Goal: Answer question/provide support: Share knowledge or assist other users

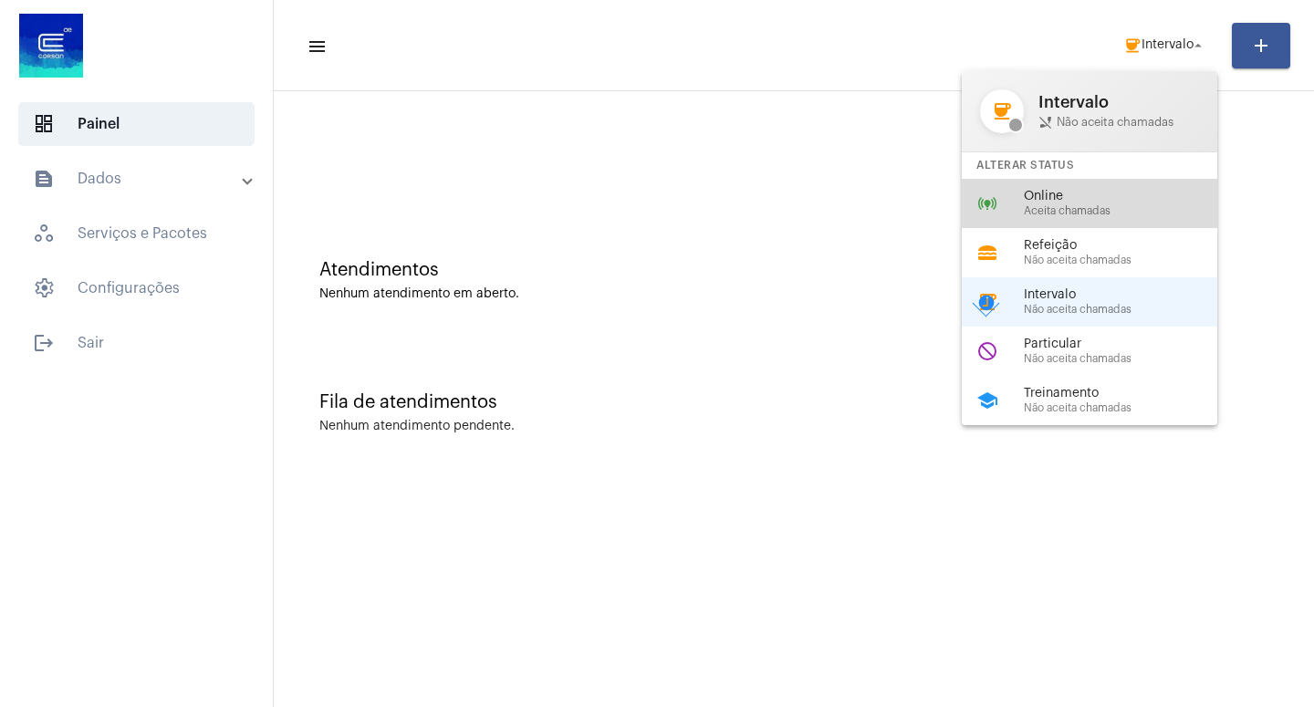
click at [1076, 198] on span "Online" at bounding box center [1128, 197] width 208 height 14
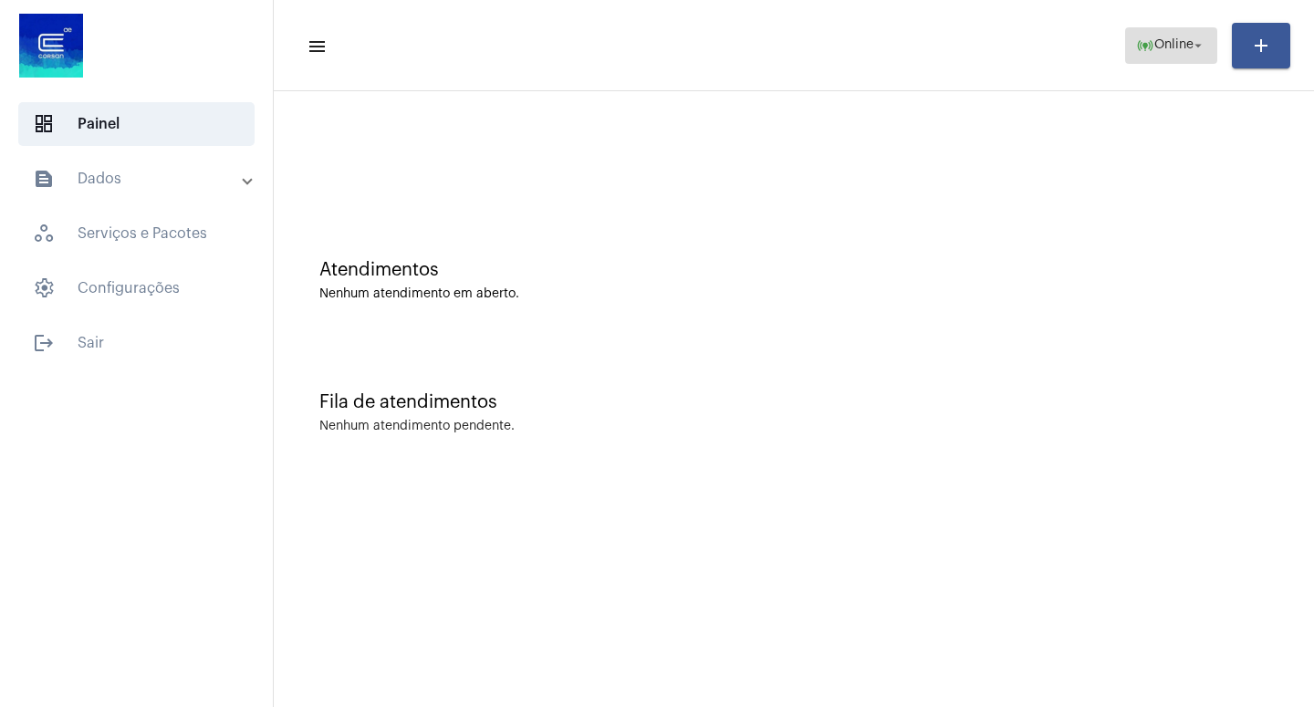
click at [1195, 44] on mat-icon "arrow_drop_down" at bounding box center [1198, 45] width 16 height 16
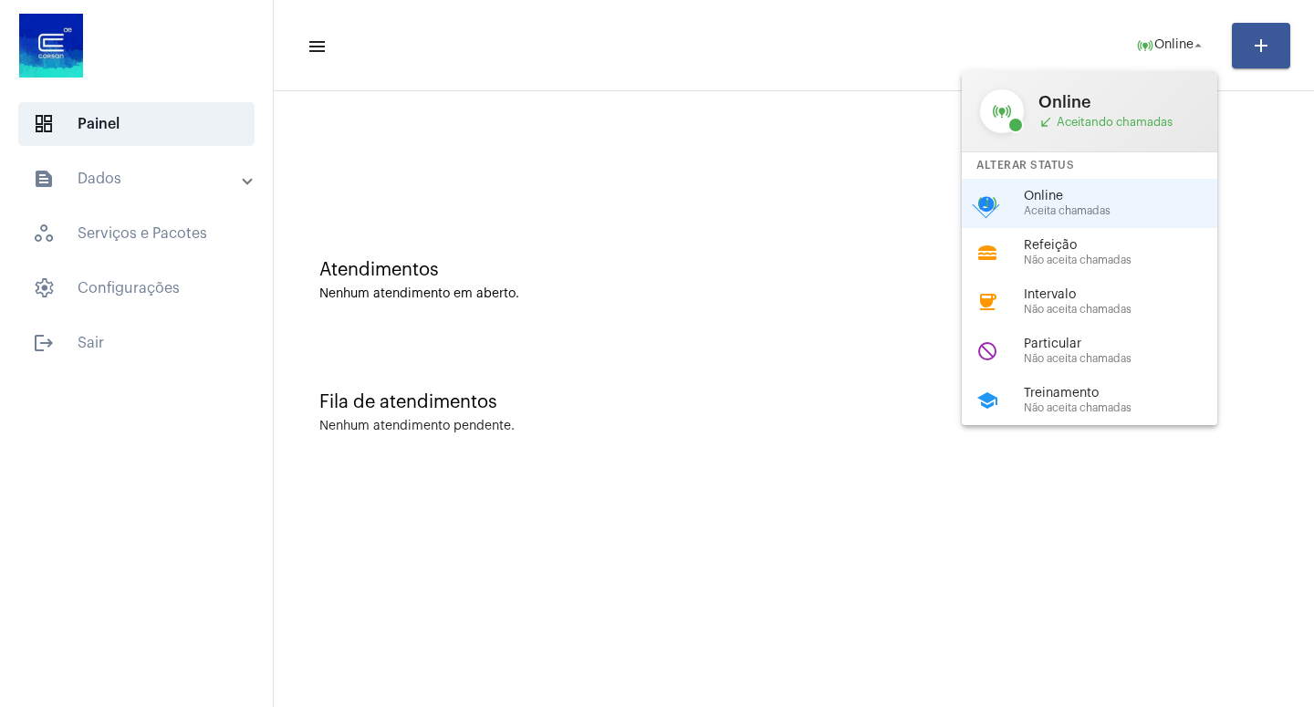
click at [1071, 209] on span "Aceita chamadas" at bounding box center [1128, 211] width 208 height 12
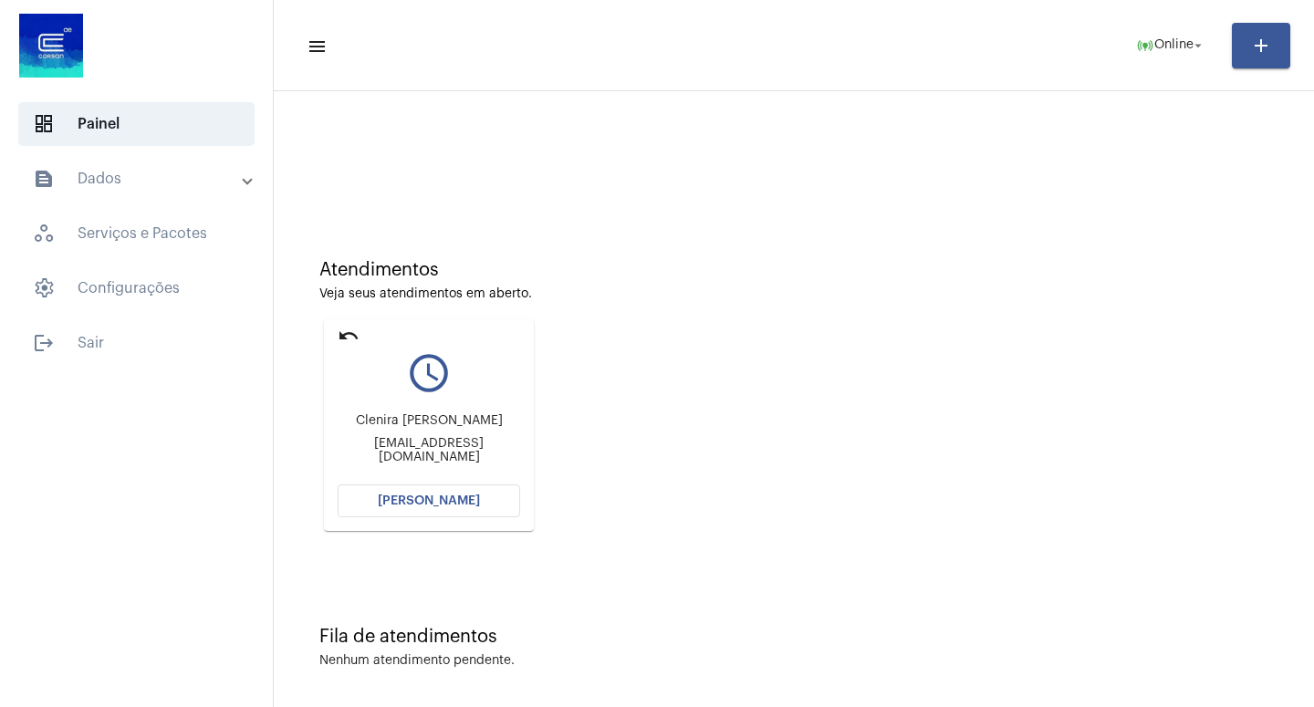
click at [410, 501] on span "[PERSON_NAME]" at bounding box center [429, 501] width 102 height 13
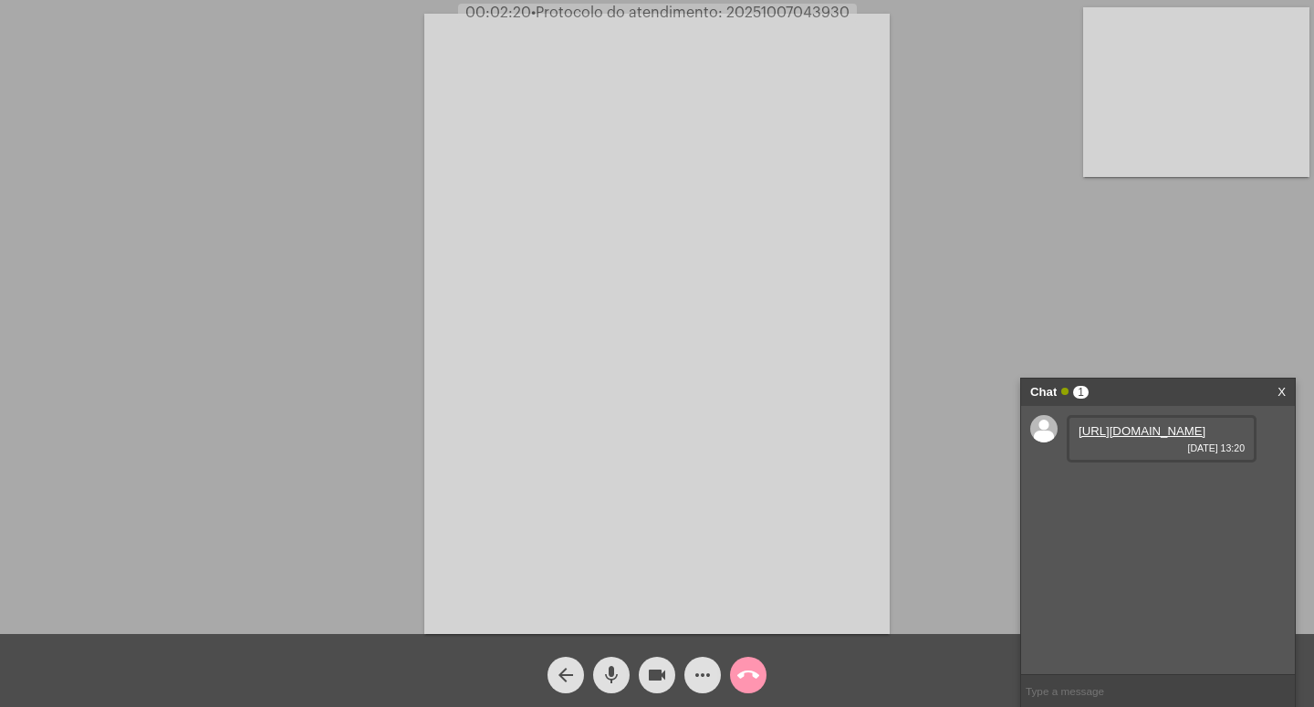
click at [1154, 438] on link "[URL][DOMAIN_NAME]" at bounding box center [1142, 431] width 127 height 14
click at [953, 33] on div "Acessando Câmera e Microfone..." at bounding box center [657, 322] width 1311 height 634
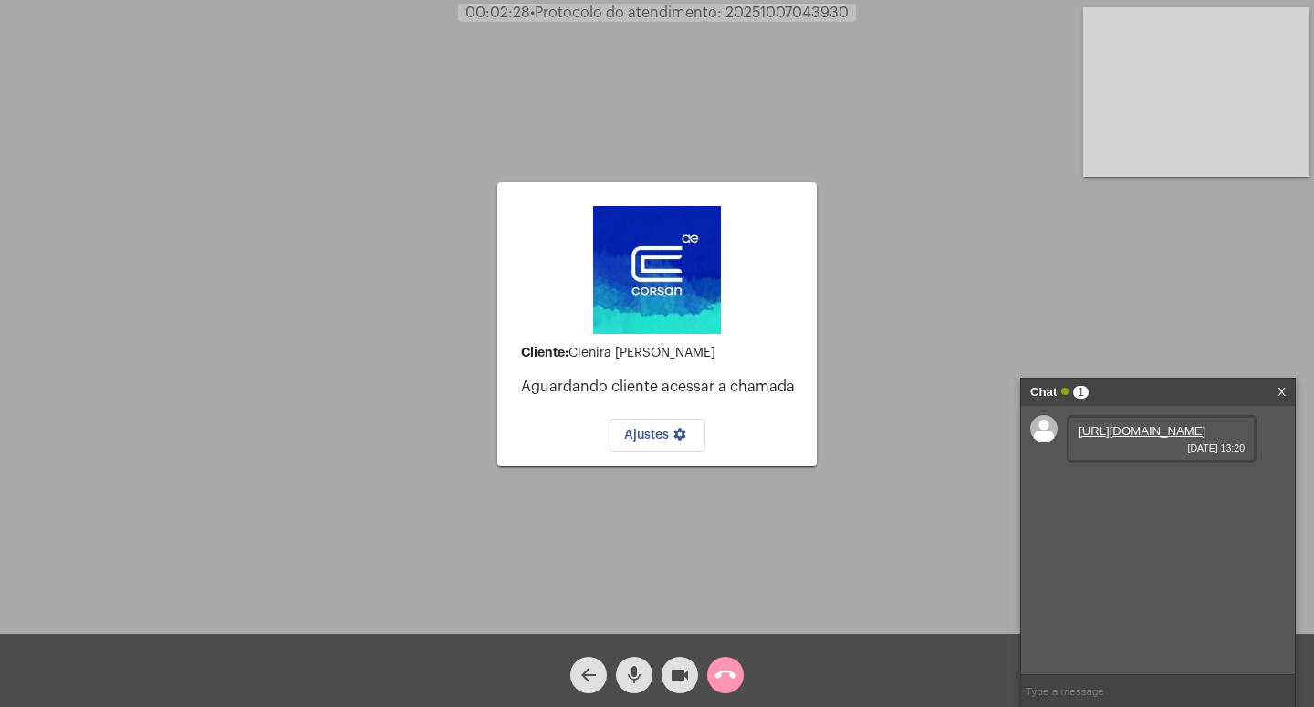
click at [1133, 438] on link "[URL][DOMAIN_NAME]" at bounding box center [1142, 431] width 127 height 14
click at [905, 618] on div "Cliente: [PERSON_NAME] Aguardando cliente acessar a chamada Ajustes settings Ac…" at bounding box center [657, 322] width 1311 height 634
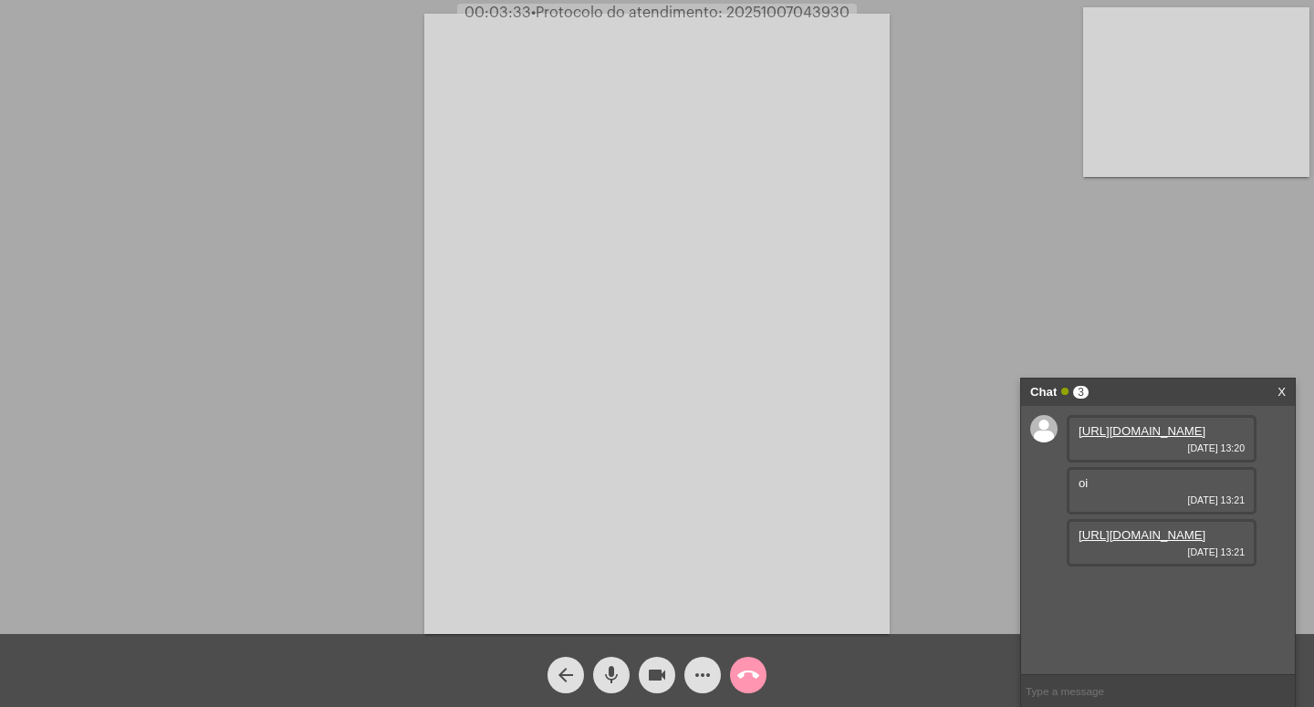
click at [1114, 567] on div "[URL][DOMAIN_NAME] [DATE] 13:21" at bounding box center [1162, 542] width 190 height 47
click at [1101, 542] on link "[URL][DOMAIN_NAME]" at bounding box center [1142, 535] width 127 height 14
click at [903, 35] on div "Acessando Câmera e Microfone..." at bounding box center [657, 322] width 1311 height 634
click at [902, 31] on div "Acessando Câmera e Microfone..." at bounding box center [657, 322] width 1311 height 634
click at [1120, 438] on link "[URL][DOMAIN_NAME]" at bounding box center [1142, 431] width 127 height 14
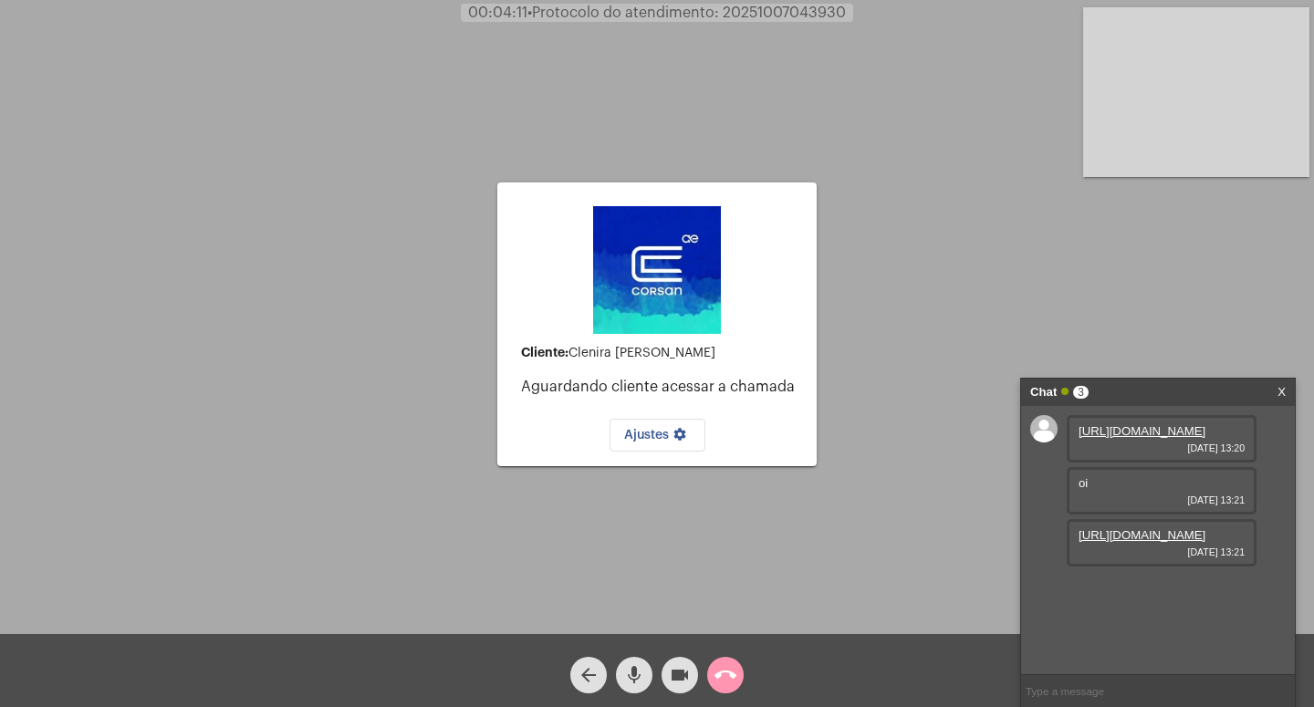
click at [1116, 542] on link "[URL][DOMAIN_NAME]" at bounding box center [1142, 535] width 127 height 14
click at [1173, 542] on link "[URL][DOMAIN_NAME]" at bounding box center [1142, 535] width 127 height 14
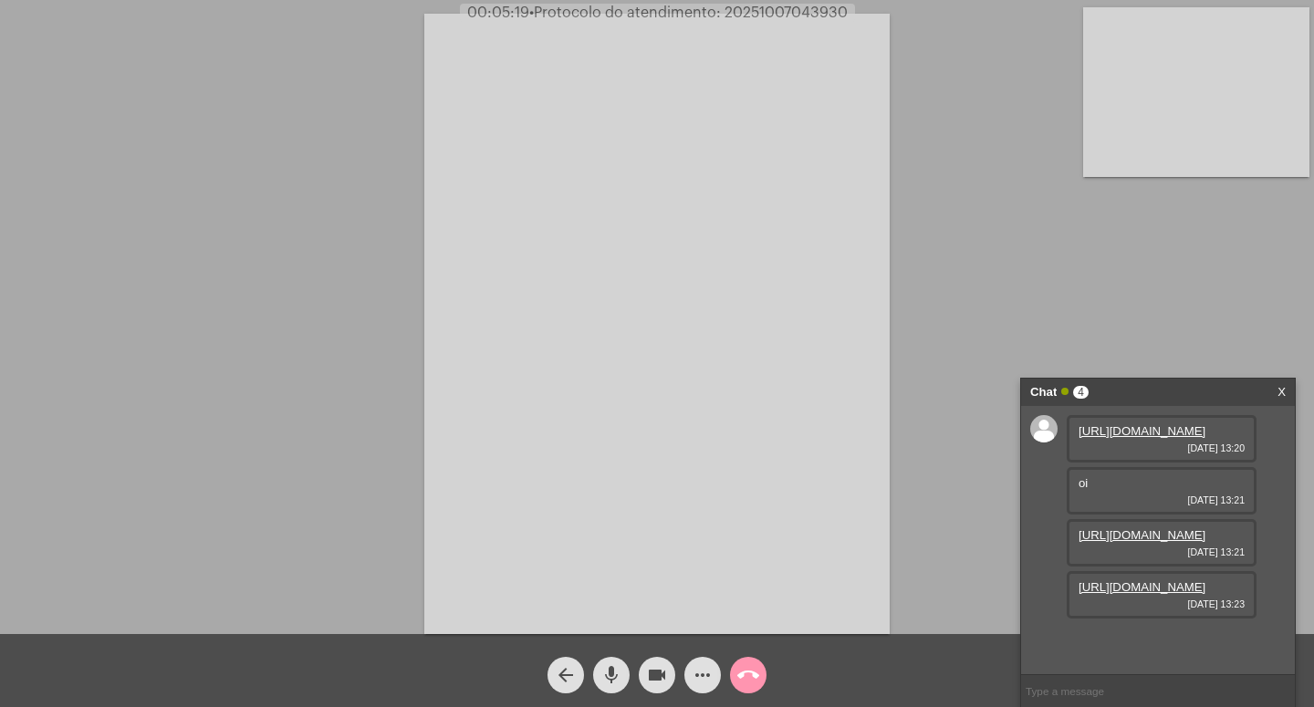
scroll to position [98, 0]
click at [1117, 594] on link "[URL][DOMAIN_NAME]" at bounding box center [1142, 587] width 127 height 14
click at [654, 669] on mat-icon "videocam" at bounding box center [657, 675] width 22 height 22
click at [611, 664] on span "mic" at bounding box center [612, 675] width 22 height 37
click at [647, 674] on mat-icon "videocam_off" at bounding box center [657, 675] width 22 height 22
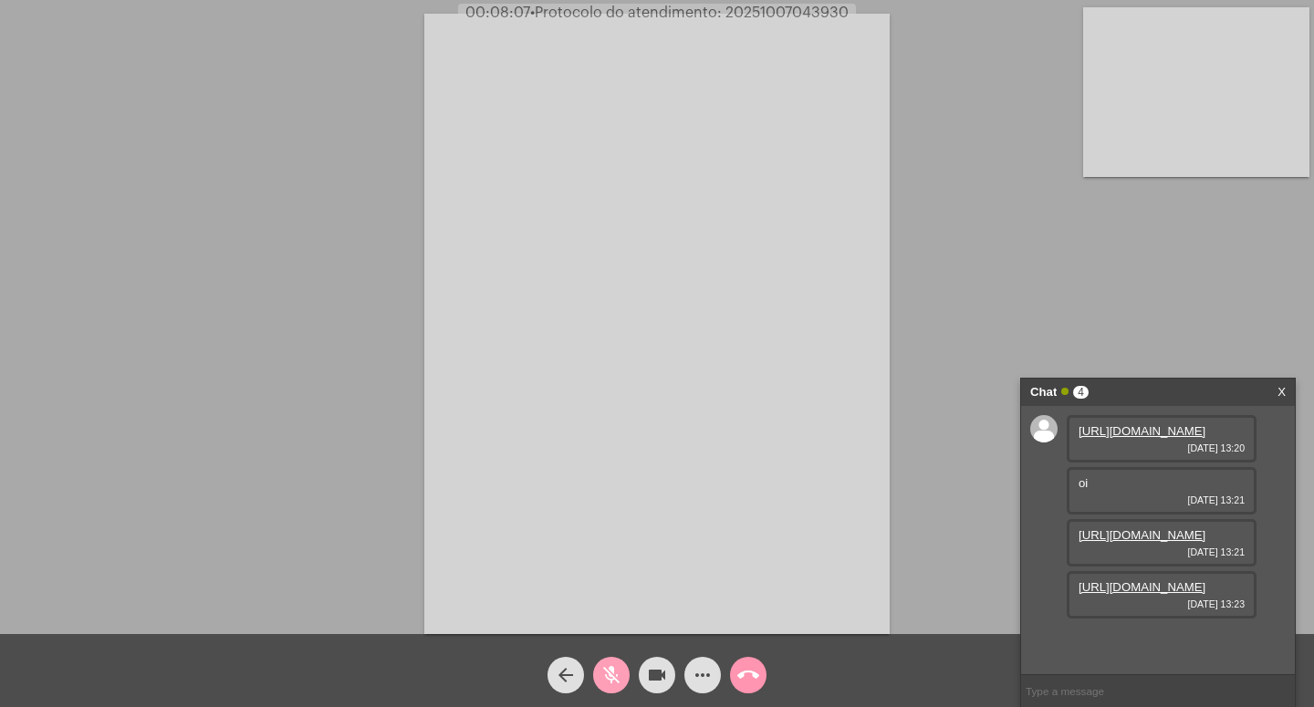
click at [605, 674] on mat-icon "mic_off" at bounding box center [612, 675] width 22 height 22
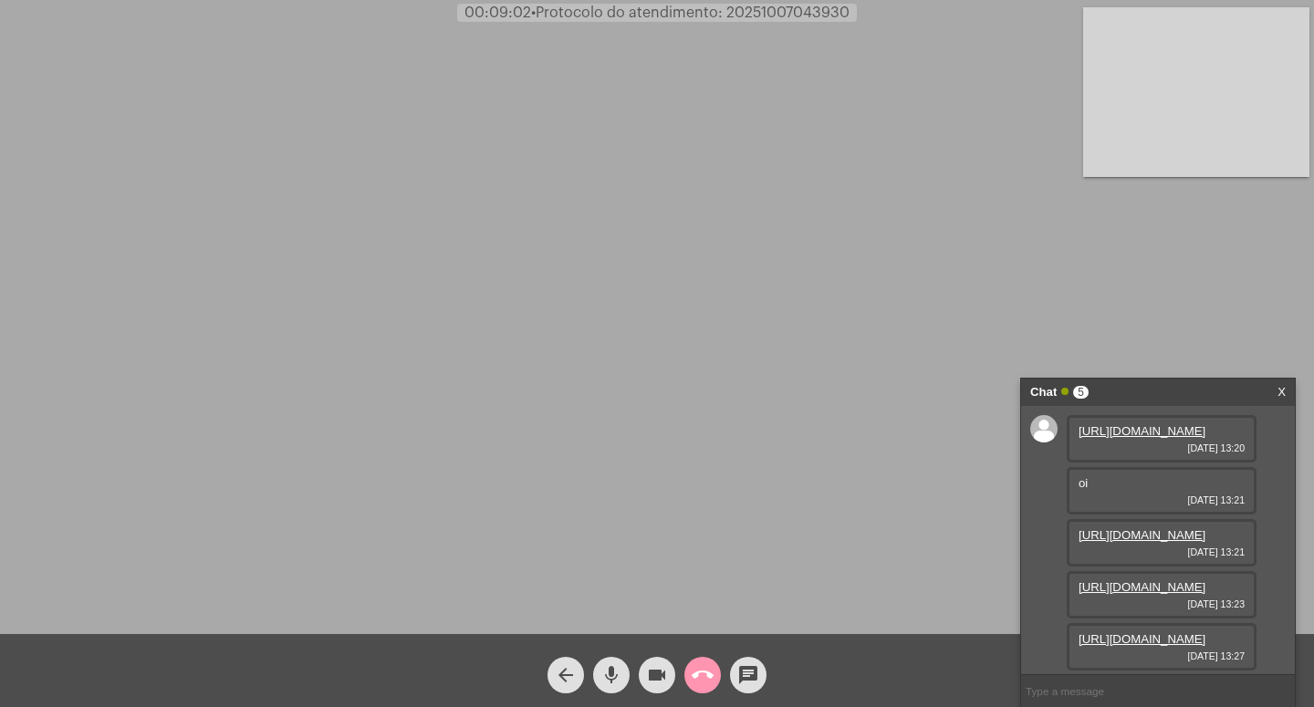
scroll to position [195, 0]
click at [1139, 632] on link "[URL][DOMAIN_NAME]" at bounding box center [1142, 639] width 127 height 14
click at [1144, 632] on link "[URL][DOMAIN_NAME]" at bounding box center [1142, 639] width 127 height 14
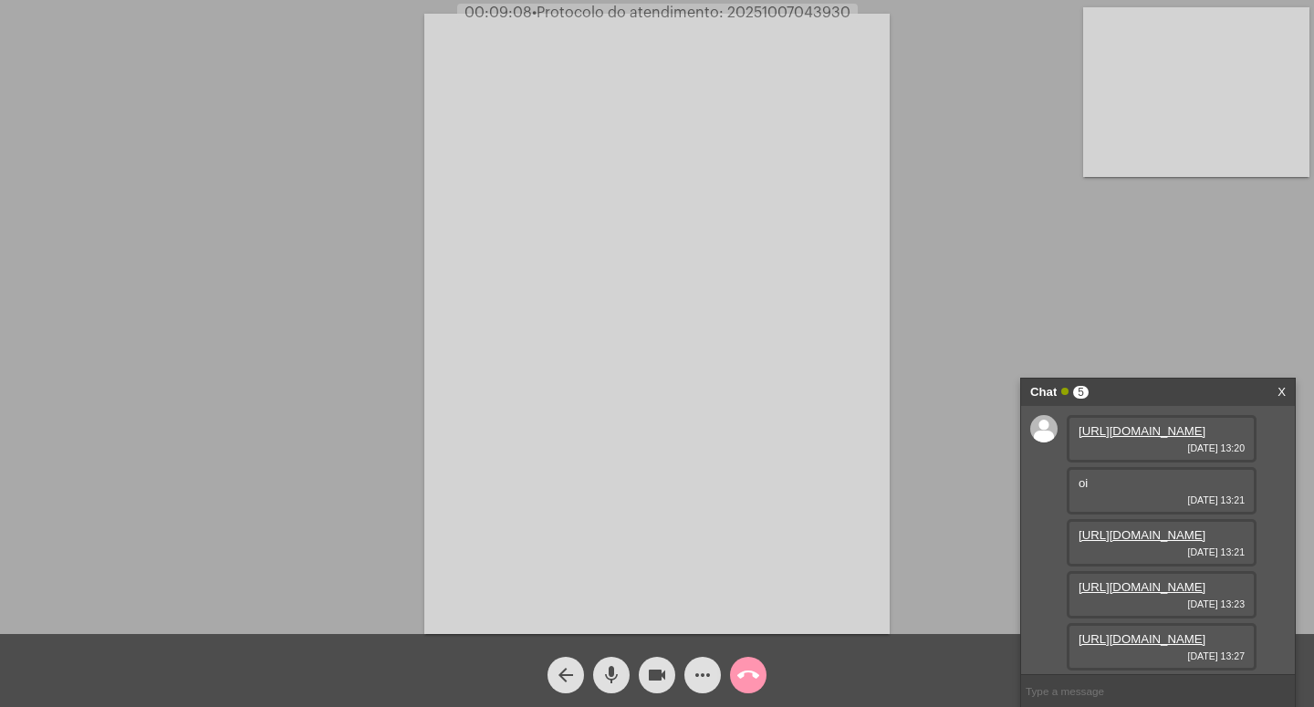
click at [1144, 632] on link "[URL][DOMAIN_NAME]" at bounding box center [1142, 639] width 127 height 14
click at [1111, 632] on link "[URL][DOMAIN_NAME]" at bounding box center [1142, 639] width 127 height 14
click at [652, 676] on mat-icon "videocam" at bounding box center [657, 675] width 22 height 22
click at [616, 674] on mat-icon "mic" at bounding box center [612, 675] width 22 height 22
click at [656, 664] on span "videocam_off" at bounding box center [657, 675] width 22 height 37
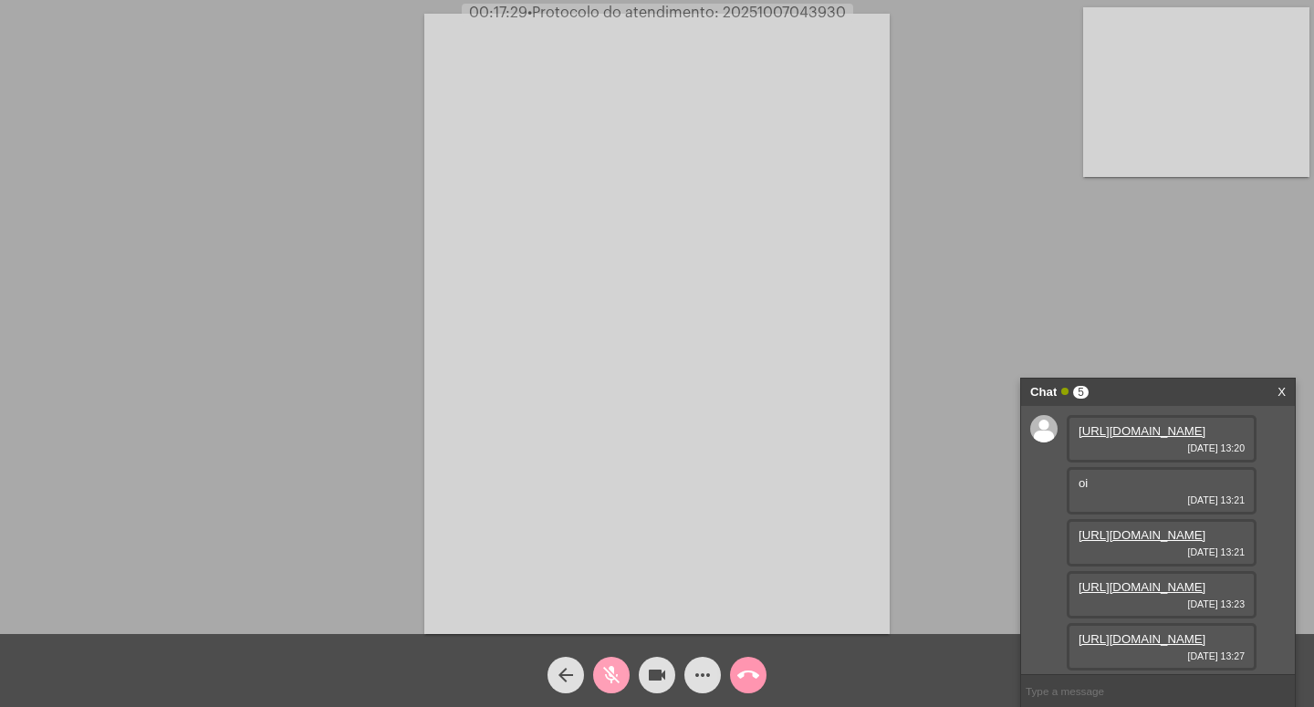
click at [619, 671] on mat-icon "mic_off" at bounding box center [612, 675] width 22 height 22
click at [652, 670] on mat-icon "videocam" at bounding box center [657, 675] width 22 height 22
click at [655, 674] on mat-icon "videocam_off" at bounding box center [657, 675] width 22 height 22
click at [656, 674] on mat-icon "videocam" at bounding box center [657, 675] width 22 height 22
click at [609, 668] on mat-icon "mic" at bounding box center [612, 675] width 22 height 22
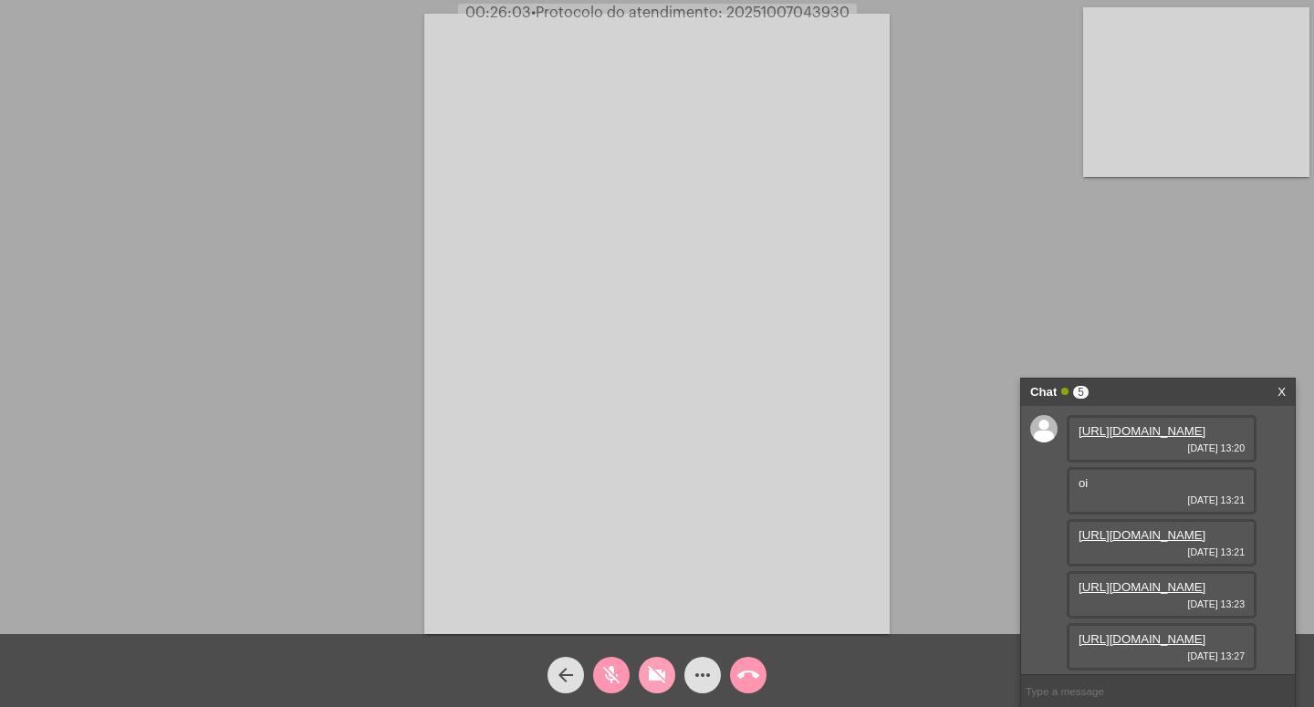
click at [671, 674] on button "videocam_off" at bounding box center [657, 675] width 37 height 37
click at [612, 663] on span "mic_off" at bounding box center [612, 675] width 22 height 37
click at [613, 677] on mat-icon "mic" at bounding box center [612, 675] width 22 height 22
click at [621, 674] on mat-icon "mic_off" at bounding box center [612, 675] width 22 height 22
click at [654, 672] on mat-icon "videocam" at bounding box center [657, 675] width 22 height 22
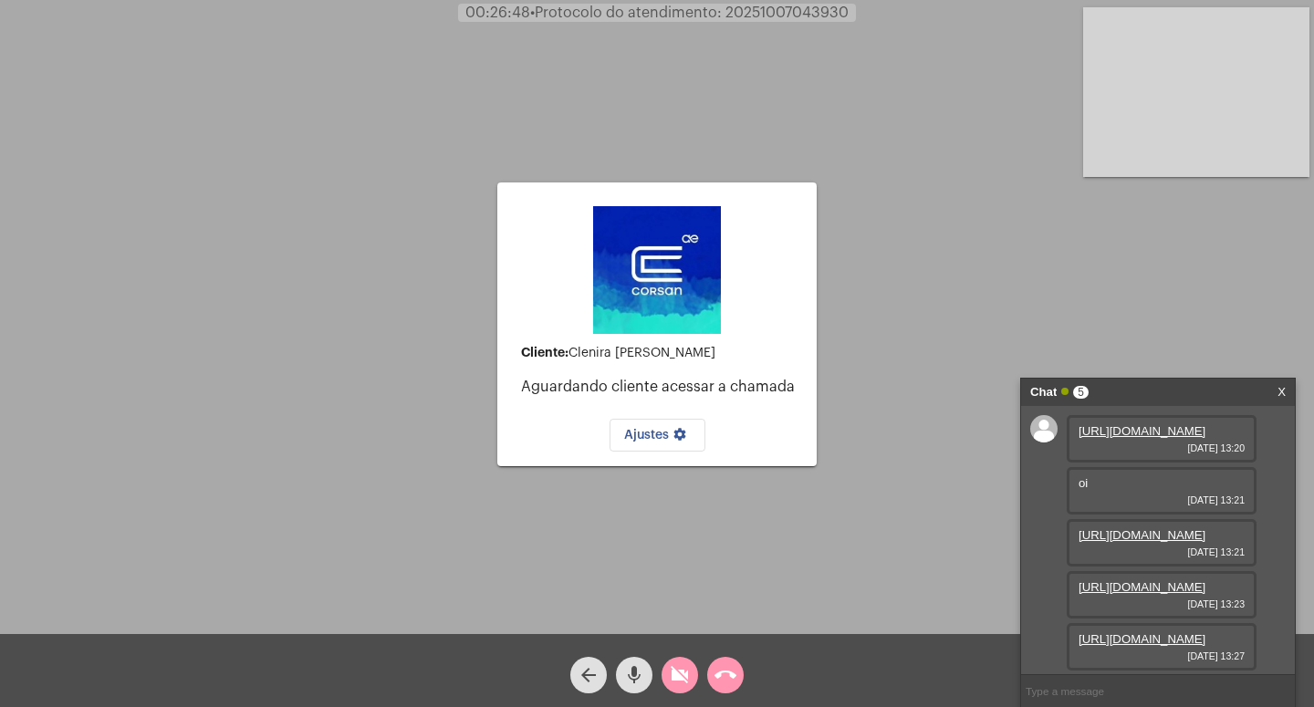
click at [611, 674] on div "mic" at bounding box center [634, 671] width 46 height 46
drag, startPoint x: 679, startPoint y: 661, endPoint x: 660, endPoint y: 673, distance: 22.5
click at [681, 663] on span "videocam_off" at bounding box center [680, 675] width 22 height 37
click at [631, 668] on mat-icon "mic_off" at bounding box center [634, 675] width 22 height 22
click at [659, 433] on span "Ajustes settings" at bounding box center [657, 435] width 67 height 13
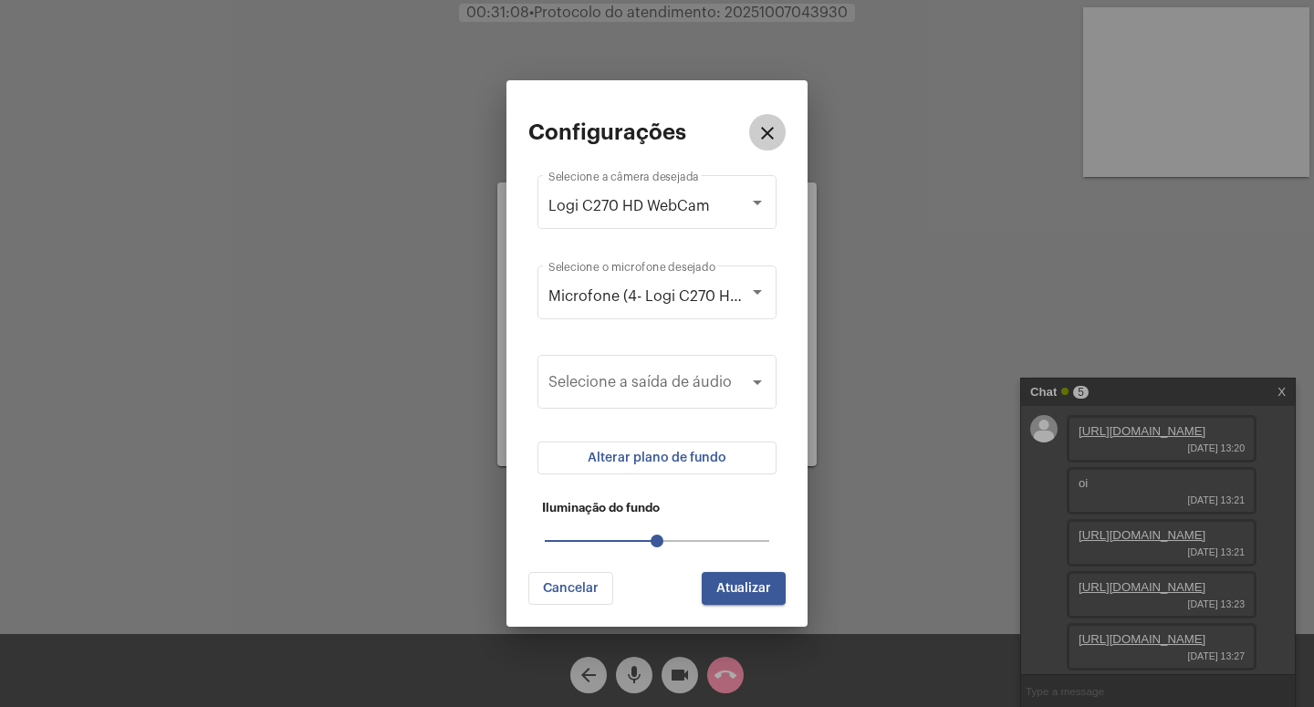
click at [768, 128] on mat-icon "close" at bounding box center [768, 133] width 22 height 22
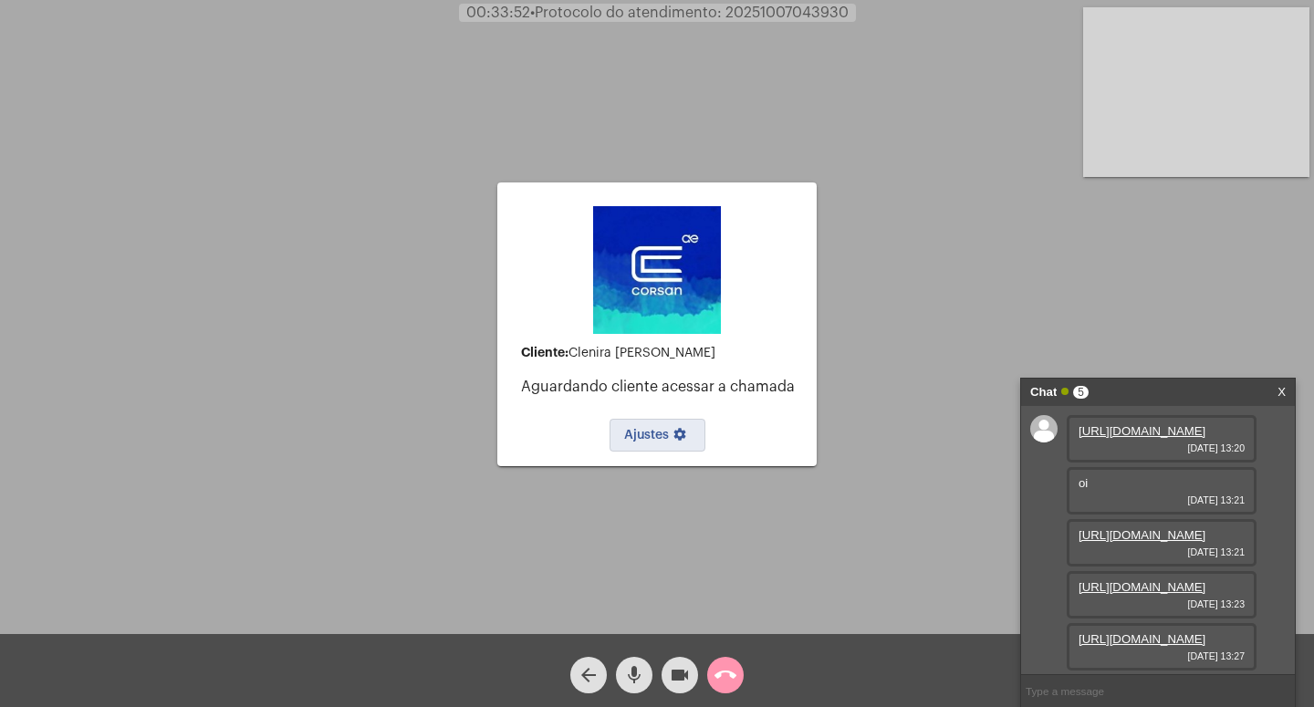
click at [735, 671] on mat-icon "call_end" at bounding box center [726, 675] width 22 height 22
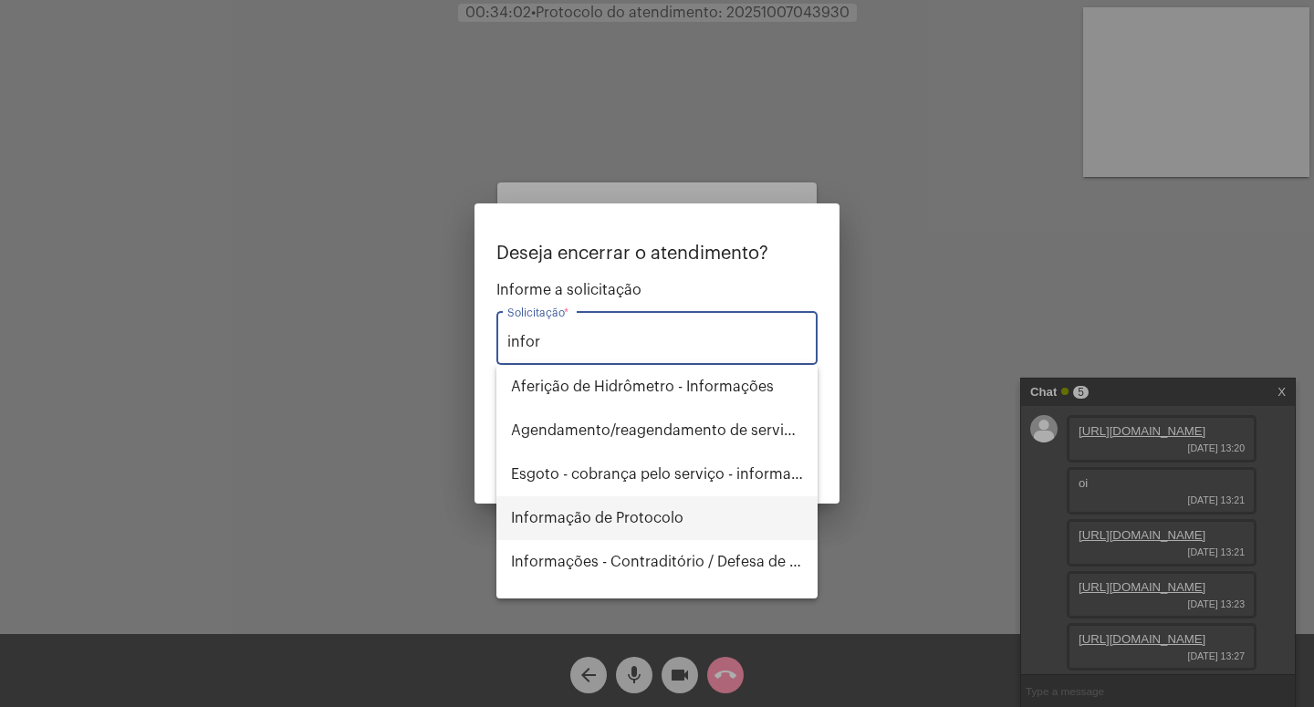
click at [659, 519] on span "Informação de Protocolo" at bounding box center [657, 518] width 292 height 44
type input "Informação de Protocolo"
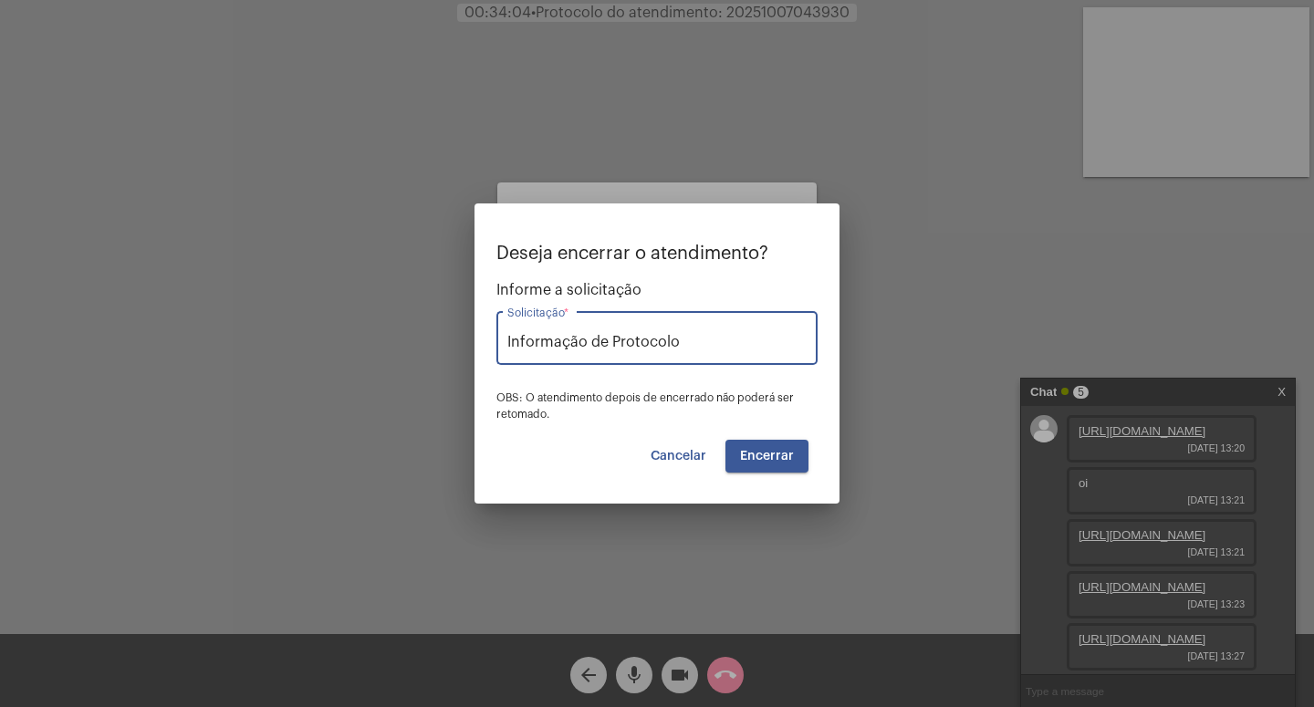
click at [789, 456] on span "Encerrar" at bounding box center [767, 456] width 54 height 13
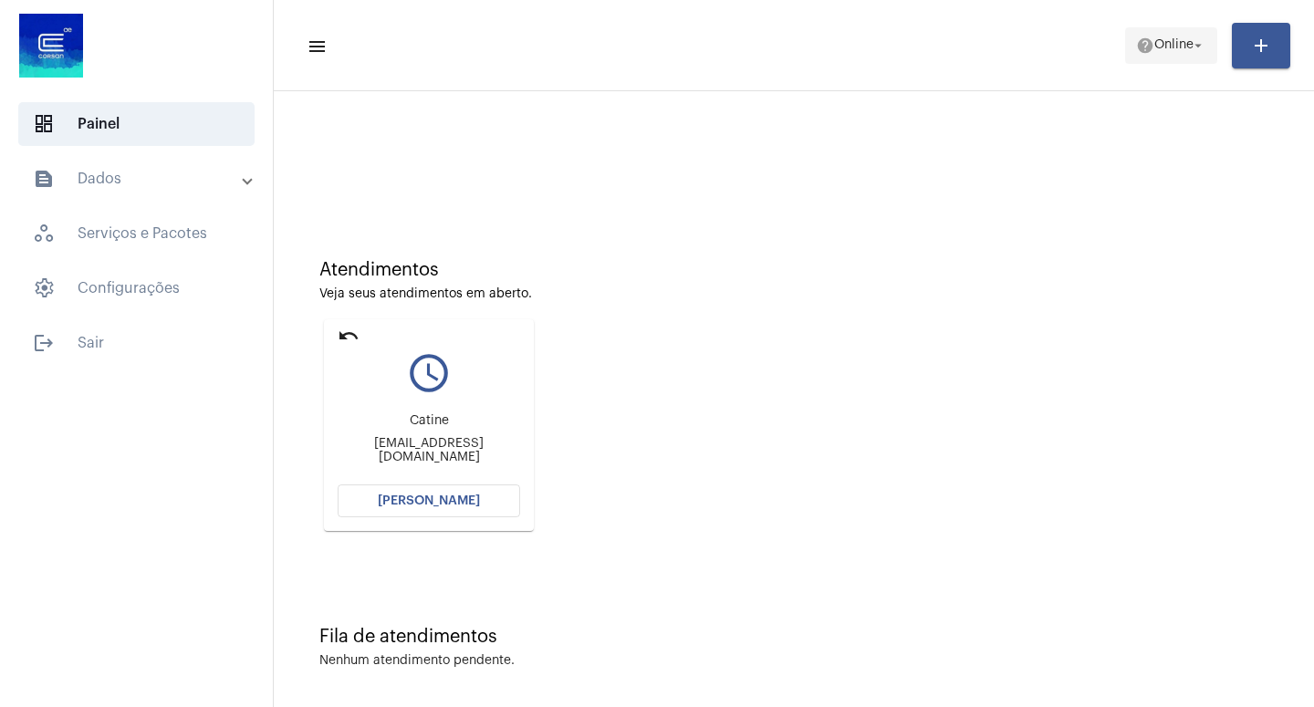
click at [1206, 40] on mat-icon "arrow_drop_down" at bounding box center [1198, 45] width 16 height 16
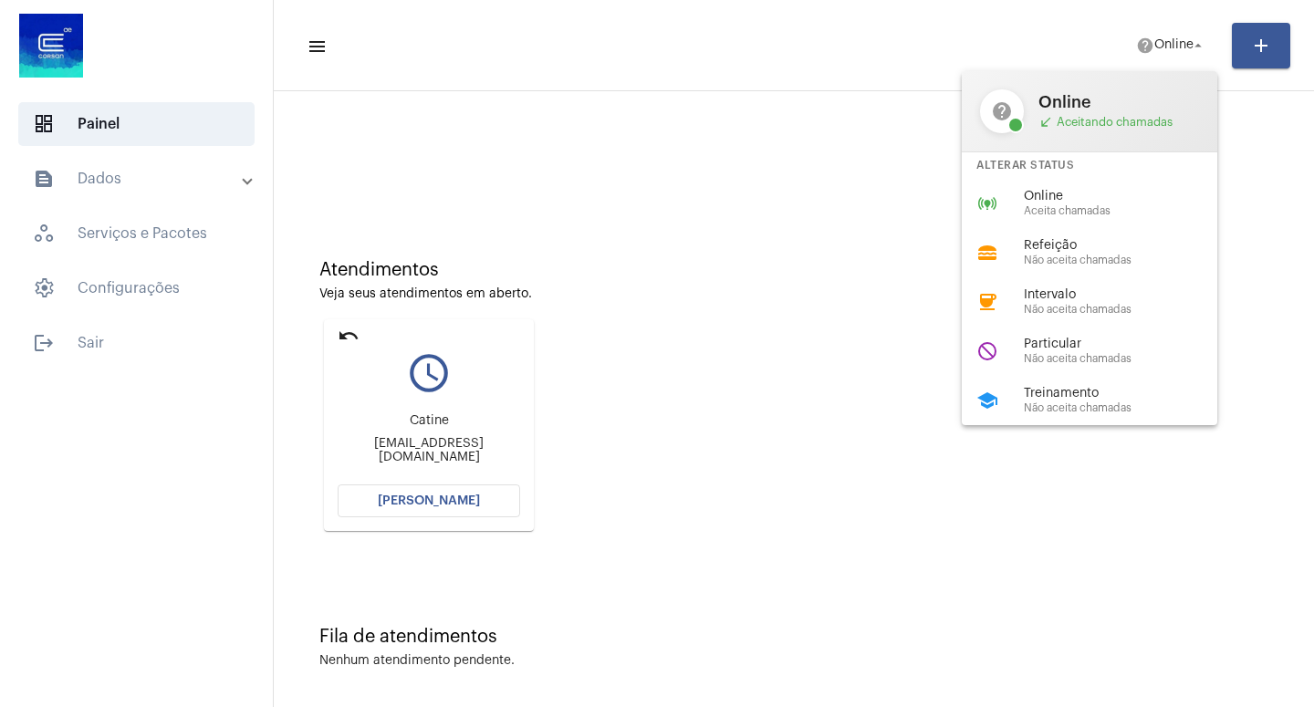
drag, startPoint x: 1059, startPoint y: 194, endPoint x: 1034, endPoint y: 199, distance: 25.1
click at [1059, 195] on span "Online" at bounding box center [1128, 197] width 208 height 14
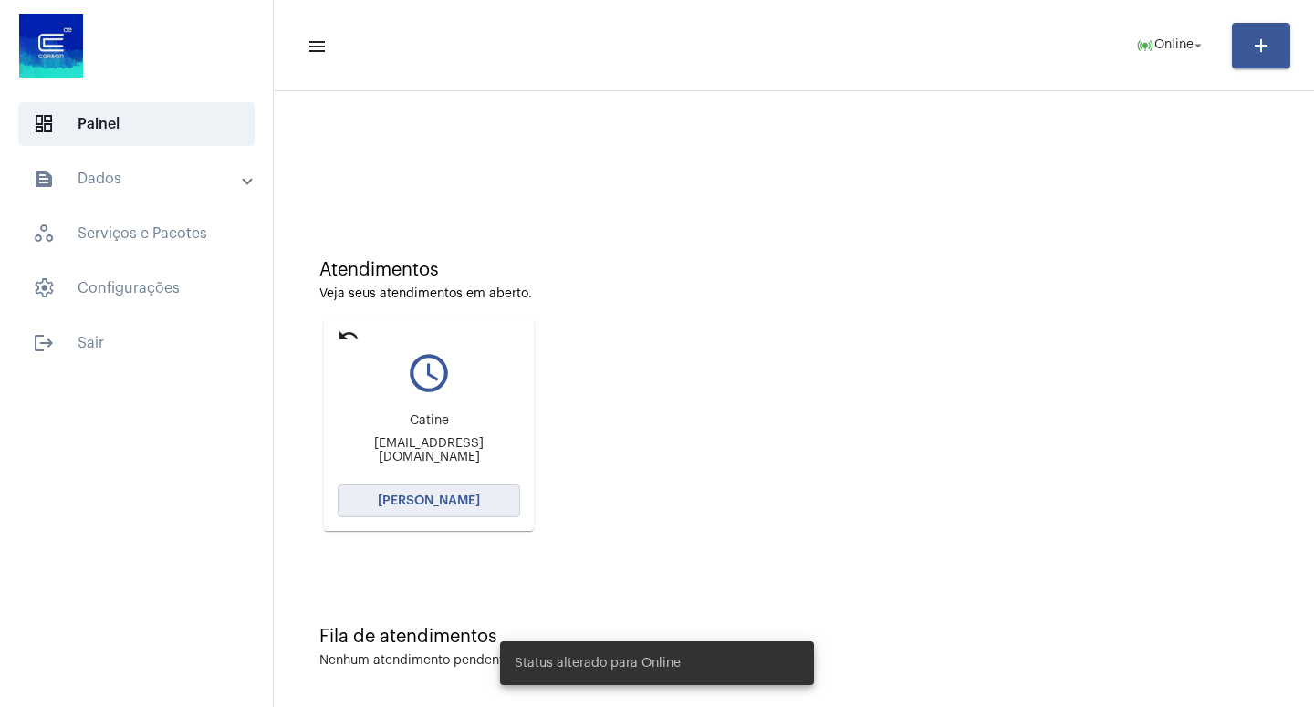
click at [423, 500] on span "[PERSON_NAME]" at bounding box center [429, 501] width 102 height 13
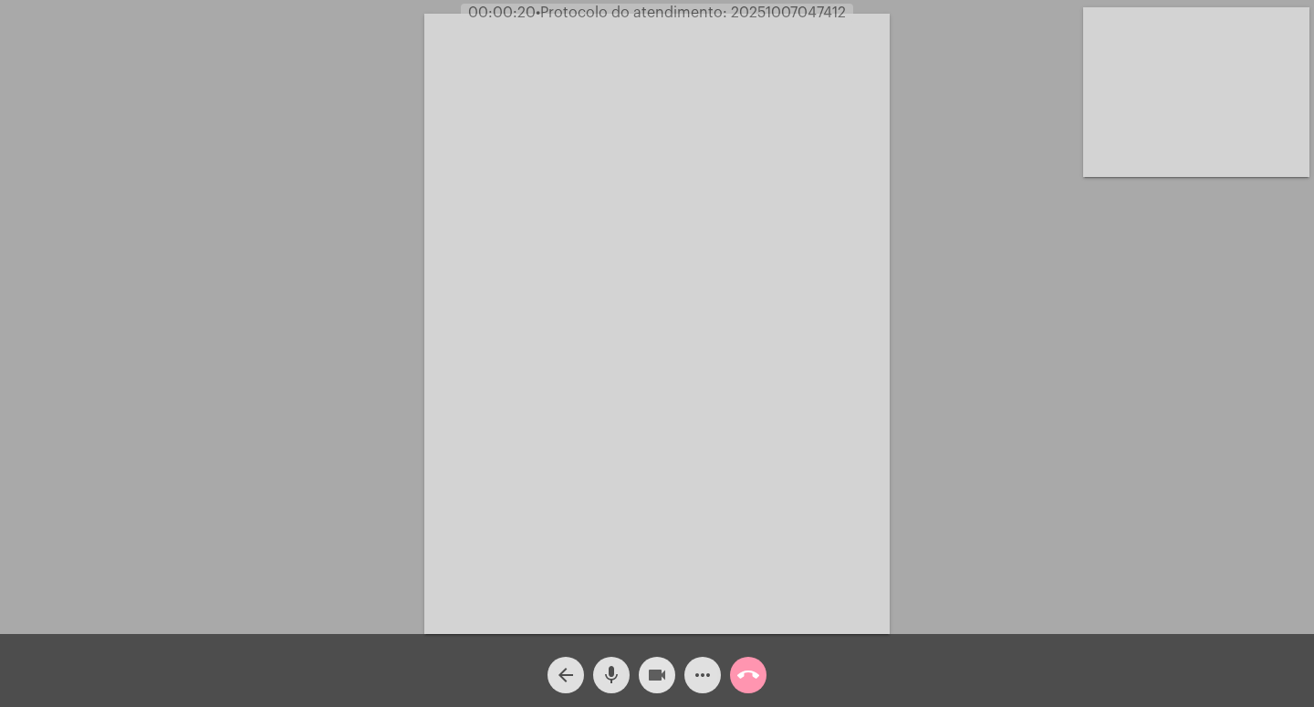
click at [653, 669] on mat-icon "videocam" at bounding box center [657, 675] width 22 height 22
click at [615, 670] on mat-icon "mic" at bounding box center [612, 675] width 22 height 22
click at [657, 669] on mat-icon "videocam_off" at bounding box center [657, 675] width 22 height 22
click at [606, 670] on mat-icon "mic_off" at bounding box center [612, 675] width 22 height 22
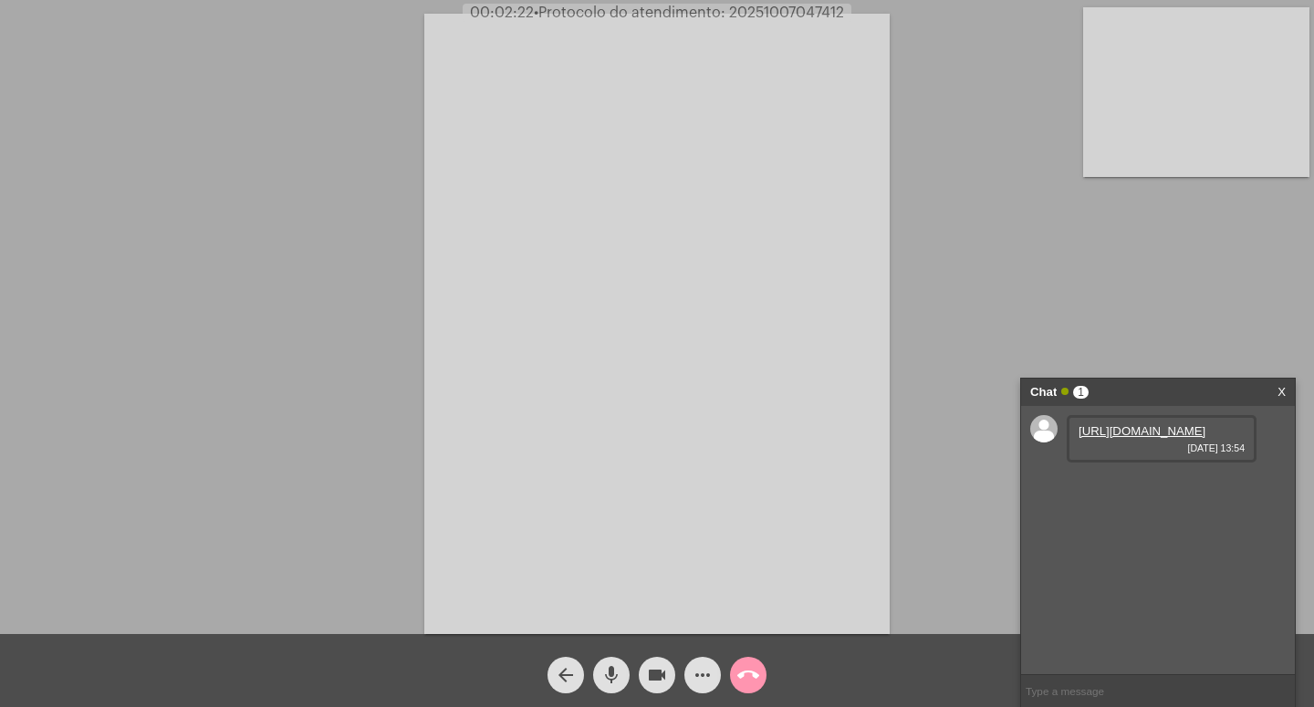
click at [1131, 454] on div "[URL][DOMAIN_NAME] [DATE] 13:54" at bounding box center [1162, 438] width 190 height 47
click at [1125, 438] on link "[URL][DOMAIN_NAME]" at bounding box center [1142, 431] width 127 height 14
click at [1238, 311] on div "Acessando Câmera e Microfone..." at bounding box center [657, 322] width 1311 height 634
click at [1123, 438] on link "[URL][DOMAIN_NAME]" at bounding box center [1142, 431] width 127 height 14
click at [1144, 504] on link "[URL][DOMAIN_NAME][DOMAIN_NAME]" at bounding box center [1142, 489] width 127 height 27
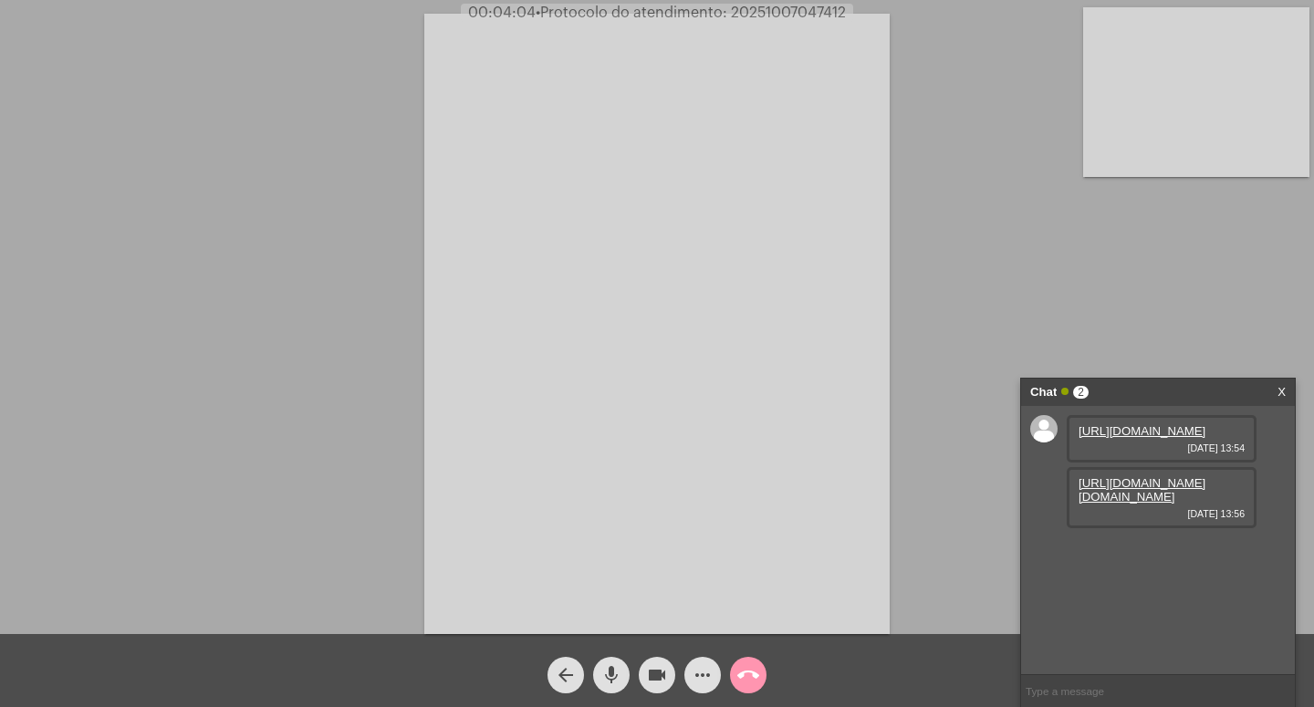
click at [1118, 504] on link "[URL][DOMAIN_NAME][DOMAIN_NAME]" at bounding box center [1142, 489] width 127 height 27
click at [1129, 504] on link "[URL][DOMAIN_NAME][DOMAIN_NAME]" at bounding box center [1142, 489] width 127 height 27
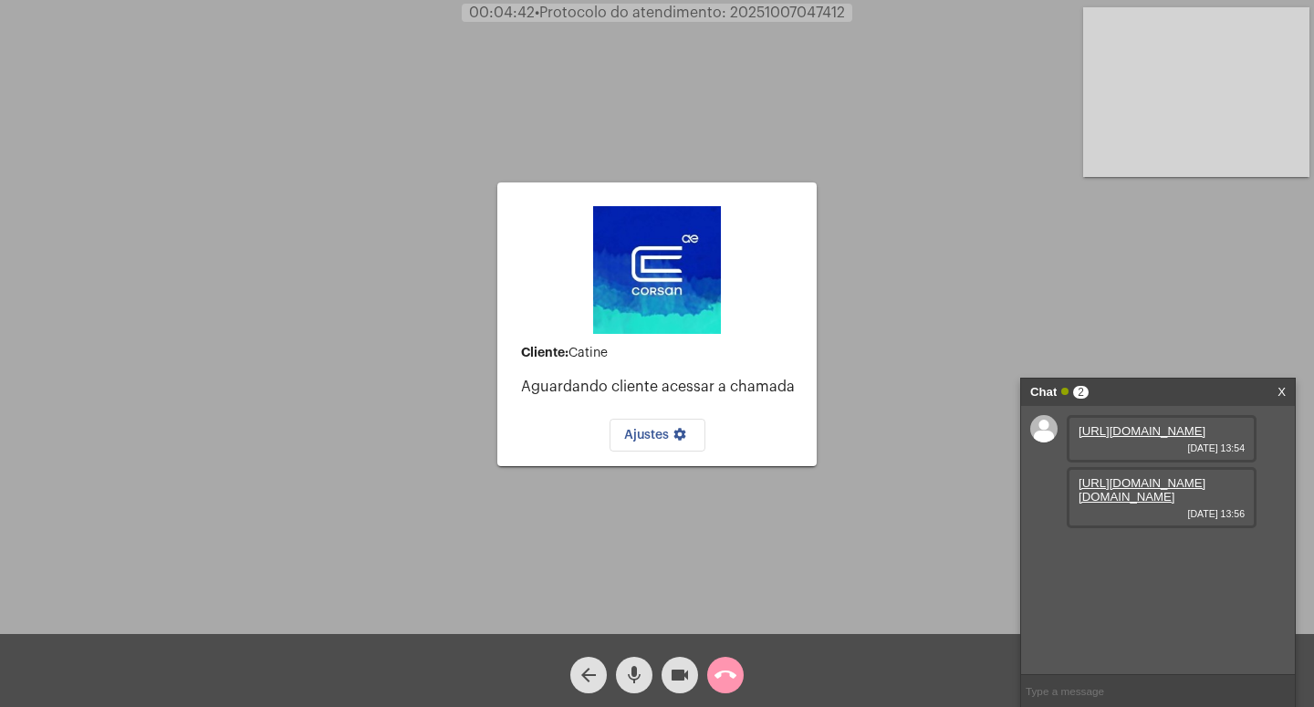
click at [873, 345] on div "Cliente: [PERSON_NAME] cliente acessar a chamada Ajustes settings Acessando Câm…" at bounding box center [657, 322] width 1311 height 634
click at [679, 673] on mat-icon "videocam" at bounding box center [680, 675] width 22 height 22
click at [635, 673] on mat-icon "mic" at bounding box center [634, 675] width 22 height 22
click at [678, 669] on mat-icon "videocam_off" at bounding box center [680, 675] width 22 height 22
click at [640, 674] on mat-icon "mic_off" at bounding box center [634, 675] width 22 height 22
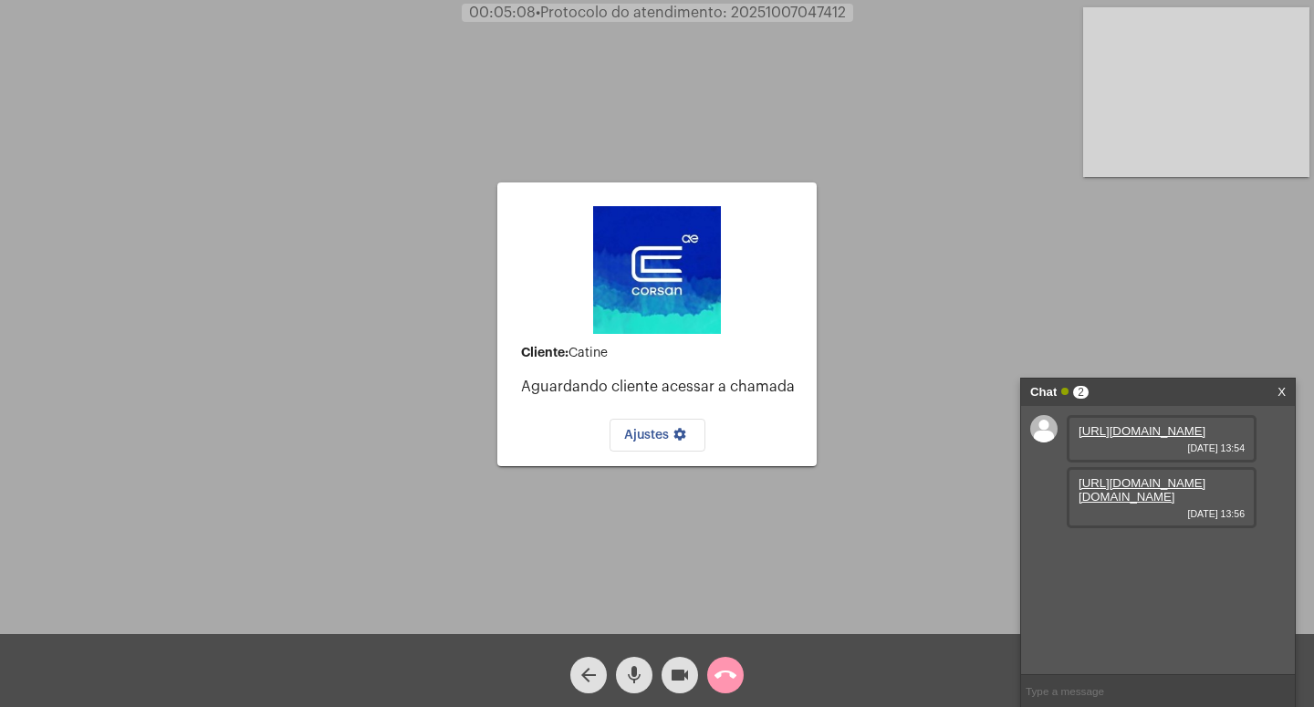
click at [1125, 504] on link "[URL][DOMAIN_NAME][DOMAIN_NAME]" at bounding box center [1142, 489] width 127 height 27
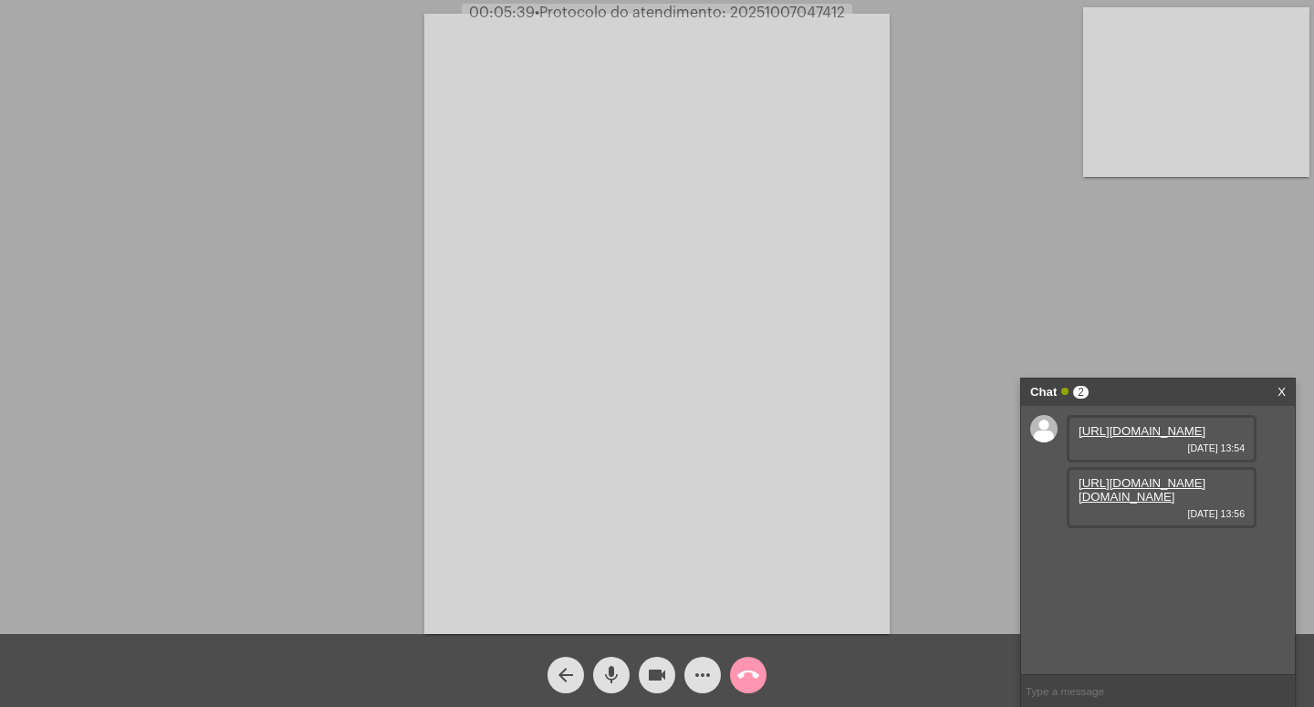
click at [1139, 504] on link "[URL][DOMAIN_NAME][DOMAIN_NAME]" at bounding box center [1142, 489] width 127 height 27
click at [1105, 438] on link "[URL][DOMAIN_NAME]" at bounding box center [1142, 431] width 127 height 14
click at [917, 27] on div "Acessando Câmera e Microfone..." at bounding box center [657, 322] width 1311 height 634
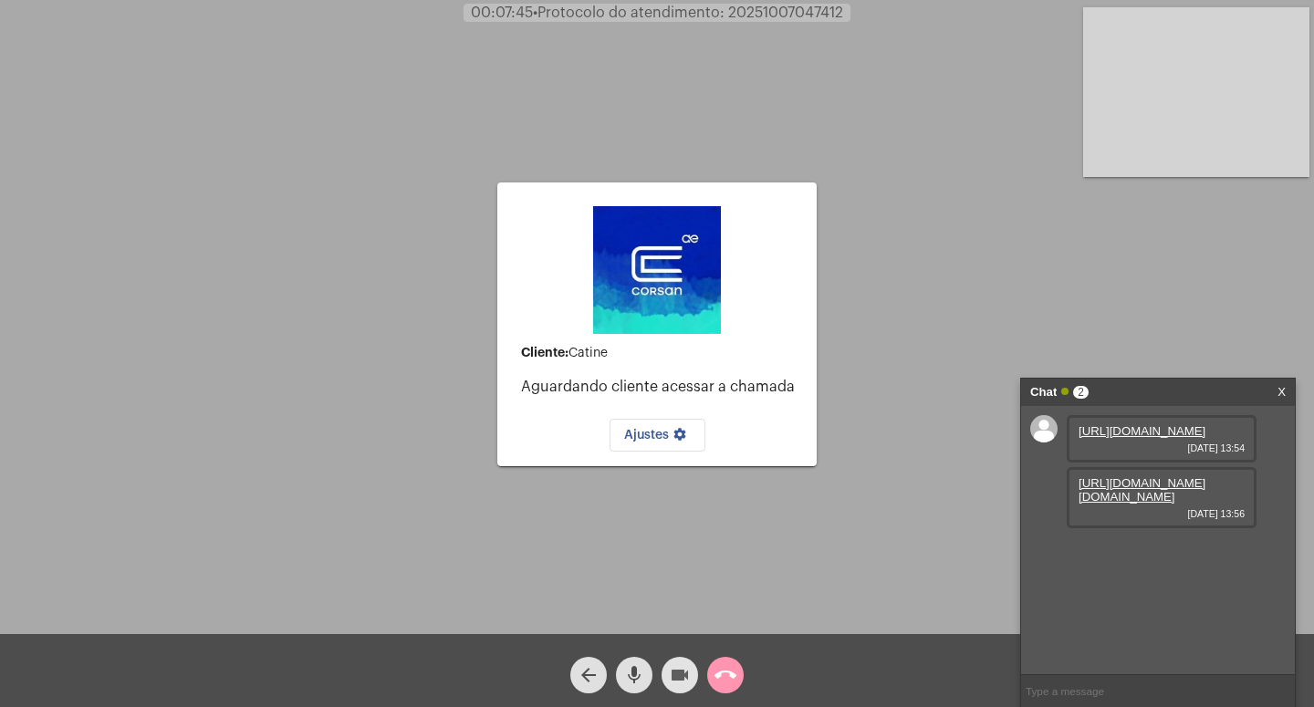
click at [680, 675] on mat-icon "videocam" at bounding box center [680, 675] width 22 height 22
click at [638, 674] on mat-icon "mic" at bounding box center [634, 675] width 22 height 22
click at [728, 671] on mat-icon "call_end" at bounding box center [726, 675] width 22 height 22
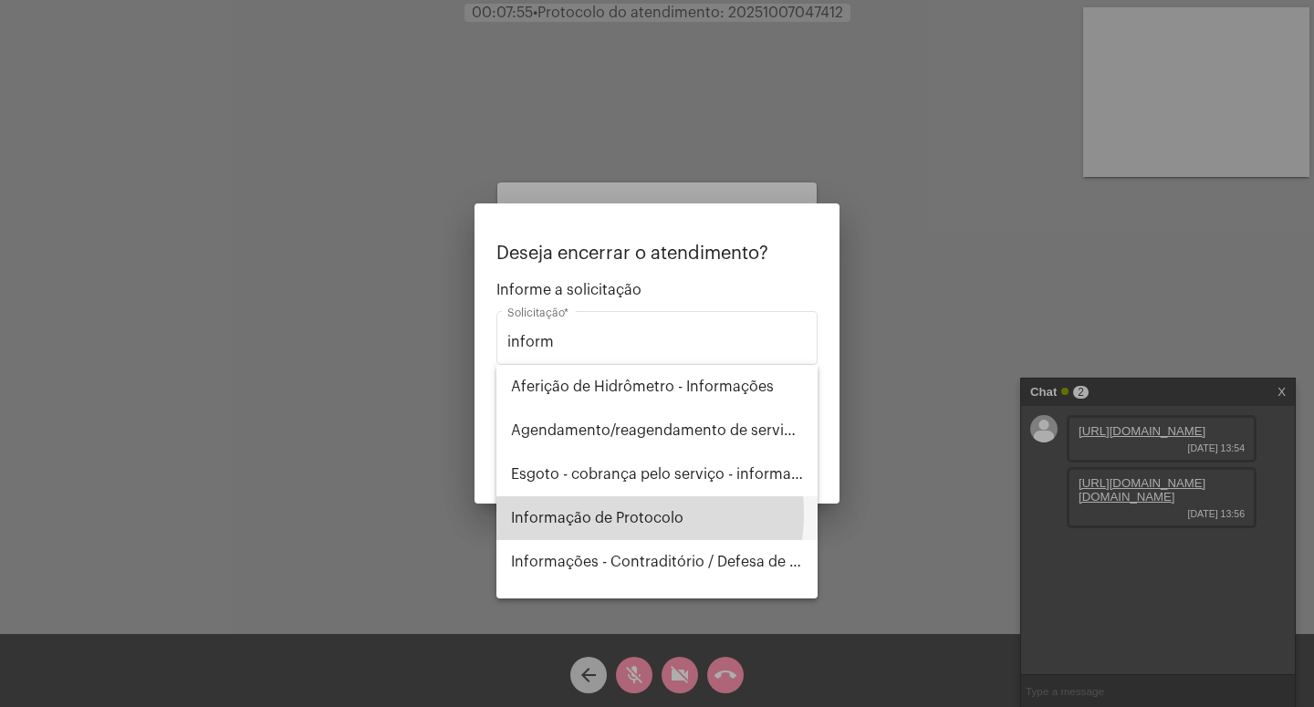
click at [605, 514] on span "Informação de Protocolo" at bounding box center [657, 518] width 292 height 44
type input "Informação de Protocolo"
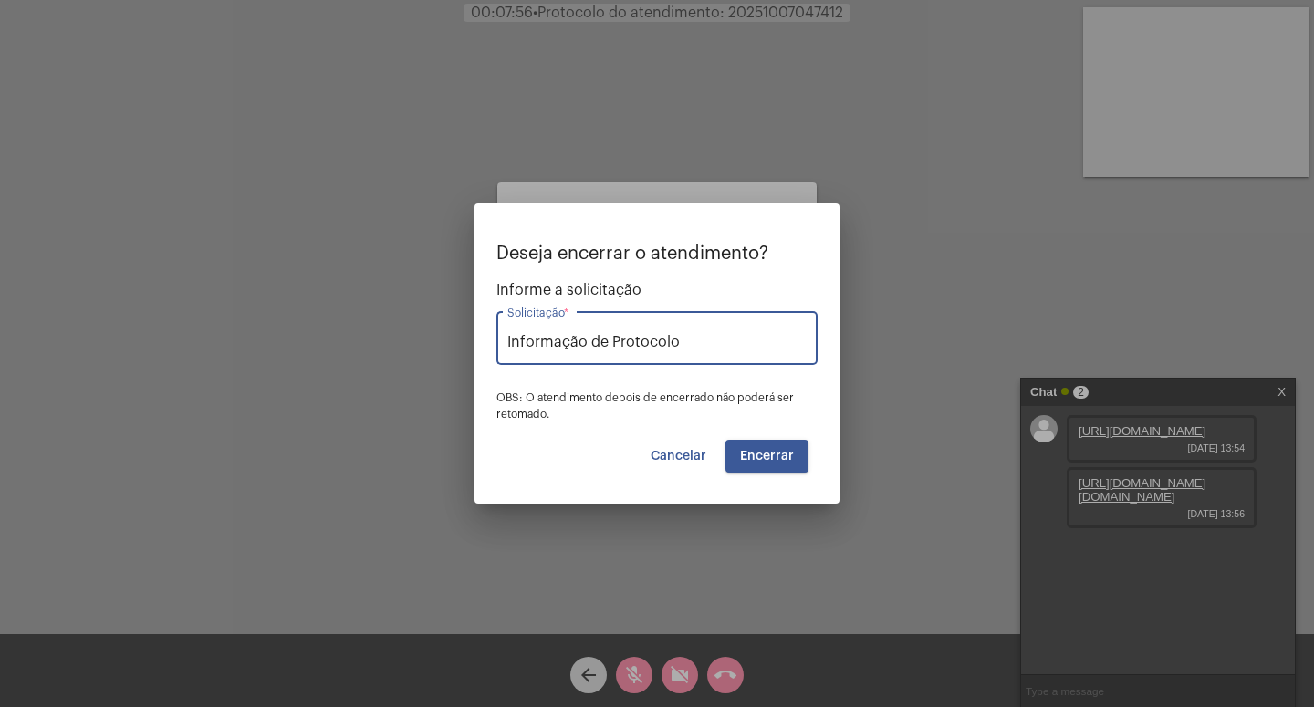
click at [759, 451] on span "Encerrar" at bounding box center [767, 456] width 54 height 13
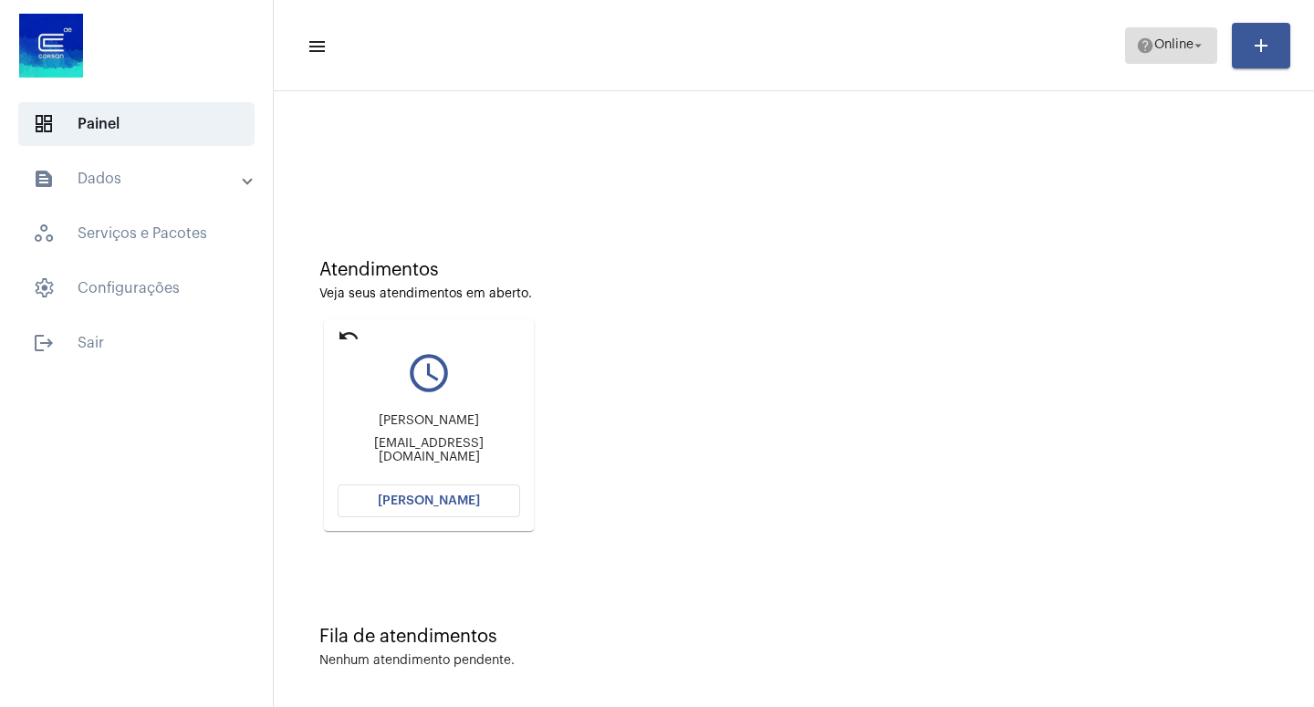
click at [1201, 47] on mat-icon "arrow_drop_down" at bounding box center [1198, 45] width 16 height 16
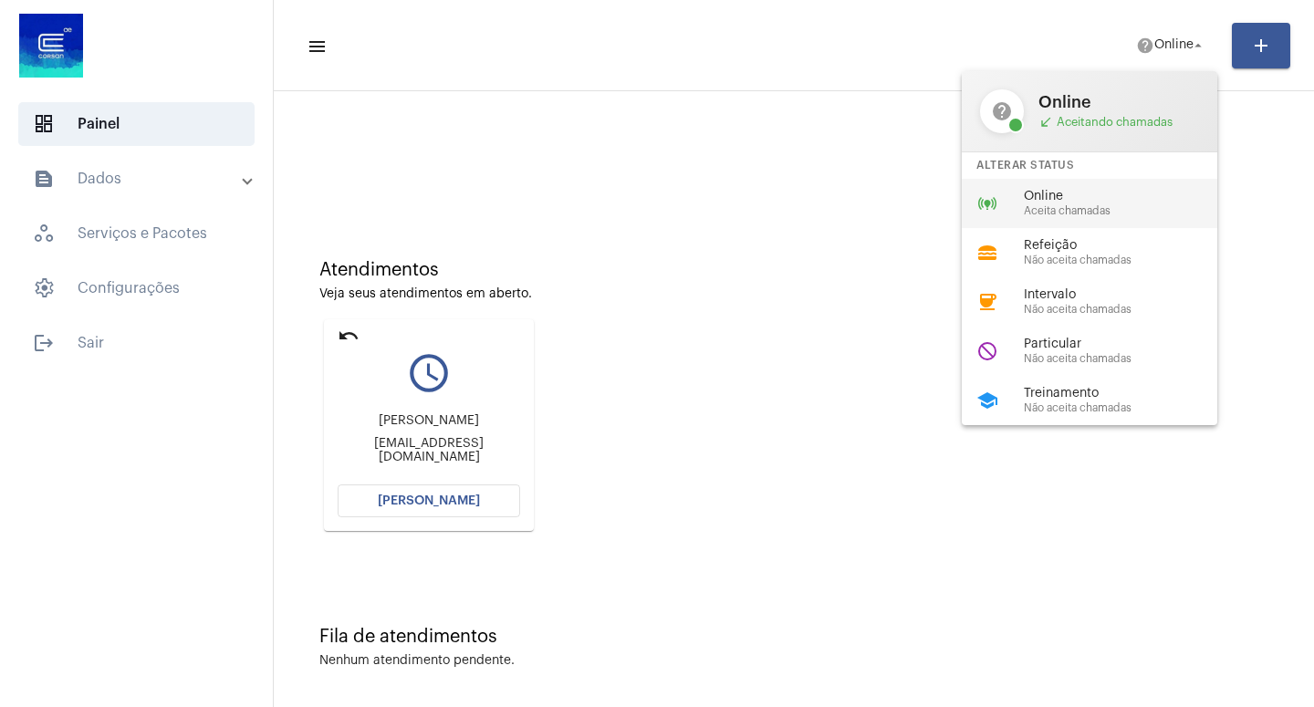
click at [1102, 188] on div "online_prediction Online Aceita chamadas" at bounding box center [1104, 203] width 285 height 49
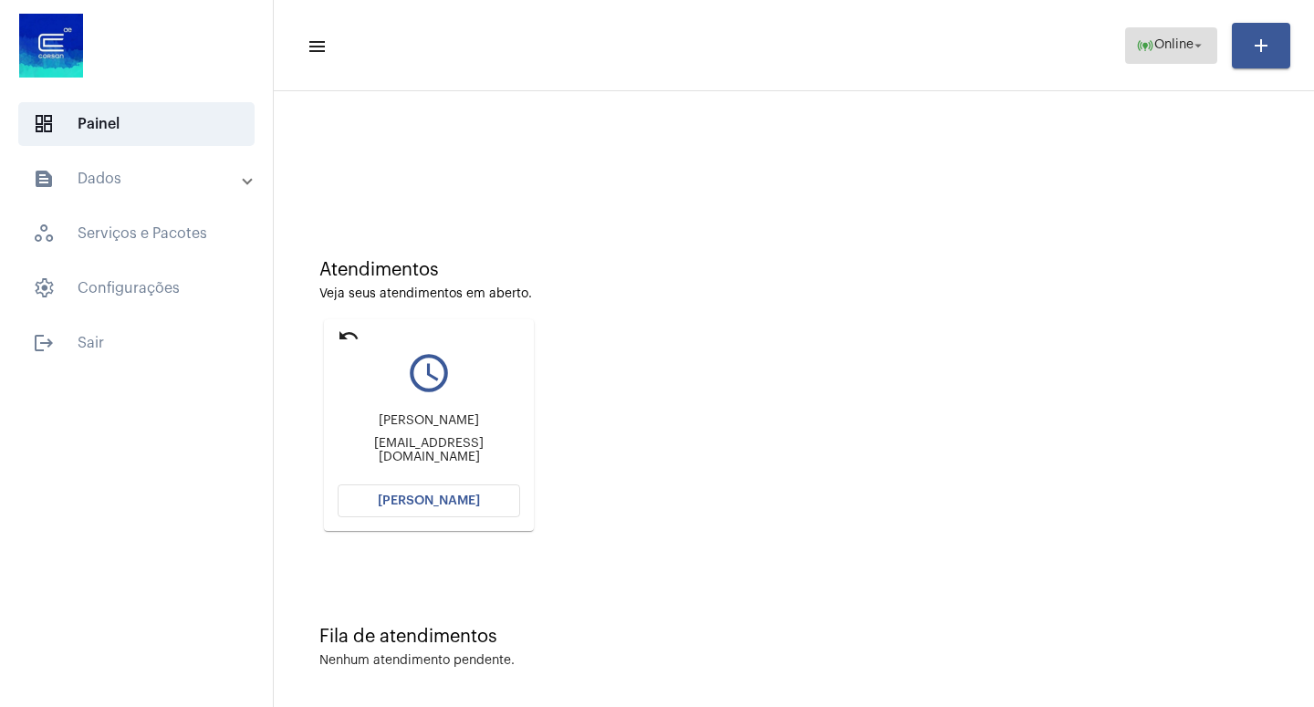
click at [1179, 37] on span "online_prediction Online arrow_drop_down" at bounding box center [1171, 44] width 70 height 33
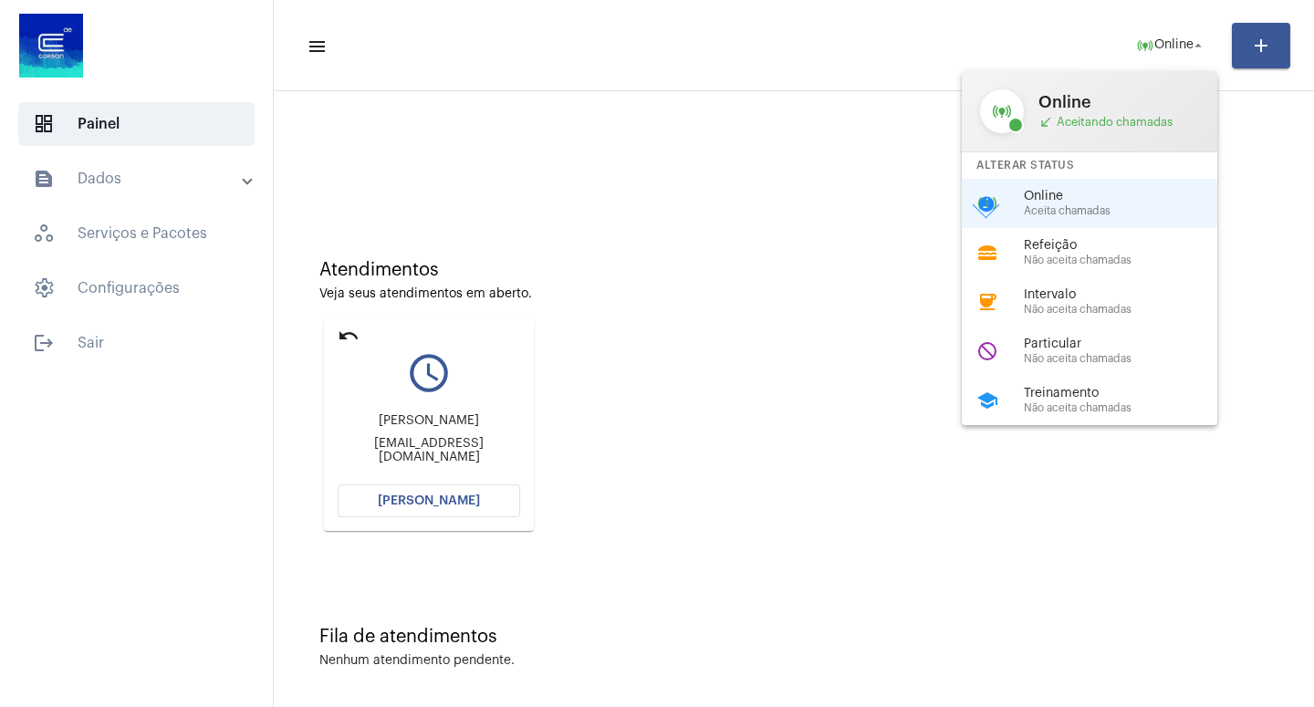
click at [399, 496] on div at bounding box center [657, 353] width 1314 height 707
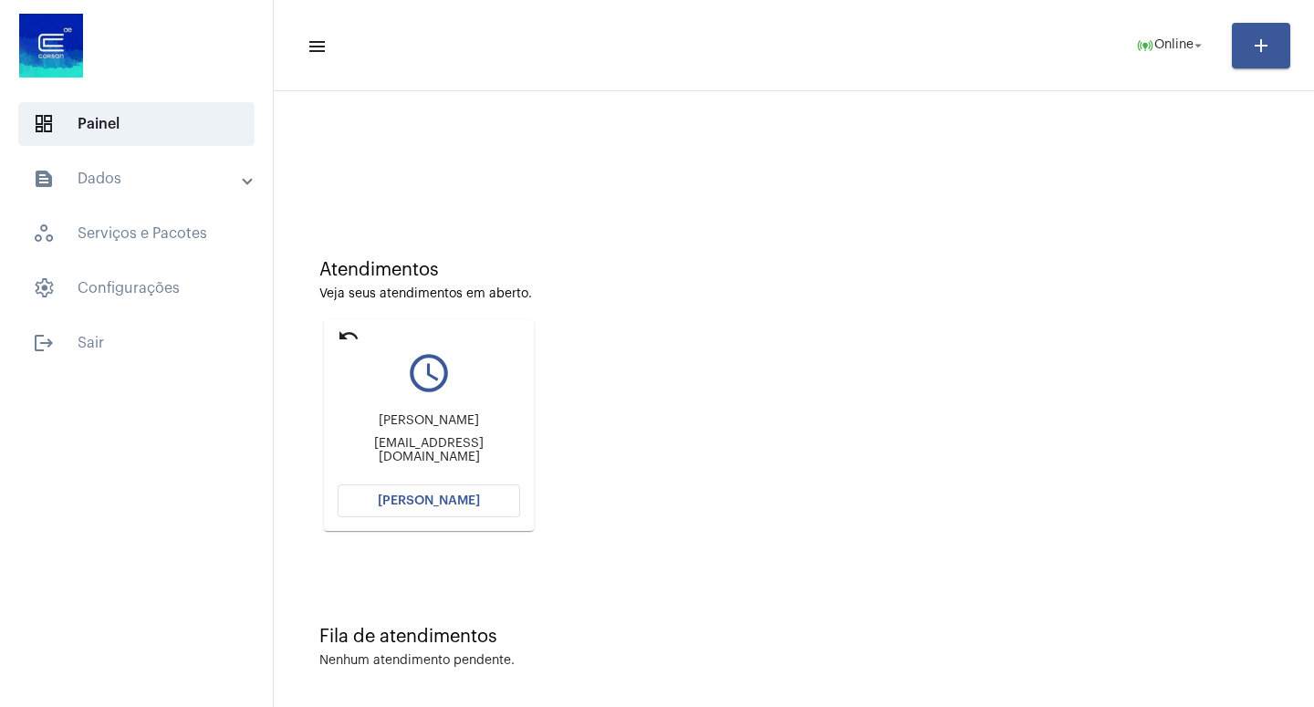
click at [413, 502] on span "[PERSON_NAME]" at bounding box center [429, 501] width 102 height 13
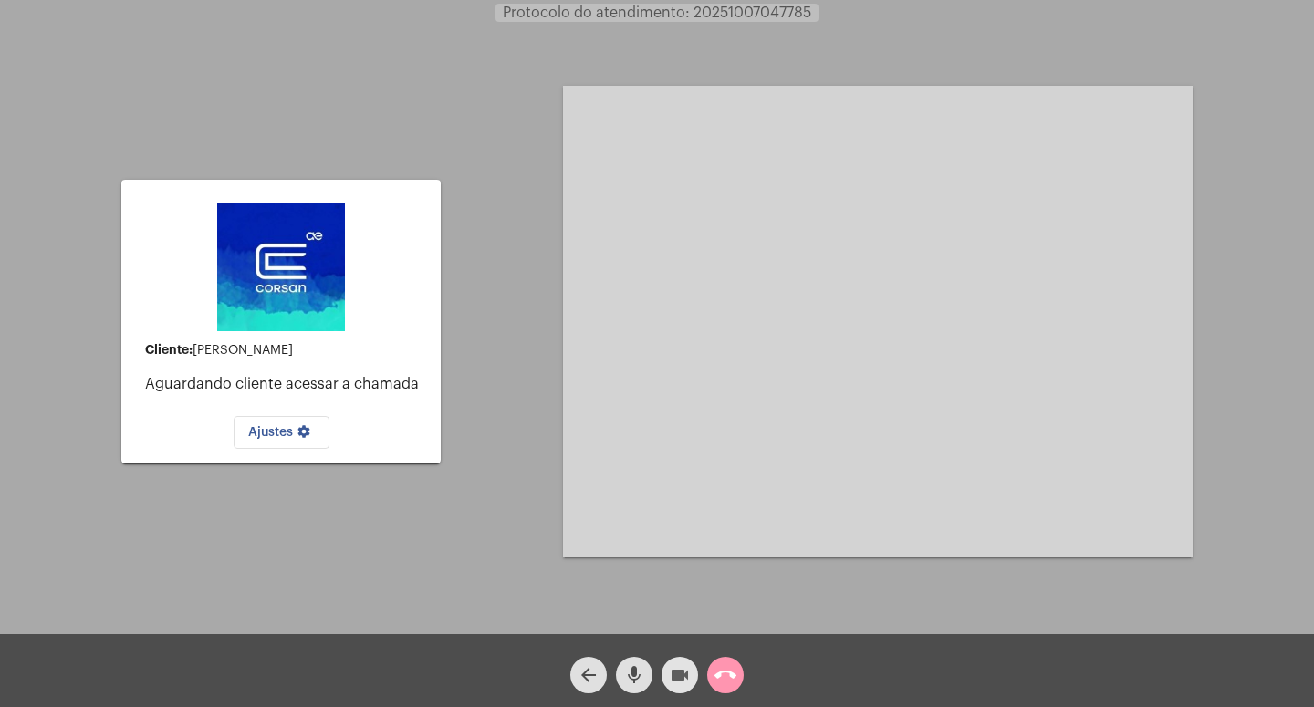
click at [684, 673] on mat-icon "videocam" at bounding box center [680, 675] width 22 height 22
click at [641, 668] on mat-icon "mic" at bounding box center [634, 675] width 22 height 22
click at [724, 667] on mat-icon "call_end" at bounding box center [726, 675] width 22 height 22
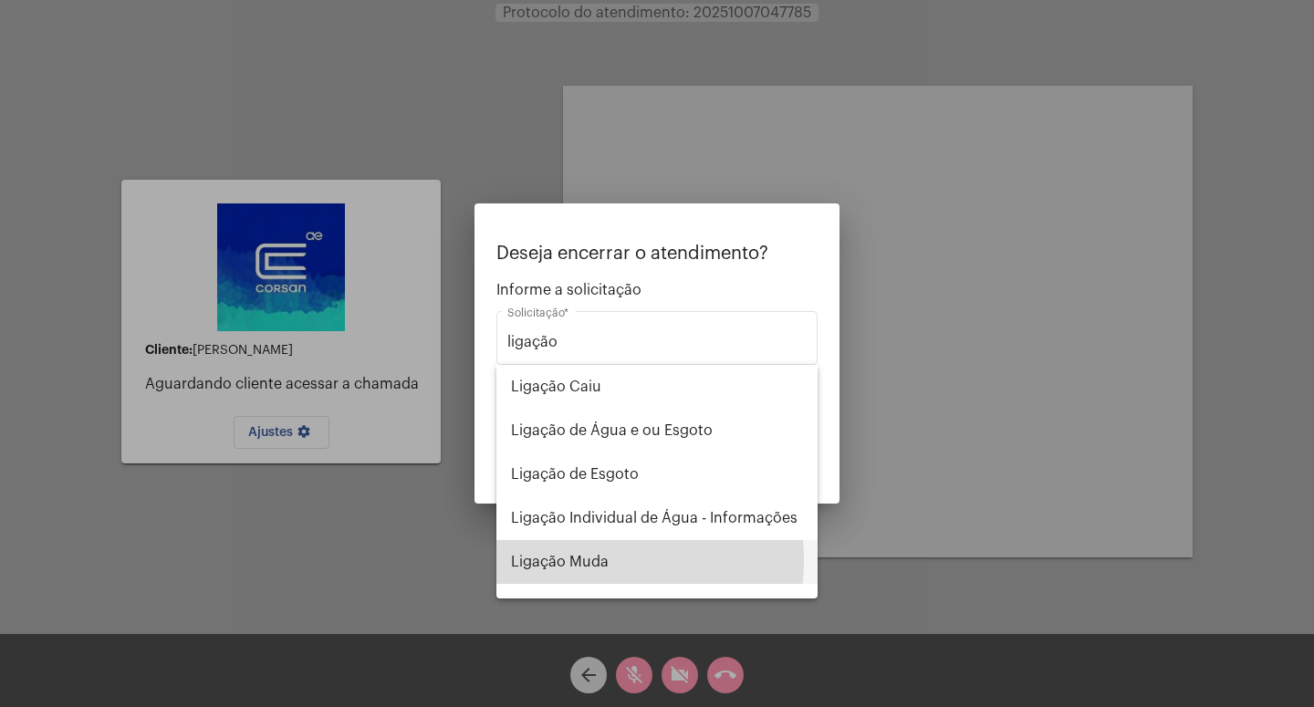
click at [594, 560] on span "Ligação Muda" at bounding box center [657, 562] width 292 height 44
type input "Ligação Muda"
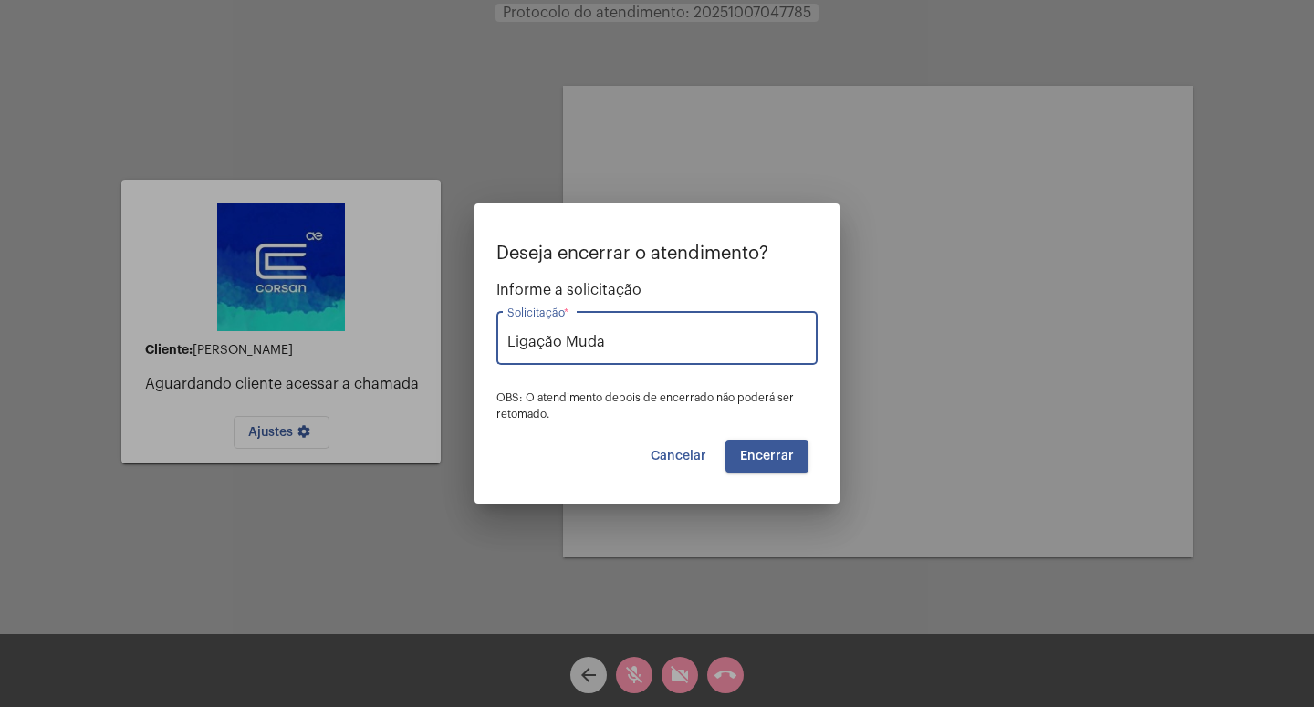
click at [779, 455] on span "Encerrar" at bounding box center [767, 456] width 54 height 13
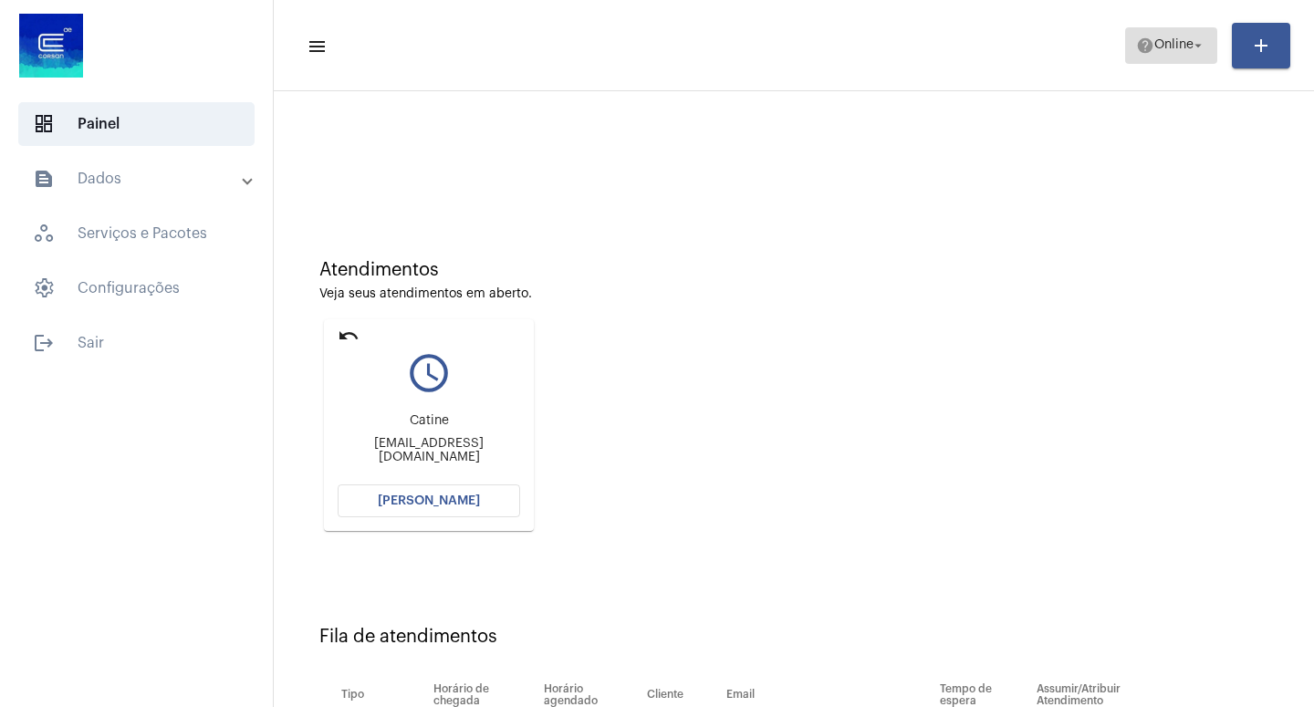
click at [1196, 35] on span "help Online arrow_drop_down" at bounding box center [1171, 44] width 70 height 33
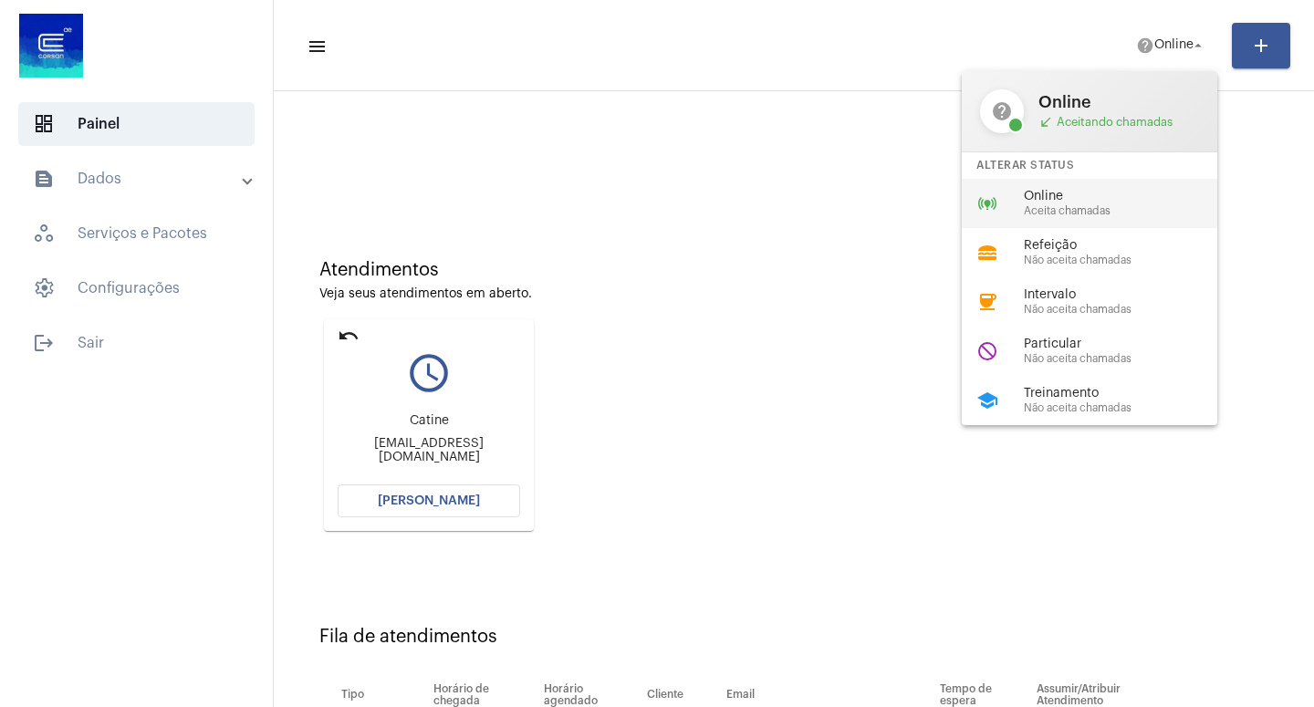
click at [1069, 195] on span "Online" at bounding box center [1128, 197] width 208 height 14
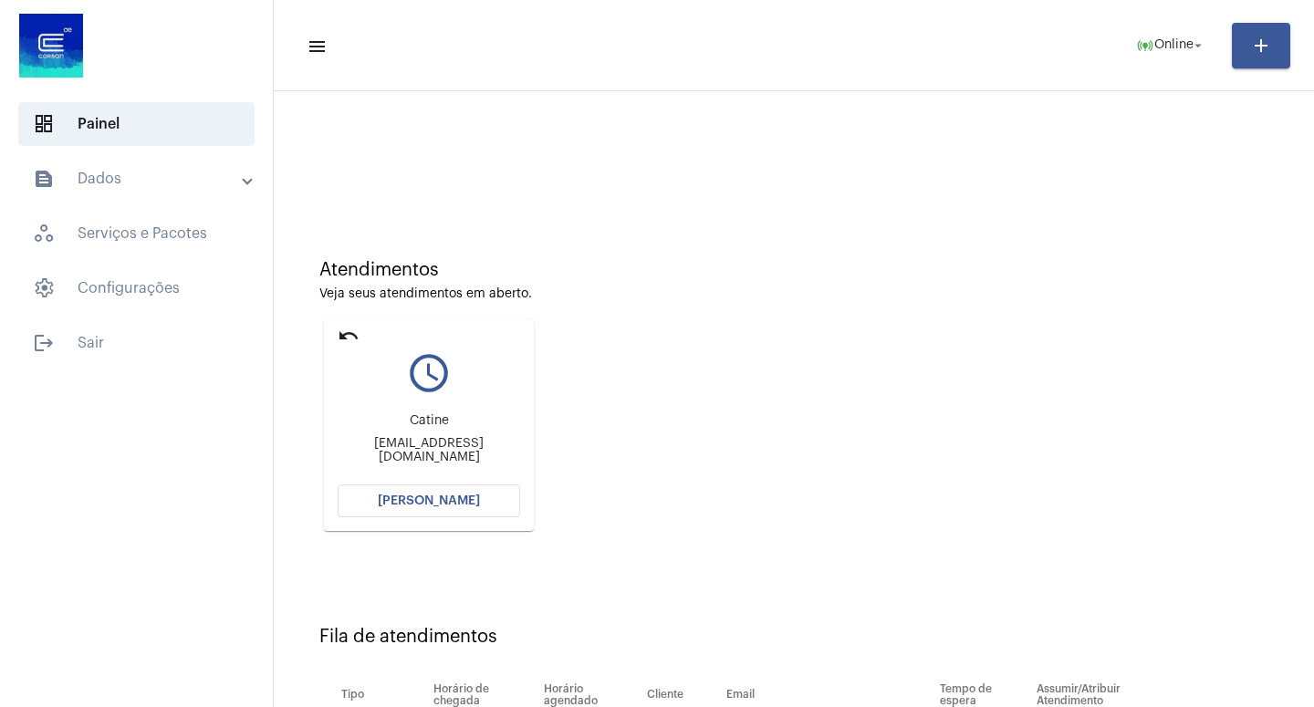
click at [411, 503] on span "[PERSON_NAME]" at bounding box center [429, 501] width 102 height 13
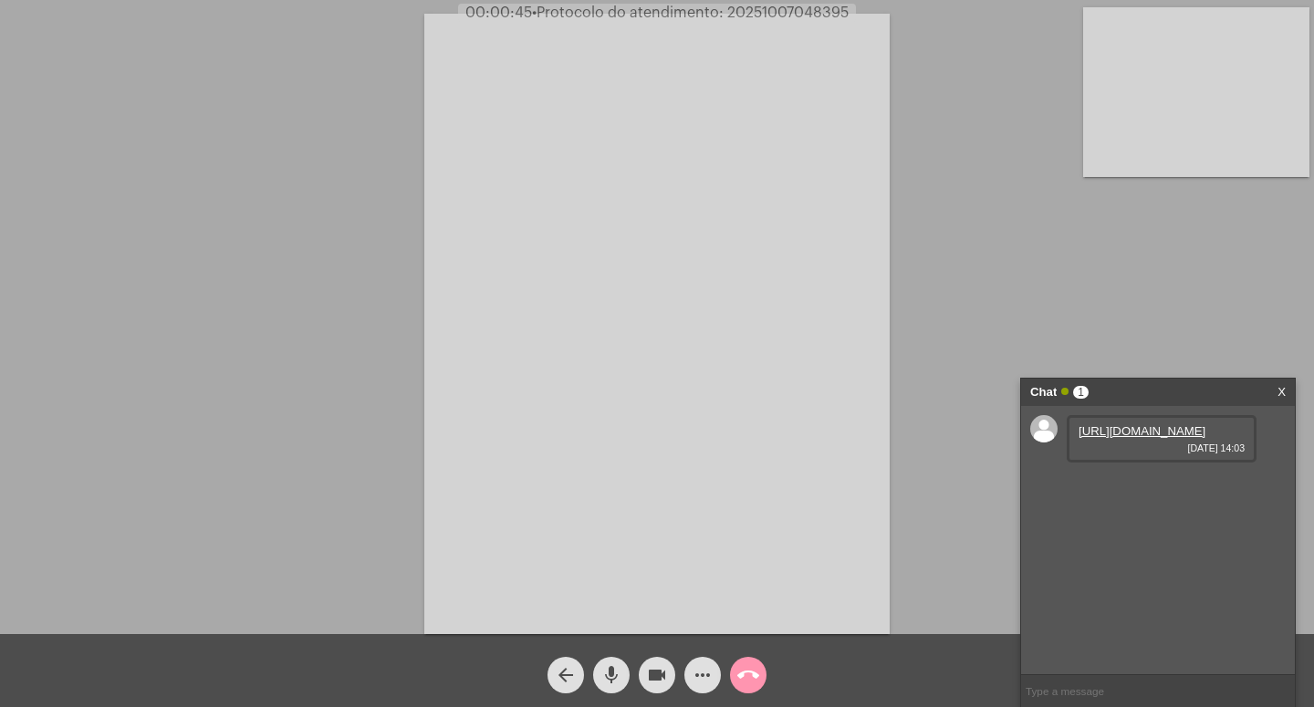
click at [1123, 454] on div "[URL][DOMAIN_NAME] [DATE] 14:03" at bounding box center [1162, 438] width 190 height 47
click at [1132, 438] on link "[URL][DOMAIN_NAME]" at bounding box center [1142, 431] width 127 height 14
click at [883, 29] on video at bounding box center [656, 324] width 465 height 621
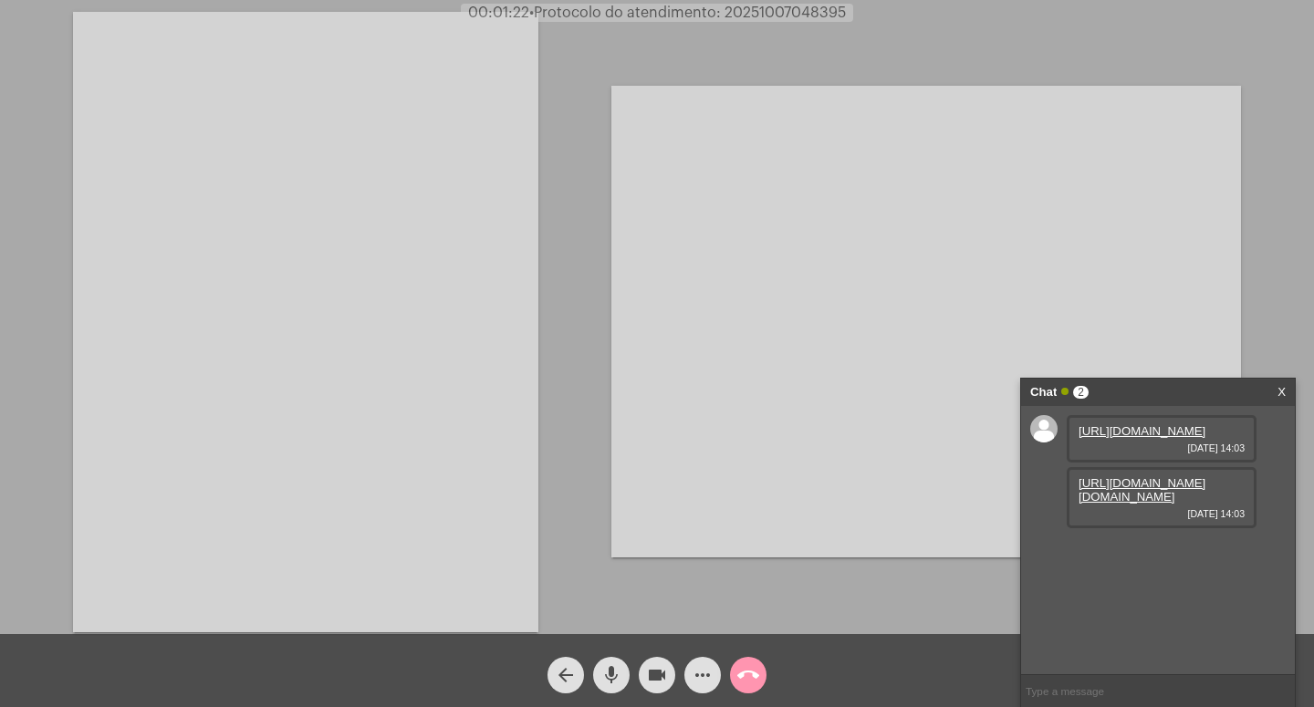
click at [1139, 504] on link "[URL][DOMAIN_NAME][DOMAIN_NAME]" at bounding box center [1142, 489] width 127 height 27
click at [1144, 569] on link "[URL][DOMAIN_NAME][DOMAIN_NAME]" at bounding box center [1142, 555] width 127 height 27
click at [660, 670] on mat-icon "videocam" at bounding box center [657, 675] width 22 height 22
click at [616, 668] on mat-icon "mic" at bounding box center [612, 675] width 22 height 22
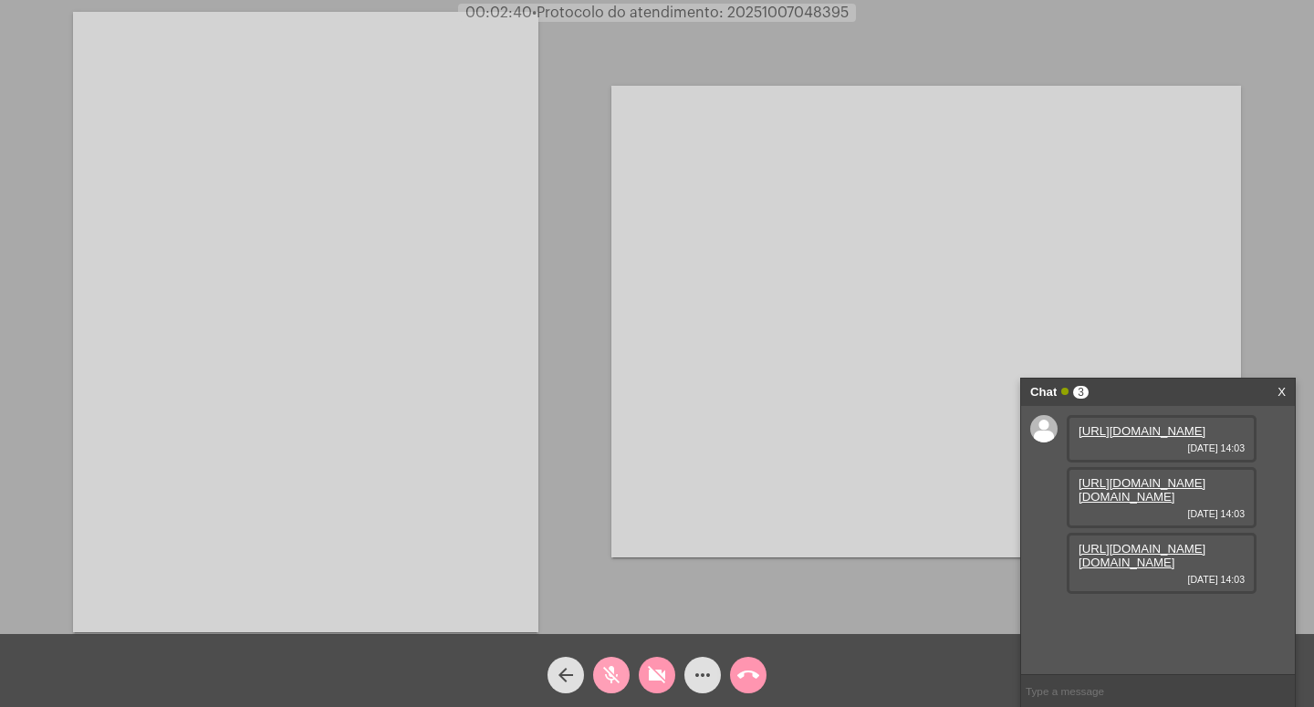
click at [610, 667] on mat-icon "mic_off" at bounding box center [612, 675] width 22 height 22
click at [610, 667] on mat-icon "mic" at bounding box center [612, 675] width 22 height 22
click at [1123, 594] on div "[URL][DOMAIN_NAME][DOMAIN_NAME] [DATE] 14:03" at bounding box center [1162, 563] width 190 height 61
click at [1128, 569] on link "[URL][DOMAIN_NAME][DOMAIN_NAME]" at bounding box center [1142, 555] width 127 height 27
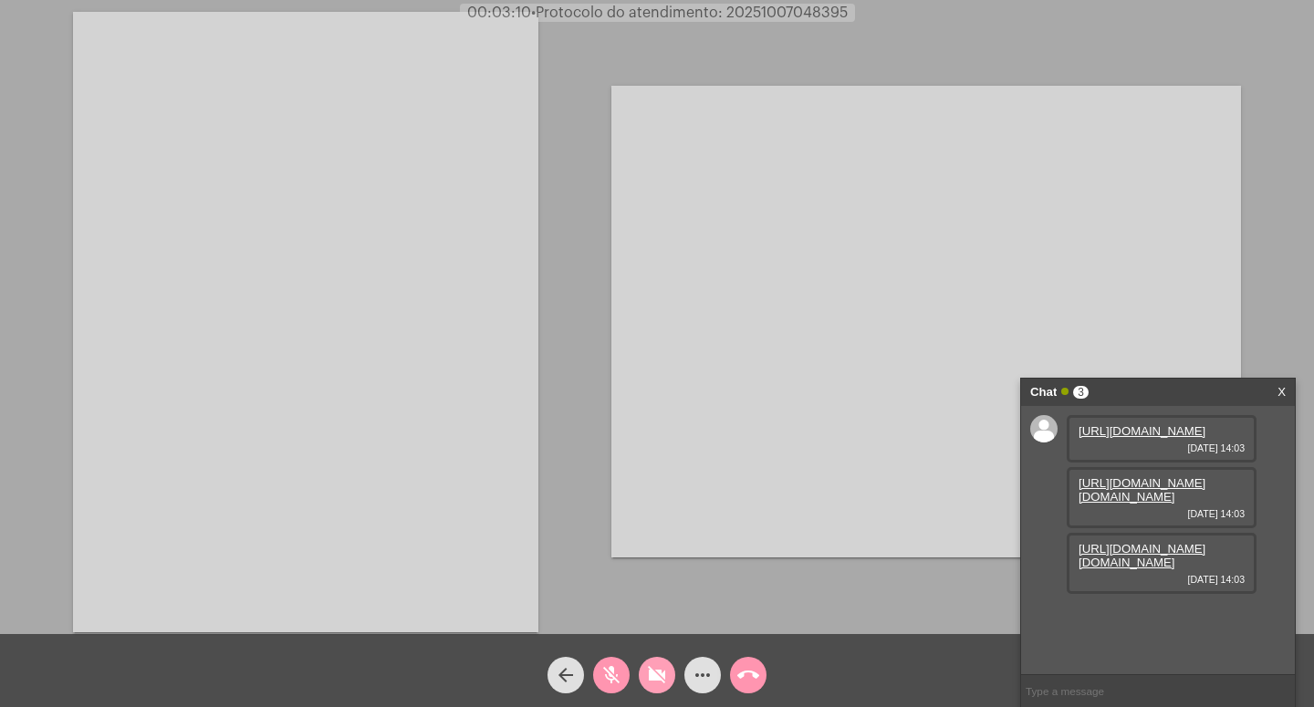
click at [644, 664] on button "videocam_off" at bounding box center [657, 675] width 37 height 37
click at [611, 671] on mat-icon "mic_off" at bounding box center [612, 675] width 22 height 22
click at [663, 667] on mat-icon "videocam" at bounding box center [657, 675] width 22 height 22
click at [615, 674] on mat-icon "mic" at bounding box center [612, 675] width 22 height 22
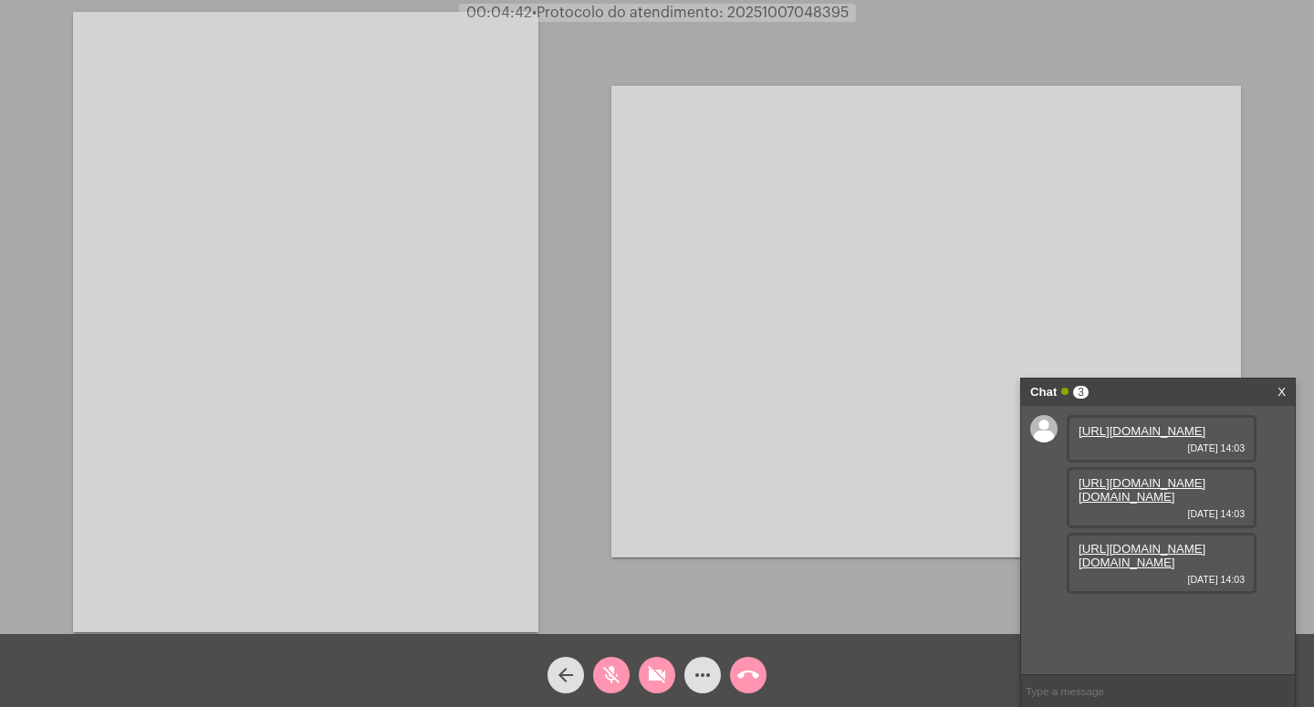
click at [1122, 438] on link "[URL][DOMAIN_NAME]" at bounding box center [1142, 431] width 127 height 14
click at [924, 25] on div "Acessando Câmera e Microfone..." at bounding box center [926, 322] width 630 height 630
click at [1098, 438] on link "[URL][DOMAIN_NAME]" at bounding box center [1142, 431] width 127 height 14
click at [1202, 392] on div "Chat 3" at bounding box center [1138, 392] width 217 height 27
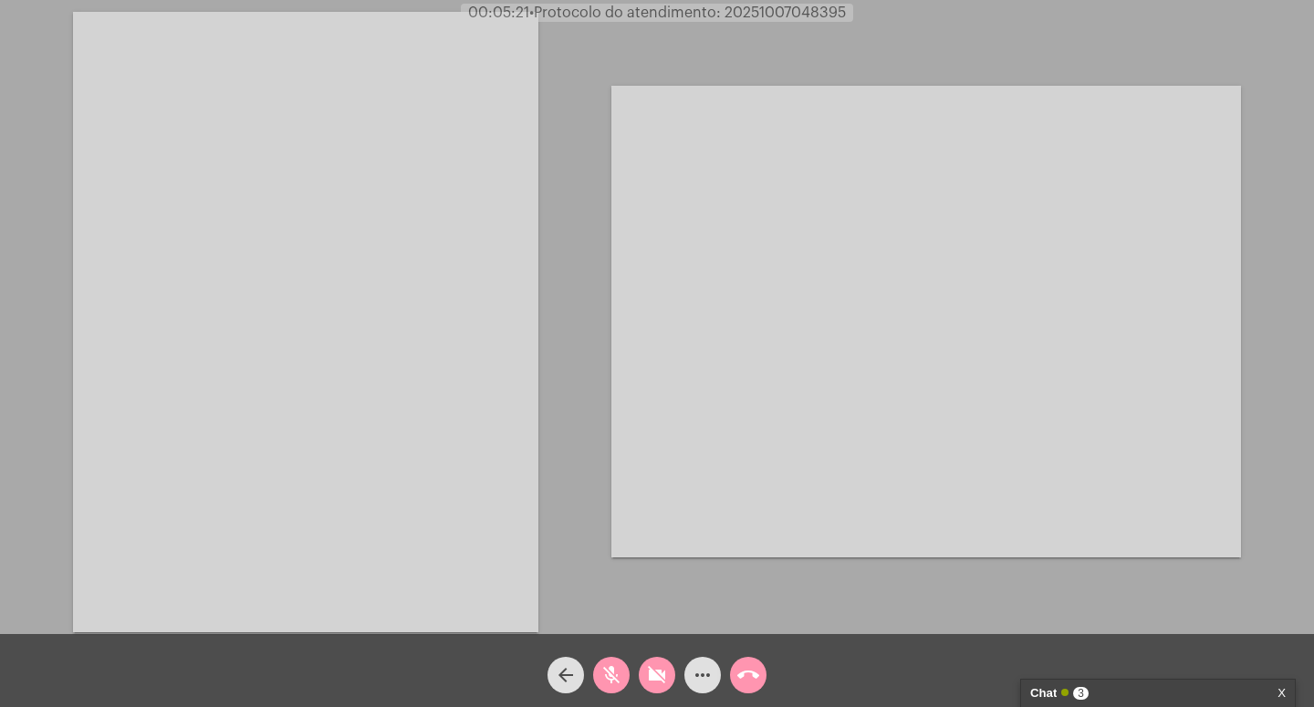
click at [655, 667] on mat-icon "videocam_off" at bounding box center [657, 675] width 22 height 22
click at [611, 670] on mat-icon "mic_off" at bounding box center [612, 675] width 22 height 22
click at [610, 671] on mat-icon "mic" at bounding box center [612, 675] width 22 height 22
click at [652, 670] on mat-icon "videocam" at bounding box center [657, 675] width 22 height 22
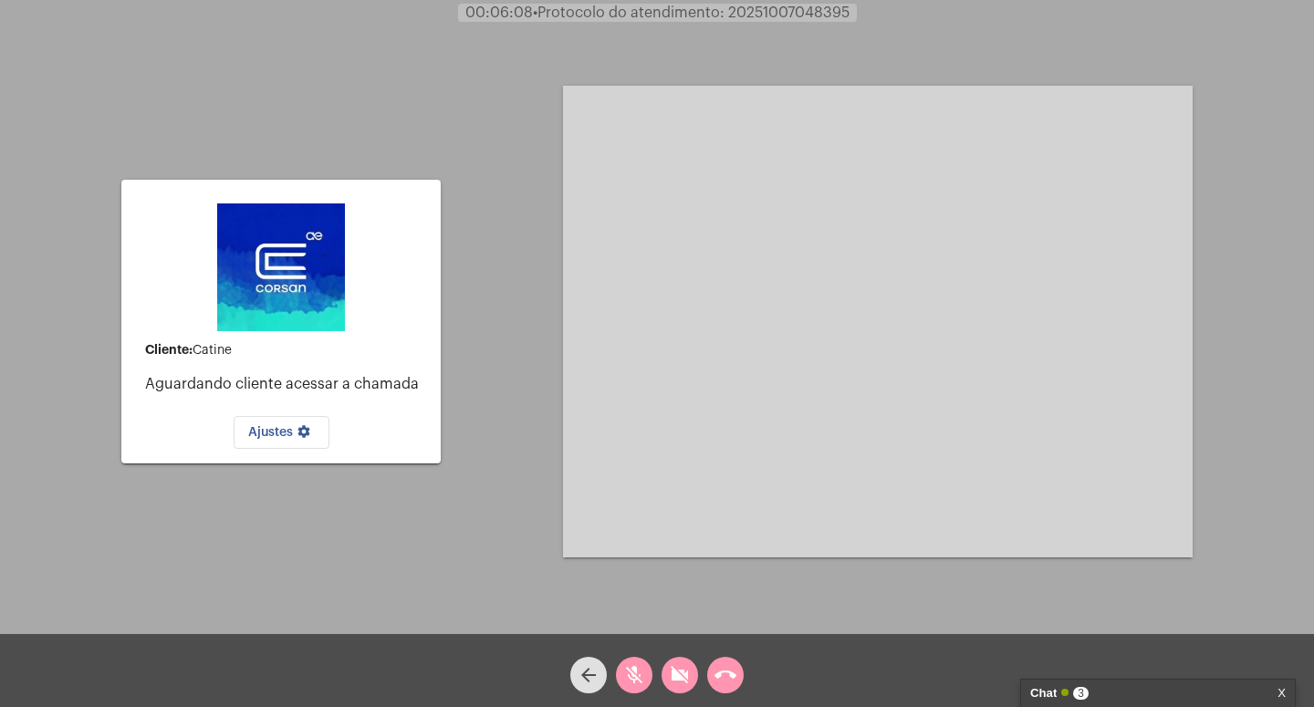
click at [515, 87] on div "Cliente: [PERSON_NAME] cliente acessar a chamada Ajustes settings Acessando Câm…" at bounding box center [657, 320] width 1311 height 634
click at [679, 673] on mat-icon "videocam_off" at bounding box center [680, 675] width 22 height 22
click at [632, 669] on mat-icon "mic_off" at bounding box center [634, 675] width 22 height 22
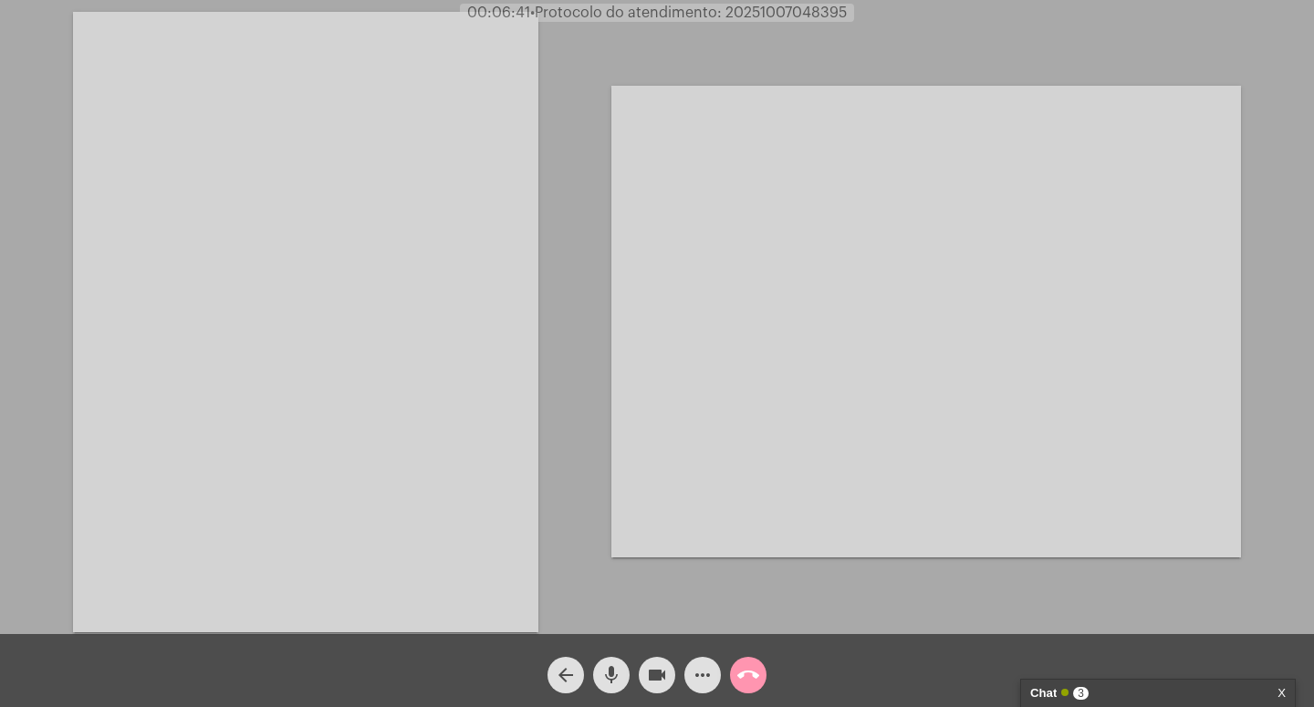
click at [427, 553] on video at bounding box center [305, 322] width 465 height 621
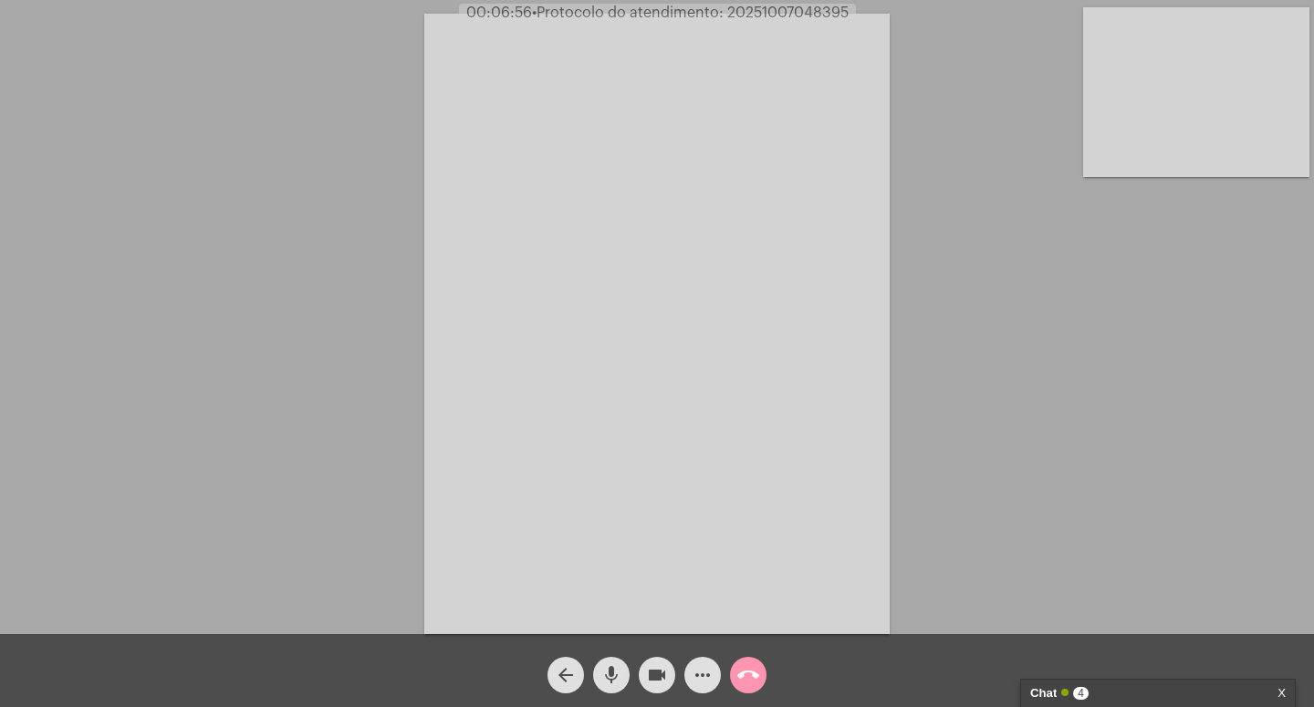
click at [1182, 569] on div "Acessando Câmera e Microfone..." at bounding box center [657, 322] width 1311 height 634
click at [1149, 687] on div "Chat 4" at bounding box center [1138, 693] width 217 height 27
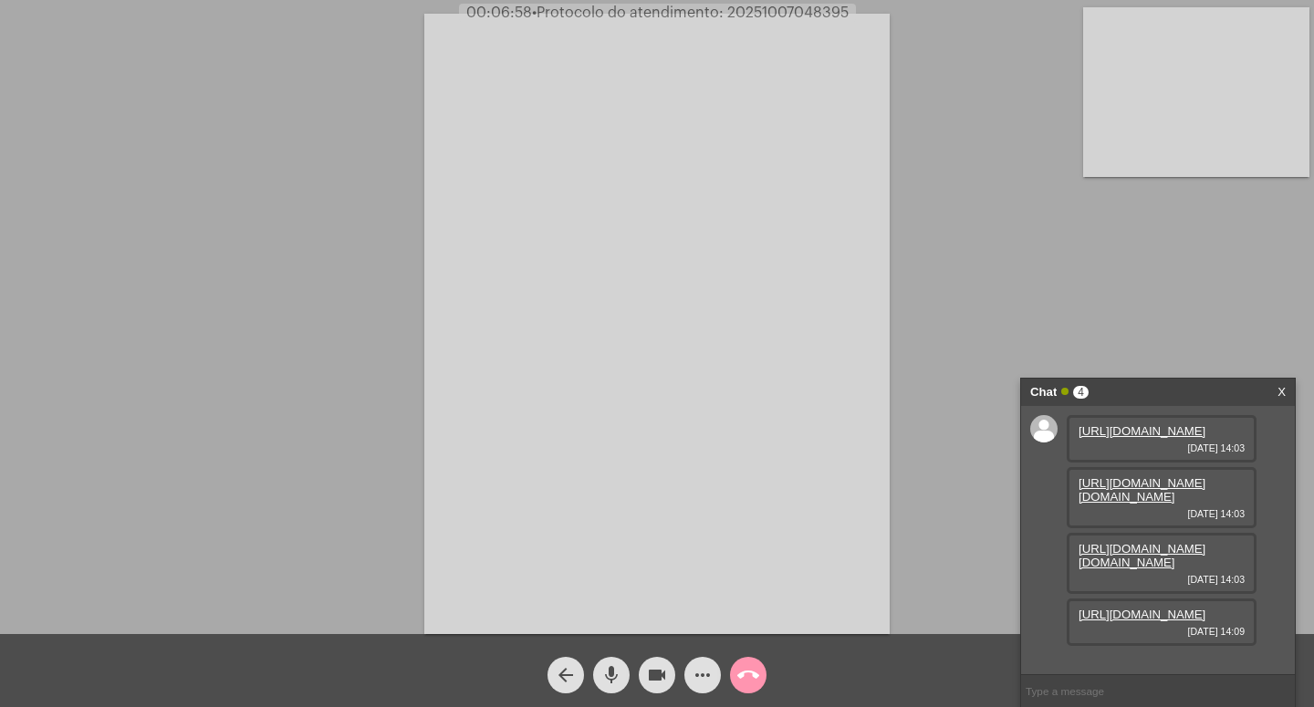
scroll to position [156, 0]
click at [1123, 621] on link "[URL][DOMAIN_NAME]" at bounding box center [1142, 615] width 127 height 14
click at [659, 667] on mat-icon "videocam" at bounding box center [657, 675] width 22 height 22
click at [612, 670] on mat-icon "mic" at bounding box center [612, 675] width 22 height 22
click at [659, 665] on mat-icon "videocam_off" at bounding box center [657, 675] width 22 height 22
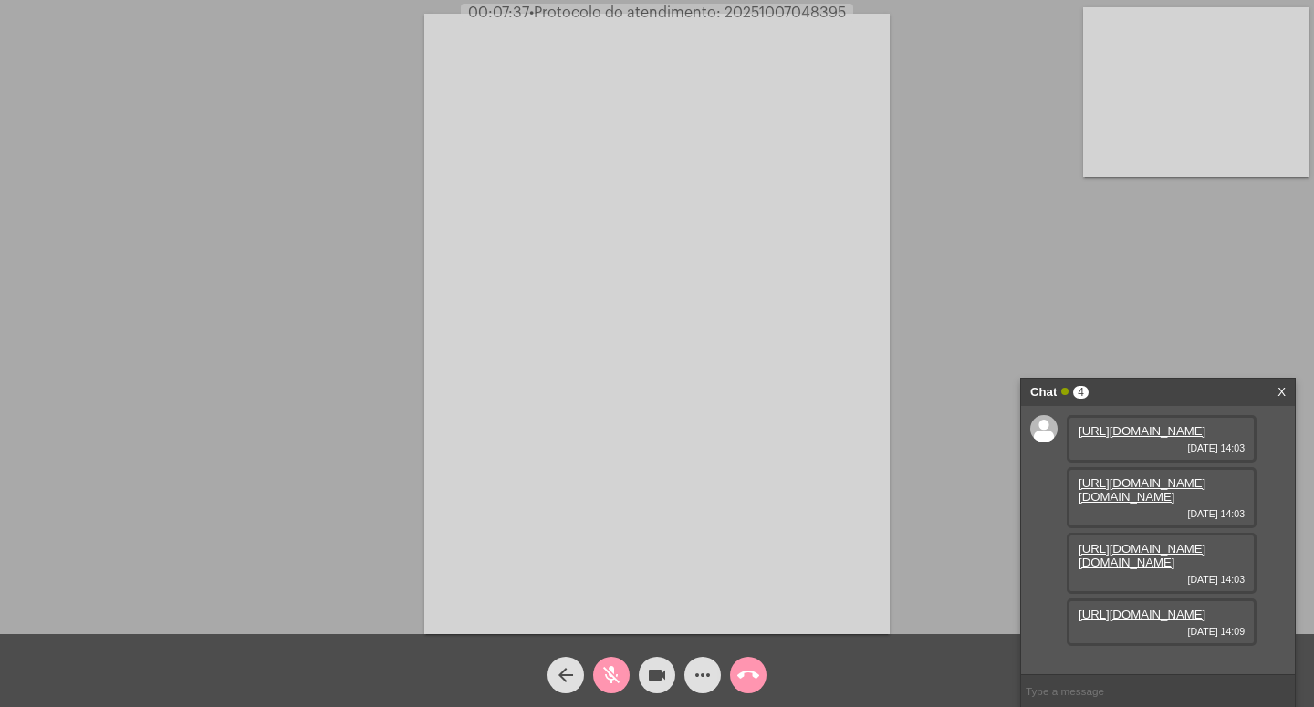
click at [659, 665] on mat-icon "videocam" at bounding box center [657, 675] width 22 height 22
click at [659, 665] on mat-icon "videocam_off" at bounding box center [657, 675] width 22 height 22
click at [614, 670] on mat-icon "mic_off" at bounding box center [612, 675] width 22 height 22
click at [612, 673] on mat-icon "mic" at bounding box center [612, 675] width 22 height 22
click at [612, 672] on mat-icon "mic_off" at bounding box center [612, 675] width 22 height 22
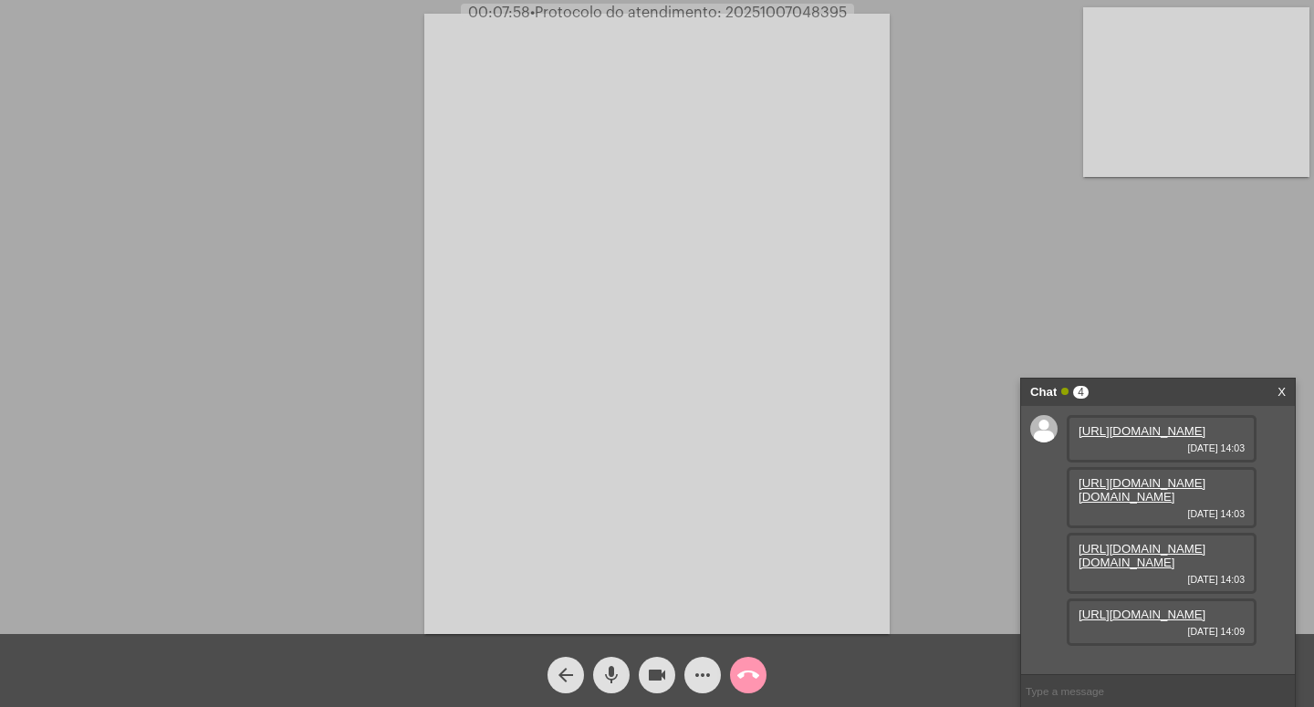
click at [612, 672] on mat-icon "mic" at bounding box center [612, 675] width 22 height 22
click at [658, 670] on mat-icon "videocam" at bounding box center [657, 675] width 22 height 22
click at [852, 98] on video at bounding box center [656, 324] width 465 height 621
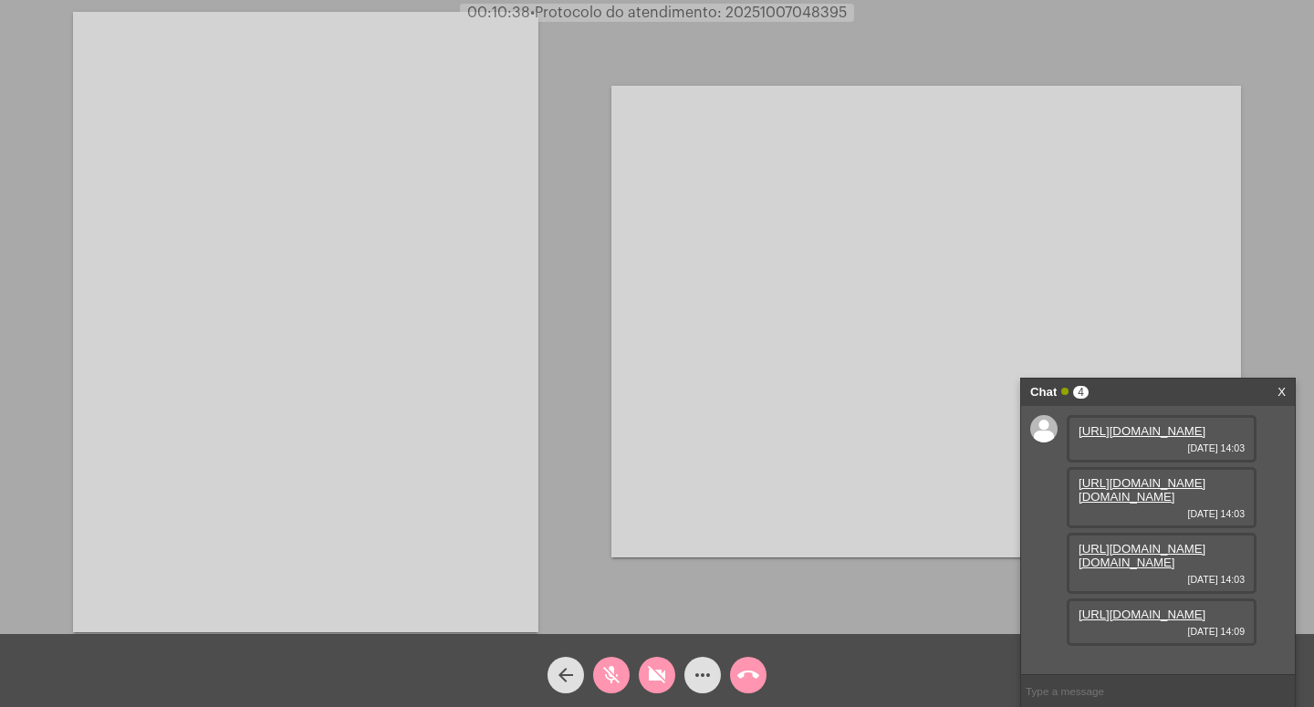
click at [1156, 612] on link "[URL][DOMAIN_NAME]" at bounding box center [1142, 615] width 127 height 14
click at [614, 672] on mat-icon "mic_off" at bounding box center [612, 675] width 22 height 22
click at [610, 674] on mat-icon "mic" at bounding box center [612, 675] width 22 height 22
click at [650, 671] on mat-icon "videocam_off" at bounding box center [657, 675] width 22 height 22
click at [613, 670] on mat-icon "mic_off" at bounding box center [612, 675] width 22 height 22
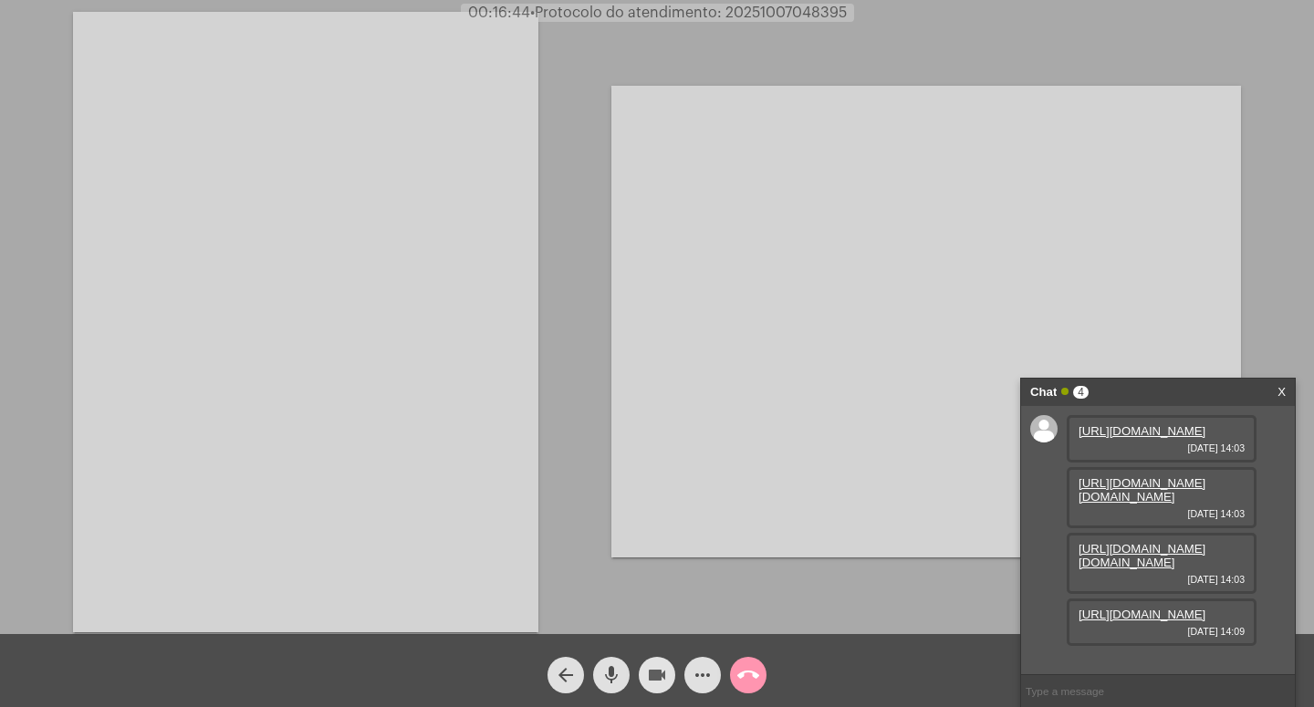
click at [653, 666] on mat-icon "videocam" at bounding box center [657, 675] width 22 height 22
click at [610, 669] on mat-icon "mic" at bounding box center [612, 675] width 22 height 22
click at [610, 668] on mat-icon "mic_off" at bounding box center [612, 675] width 22 height 22
click at [610, 669] on mat-icon "mic" at bounding box center [612, 675] width 22 height 22
click at [612, 674] on mat-icon "mic_off" at bounding box center [612, 675] width 22 height 22
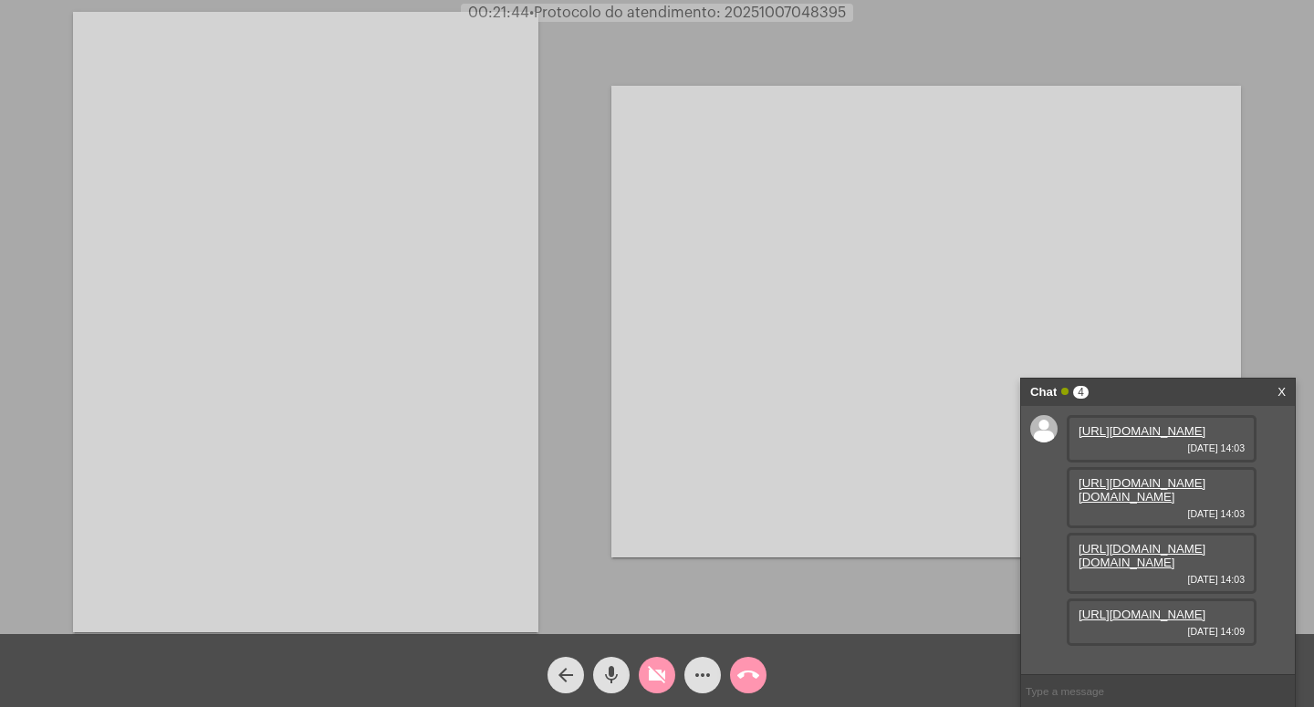
click at [661, 663] on span "videocam_off" at bounding box center [657, 675] width 22 height 37
click at [609, 673] on mat-icon "mic" at bounding box center [612, 675] width 22 height 22
click at [569, 671] on mat-icon "arrow_back" at bounding box center [566, 675] width 22 height 22
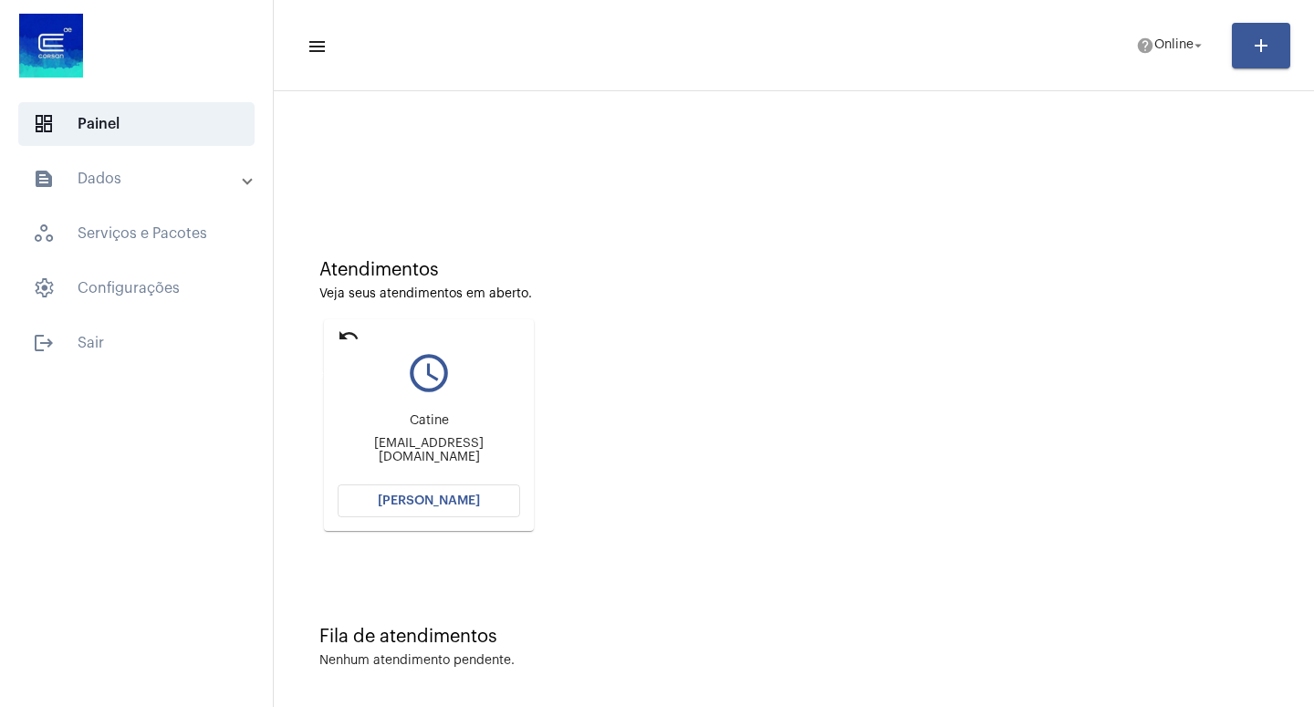
click at [341, 330] on mat-icon "undo" at bounding box center [349, 336] width 22 height 22
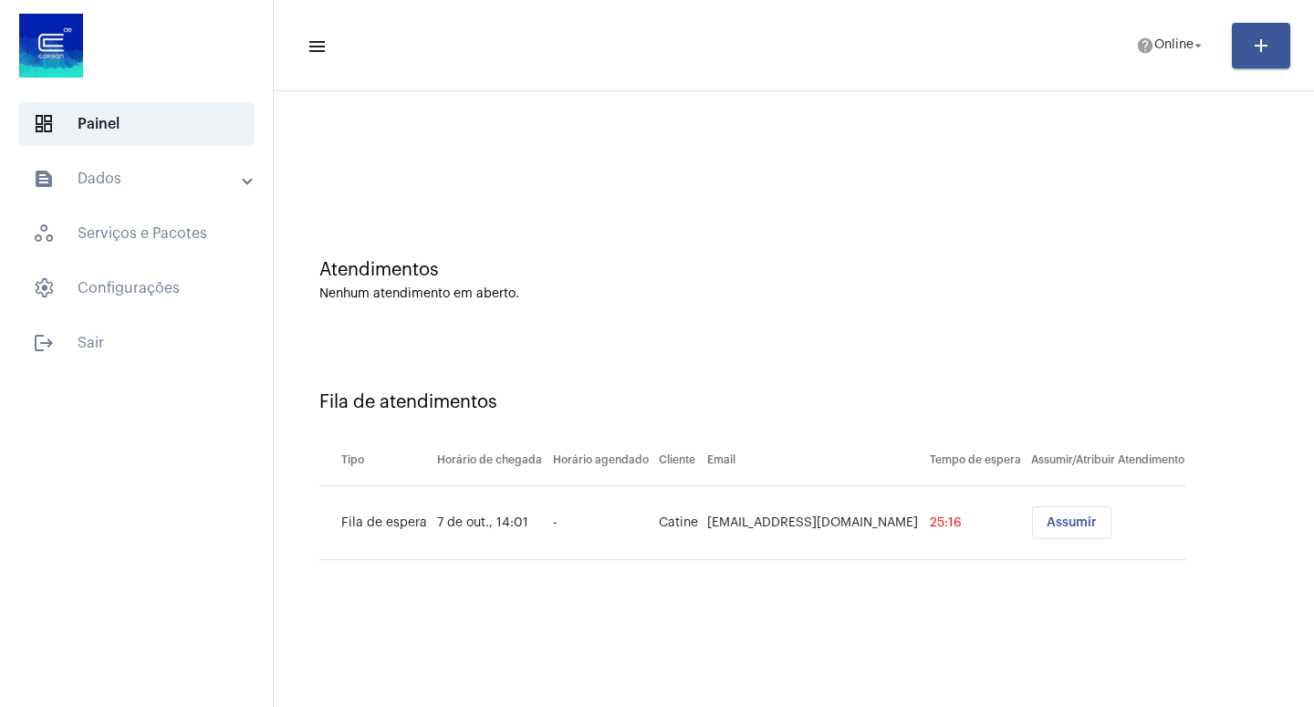
click at [1060, 518] on span "Assumir" at bounding box center [1072, 523] width 50 height 13
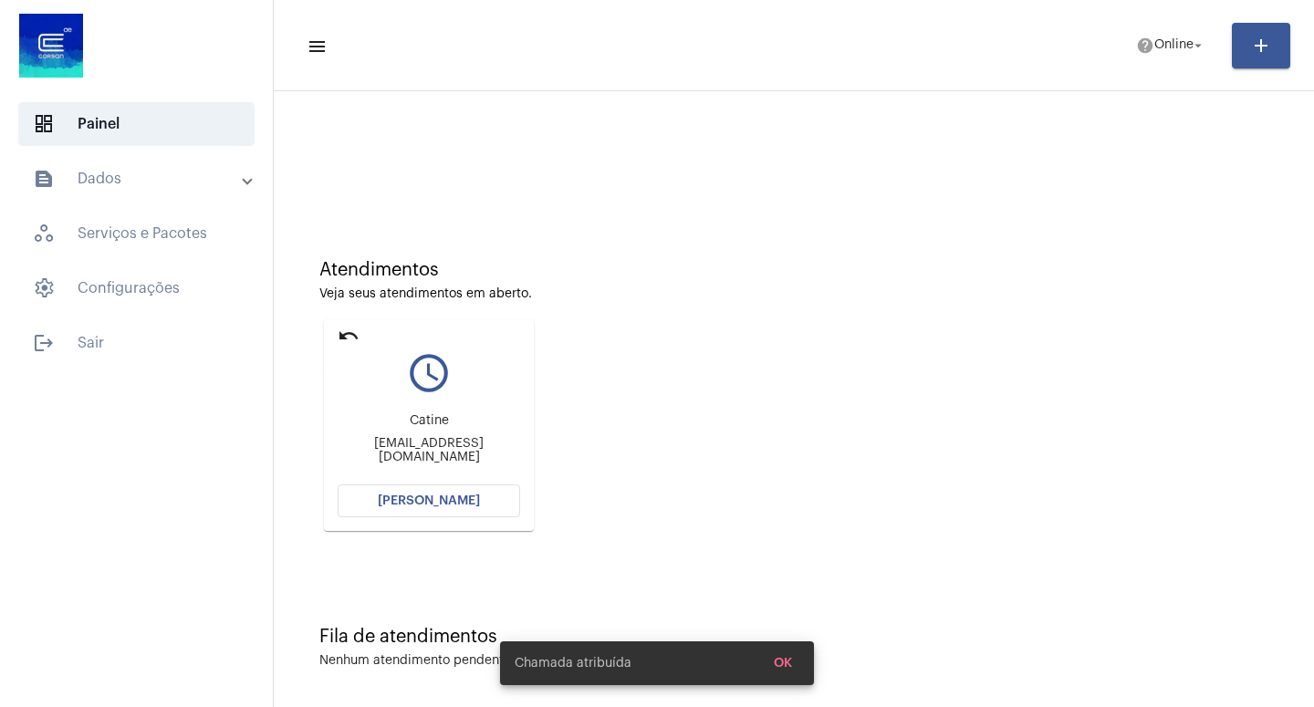
click at [340, 335] on mat-icon "undo" at bounding box center [349, 336] width 22 height 22
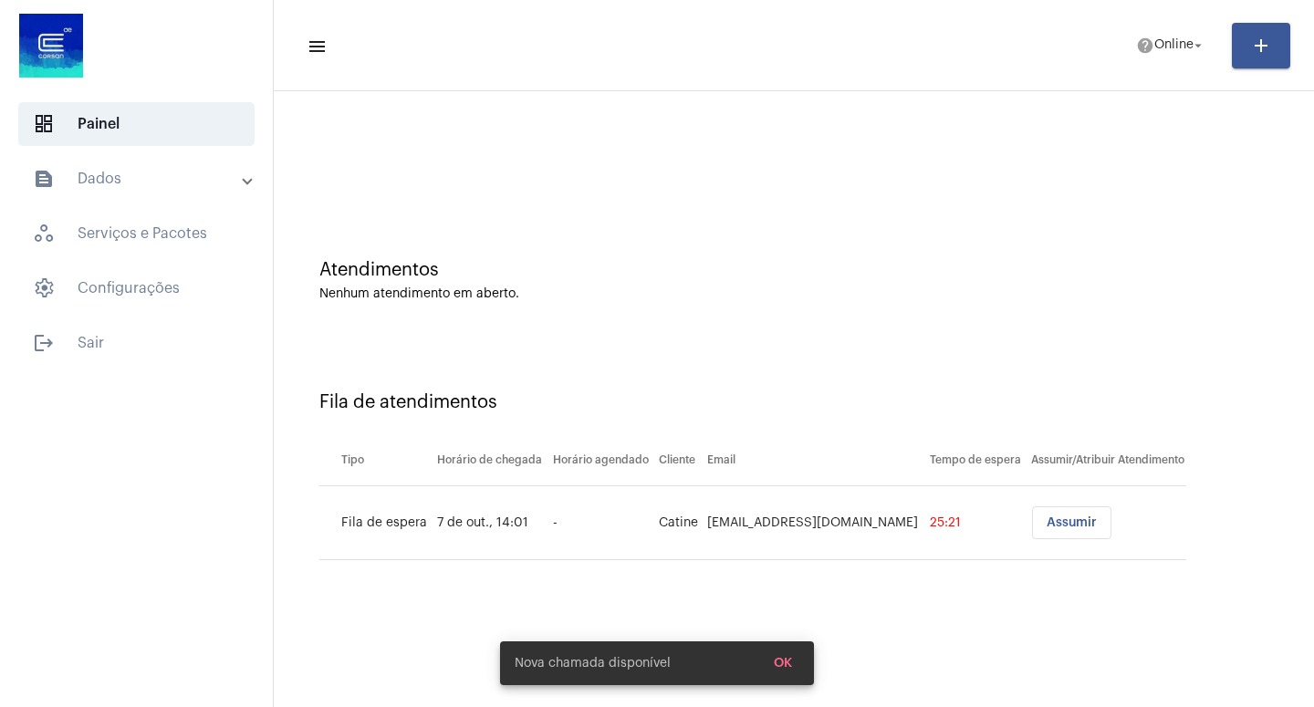
click at [347, 334] on div "Atendimentos Nenhum atendimento em aberto." at bounding box center [794, 271] width 1022 height 132
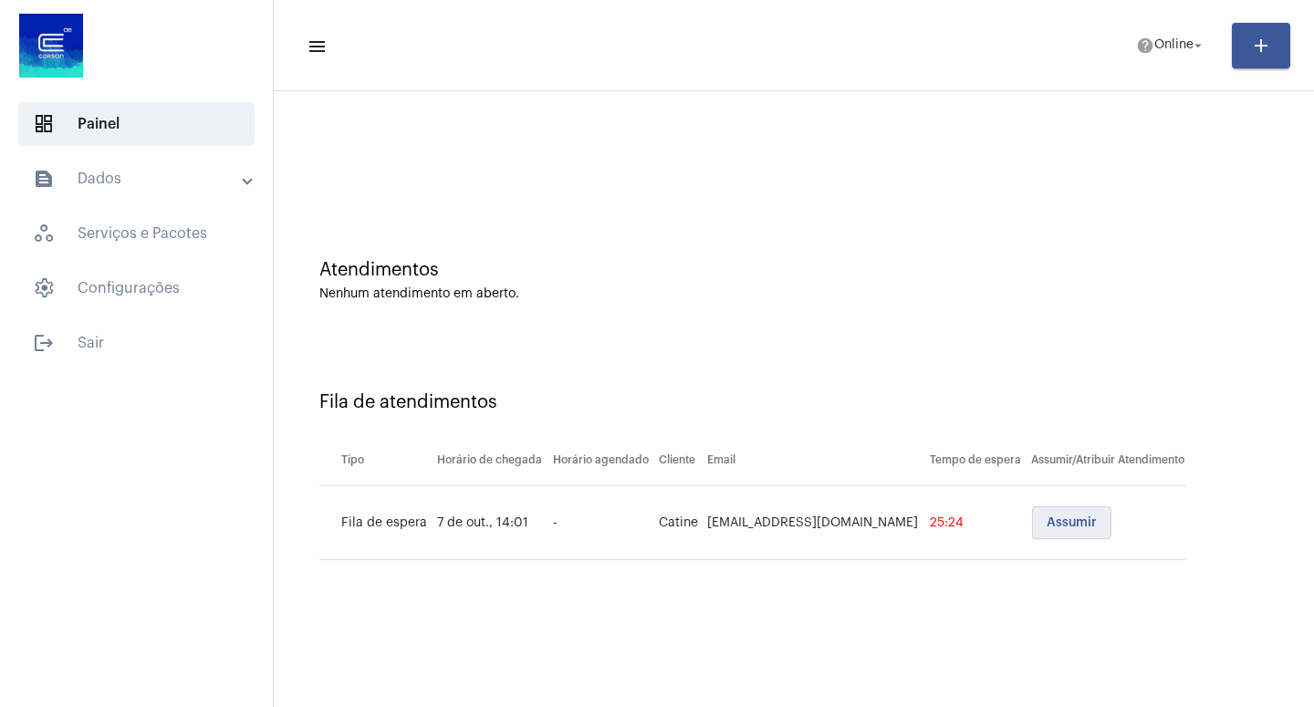
click at [1064, 519] on span "Assumir" at bounding box center [1072, 523] width 50 height 13
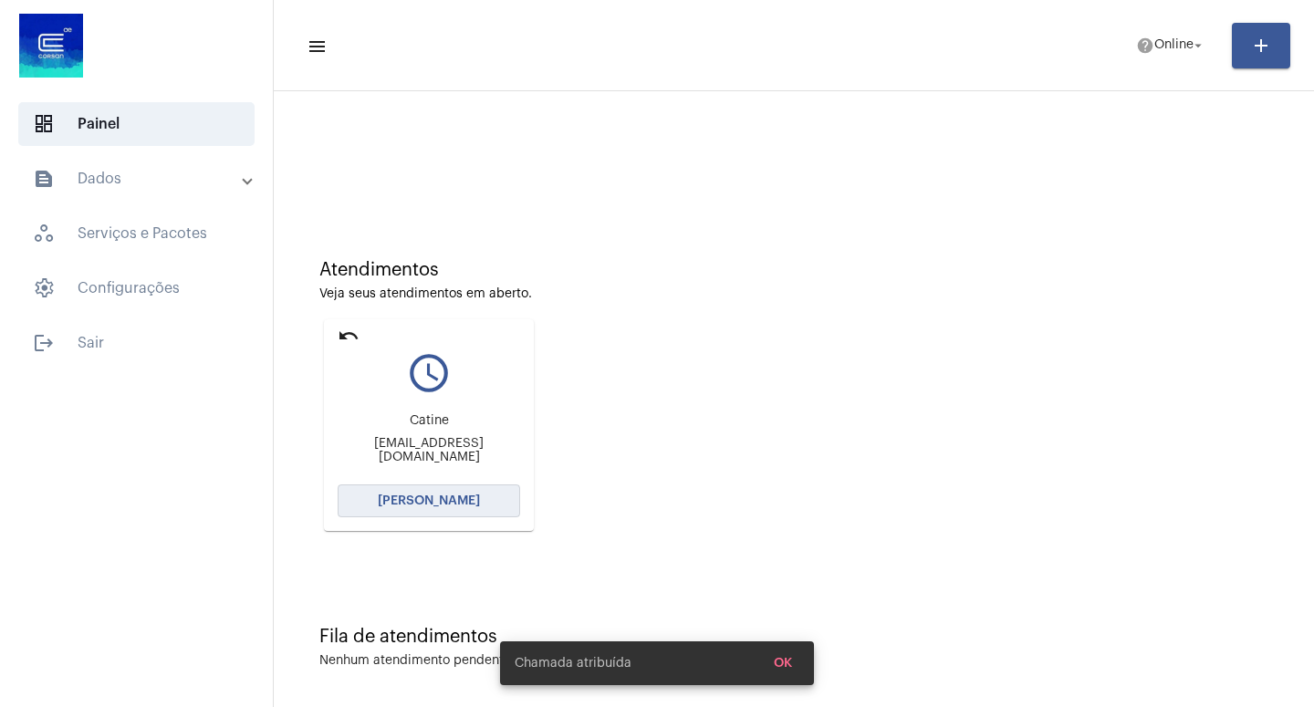
click at [403, 496] on span "[PERSON_NAME]" at bounding box center [429, 501] width 102 height 13
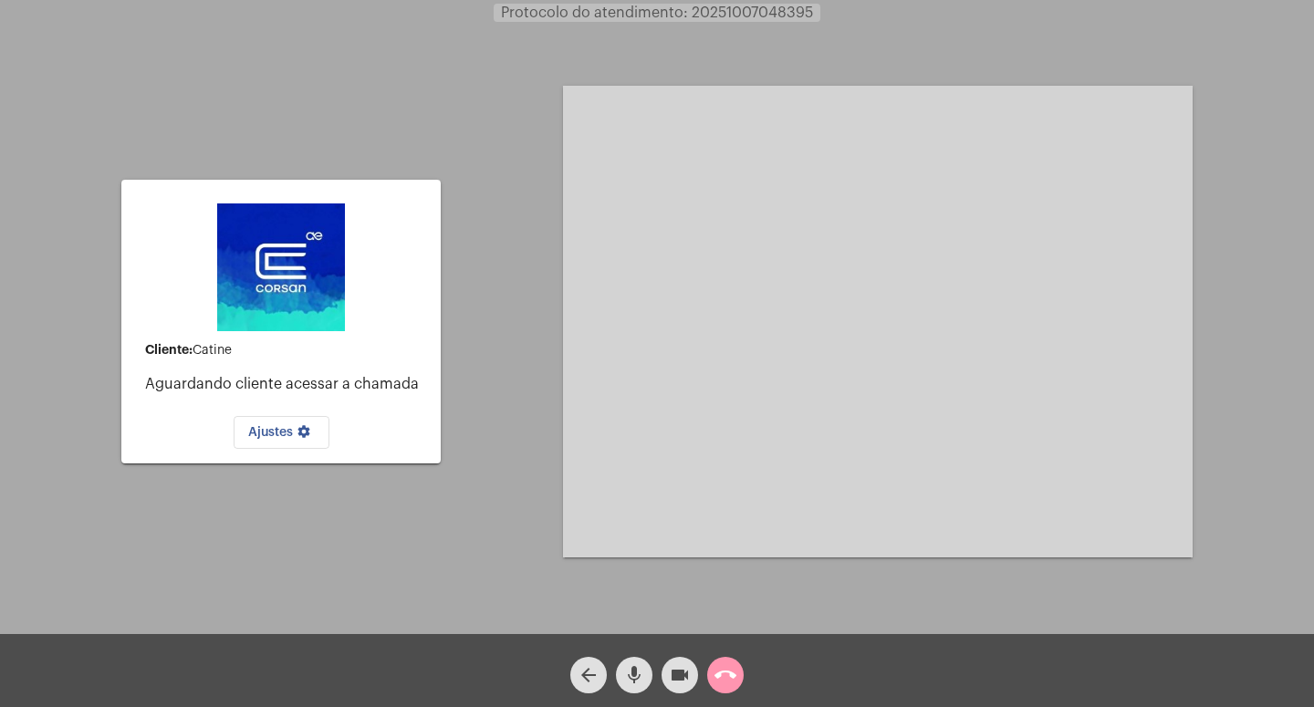
click at [727, 670] on mat-icon "call_end" at bounding box center [726, 675] width 22 height 22
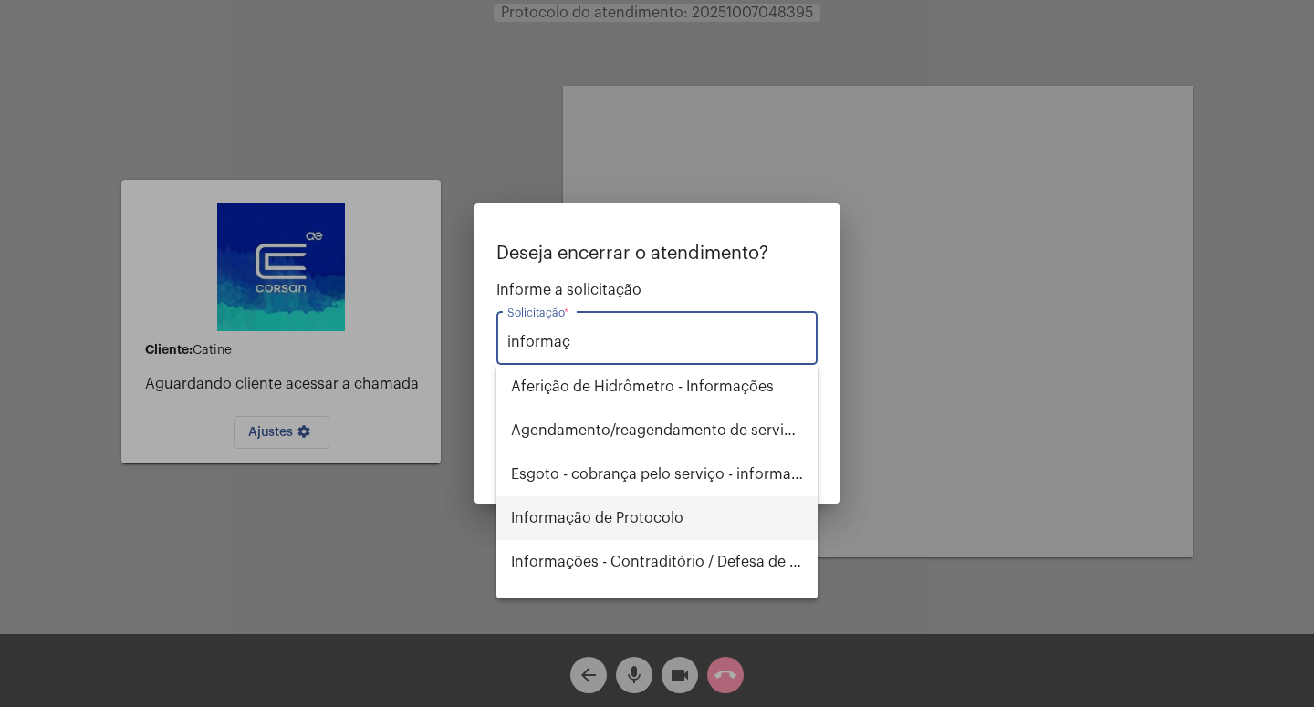
click at [646, 517] on span "Informação de Protocolo" at bounding box center [657, 518] width 292 height 44
type input "Informação de Protocolo"
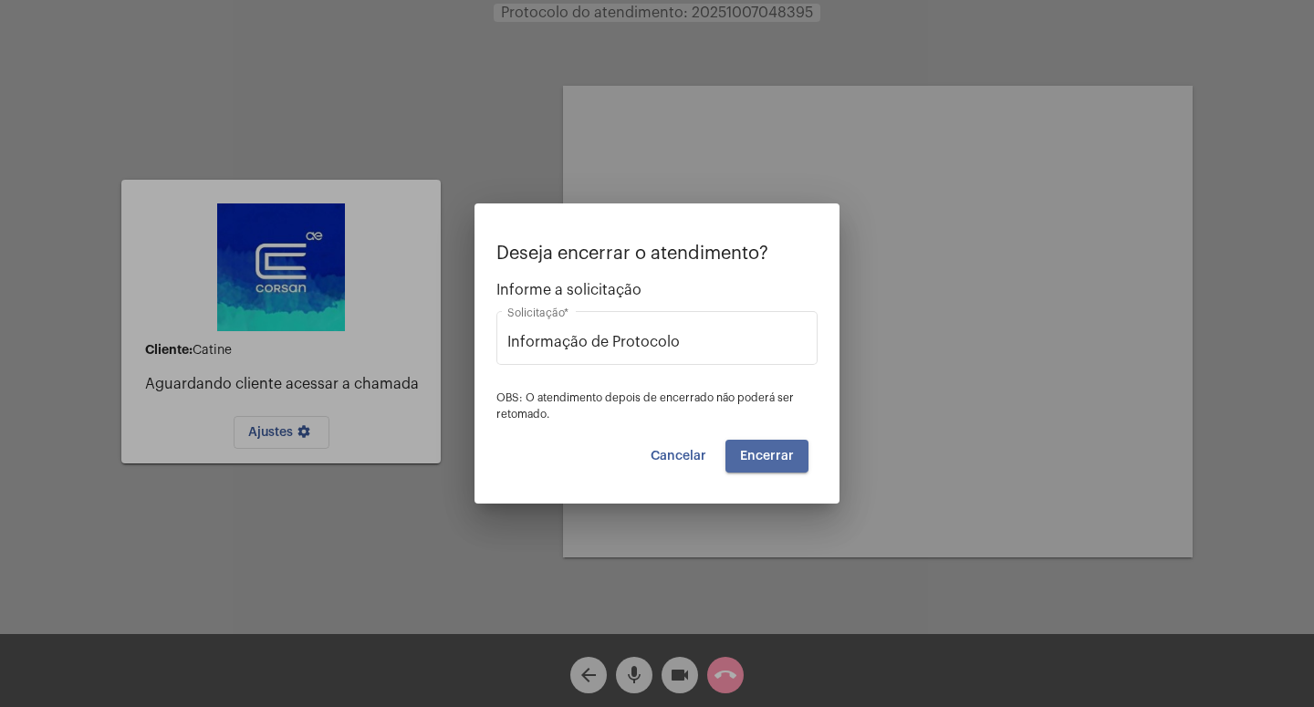
click at [780, 454] on span "Encerrar" at bounding box center [767, 456] width 54 height 13
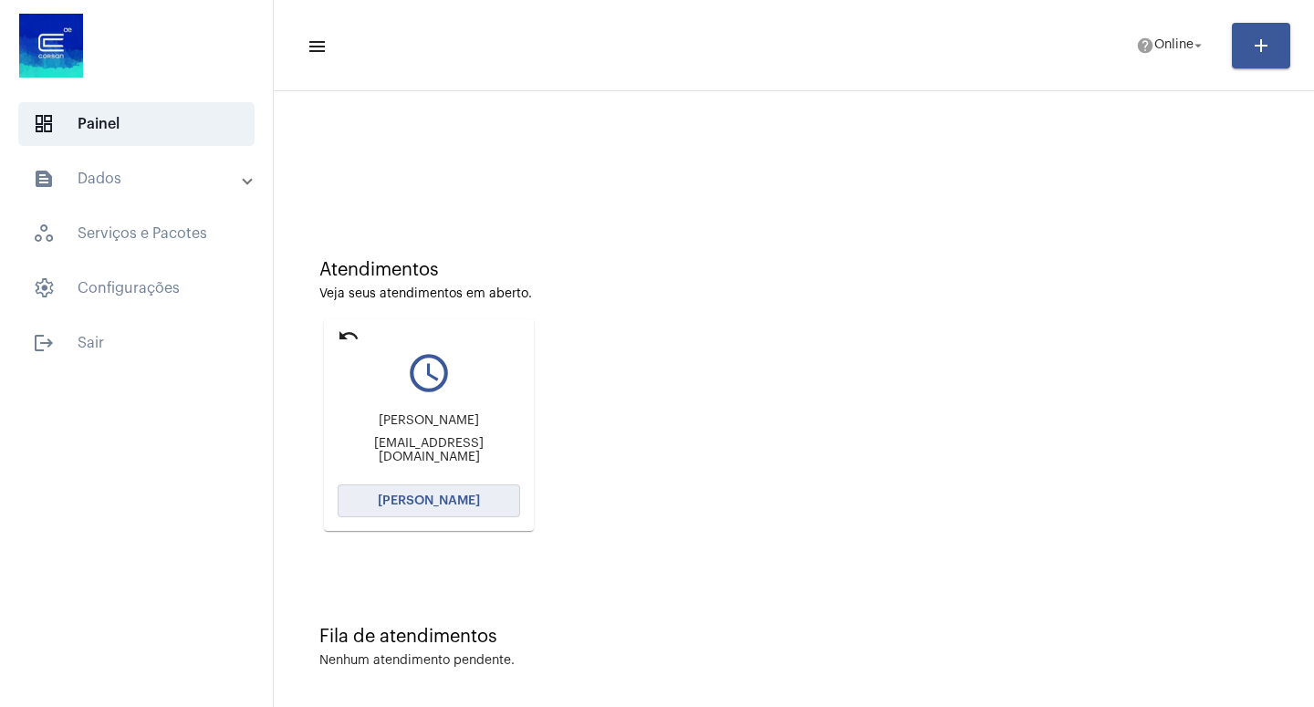
click at [410, 496] on span "[PERSON_NAME]" at bounding box center [429, 501] width 102 height 13
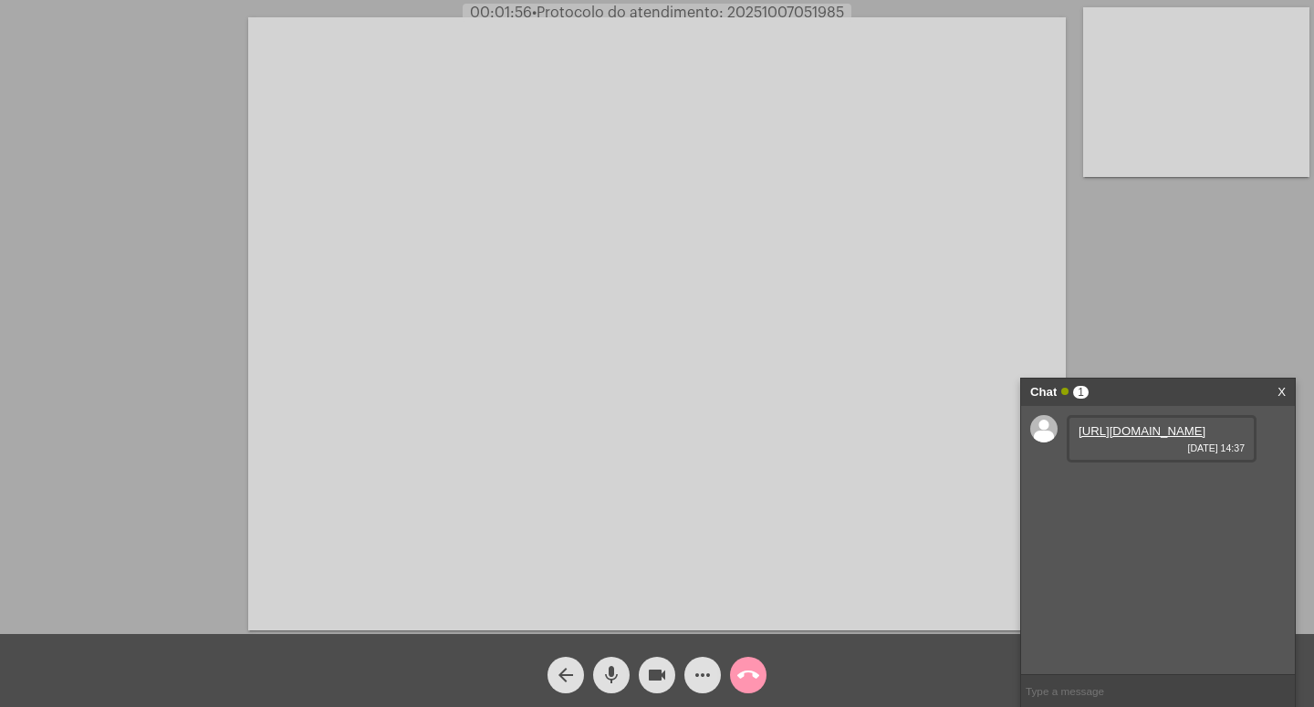
click at [1135, 438] on link "[URL][DOMAIN_NAME]" at bounding box center [1142, 431] width 127 height 14
click at [1123, 438] on link "[URL][DOMAIN_NAME]" at bounding box center [1142, 431] width 127 height 14
click at [1124, 490] on link "[URL][DOMAIN_NAME]" at bounding box center [1142, 483] width 127 height 14
click at [1144, 542] on link "[URL][DOMAIN_NAME]" at bounding box center [1142, 535] width 127 height 14
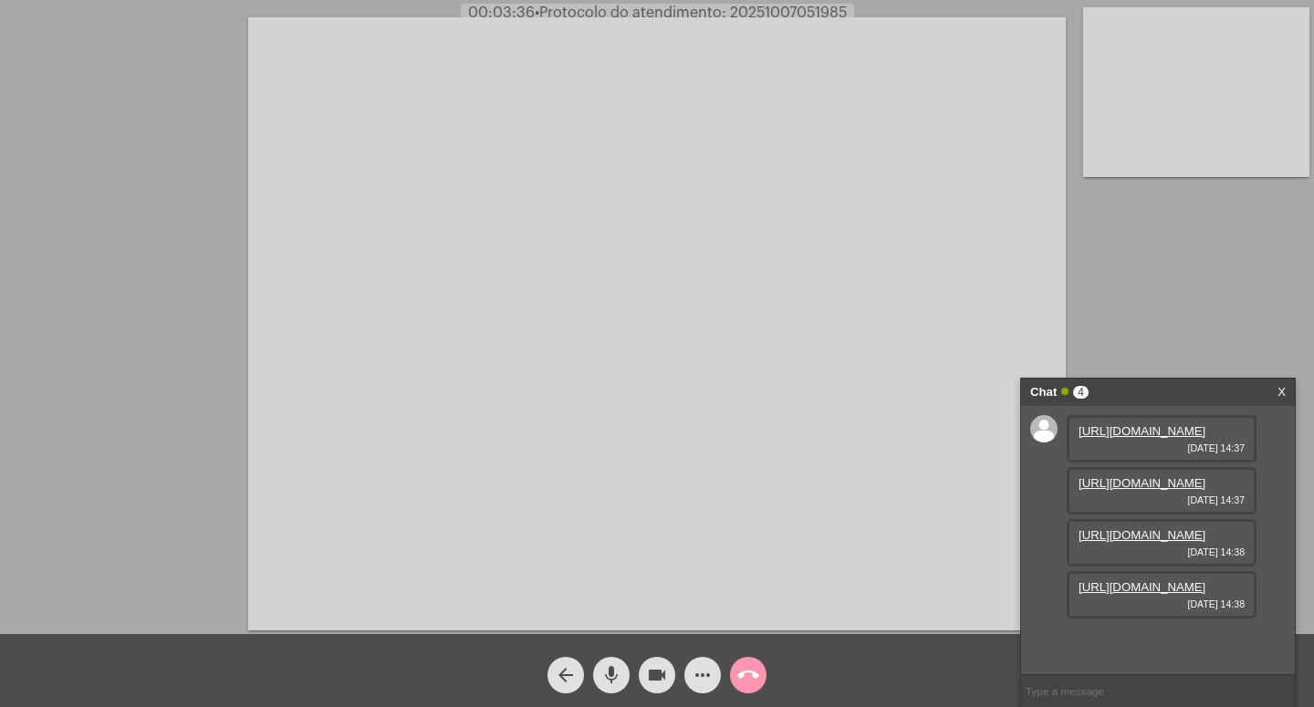
scroll to position [141, 0]
click at [1137, 528] on link "[URL][DOMAIN_NAME]" at bounding box center [1142, 535] width 127 height 14
click at [1139, 594] on link "[URL][DOMAIN_NAME]" at bounding box center [1142, 587] width 127 height 14
click at [655, 673] on mat-icon "videocam" at bounding box center [657, 675] width 22 height 22
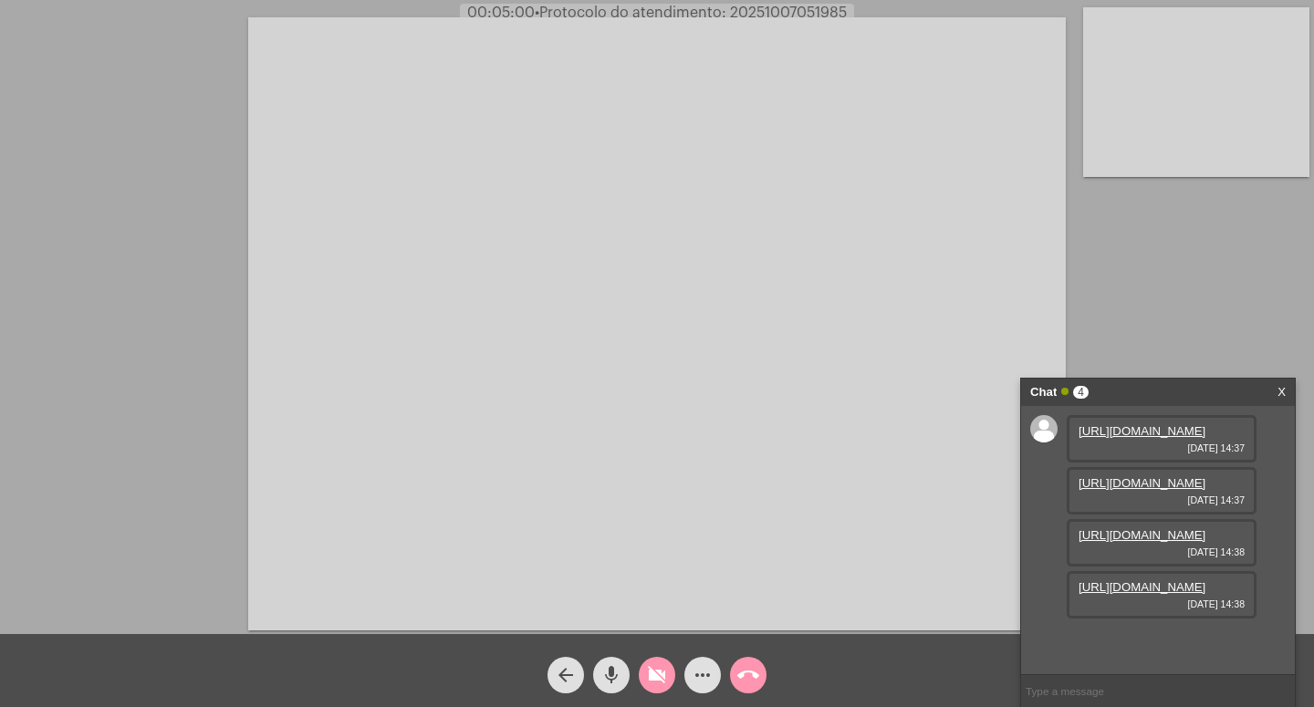
click at [615, 667] on mat-icon "mic" at bounding box center [612, 675] width 22 height 22
click at [663, 674] on mat-icon "videocam_off" at bounding box center [657, 675] width 22 height 22
click at [613, 668] on mat-icon "mic_off" at bounding box center [612, 675] width 22 height 22
click at [654, 669] on mat-icon "videocam" at bounding box center [657, 675] width 22 height 22
click at [608, 669] on mat-icon "mic" at bounding box center [612, 675] width 22 height 22
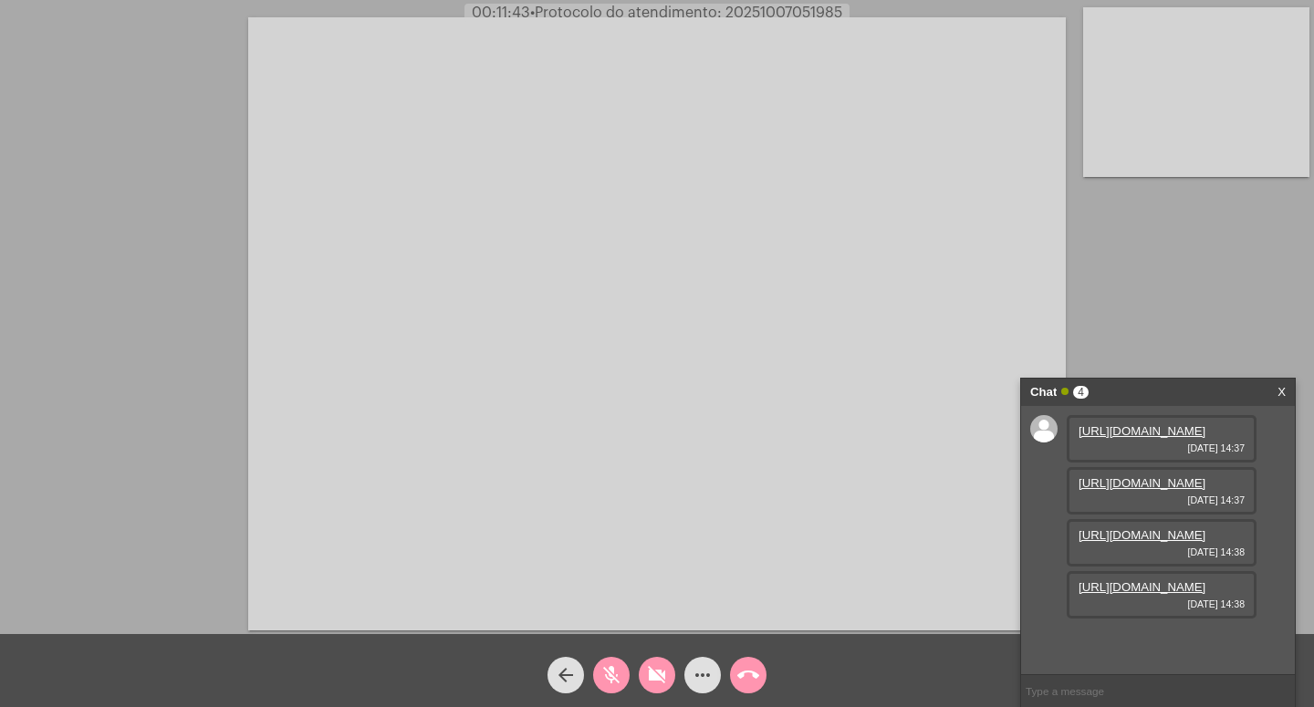
click at [664, 674] on mat-icon "videocam_off" at bounding box center [657, 675] width 22 height 22
click at [613, 671] on mat-icon "mic_off" at bounding box center [612, 675] width 22 height 22
click at [659, 672] on mat-icon "videocam" at bounding box center [657, 675] width 22 height 22
click at [613, 669] on mat-icon "mic" at bounding box center [612, 675] width 22 height 22
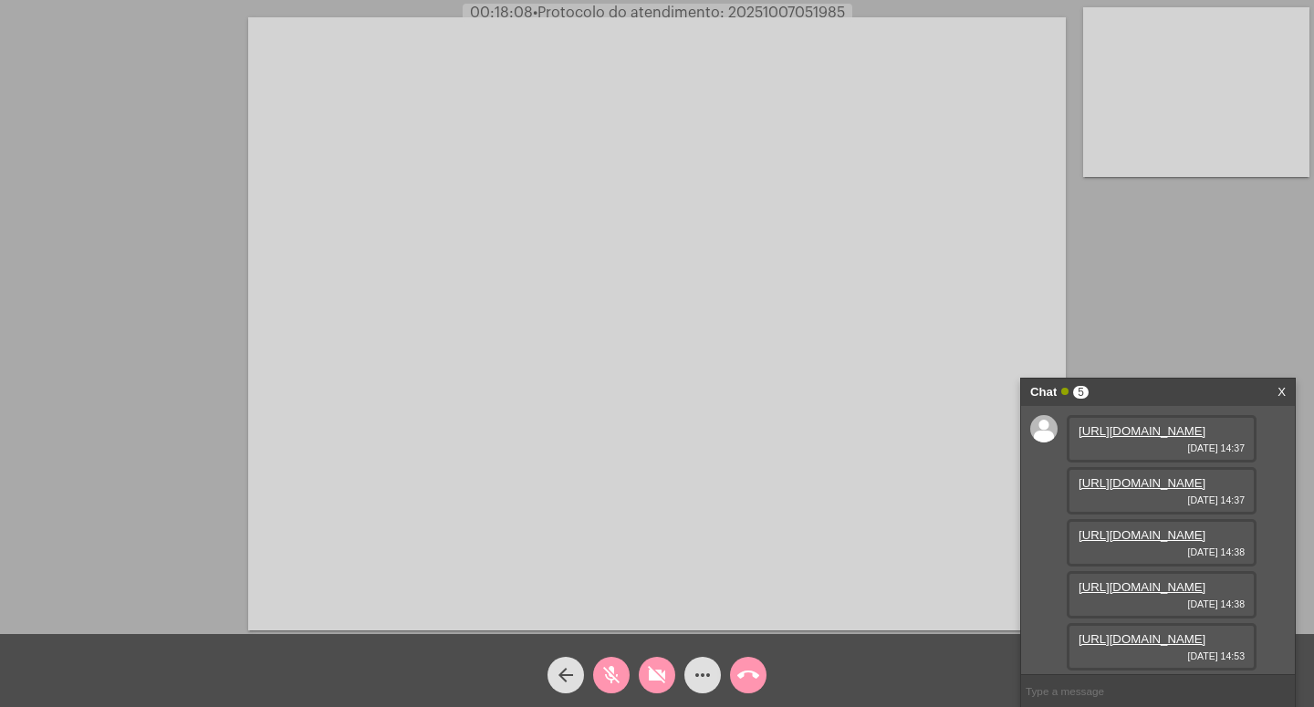
scroll to position [239, 0]
click at [1137, 632] on link "[URL][DOMAIN_NAME]" at bounding box center [1142, 639] width 127 height 14
click at [654, 670] on mat-icon "videocam_off" at bounding box center [657, 675] width 22 height 22
click at [607, 673] on mat-icon "mic_off" at bounding box center [612, 675] width 22 height 22
click at [661, 672] on mat-icon "videocam" at bounding box center [657, 675] width 22 height 22
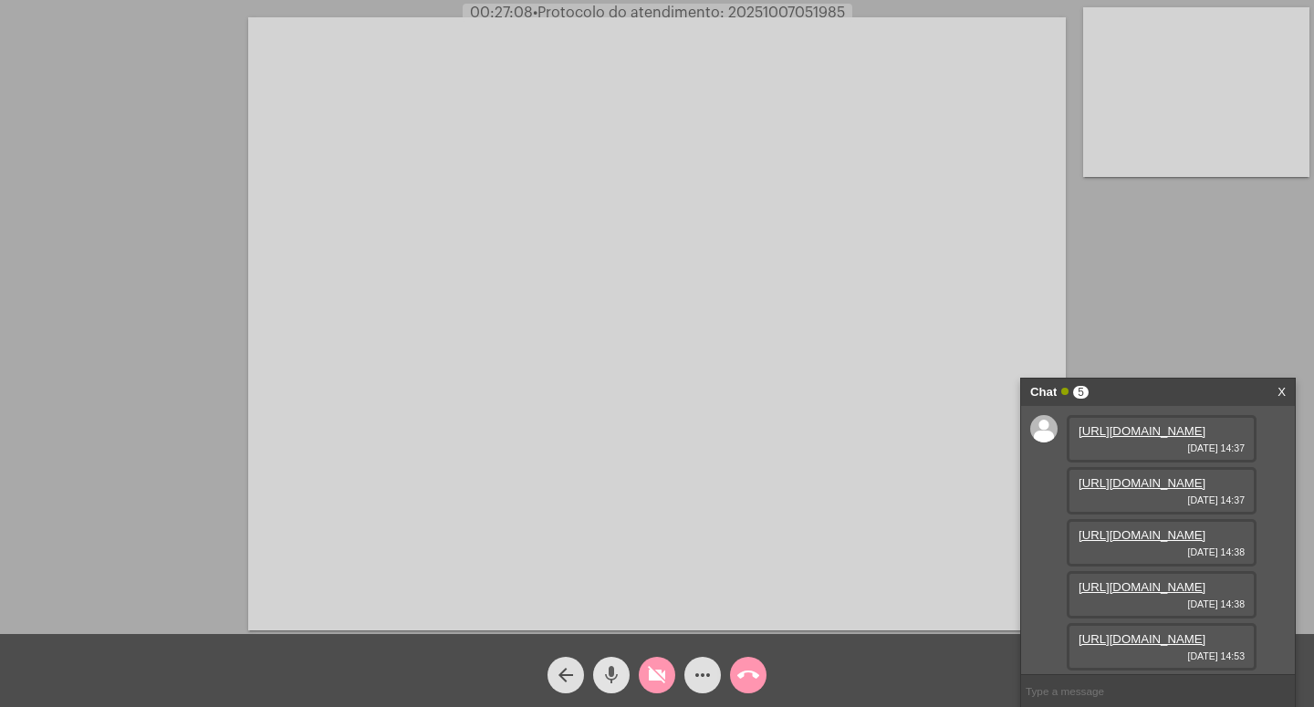
click at [612, 674] on mat-icon "mic" at bounding box center [612, 675] width 22 height 22
click at [663, 675] on mat-icon "videocam_off" at bounding box center [657, 675] width 22 height 22
click at [614, 664] on span "mic_off" at bounding box center [612, 675] width 22 height 37
click at [655, 672] on mat-icon "videocam" at bounding box center [657, 675] width 22 height 22
click at [619, 672] on mat-icon "mic" at bounding box center [612, 675] width 22 height 22
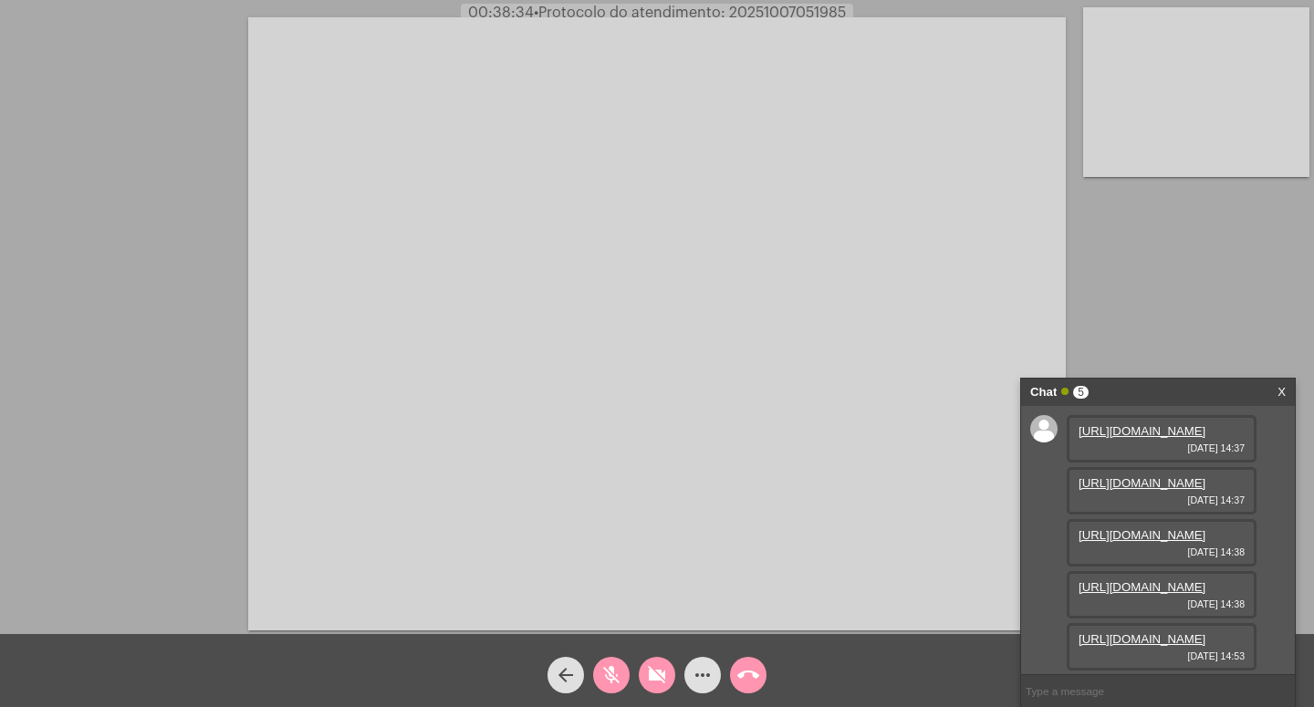
click at [663, 674] on mat-icon "videocam_off" at bounding box center [657, 675] width 22 height 22
click at [611, 670] on mat-icon "mic_off" at bounding box center [612, 675] width 22 height 22
click at [601, 665] on mat-icon "mic" at bounding box center [612, 675] width 22 height 22
click at [661, 673] on mat-icon "videocam" at bounding box center [657, 675] width 22 height 22
click at [609, 674] on mat-icon "mic_off" at bounding box center [612, 675] width 22 height 22
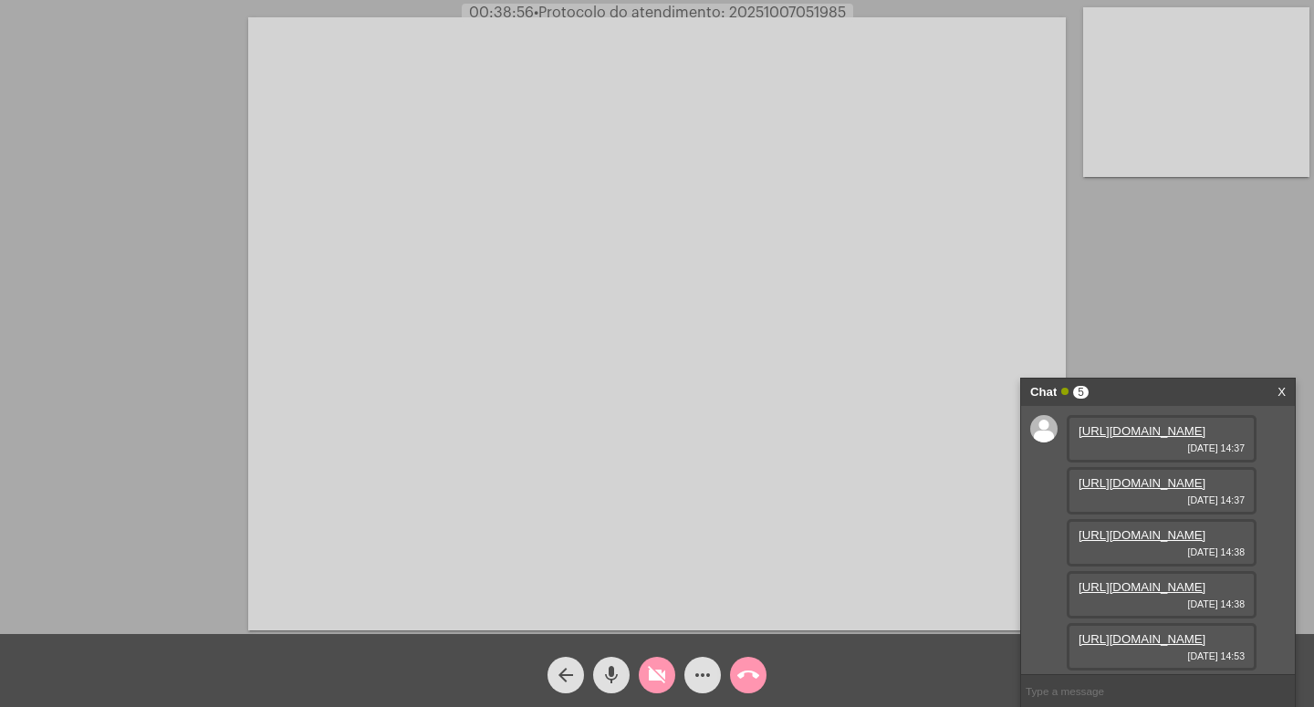
click at [613, 677] on mat-icon "mic" at bounding box center [612, 675] width 22 height 22
click at [600, 669] on button "mic_off" at bounding box center [611, 675] width 37 height 37
click at [660, 676] on mat-icon "videocam_off" at bounding box center [657, 675] width 22 height 22
click at [615, 674] on mat-icon "mic" at bounding box center [612, 675] width 22 height 22
click at [649, 670] on mat-icon "videocam" at bounding box center [657, 675] width 22 height 22
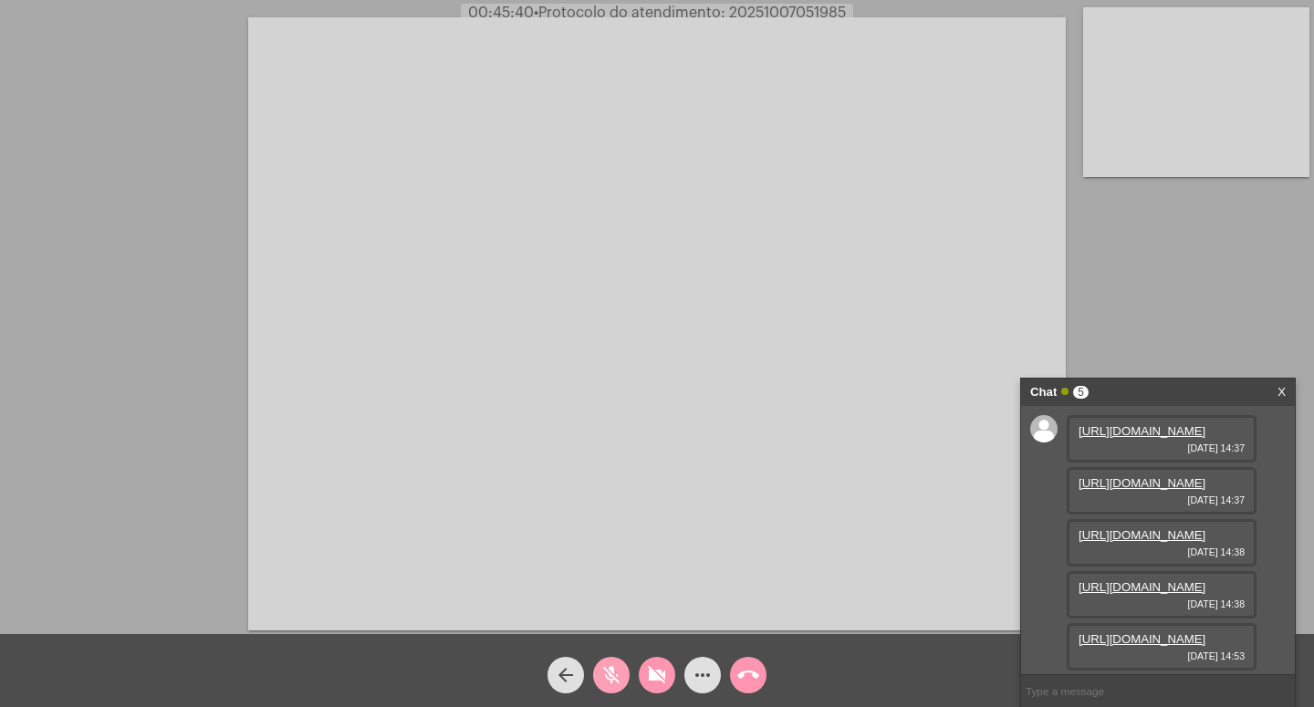
drag, startPoint x: 600, startPoint y: 673, endPoint x: 614, endPoint y: 674, distance: 14.7
click at [605, 677] on button "mic_off" at bounding box center [611, 675] width 37 height 37
click at [649, 664] on span "videocam_off" at bounding box center [657, 675] width 22 height 37
click at [736, 519] on video at bounding box center [657, 323] width 818 height 613
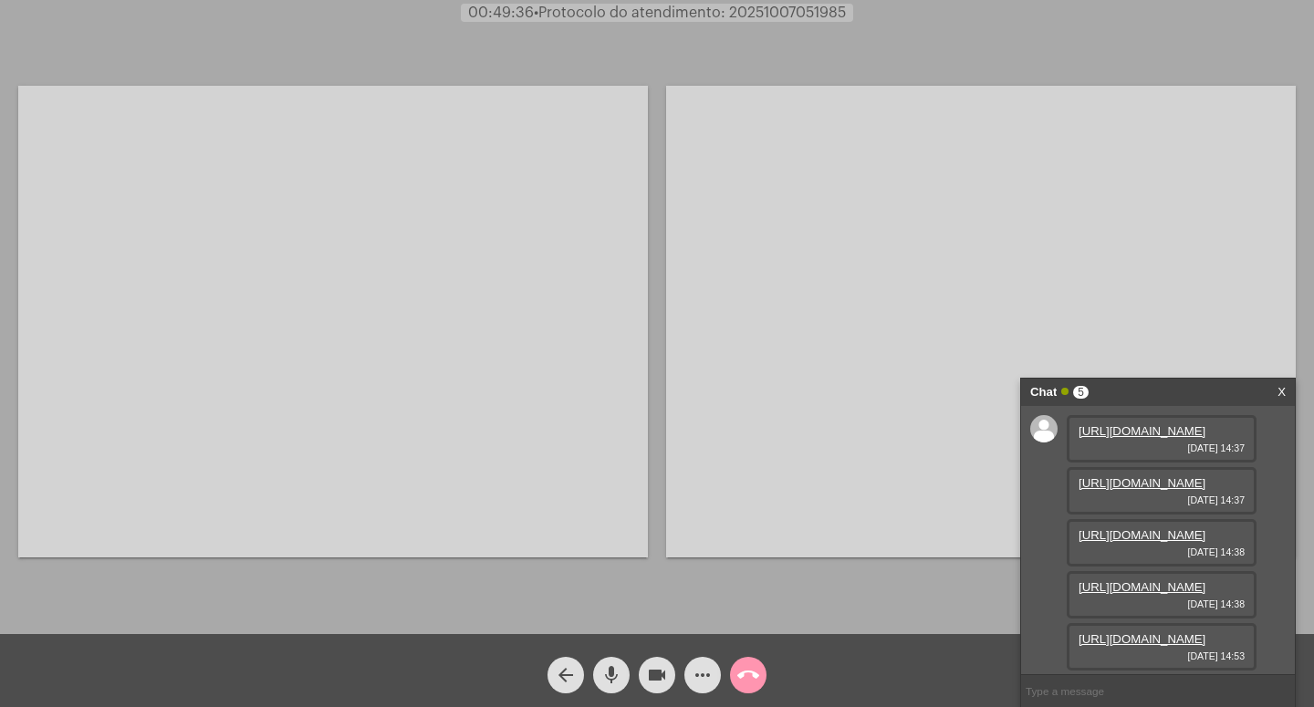
click at [658, 674] on mat-icon "videocam" at bounding box center [657, 675] width 22 height 22
click at [611, 673] on mat-icon "mic" at bounding box center [612, 675] width 22 height 22
click at [745, 670] on mat-icon "call_end" at bounding box center [748, 675] width 22 height 22
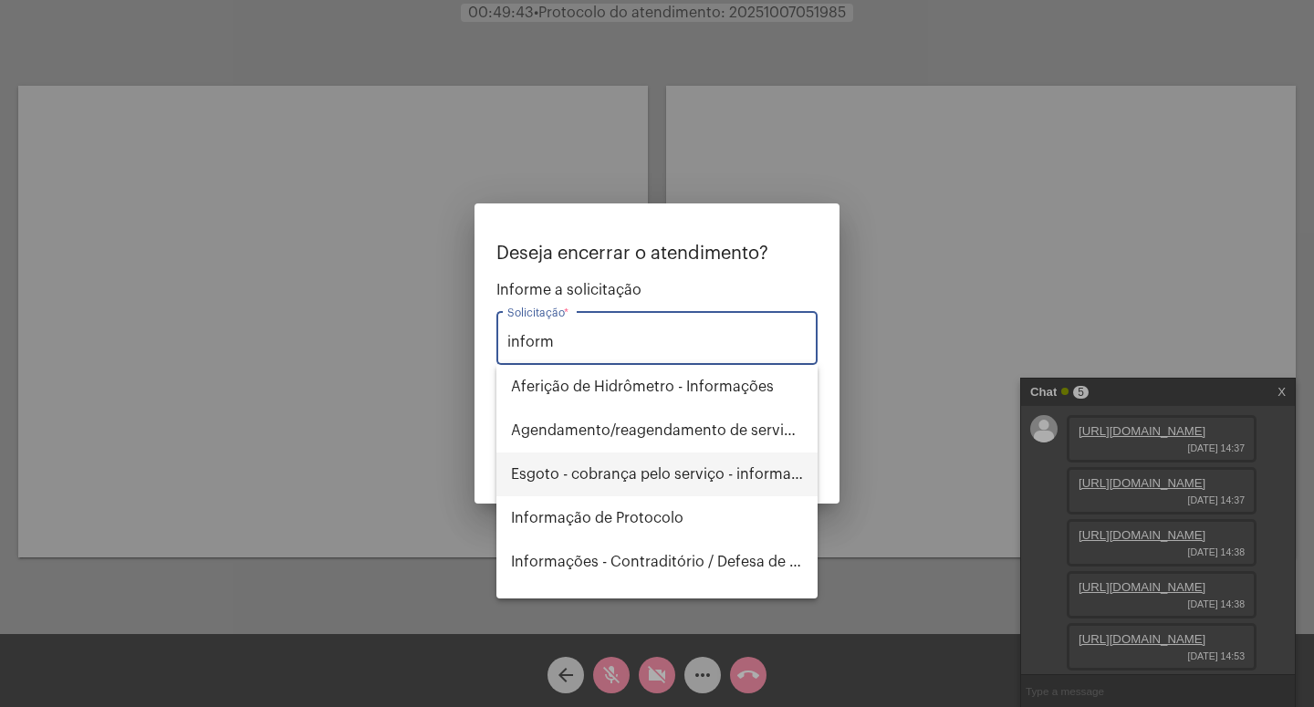
click at [632, 496] on span "Esgoto - cobrança pelo serviço - informações" at bounding box center [657, 475] width 292 height 44
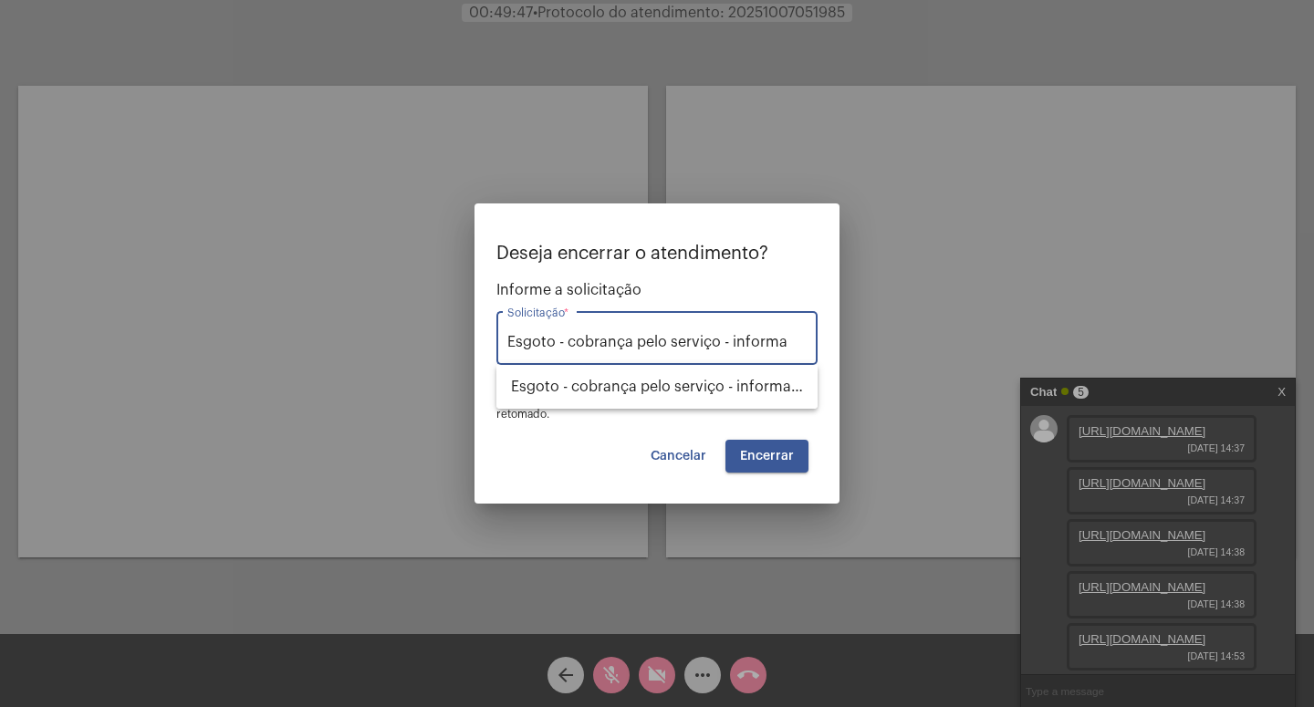
scroll to position [0, 0]
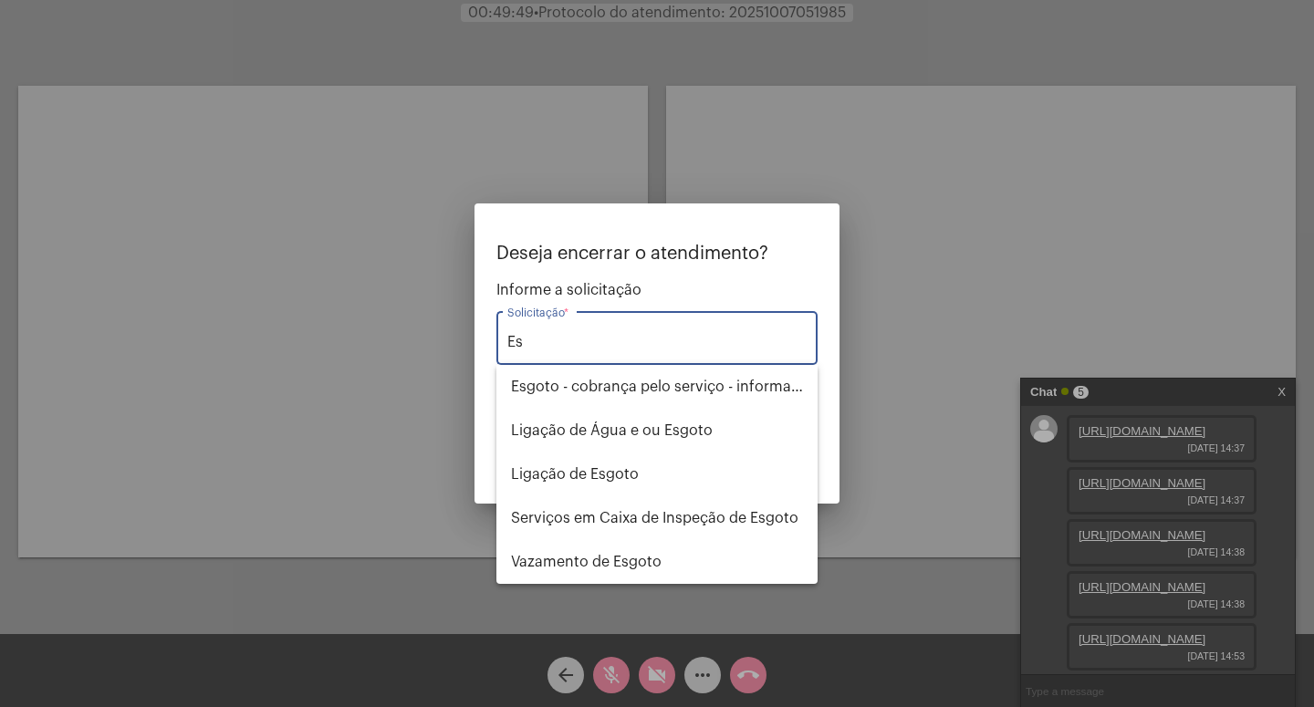
type input "E"
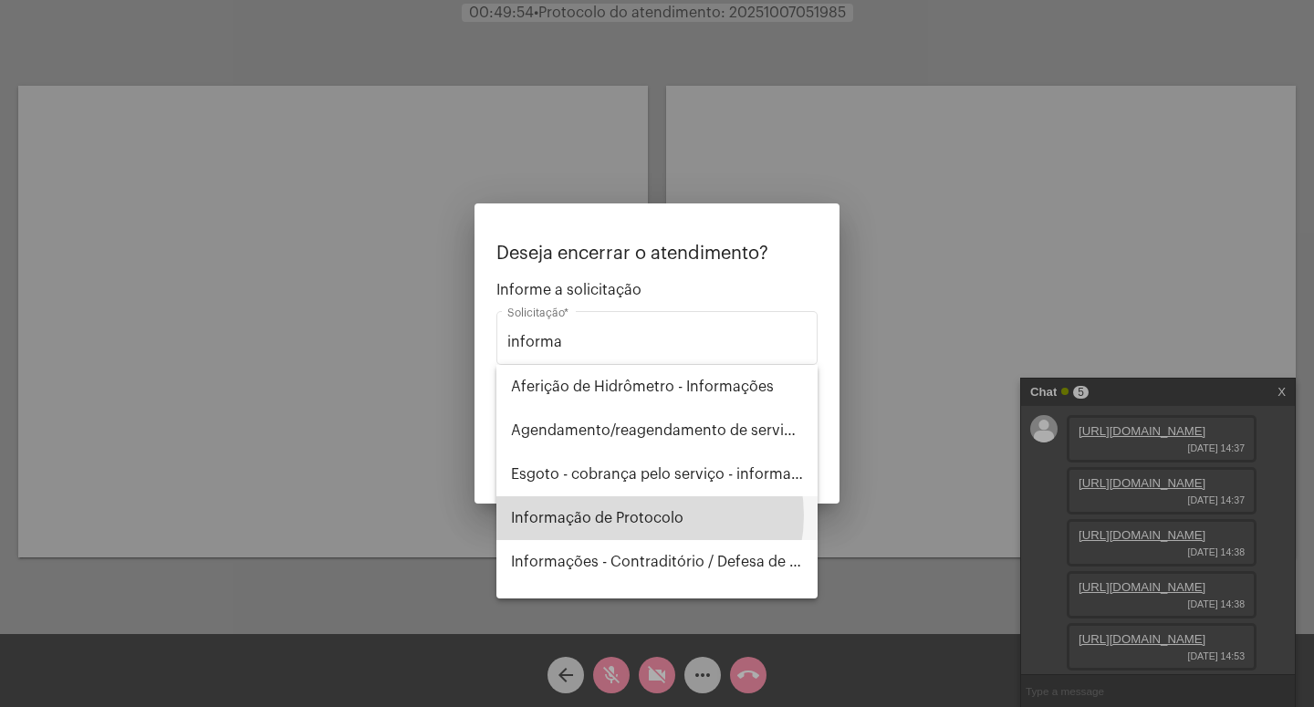
click at [649, 516] on span "Informação de Protocolo" at bounding box center [657, 518] width 292 height 44
type input "Informação de Protocolo"
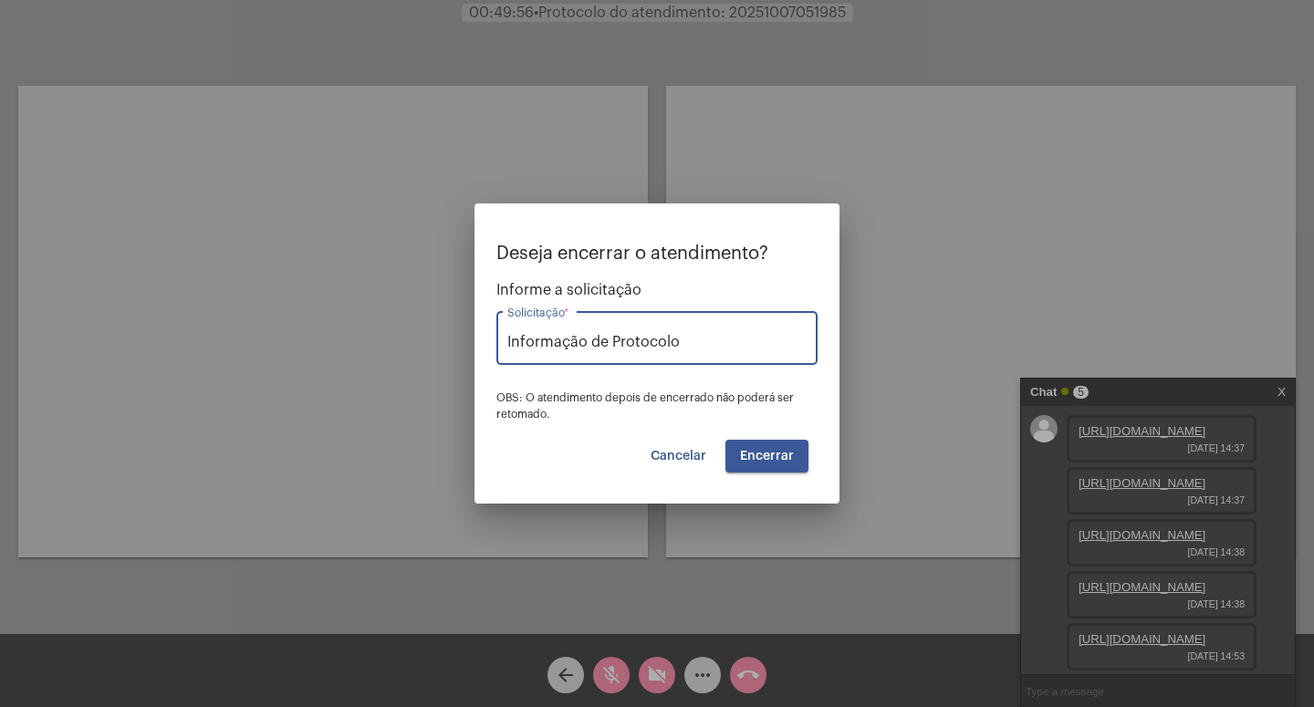
click at [768, 451] on span "Encerrar" at bounding box center [767, 456] width 54 height 13
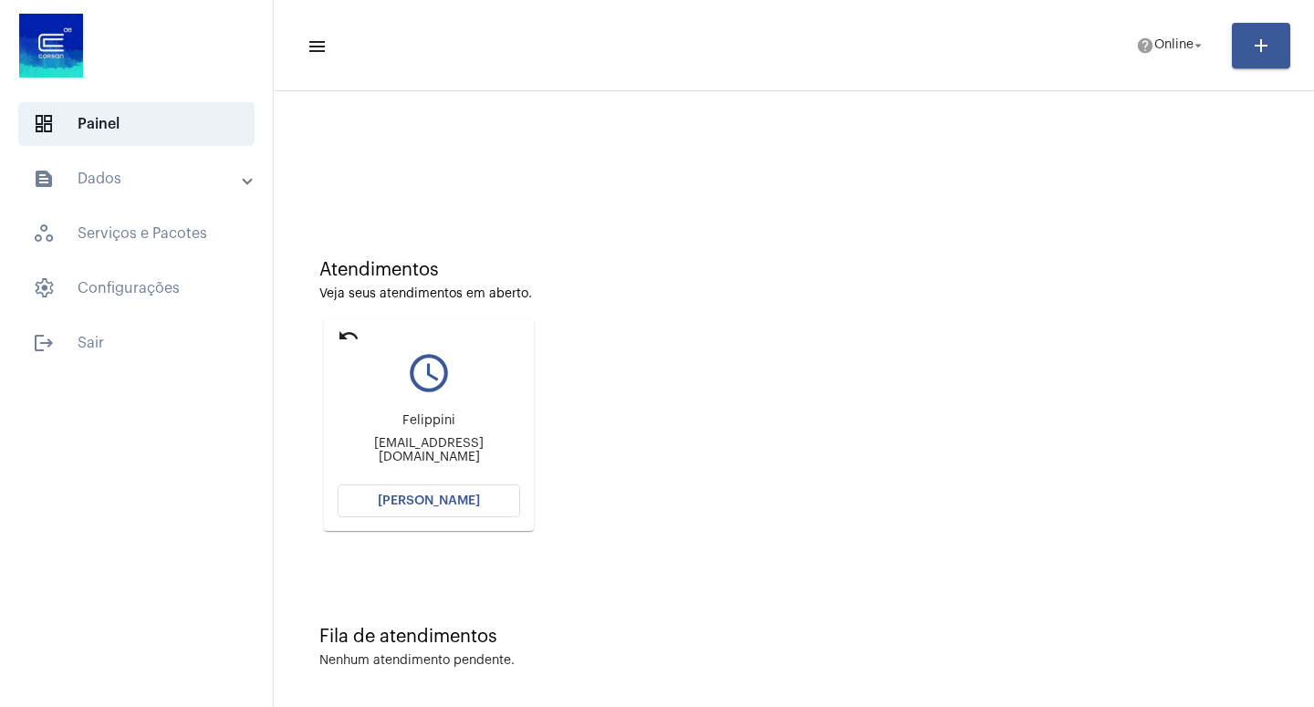
click at [392, 496] on span "[PERSON_NAME]" at bounding box center [429, 501] width 102 height 13
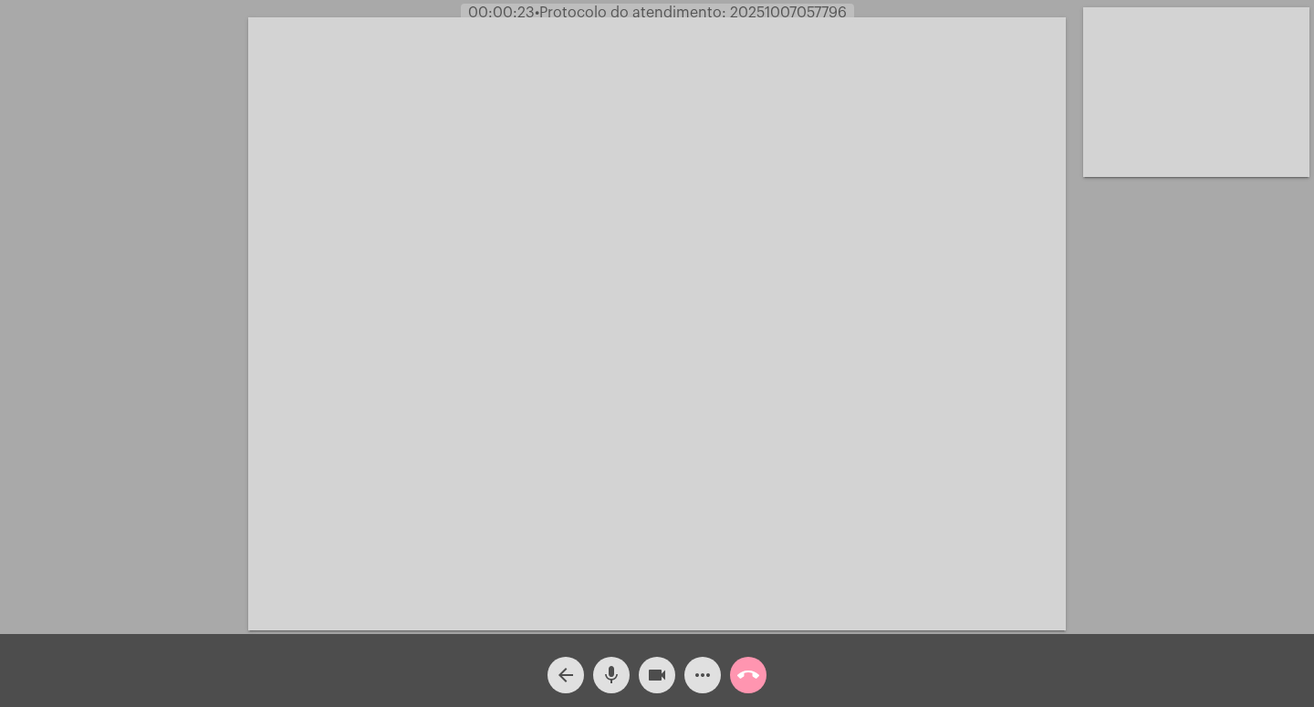
click at [655, 674] on mat-icon "videocam" at bounding box center [657, 675] width 22 height 22
click at [617, 671] on mat-icon "mic" at bounding box center [612, 675] width 22 height 22
click at [568, 667] on mat-icon "arrow_back" at bounding box center [566, 675] width 22 height 22
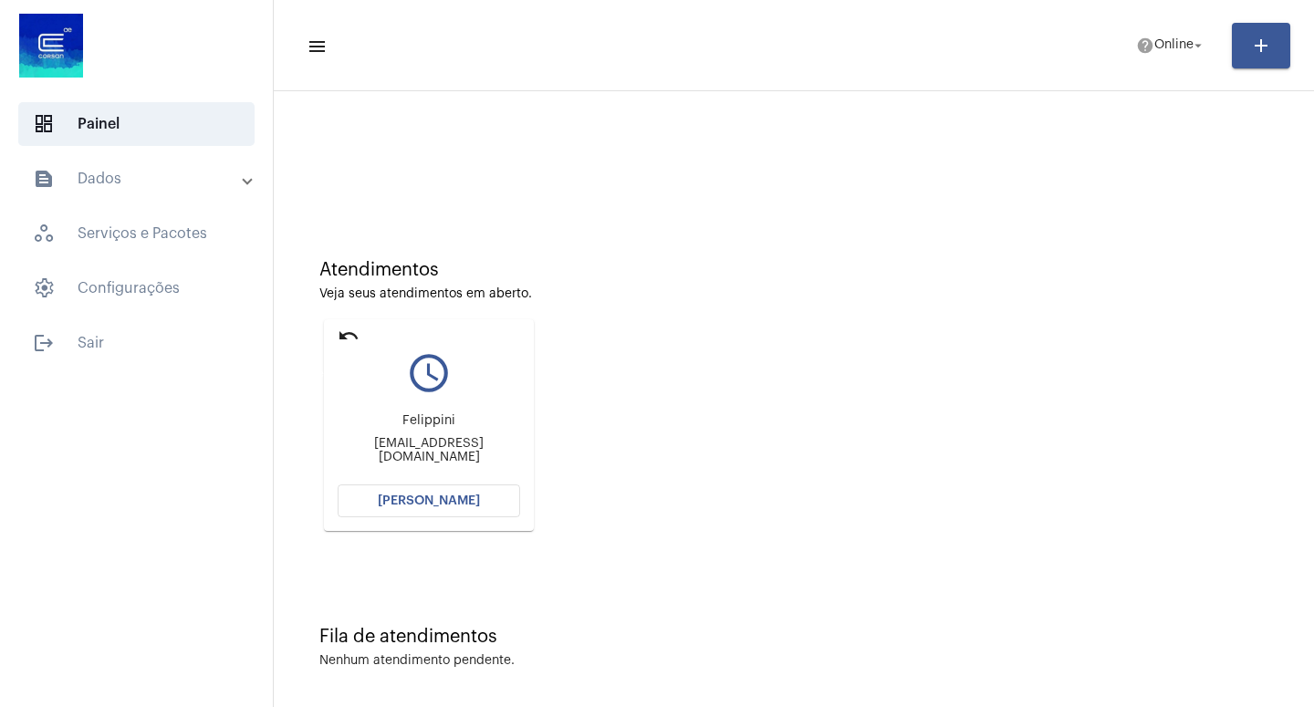
click at [350, 329] on mat-icon "undo" at bounding box center [349, 336] width 22 height 22
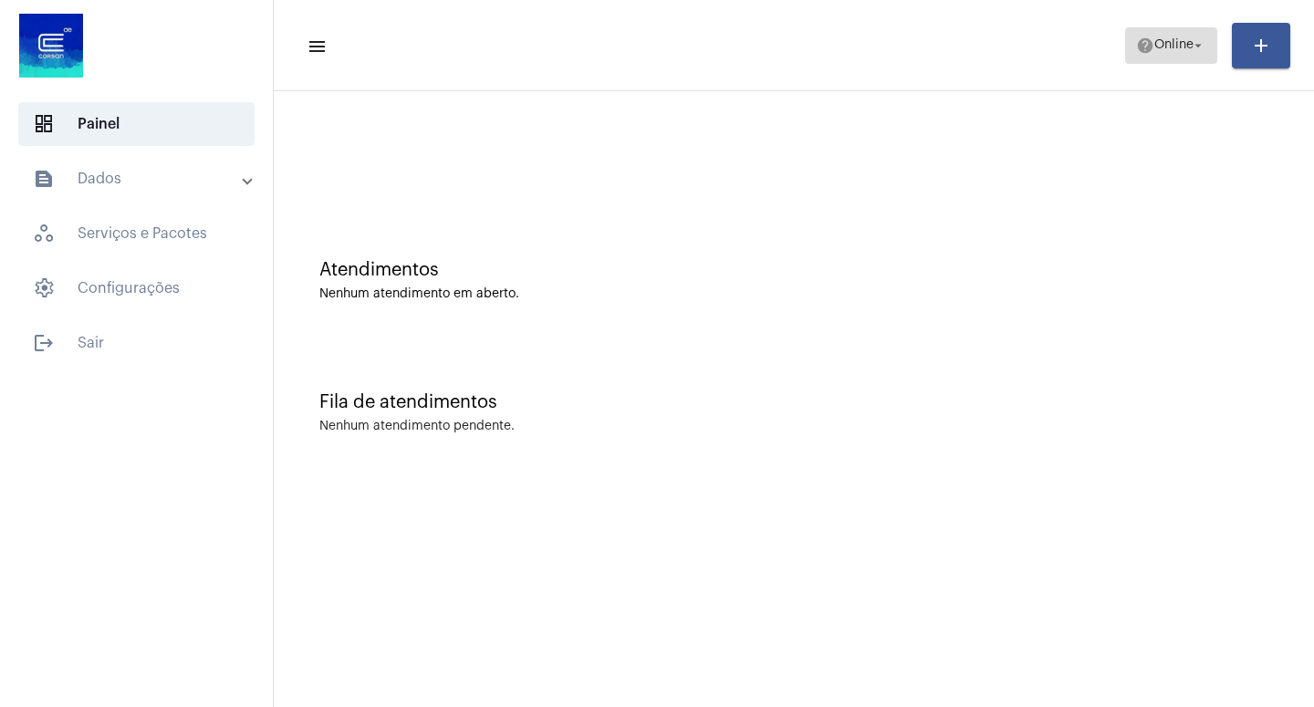
click at [1203, 41] on mat-icon "arrow_drop_down" at bounding box center [1198, 45] width 16 height 16
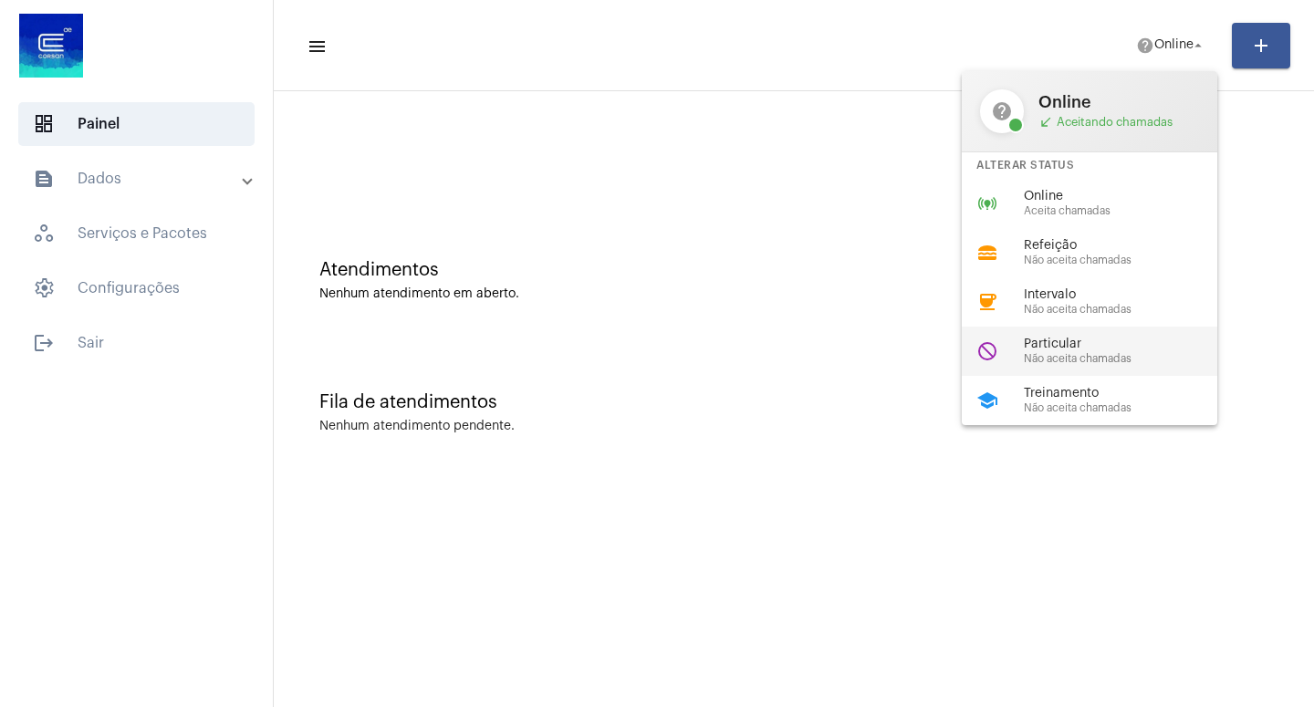
click at [1074, 350] on span "Particular" at bounding box center [1128, 345] width 208 height 14
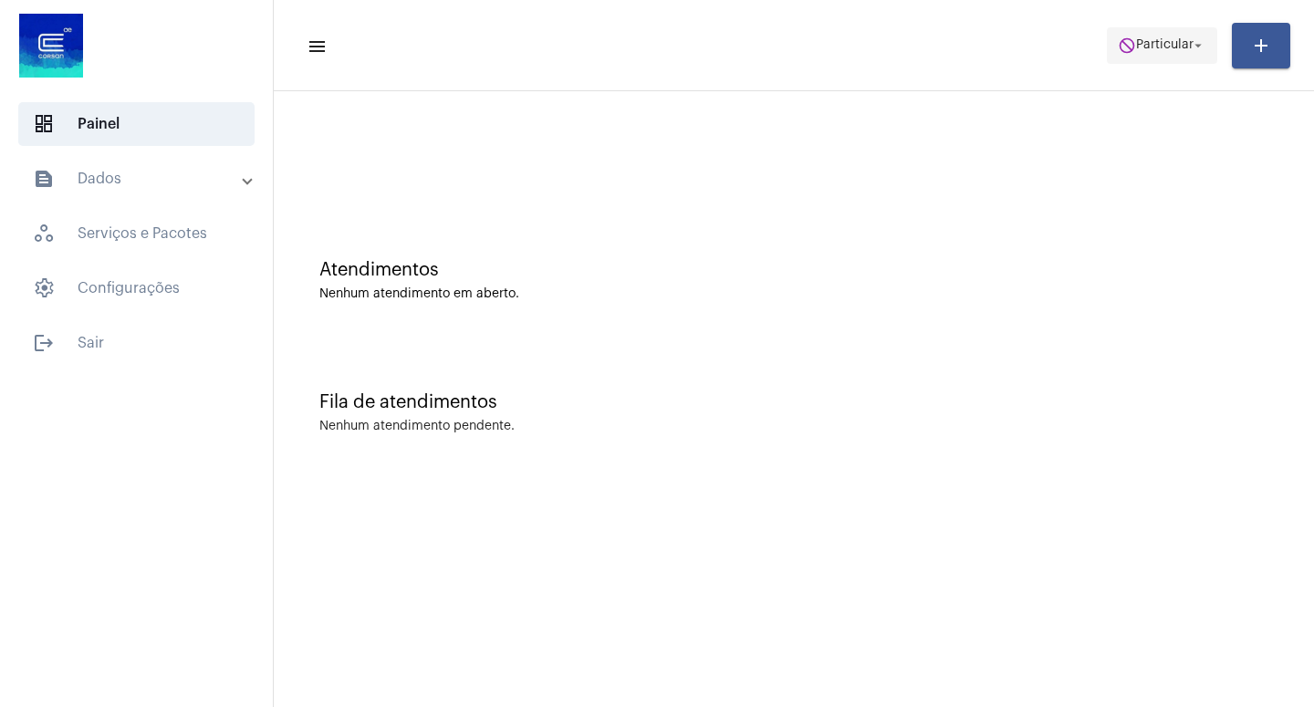
click at [1189, 47] on span "Particular" at bounding box center [1164, 45] width 57 height 13
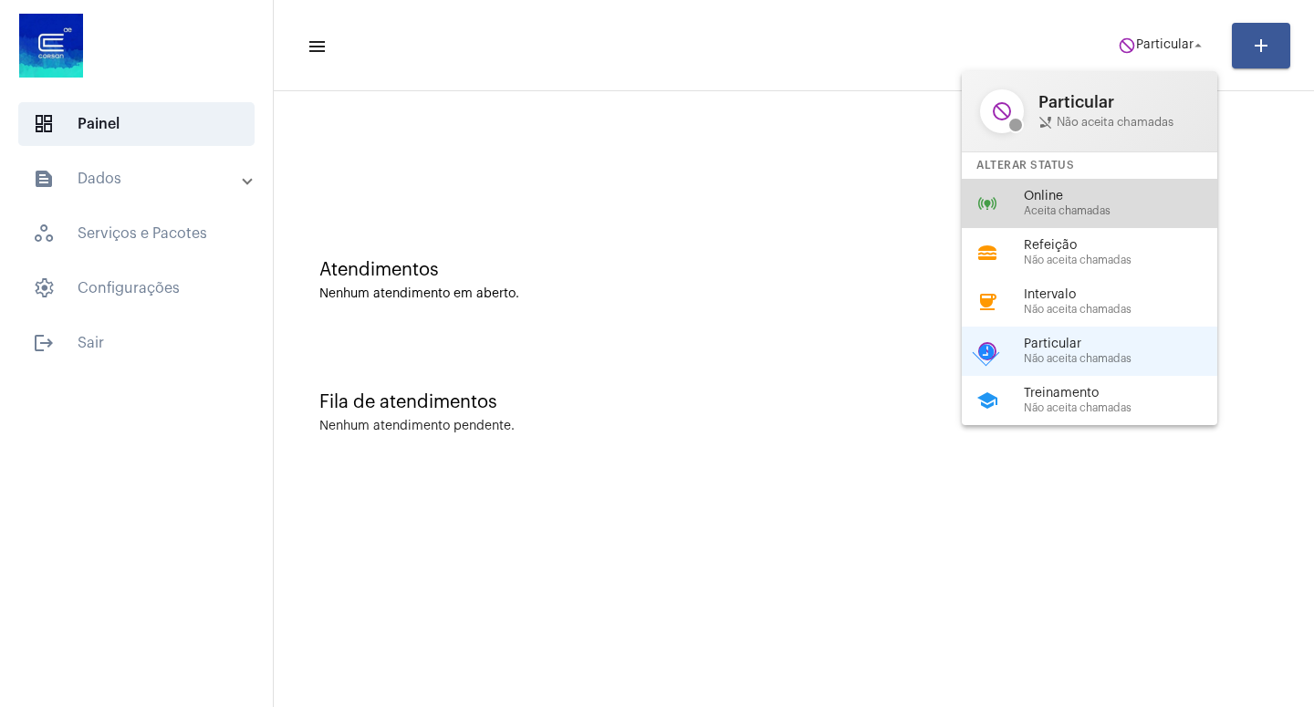
click at [1072, 201] on span "Online" at bounding box center [1128, 197] width 208 height 14
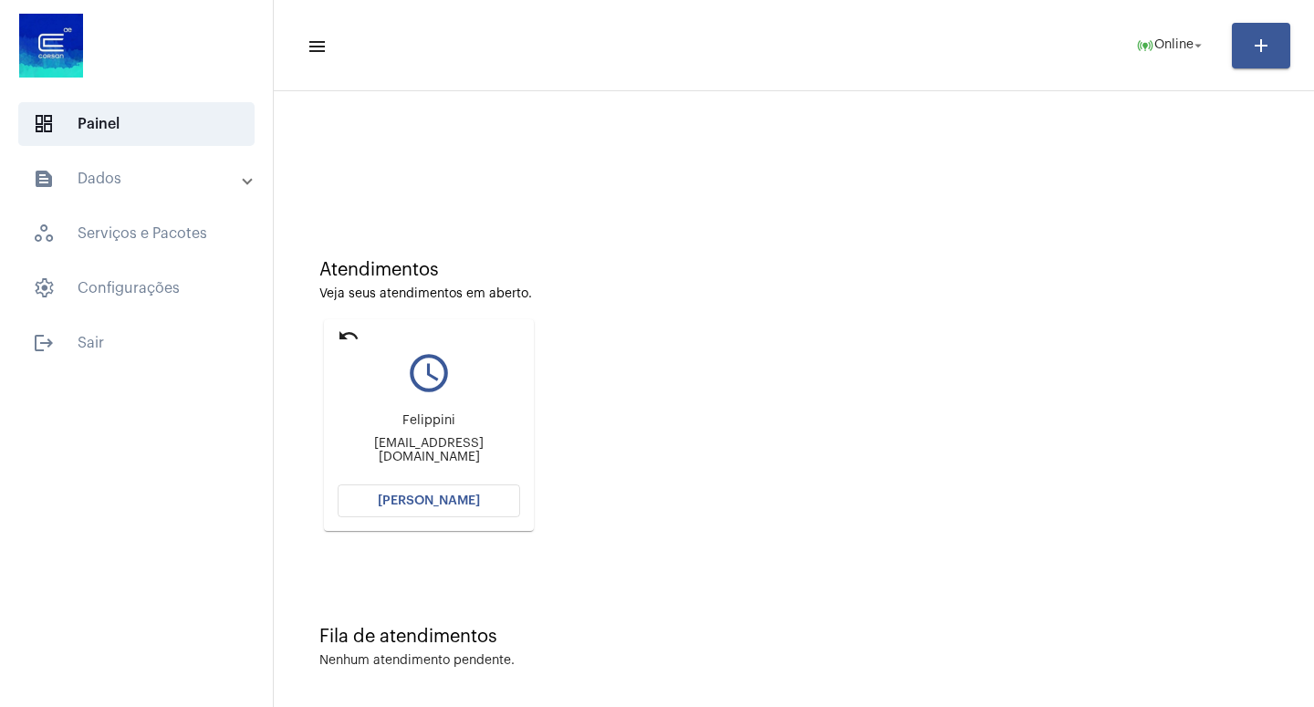
click at [423, 494] on button "[PERSON_NAME]" at bounding box center [429, 501] width 183 height 33
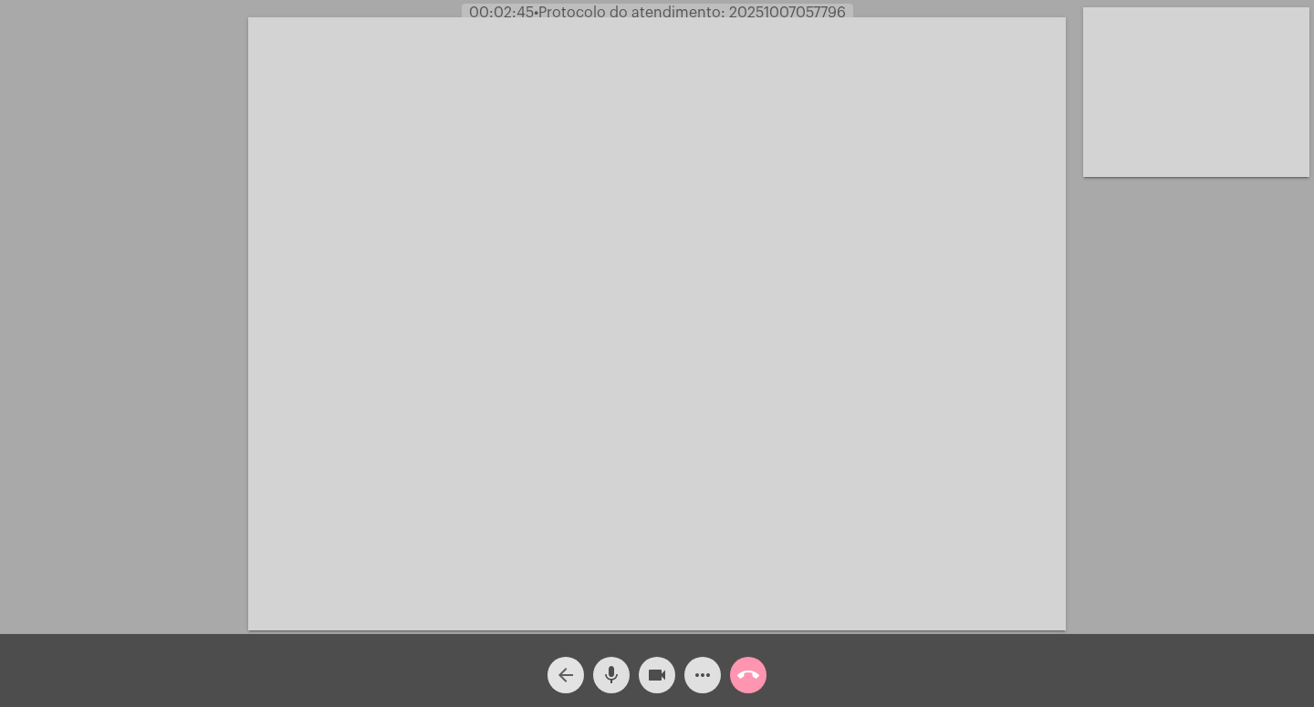
click at [565, 669] on mat-icon "arrow_back" at bounding box center [566, 675] width 22 height 22
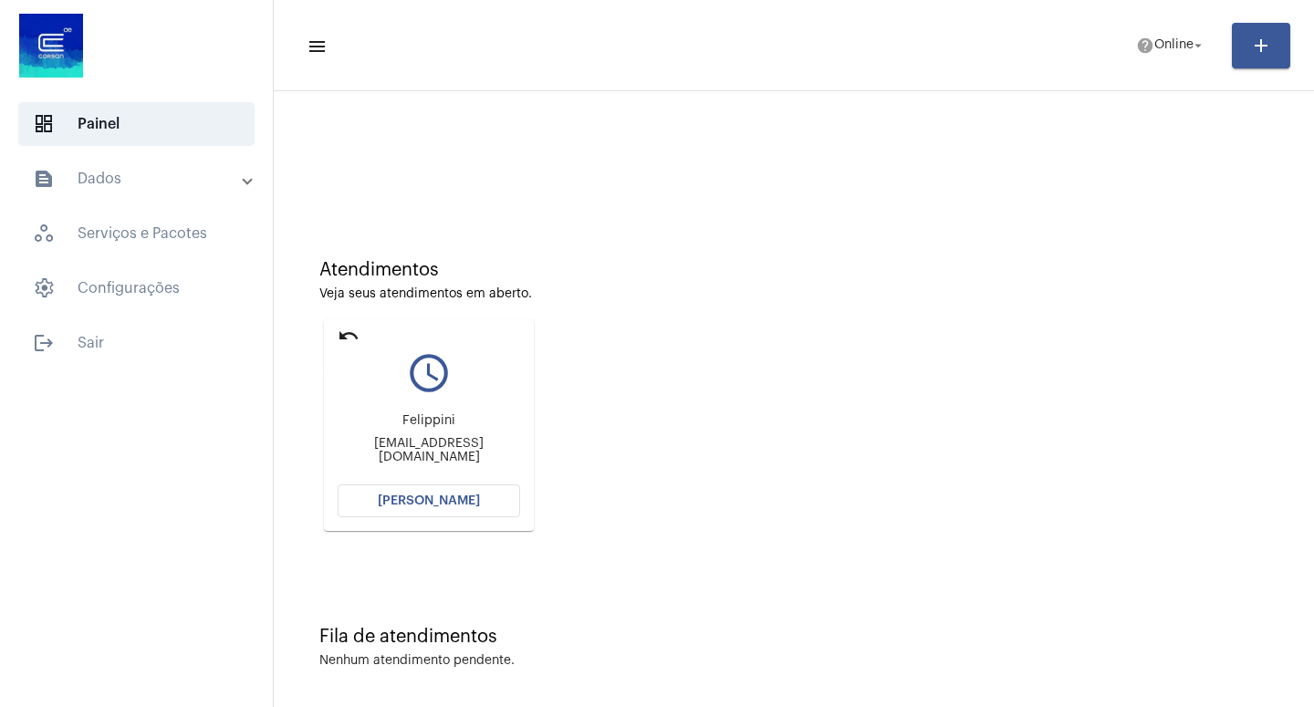
click at [343, 336] on mat-icon "undo" at bounding box center [349, 336] width 22 height 22
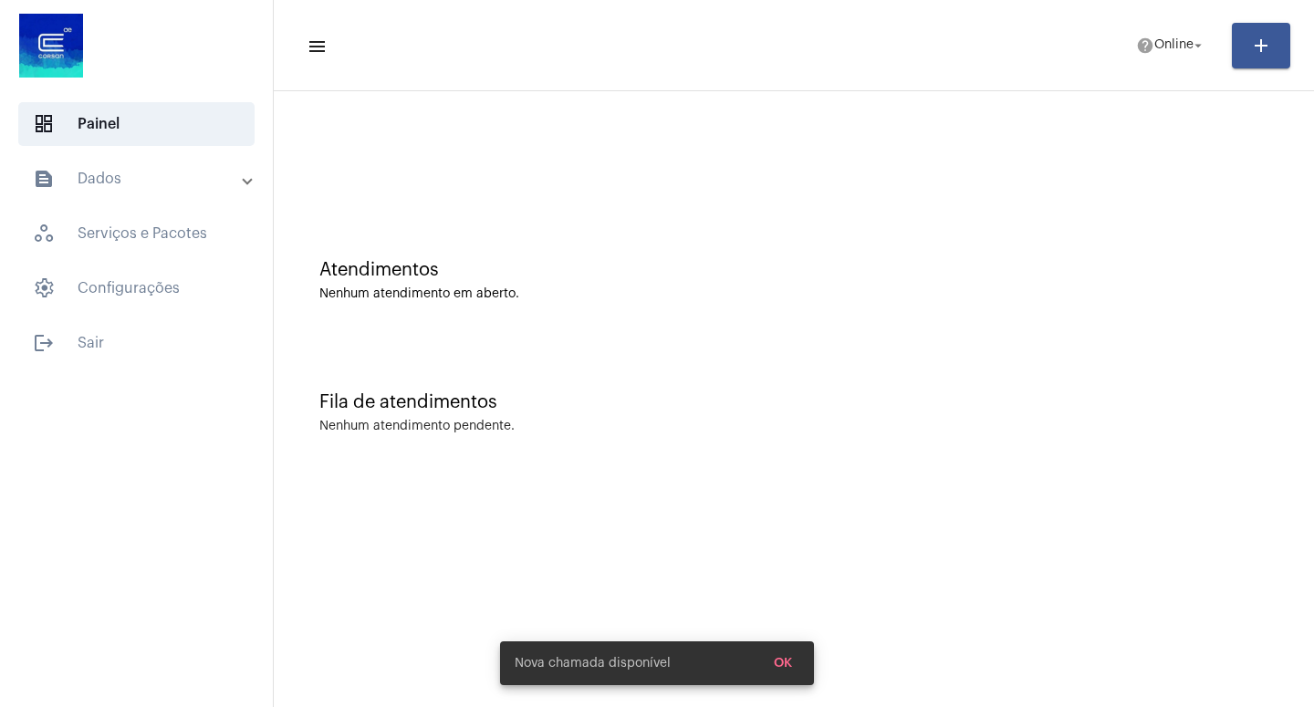
click at [343, 336] on div "Atendimentos Nenhum atendimento em aberto." at bounding box center [794, 271] width 1022 height 132
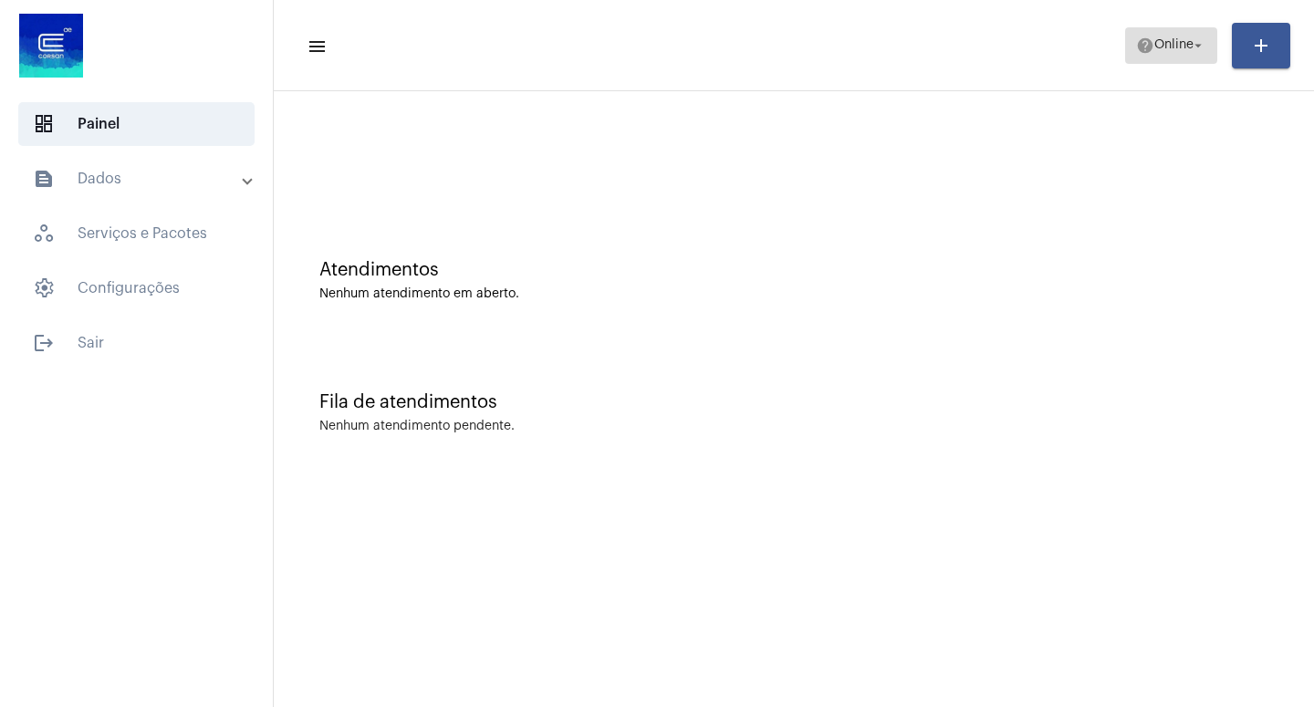
click at [1195, 44] on mat-icon "arrow_drop_down" at bounding box center [1198, 45] width 16 height 16
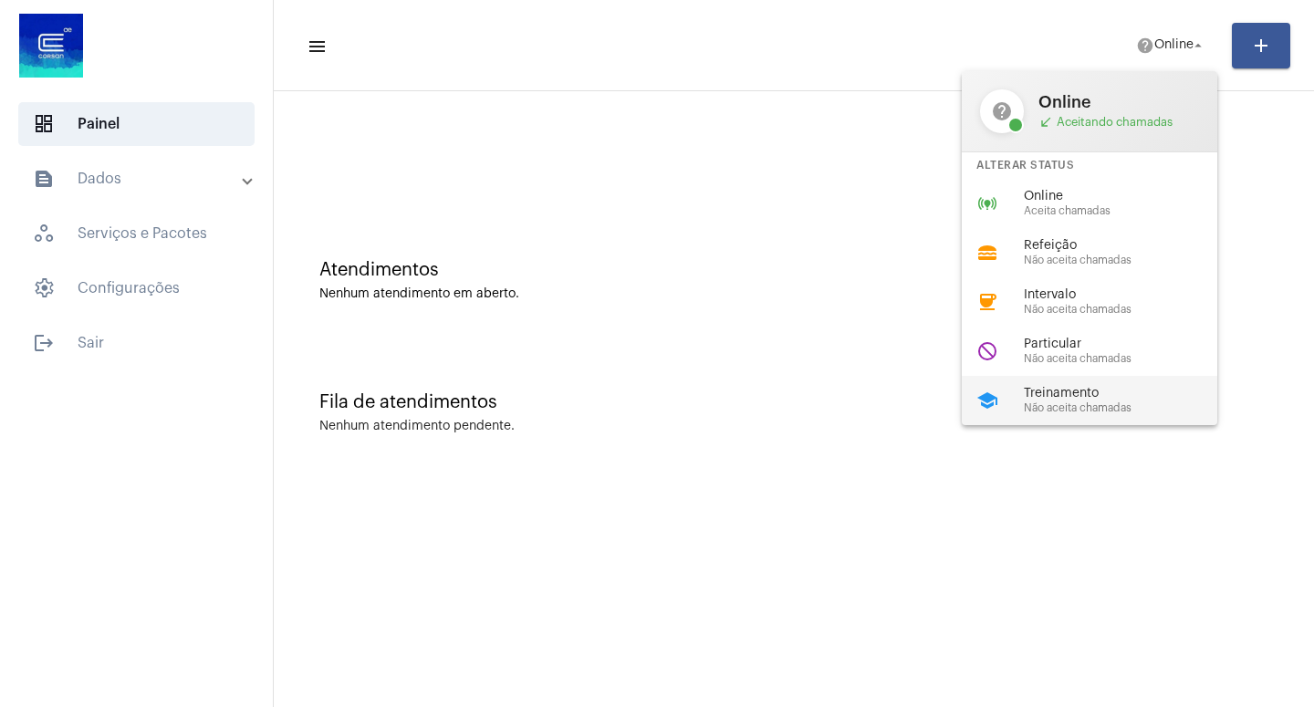
click at [1077, 401] on span "Treinamento" at bounding box center [1128, 394] width 208 height 14
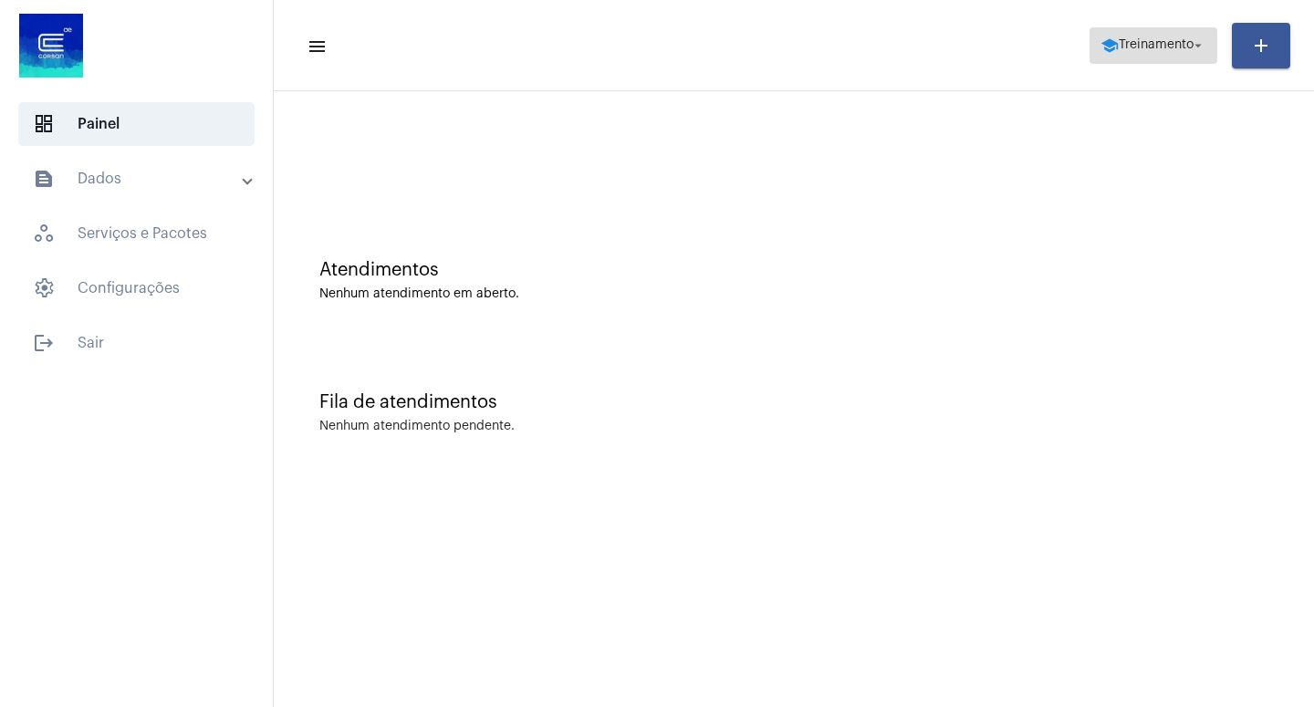
click at [1199, 47] on mat-icon "arrow_drop_down" at bounding box center [1198, 45] width 16 height 16
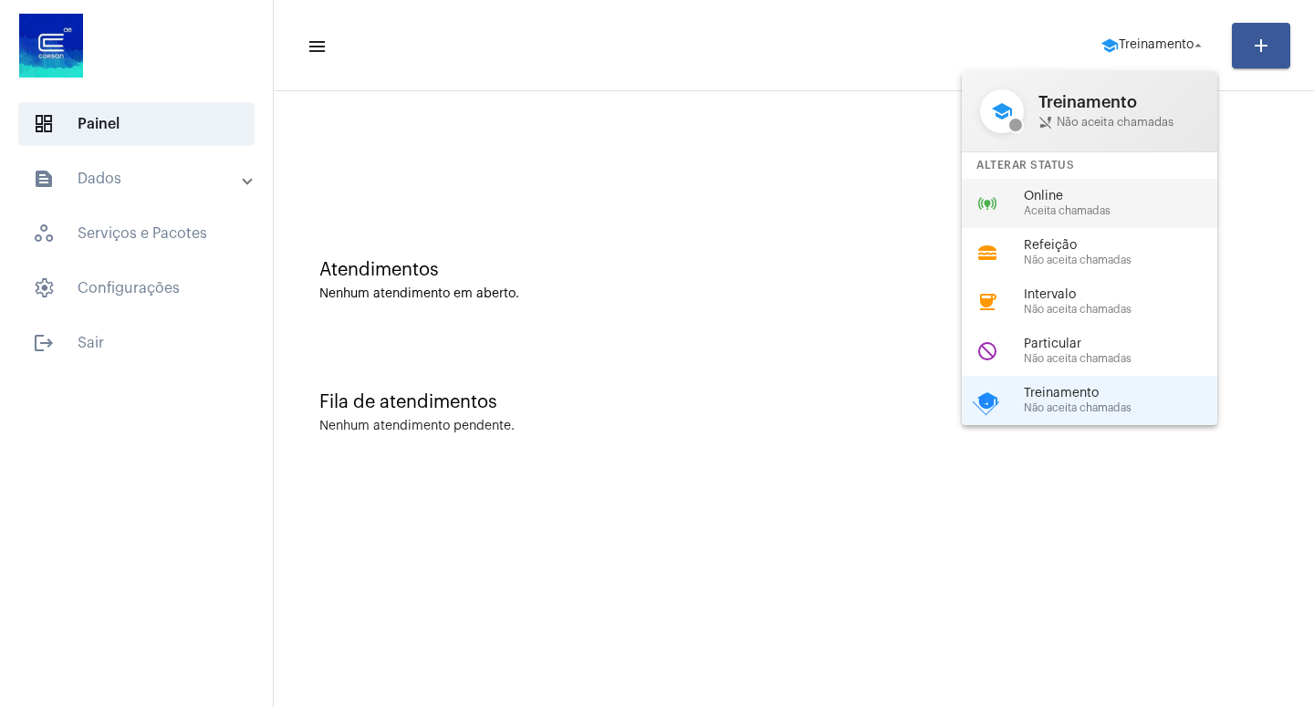
click at [1062, 203] on span "Online" at bounding box center [1128, 197] width 208 height 14
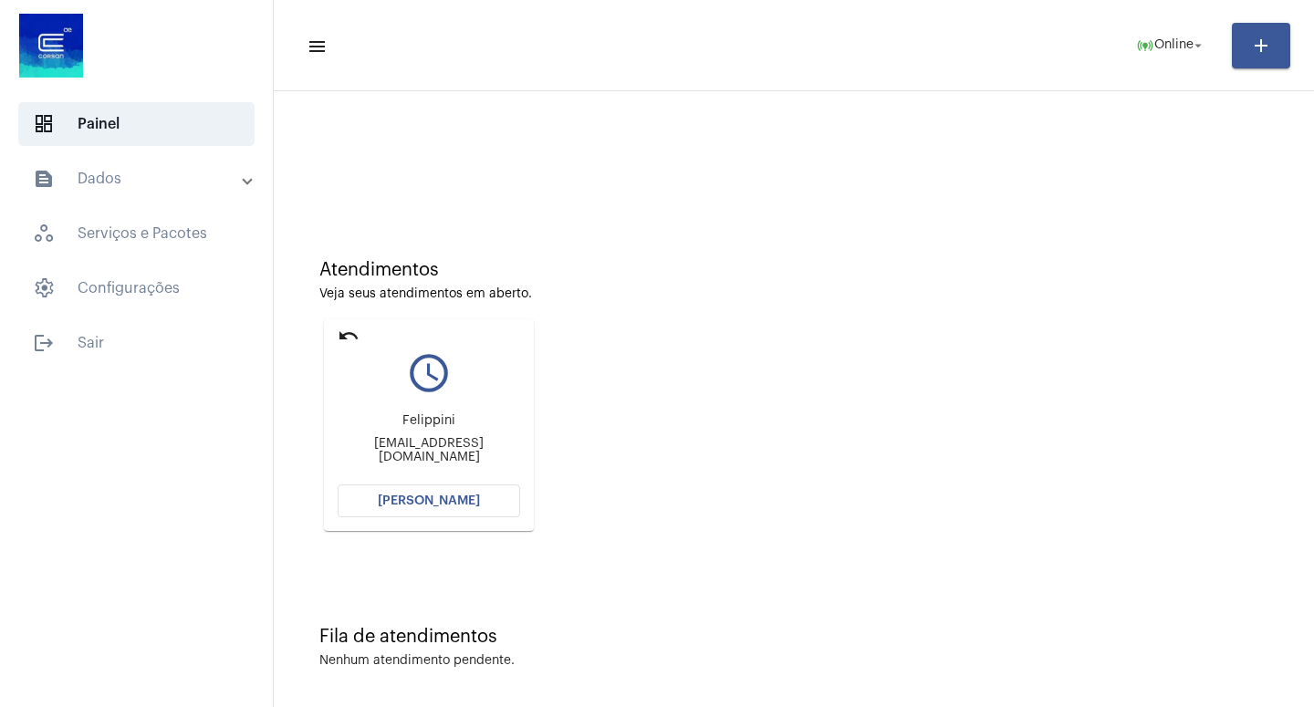
click at [415, 496] on span "[PERSON_NAME]" at bounding box center [429, 501] width 102 height 13
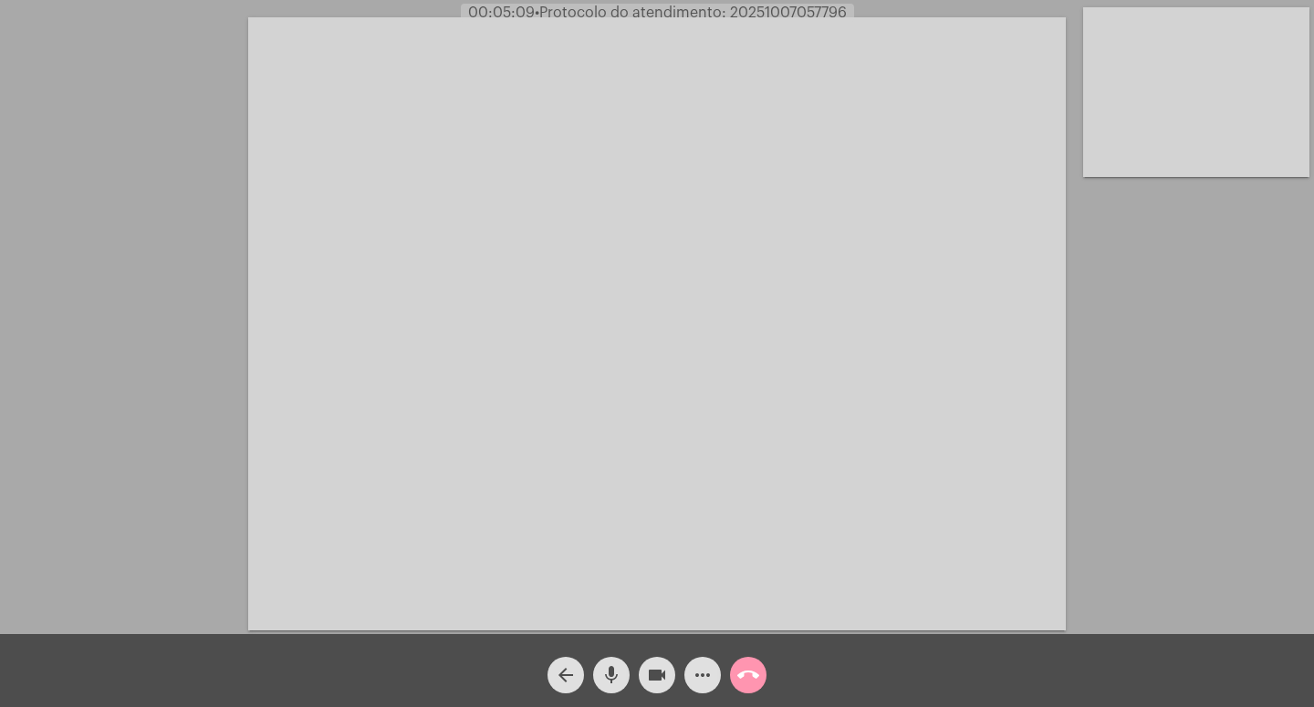
click at [606, 668] on mat-icon "mic" at bounding box center [612, 675] width 22 height 22
click at [663, 668] on mat-icon "videocam" at bounding box center [657, 675] width 22 height 22
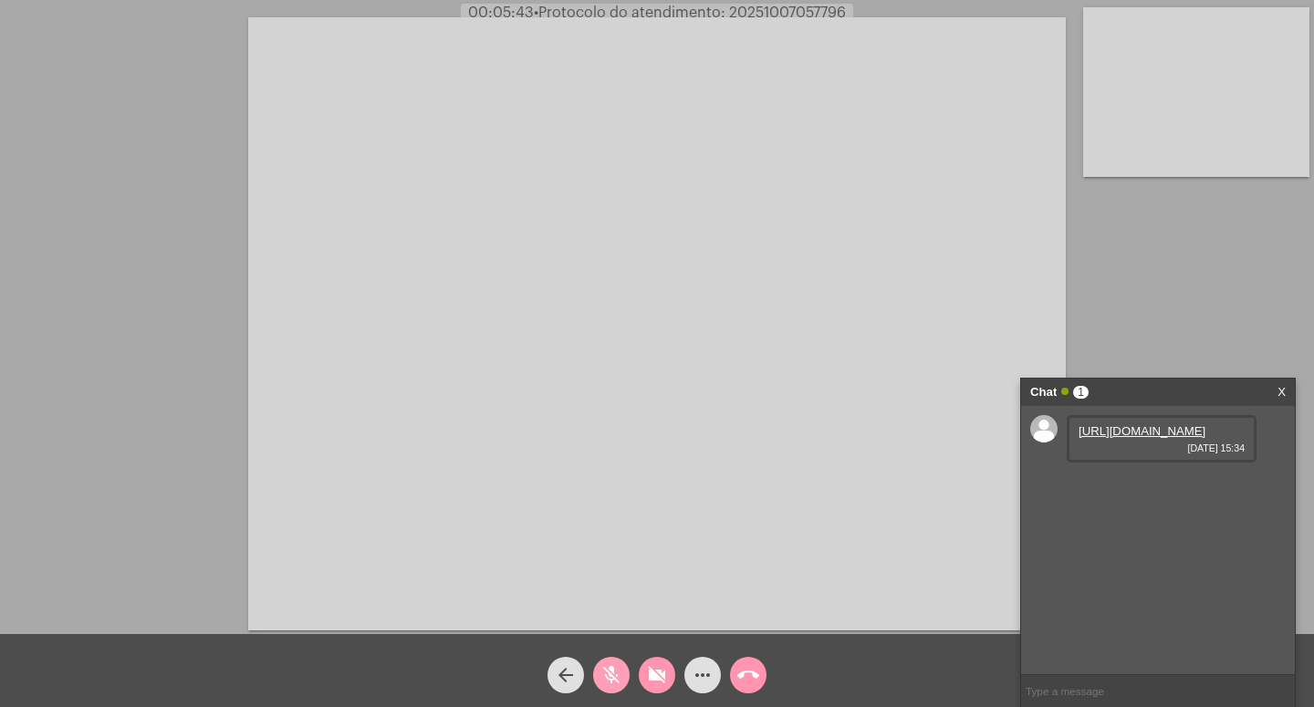
click at [617, 672] on mat-icon "mic_off" at bounding box center [612, 675] width 22 height 22
click at [652, 673] on mat-icon "videocam_off" at bounding box center [657, 675] width 22 height 22
click at [1118, 438] on link "[URL][DOMAIN_NAME]" at bounding box center [1142, 431] width 127 height 14
click at [1154, 454] on div "[URL][DOMAIN_NAME] [DATE] 15:34" at bounding box center [1162, 438] width 190 height 47
click at [1121, 438] on link "[URL][DOMAIN_NAME]" at bounding box center [1142, 431] width 127 height 14
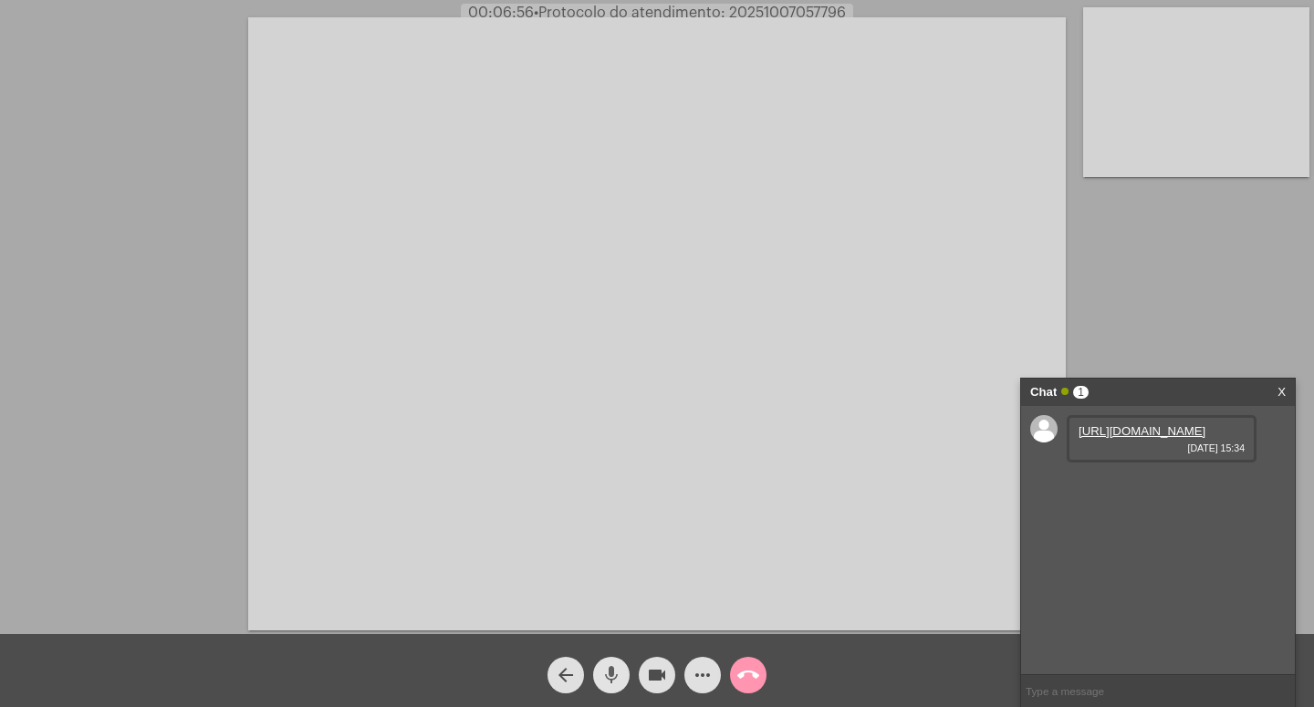
click at [615, 670] on mat-icon "mic" at bounding box center [612, 675] width 22 height 22
click at [651, 670] on mat-icon "videocam" at bounding box center [657, 675] width 22 height 22
click at [751, 676] on mat-icon "call_end" at bounding box center [748, 675] width 22 height 22
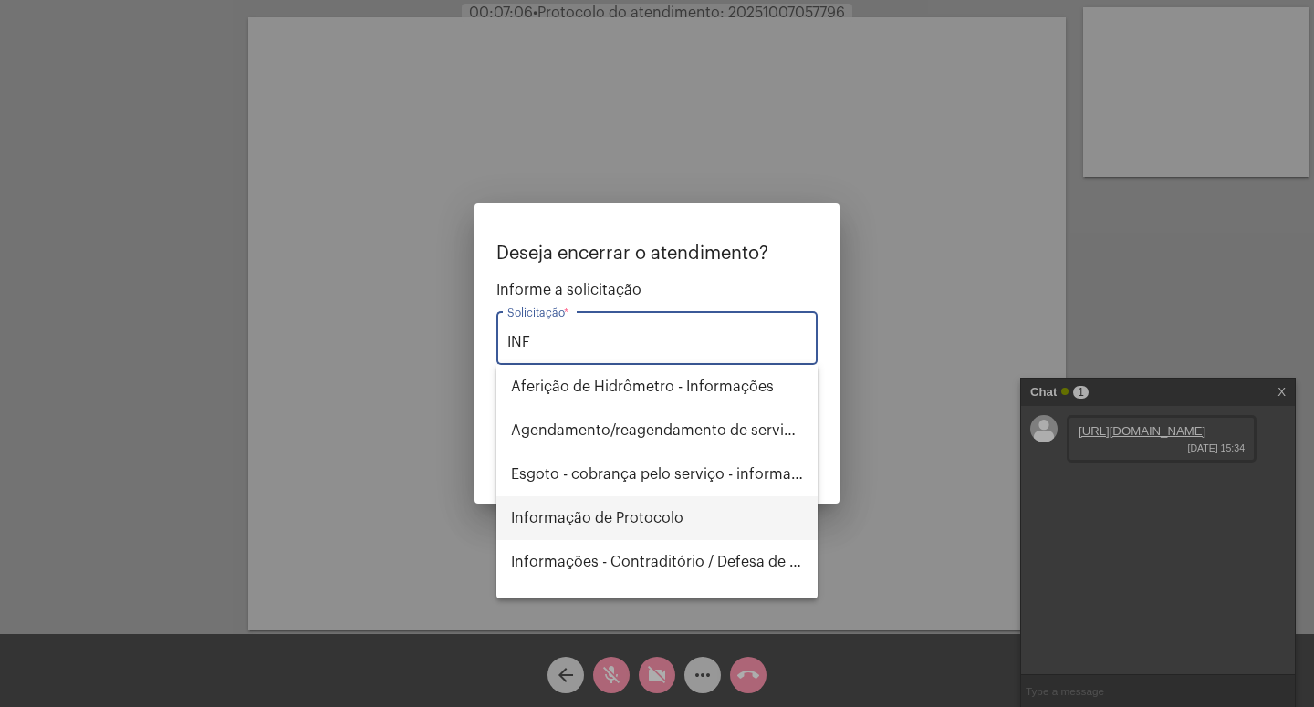
click at [661, 508] on span "Informação de Protocolo" at bounding box center [657, 518] width 292 height 44
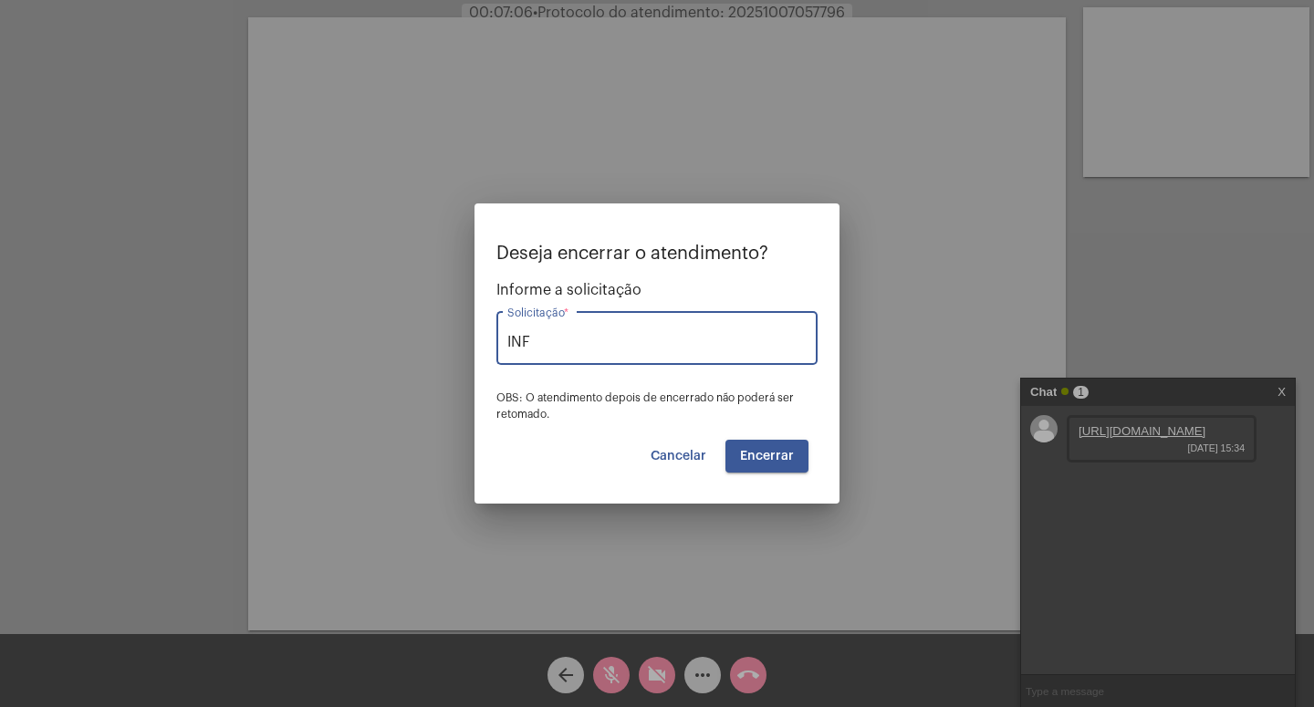
type input "Informação de Protocolo"
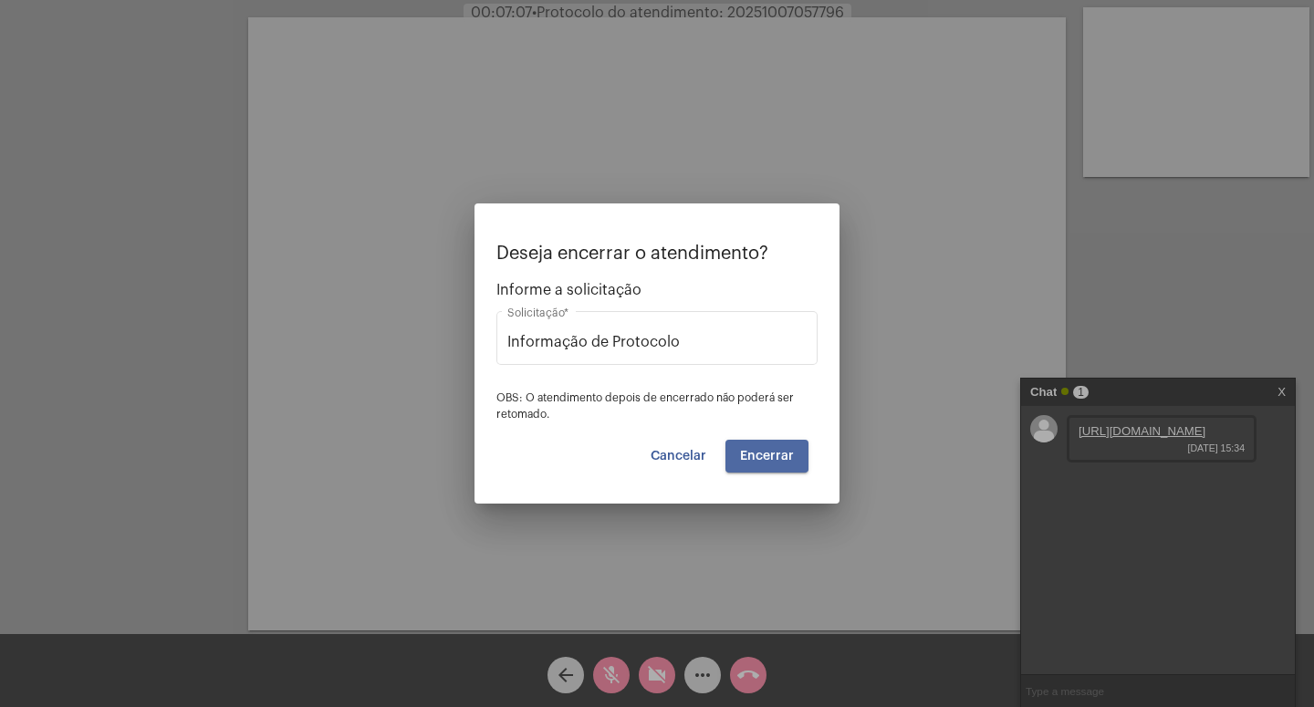
click at [763, 453] on span "Encerrar" at bounding box center [767, 456] width 54 height 13
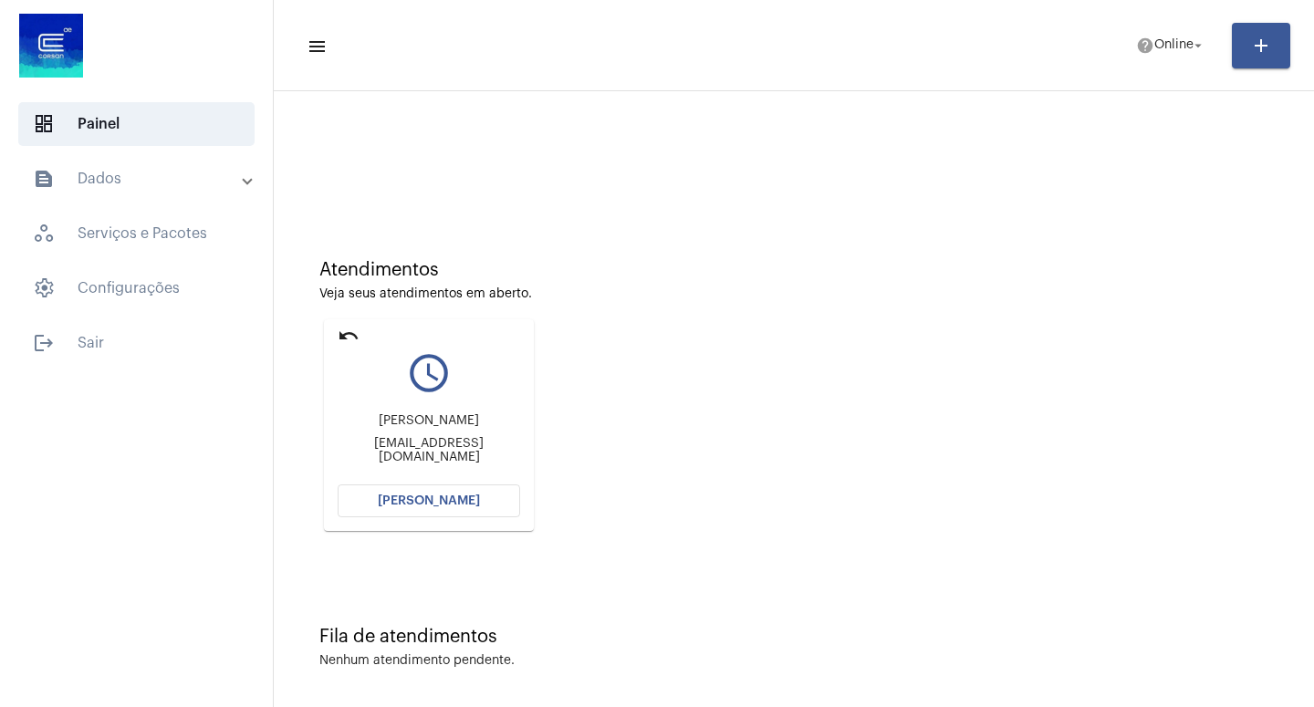
click at [368, 504] on button "[PERSON_NAME]" at bounding box center [429, 501] width 183 height 33
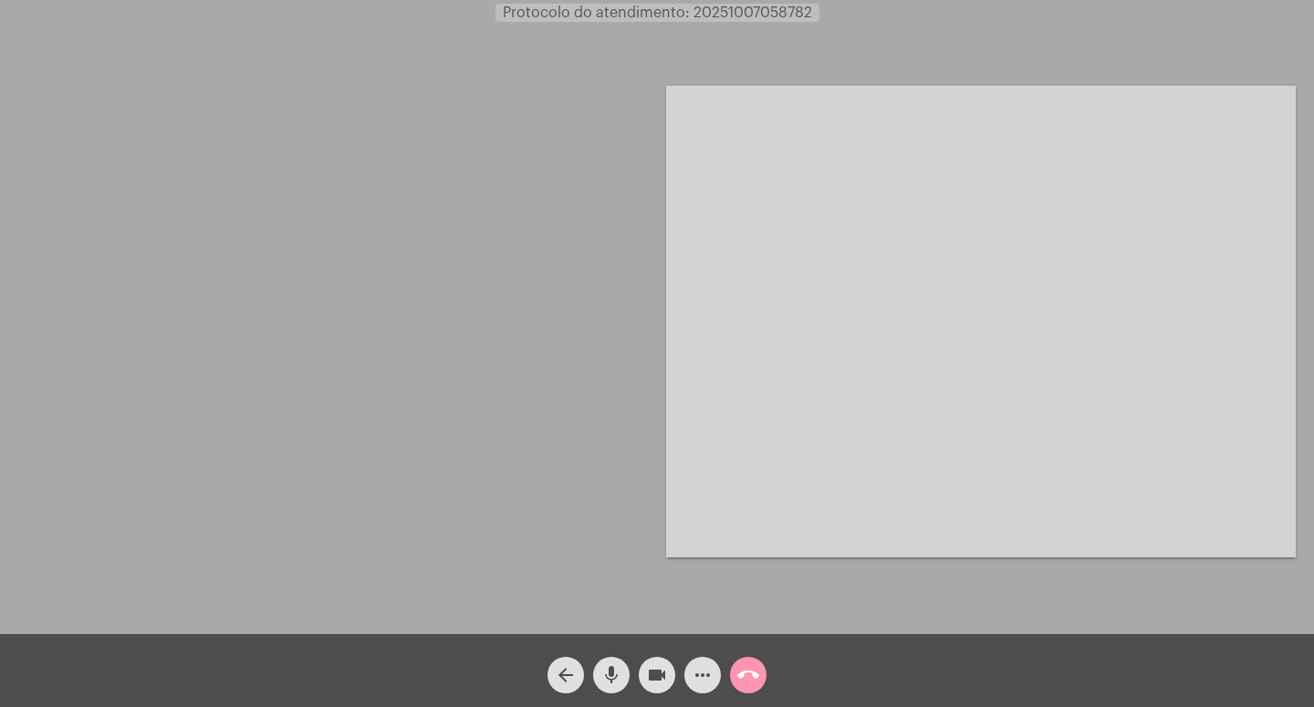
click at [553, 674] on button "arrow_back" at bounding box center [566, 675] width 37 height 37
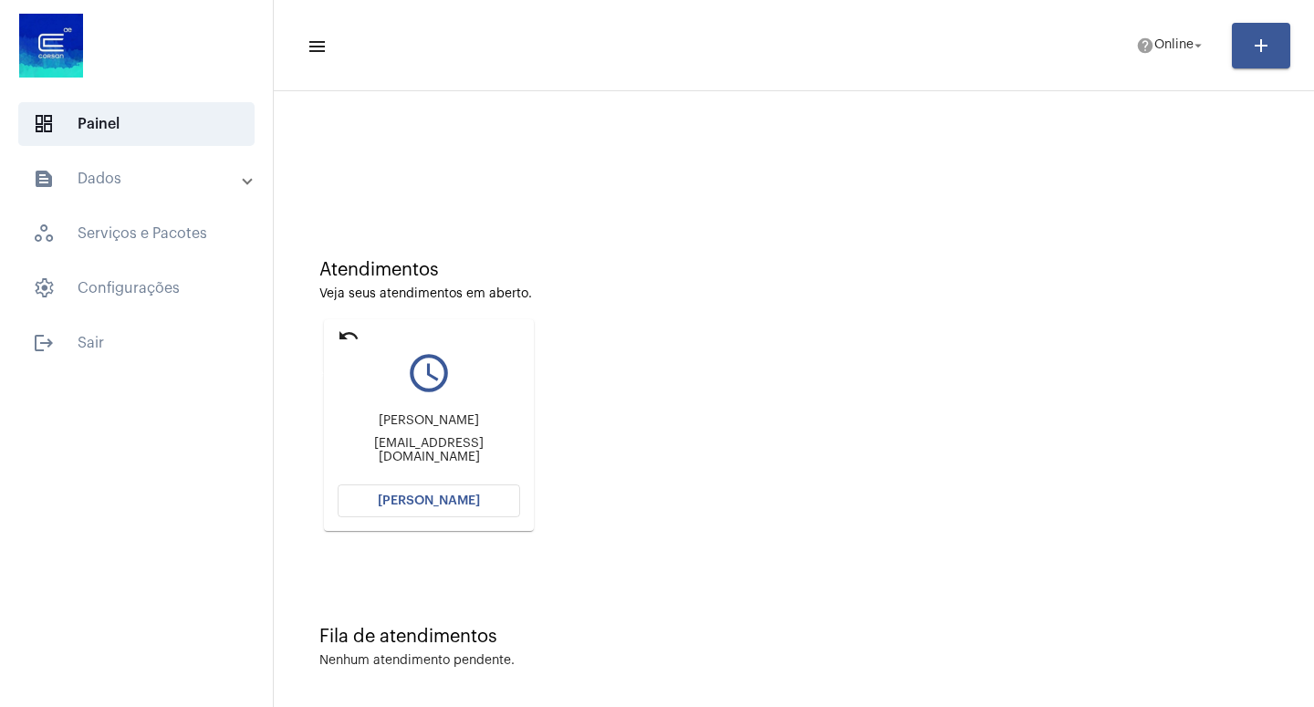
click at [352, 329] on mat-icon "undo" at bounding box center [349, 336] width 22 height 22
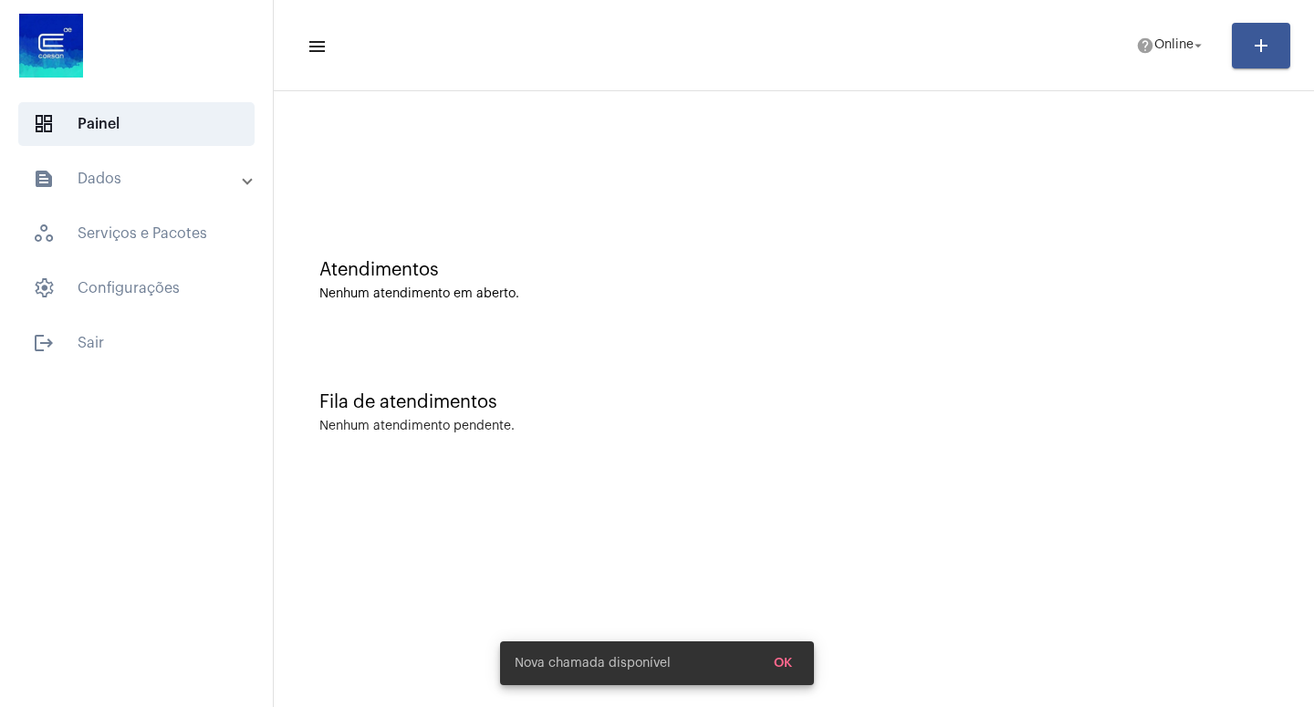
click at [340, 334] on div "Atendimentos Nenhum atendimento em aberto." at bounding box center [794, 271] width 1022 height 132
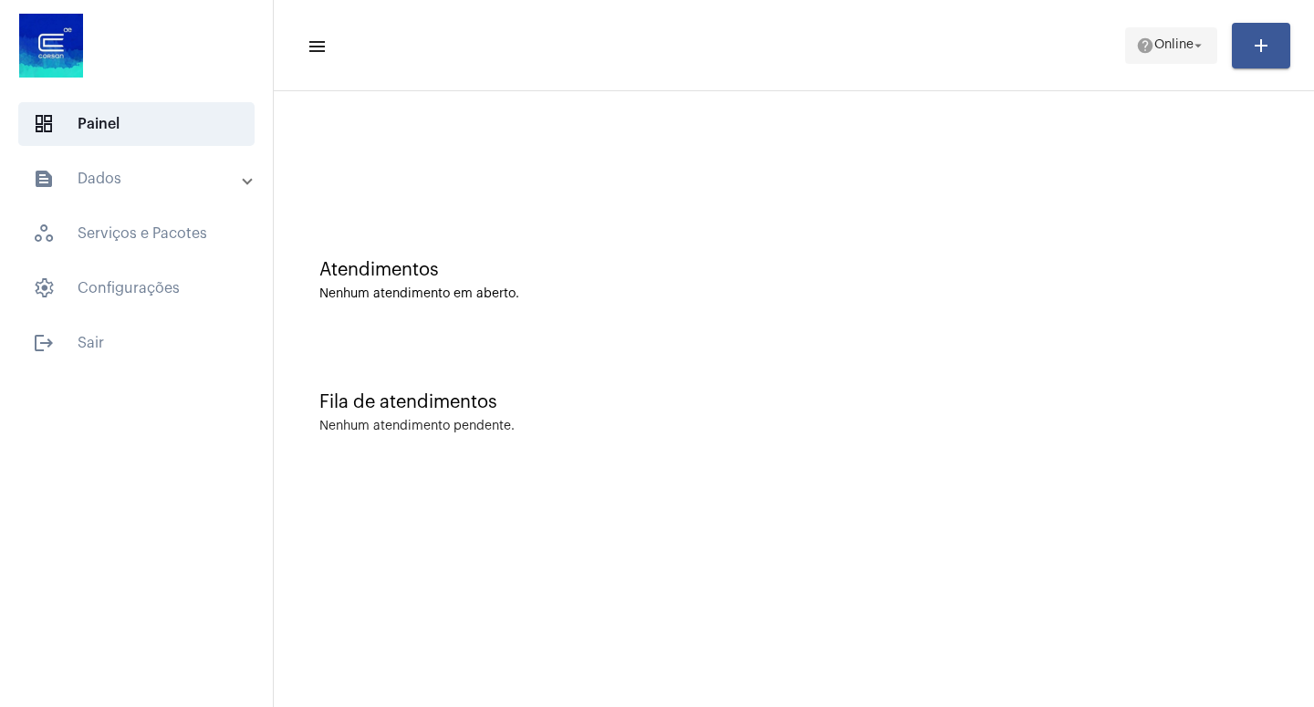
click at [1194, 44] on mat-icon "arrow_drop_down" at bounding box center [1198, 45] width 16 height 16
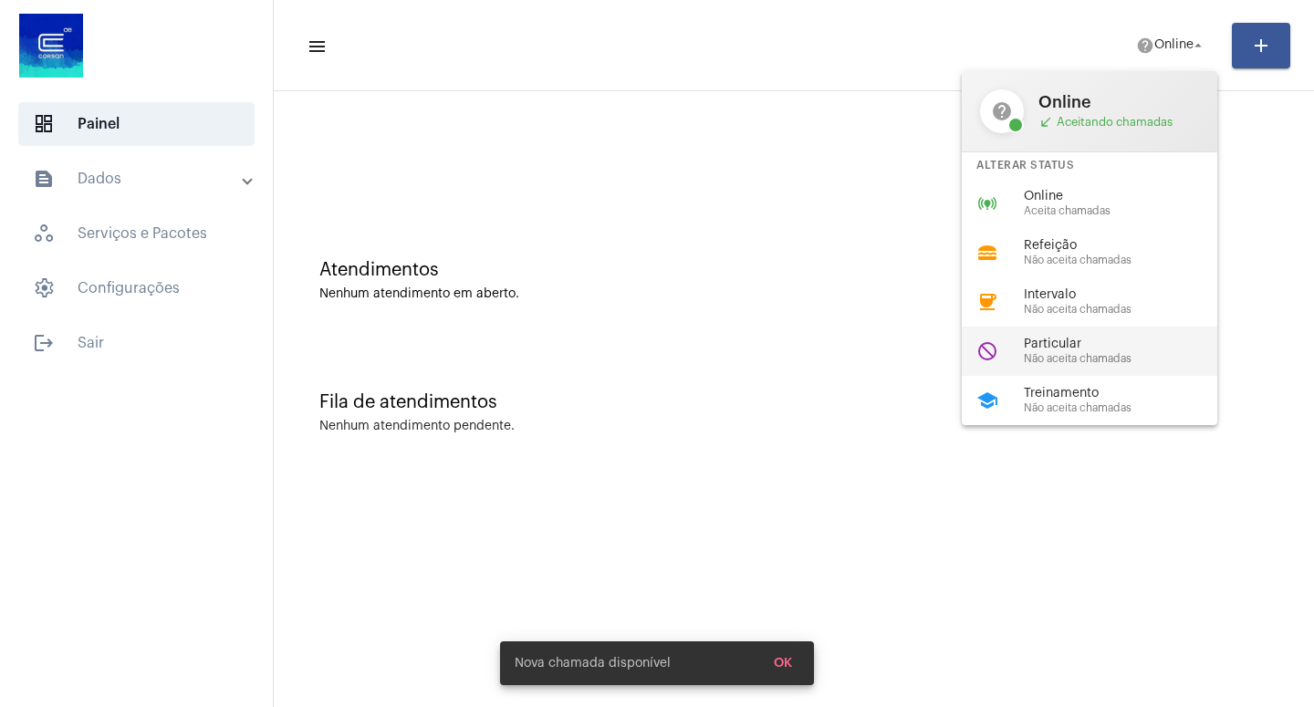
click at [1083, 351] on span "Particular" at bounding box center [1128, 345] width 208 height 14
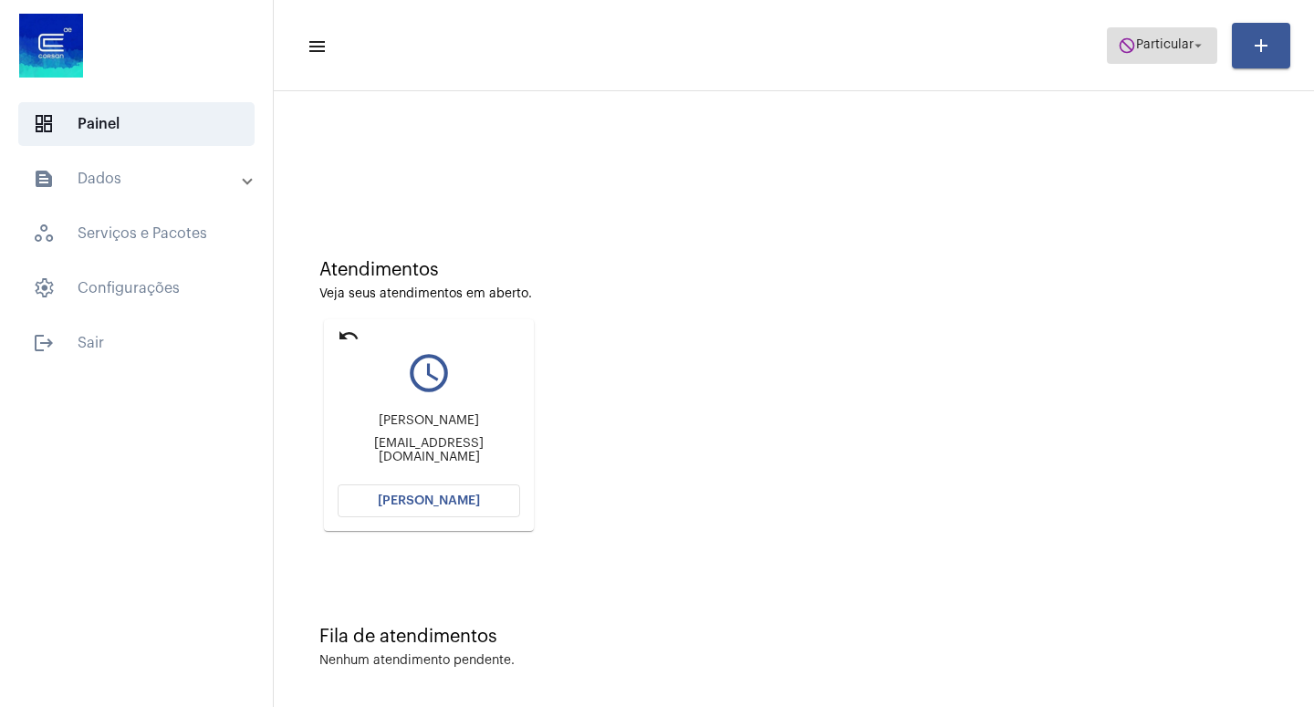
click at [1196, 38] on mat-icon "arrow_drop_down" at bounding box center [1198, 45] width 16 height 16
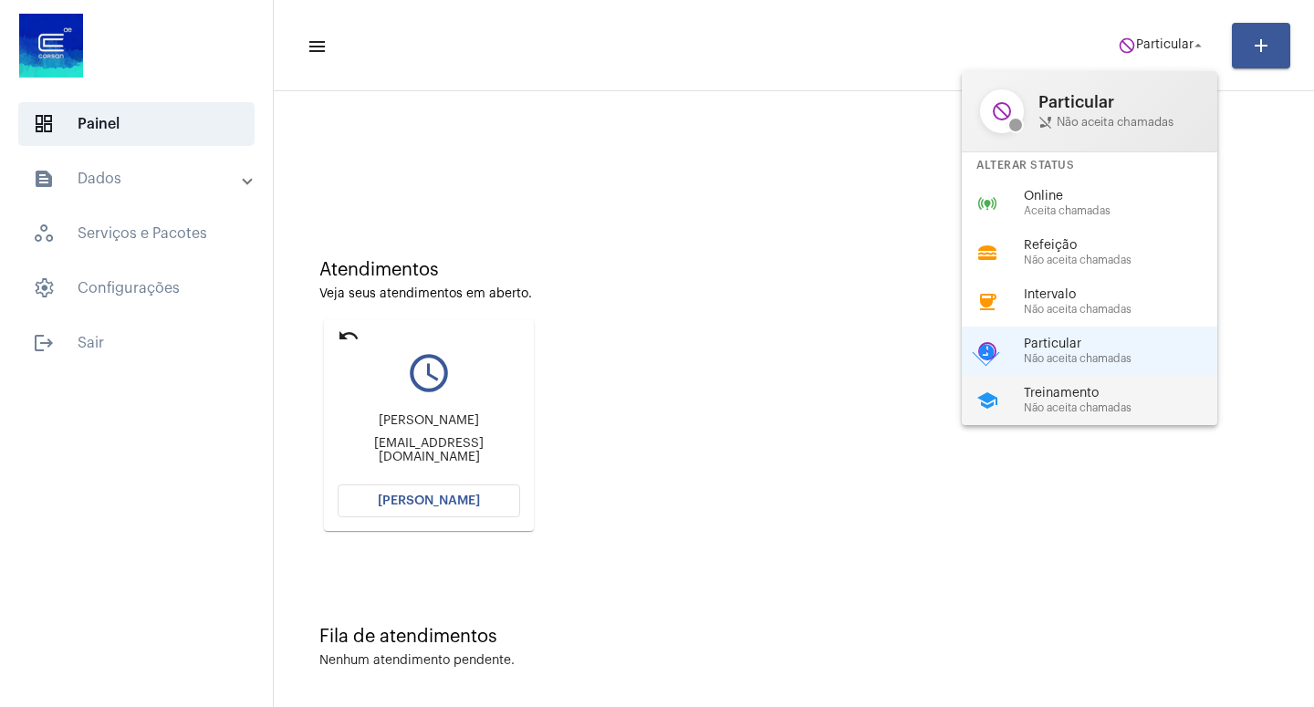
drag, startPoint x: 1066, startPoint y: 403, endPoint x: 1036, endPoint y: 393, distance: 31.7
click at [1064, 401] on span "Treinamento" at bounding box center [1128, 394] width 208 height 14
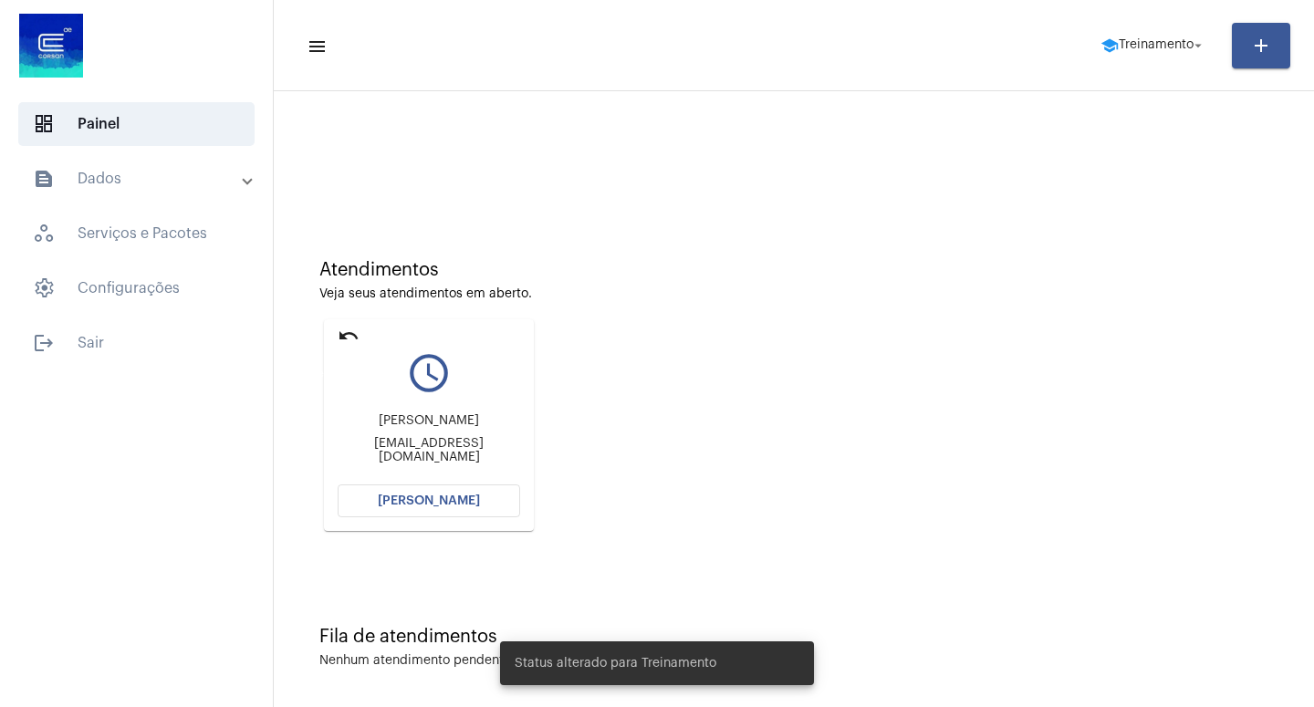
click at [348, 334] on mat-icon "undo" at bounding box center [349, 336] width 22 height 22
click at [347, 333] on mat-icon "undo" at bounding box center [349, 336] width 22 height 22
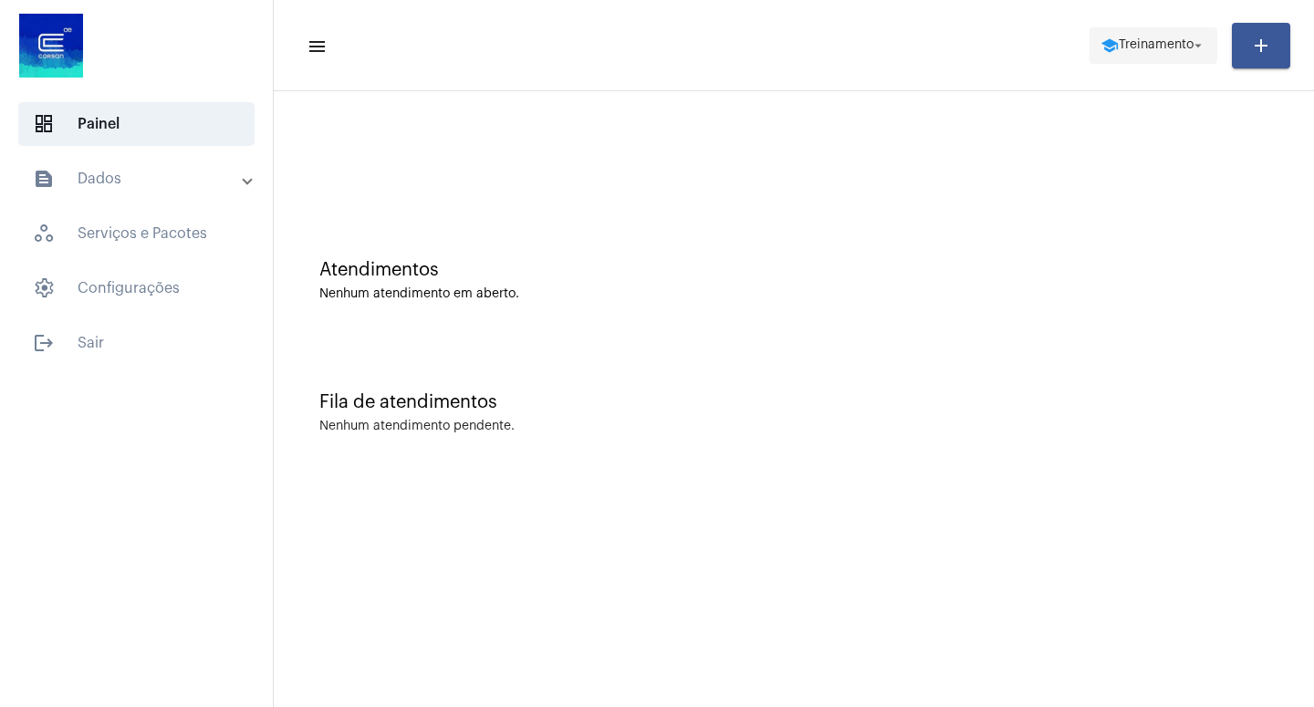
click at [1191, 44] on mat-icon "arrow_drop_down" at bounding box center [1198, 45] width 16 height 16
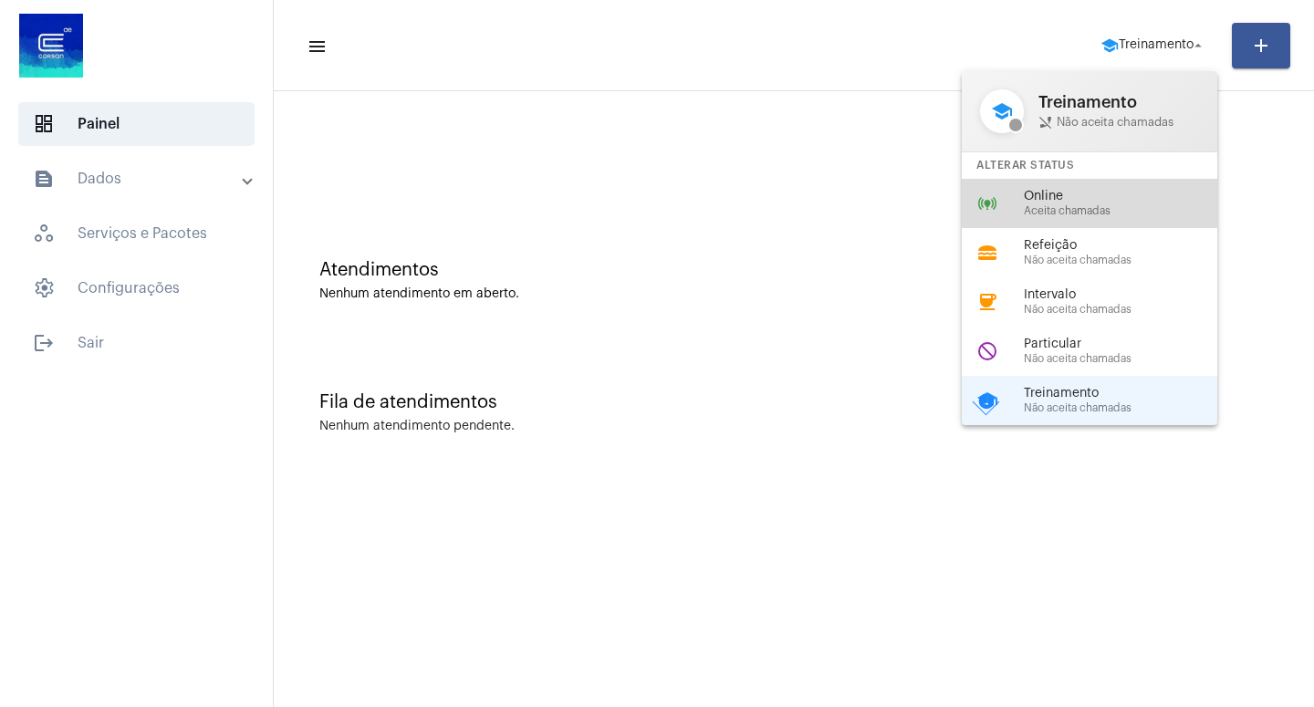
click at [1094, 217] on span "Aceita chamadas" at bounding box center [1128, 211] width 208 height 12
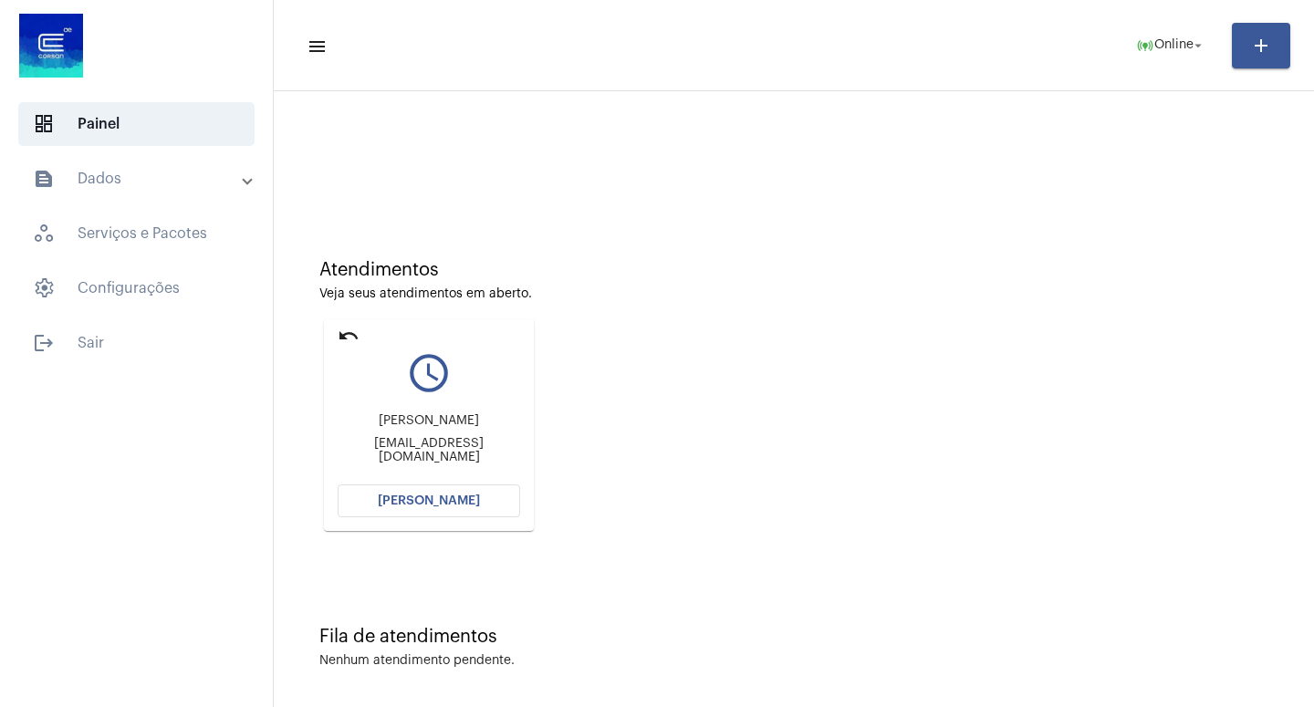
click at [402, 497] on span "[PERSON_NAME]" at bounding box center [429, 501] width 102 height 13
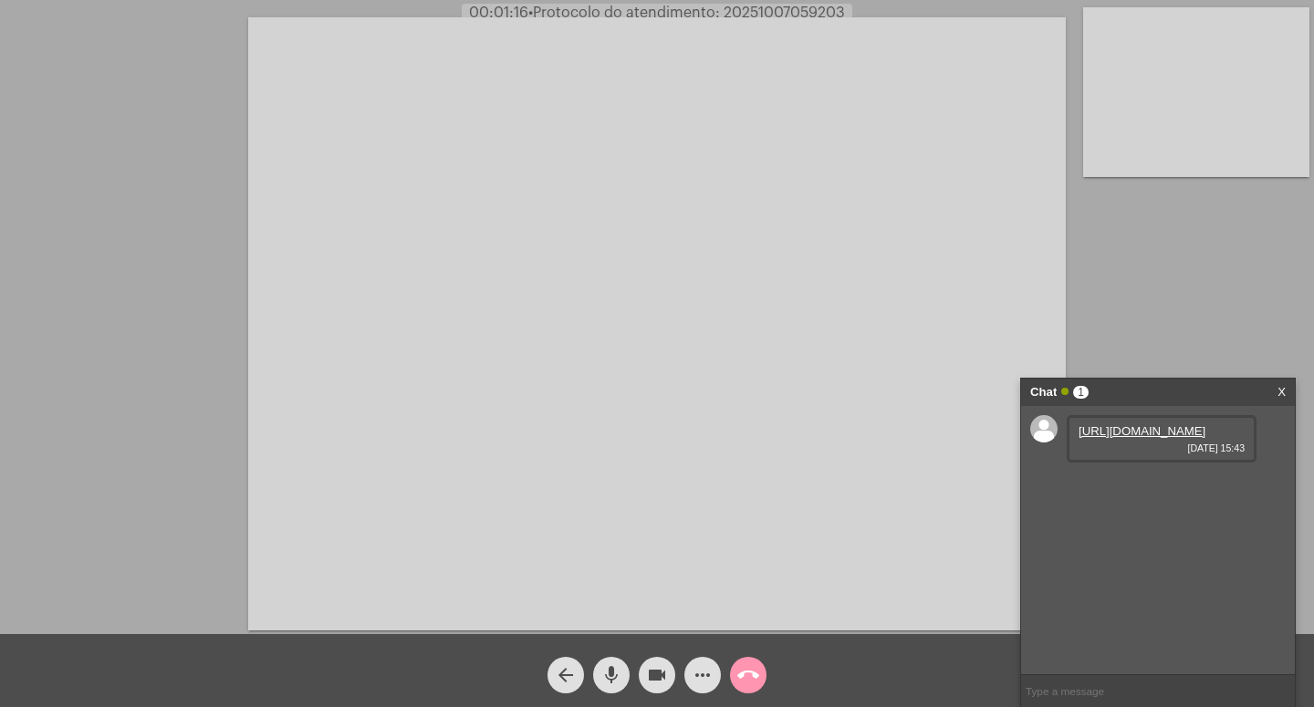
click at [1132, 438] on link "[URL][DOMAIN_NAME]" at bounding box center [1142, 431] width 127 height 14
click at [1142, 620] on div "[URL][DOMAIN_NAME] [DATE] 15:45" at bounding box center [1162, 597] width 190 height 47
click at [1132, 597] on link "[URL][DOMAIN_NAME]" at bounding box center [1142, 590] width 127 height 14
click at [656, 663] on span "videocam" at bounding box center [657, 675] width 22 height 37
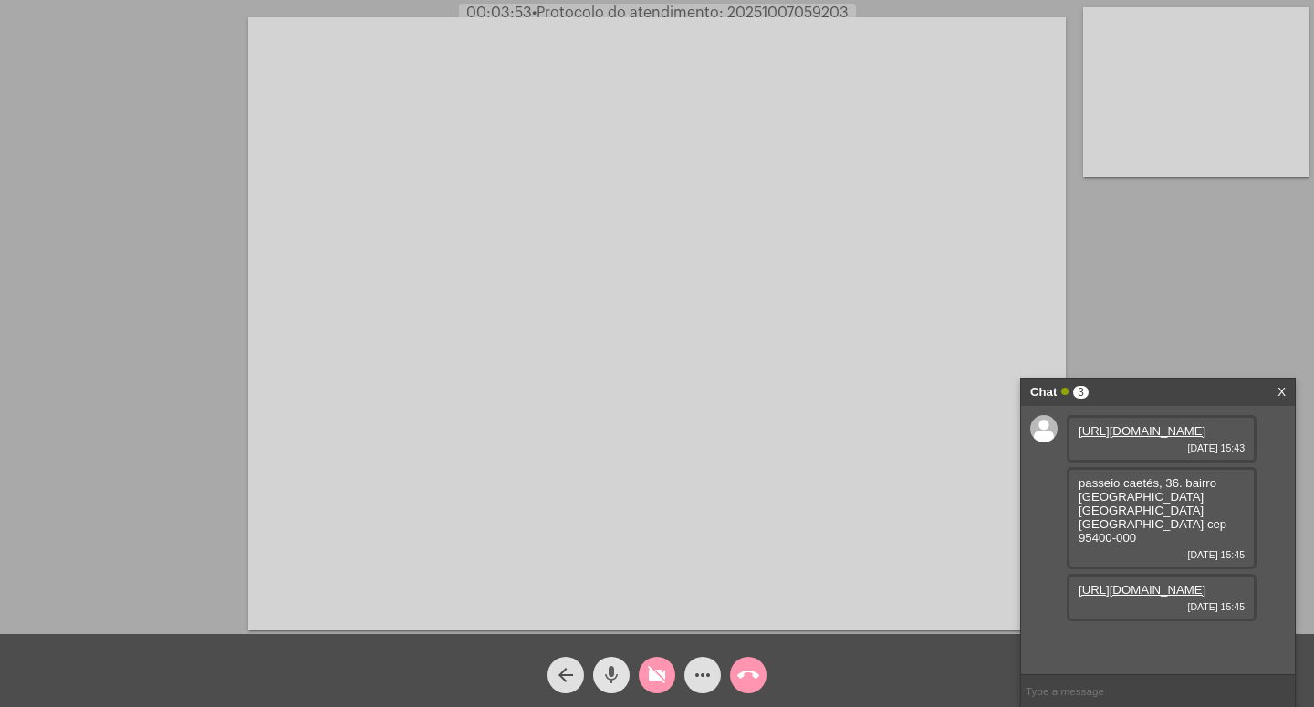
click at [608, 671] on mat-icon "mic" at bounding box center [612, 675] width 22 height 22
click at [1133, 439] on div "[URL][DOMAIN_NAME] [DATE] 15:43" at bounding box center [1162, 438] width 190 height 47
click at [1126, 438] on link "[URL][DOMAIN_NAME]" at bounding box center [1142, 431] width 127 height 14
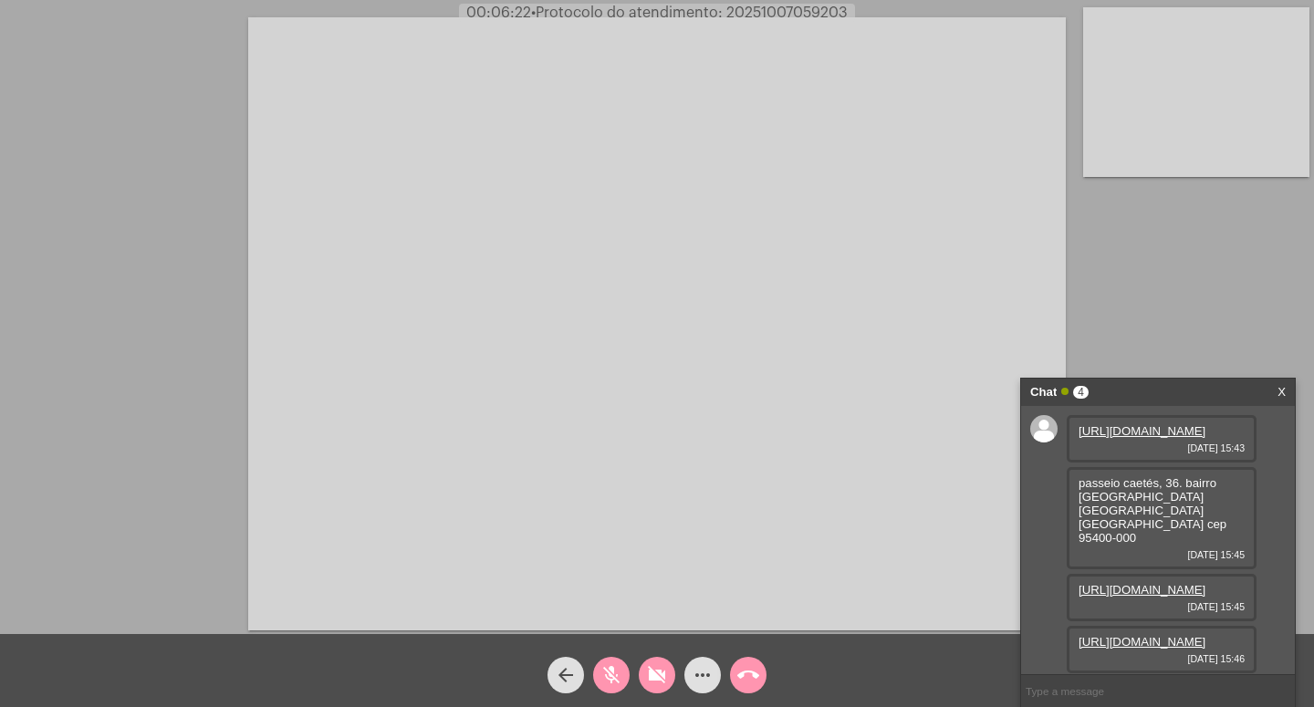
click at [1188, 635] on link "[URL][DOMAIN_NAME]" at bounding box center [1142, 642] width 127 height 14
drag, startPoint x: 663, startPoint y: 668, endPoint x: 627, endPoint y: 668, distance: 35.6
click at [663, 664] on span "videocam_off" at bounding box center [657, 675] width 22 height 37
click at [615, 671] on mat-icon "mic_off" at bounding box center [612, 675] width 22 height 22
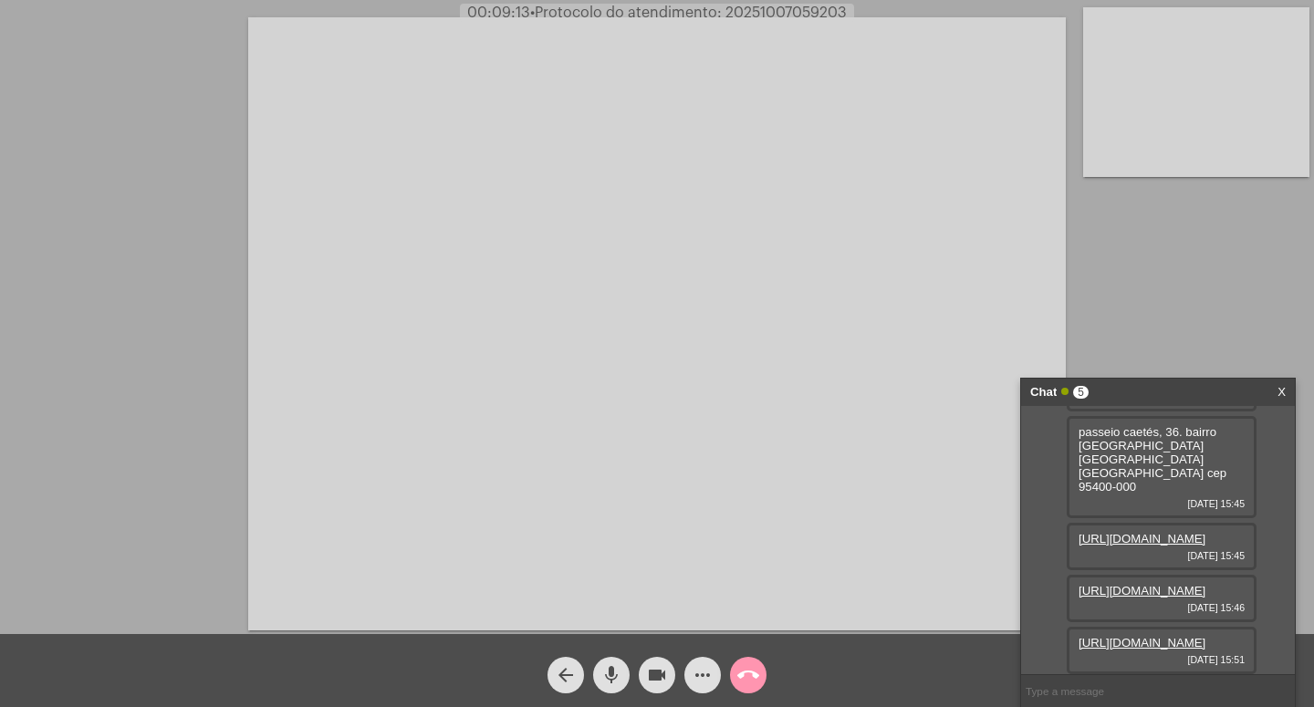
click at [614, 679] on mat-icon "mic" at bounding box center [612, 675] width 22 height 22
click at [654, 672] on mat-icon "videocam" at bounding box center [657, 675] width 22 height 22
click at [655, 672] on mat-icon "videocam_off" at bounding box center [657, 675] width 22 height 22
click at [615, 670] on mat-icon "mic_off" at bounding box center [612, 675] width 22 height 22
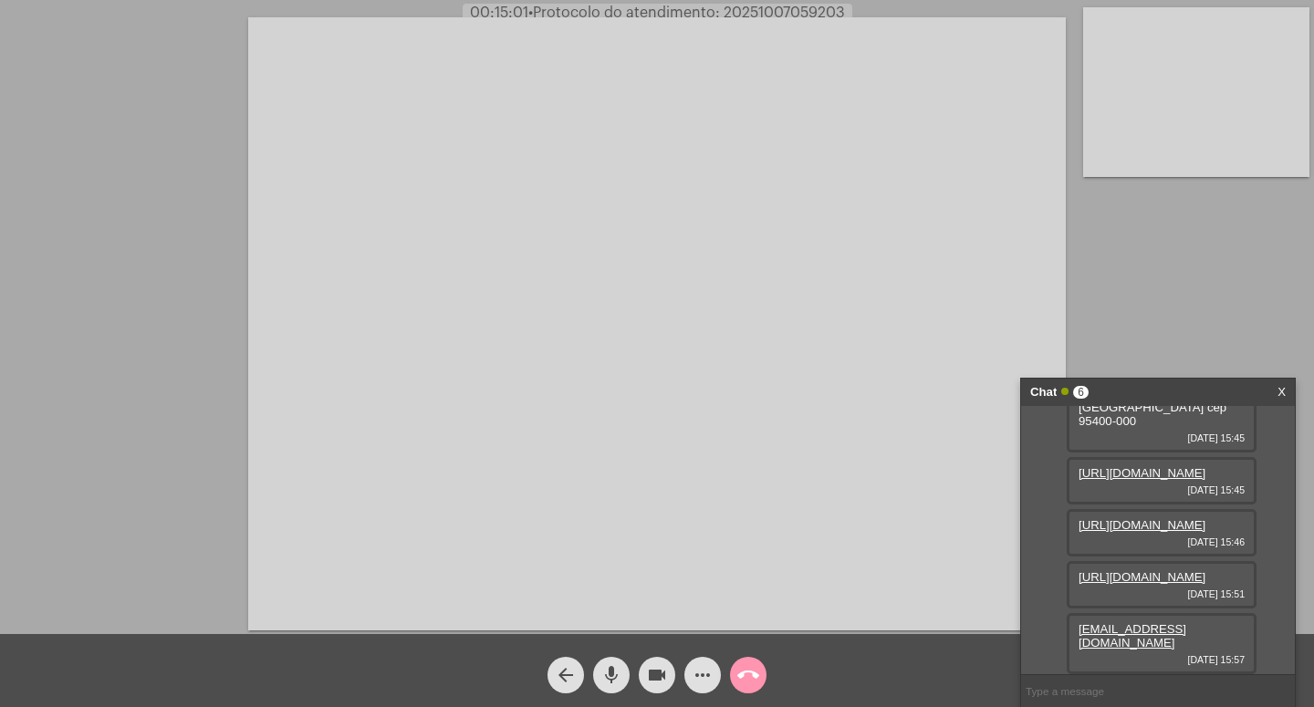
scroll to position [278, 0]
click at [653, 675] on mat-icon "videocam" at bounding box center [657, 675] width 22 height 22
click at [615, 672] on mat-icon "mic" at bounding box center [612, 675] width 22 height 22
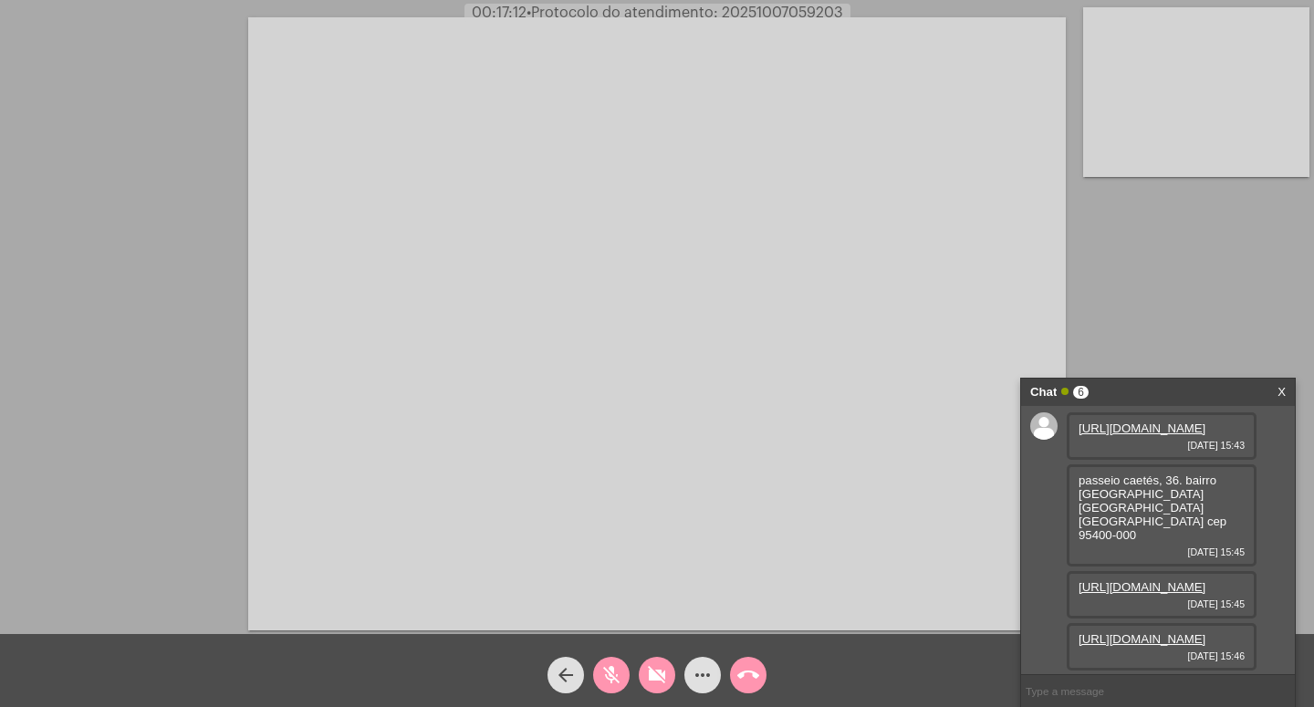
scroll to position [0, 0]
click at [607, 671] on mat-icon "mic_off" at bounding box center [612, 675] width 22 height 22
click at [654, 670] on mat-icon "videocam_off" at bounding box center [657, 675] width 22 height 22
click at [661, 675] on mat-icon "videocam" at bounding box center [657, 675] width 22 height 22
click at [620, 667] on mat-icon "mic" at bounding box center [612, 675] width 22 height 22
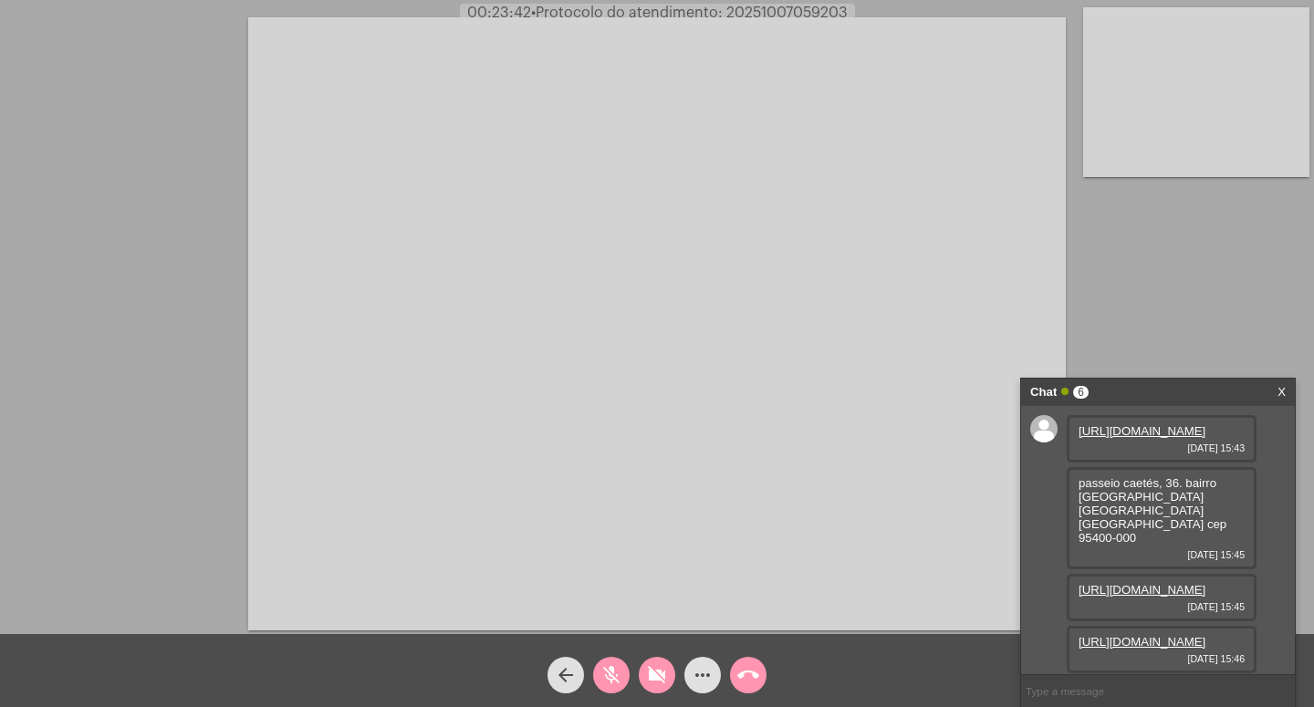
click at [620, 667] on mat-icon "mic_off" at bounding box center [612, 675] width 22 height 22
click at [659, 678] on mat-icon "videocam_off" at bounding box center [657, 675] width 22 height 22
click at [655, 675] on mat-icon "videocam" at bounding box center [657, 675] width 22 height 22
click at [615, 673] on mat-icon "mic" at bounding box center [612, 675] width 22 height 22
click at [747, 673] on mat-icon "call_end" at bounding box center [748, 675] width 22 height 22
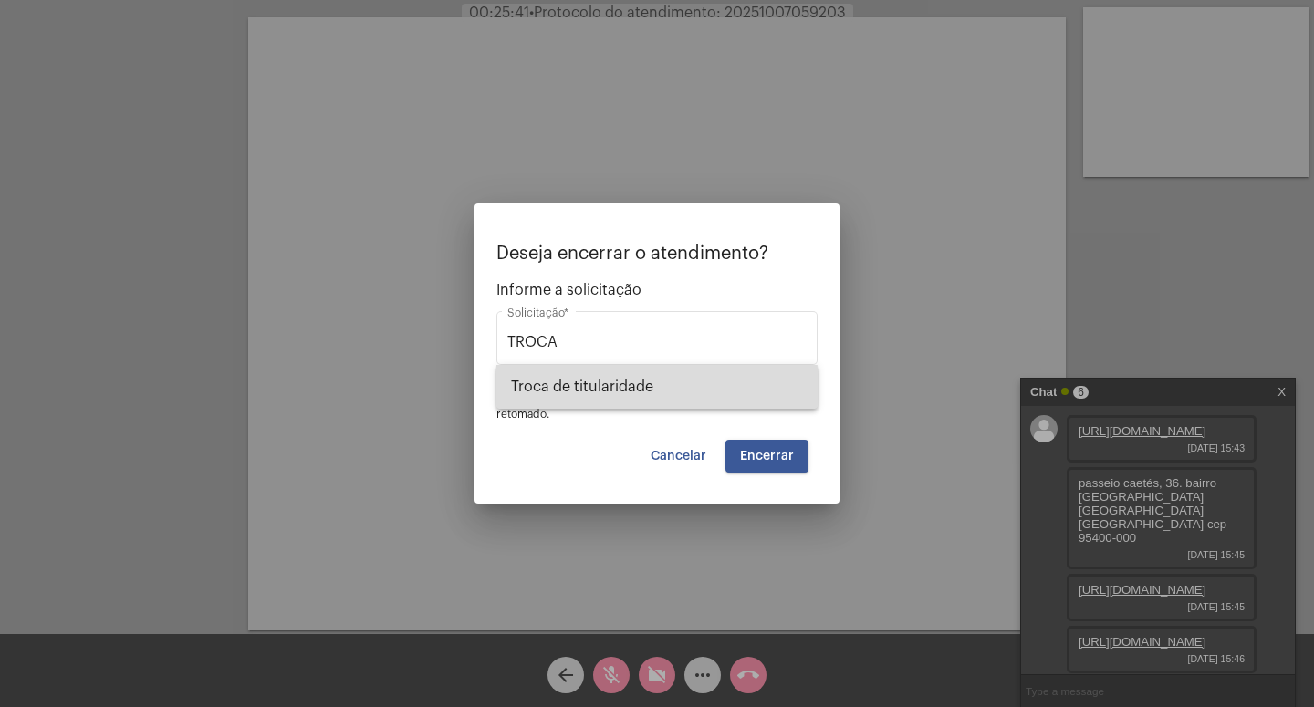
click at [575, 389] on span "Troca de titularidade" at bounding box center [657, 387] width 292 height 44
type input "Troca de titularidade"
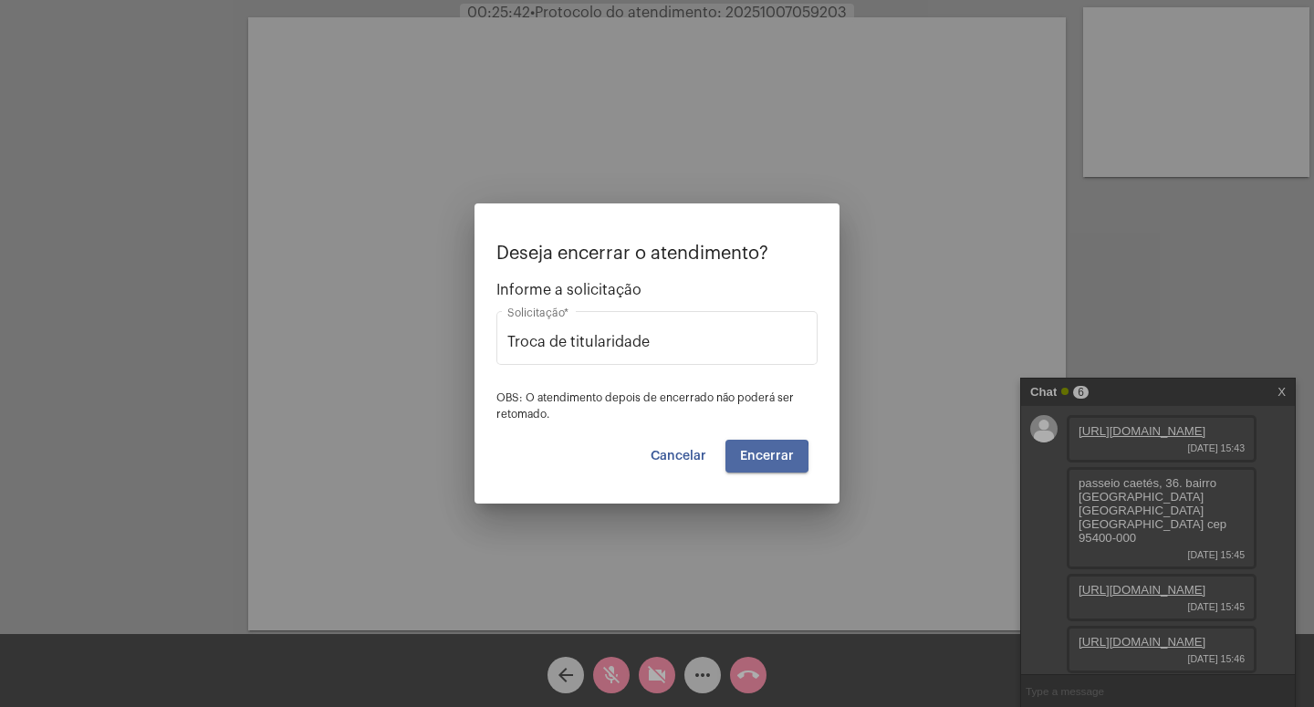
click at [757, 457] on span "Encerrar" at bounding box center [767, 456] width 54 height 13
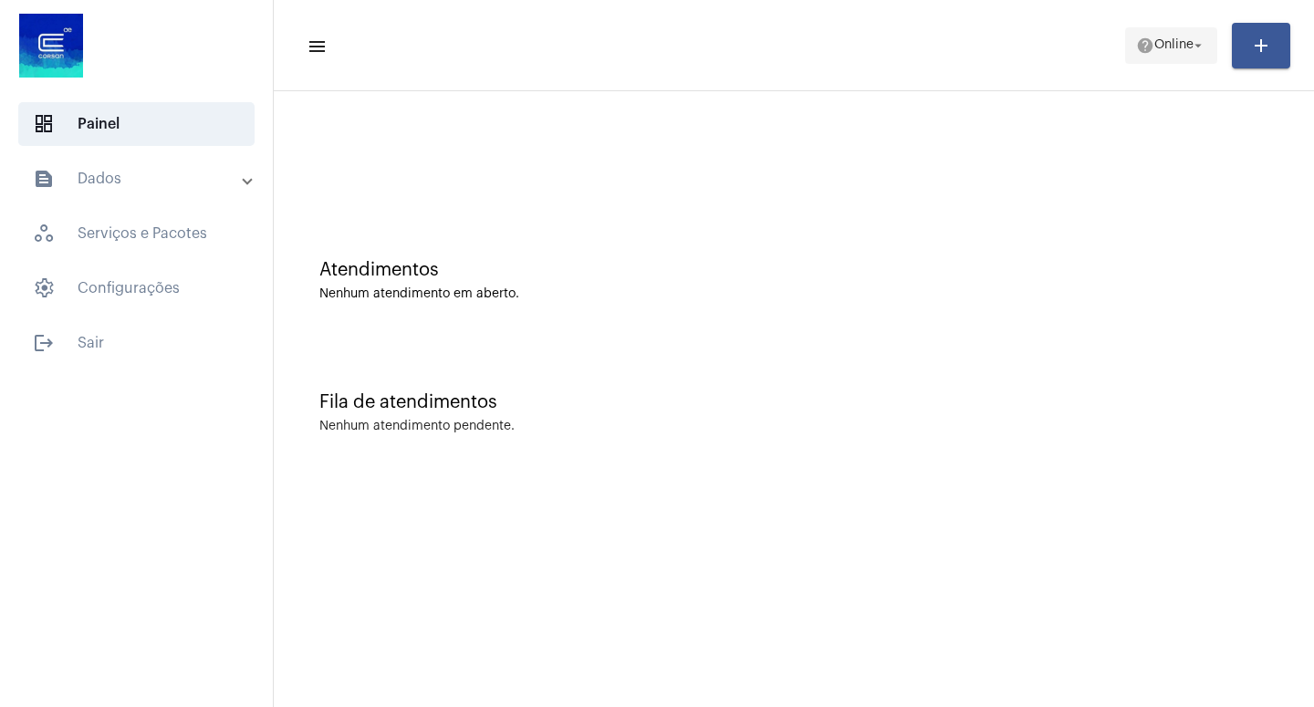
click at [1199, 36] on span "help Online arrow_drop_down" at bounding box center [1171, 44] width 70 height 33
click at [1200, 42] on mat-icon "arrow_drop_down" at bounding box center [1198, 45] width 16 height 16
click at [1193, 41] on mat-icon "arrow_drop_down" at bounding box center [1198, 45] width 16 height 16
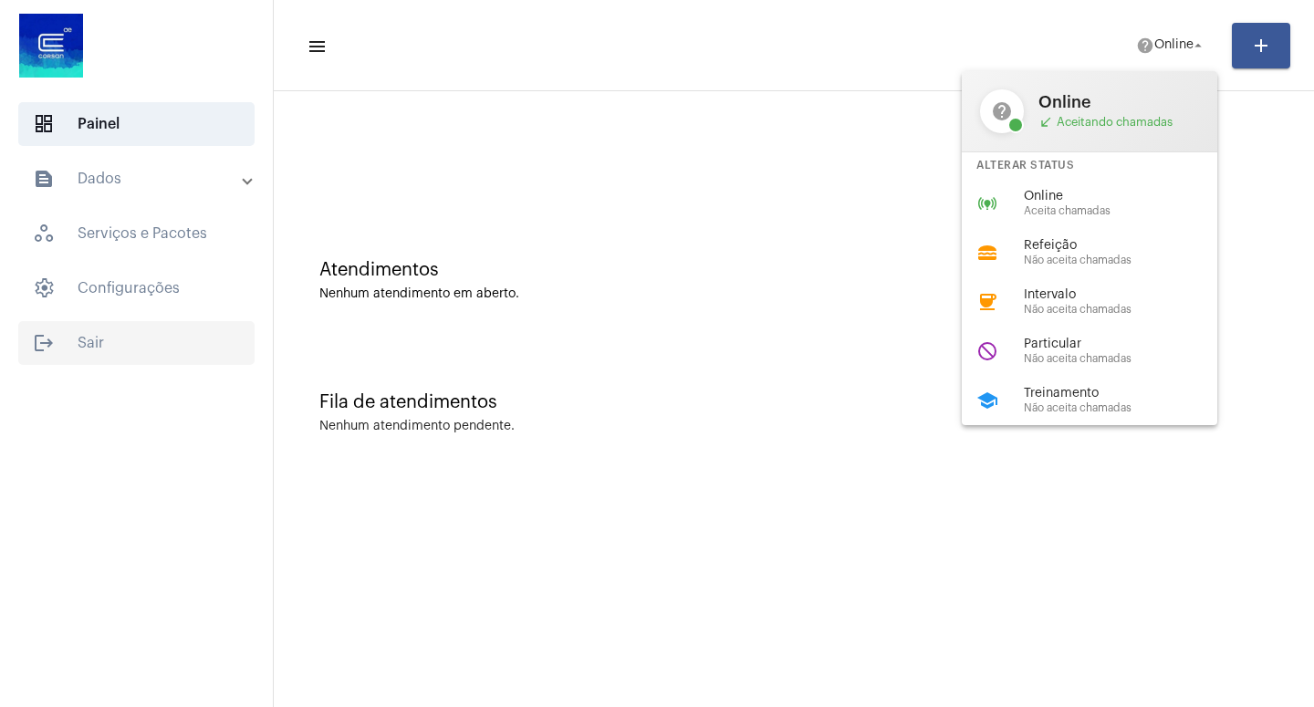
click at [94, 345] on div at bounding box center [657, 353] width 1314 height 707
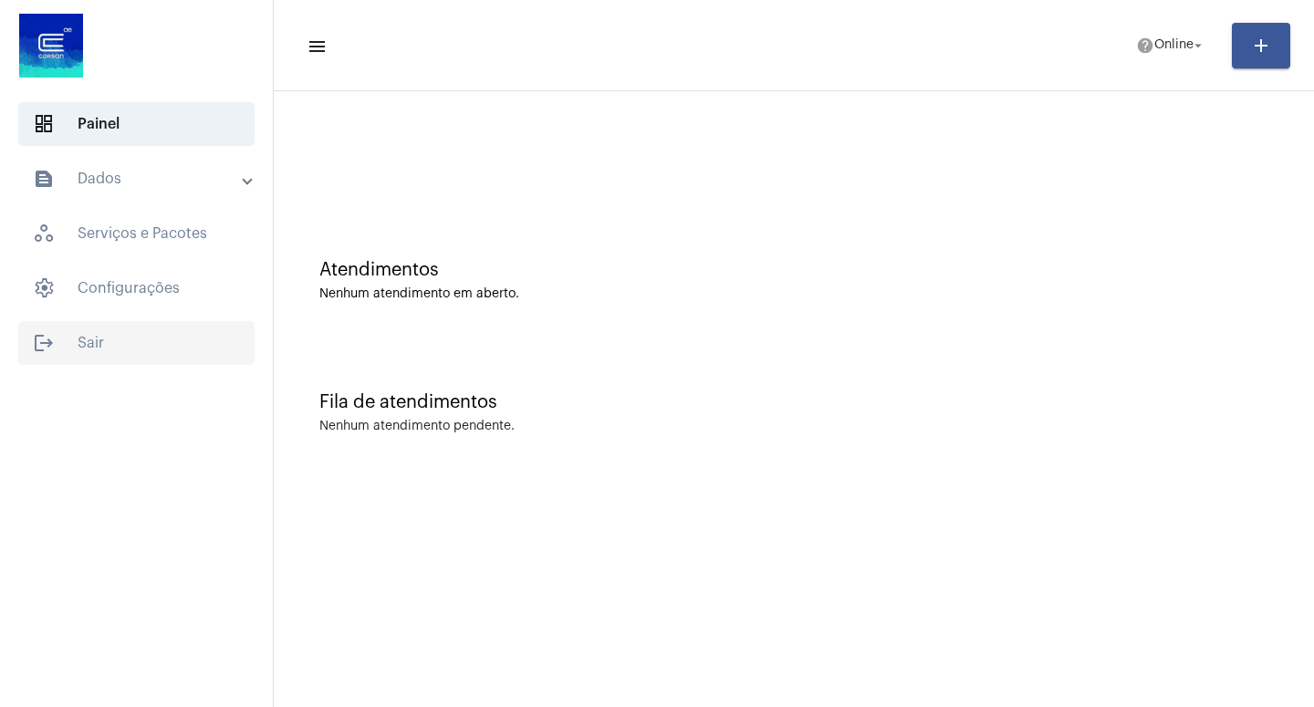
click at [95, 347] on span "logout Sair" at bounding box center [136, 343] width 236 height 44
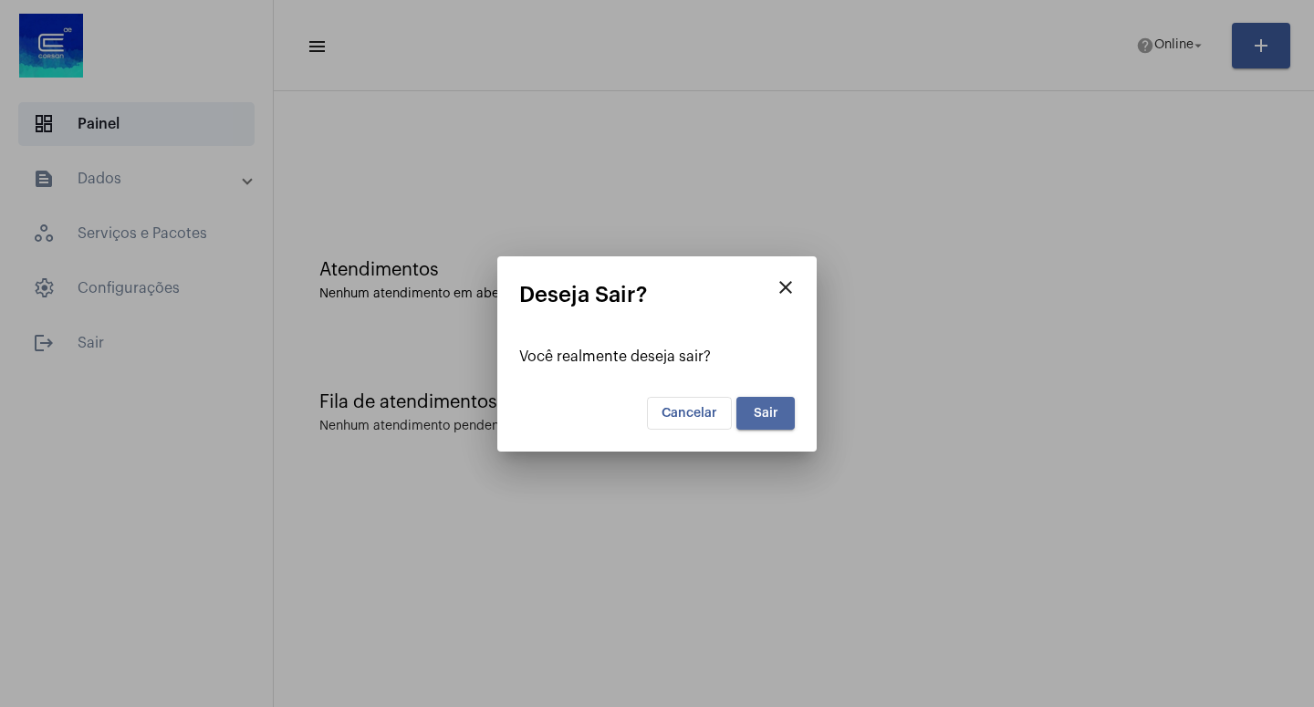
click at [783, 418] on button "Sair" at bounding box center [765, 413] width 58 height 33
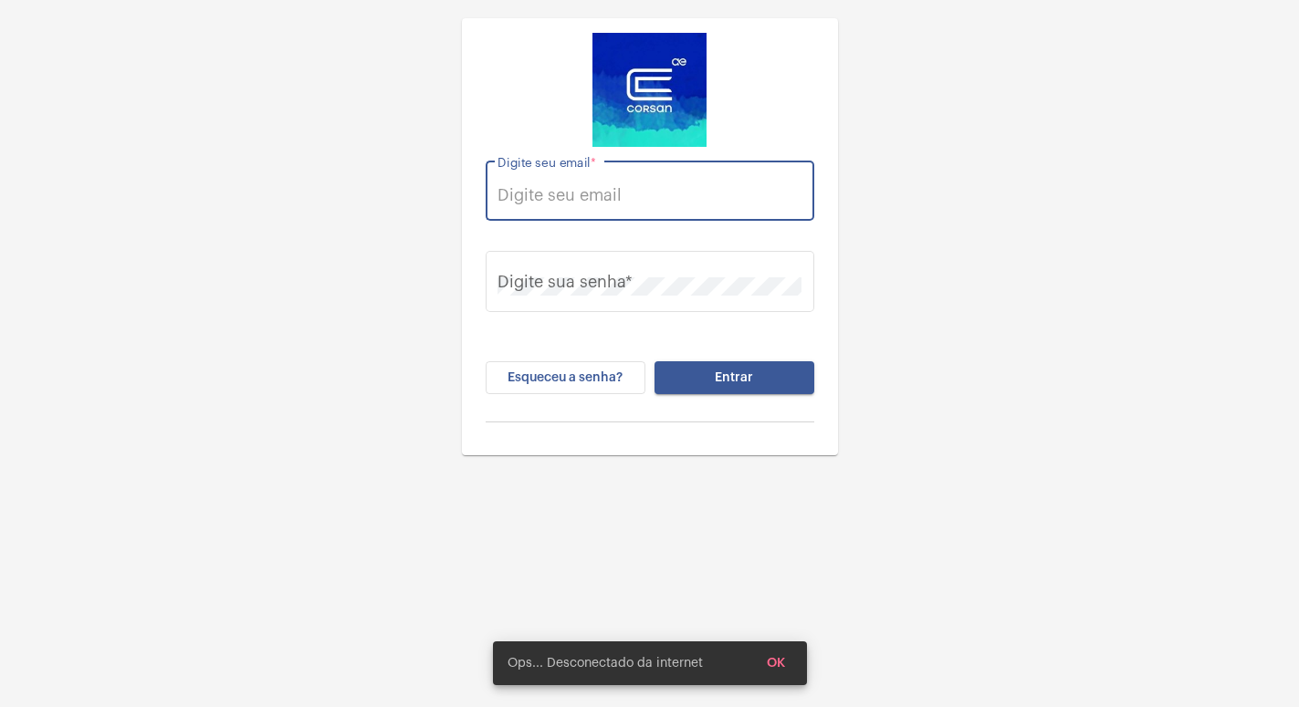
click at [619, 203] on input "Digite seu email *" at bounding box center [649, 195] width 304 height 18
type input "[EMAIL_ADDRESS][DOMAIN_NAME]"
click at [703, 366] on button "Entrar" at bounding box center [734, 377] width 160 height 33
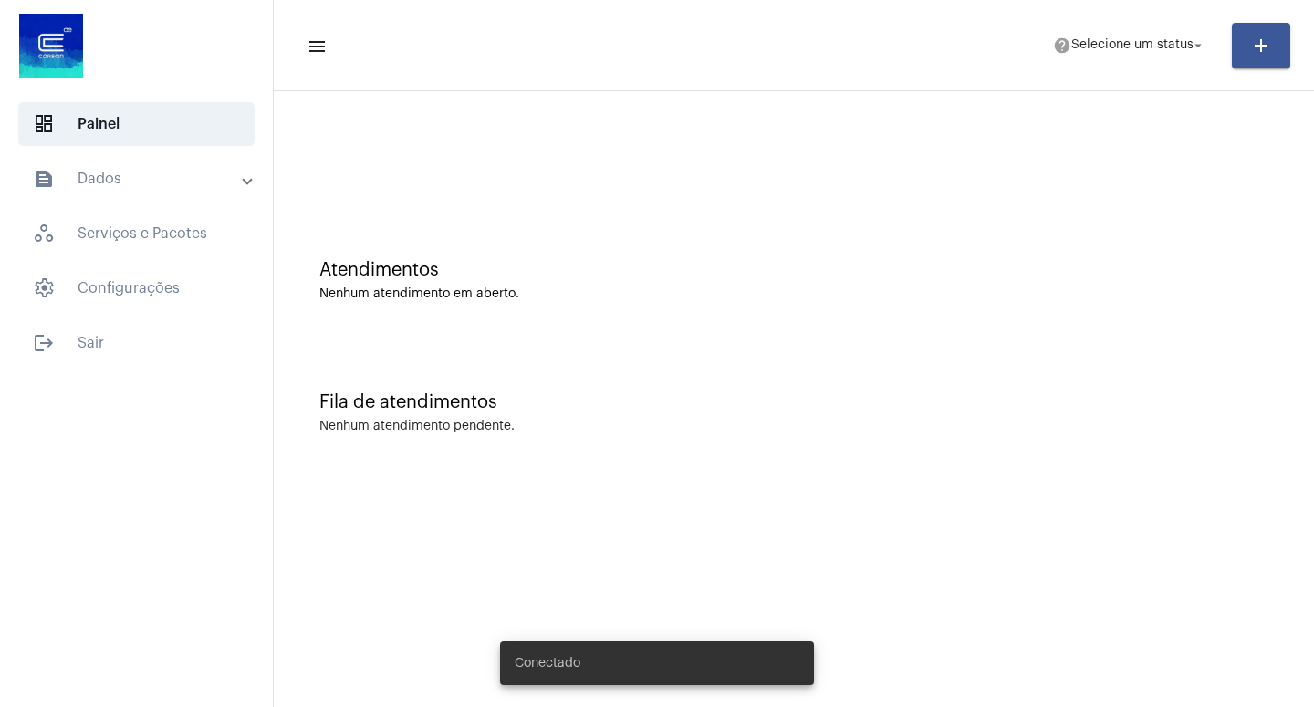
click at [122, 182] on mat-panel-title "text_snippet_outlined Dados" at bounding box center [138, 179] width 211 height 22
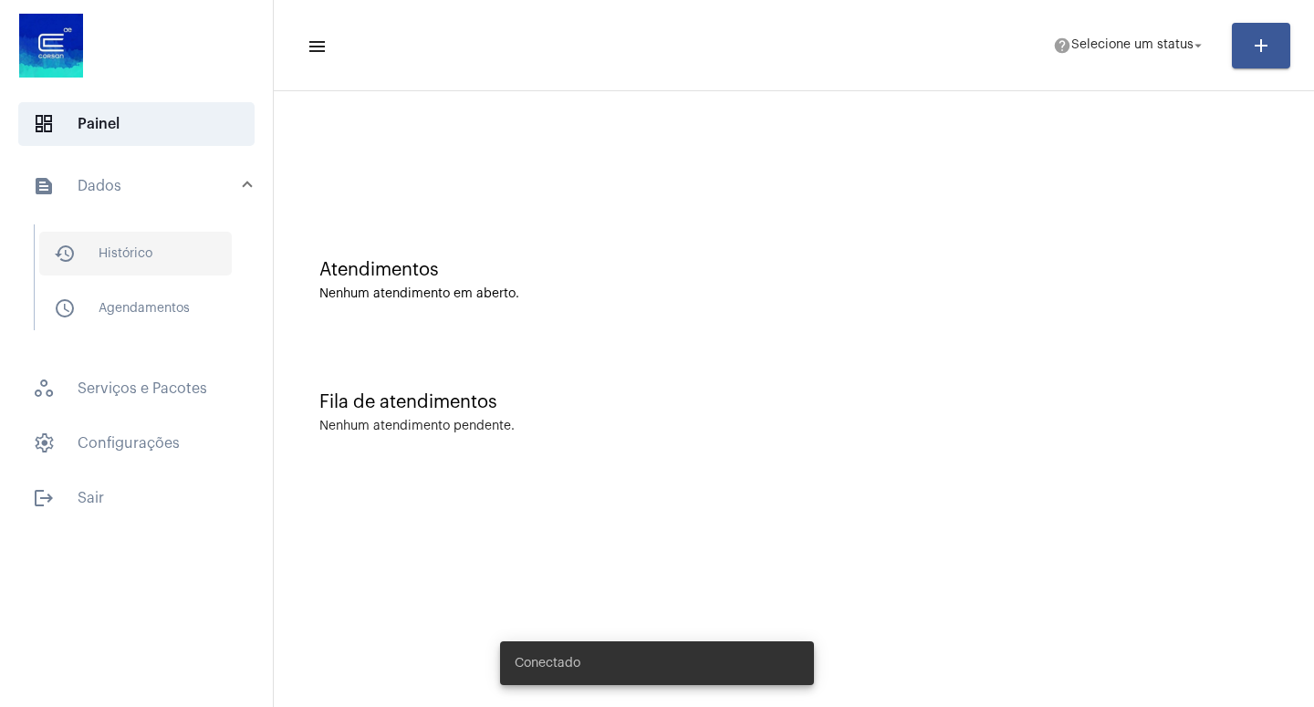
click at [148, 267] on span "history_outlined Histórico" at bounding box center [135, 254] width 193 height 44
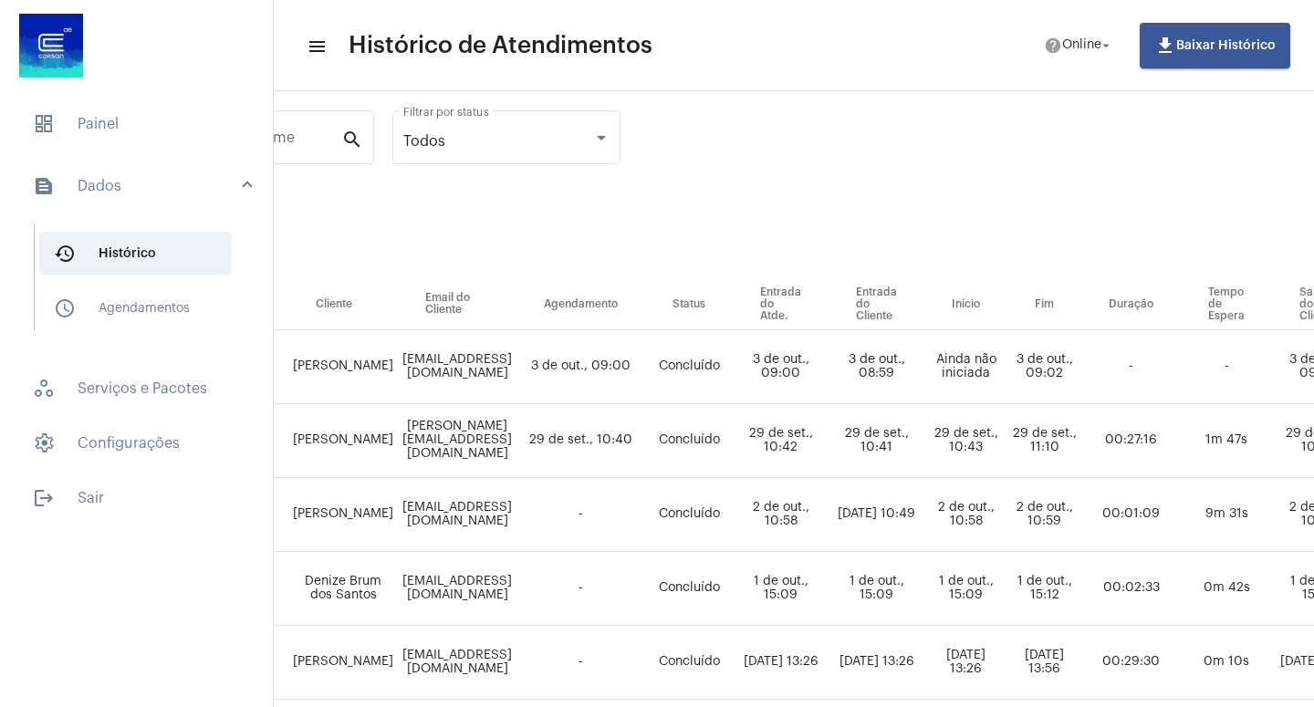
scroll to position [0, 420]
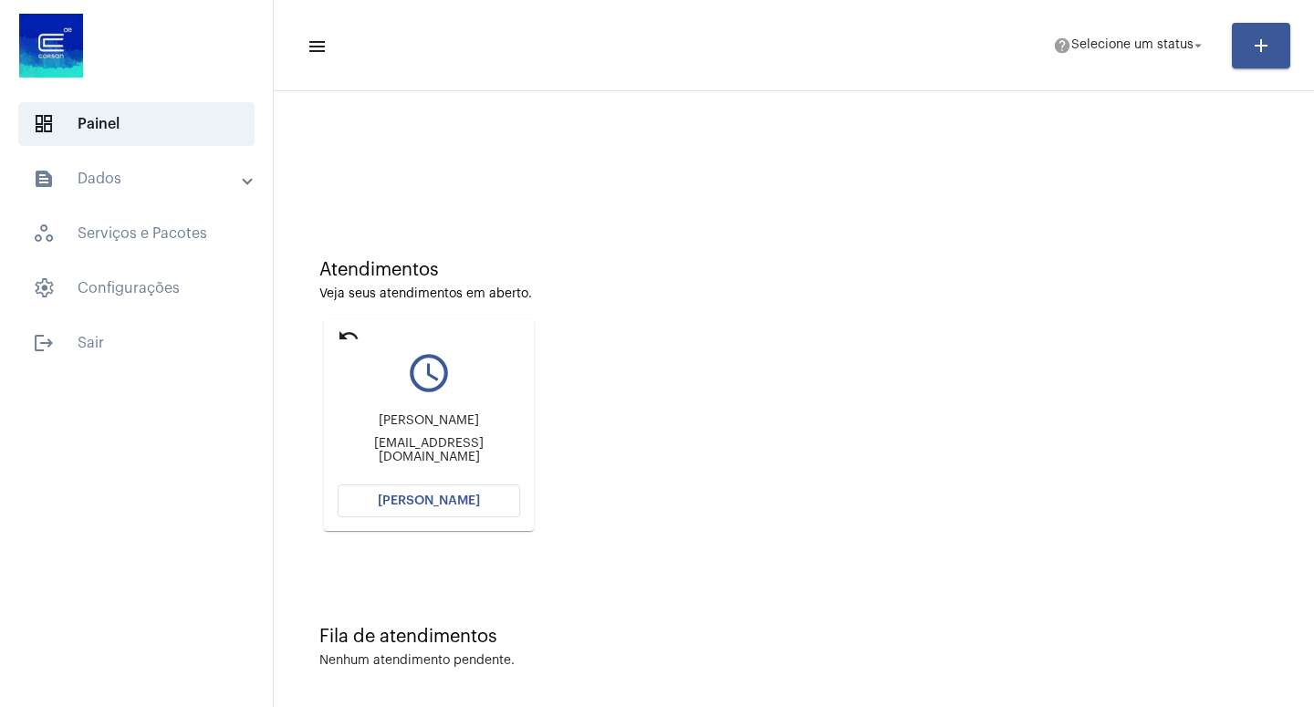
click at [406, 499] on span "[PERSON_NAME]" at bounding box center [429, 501] width 102 height 13
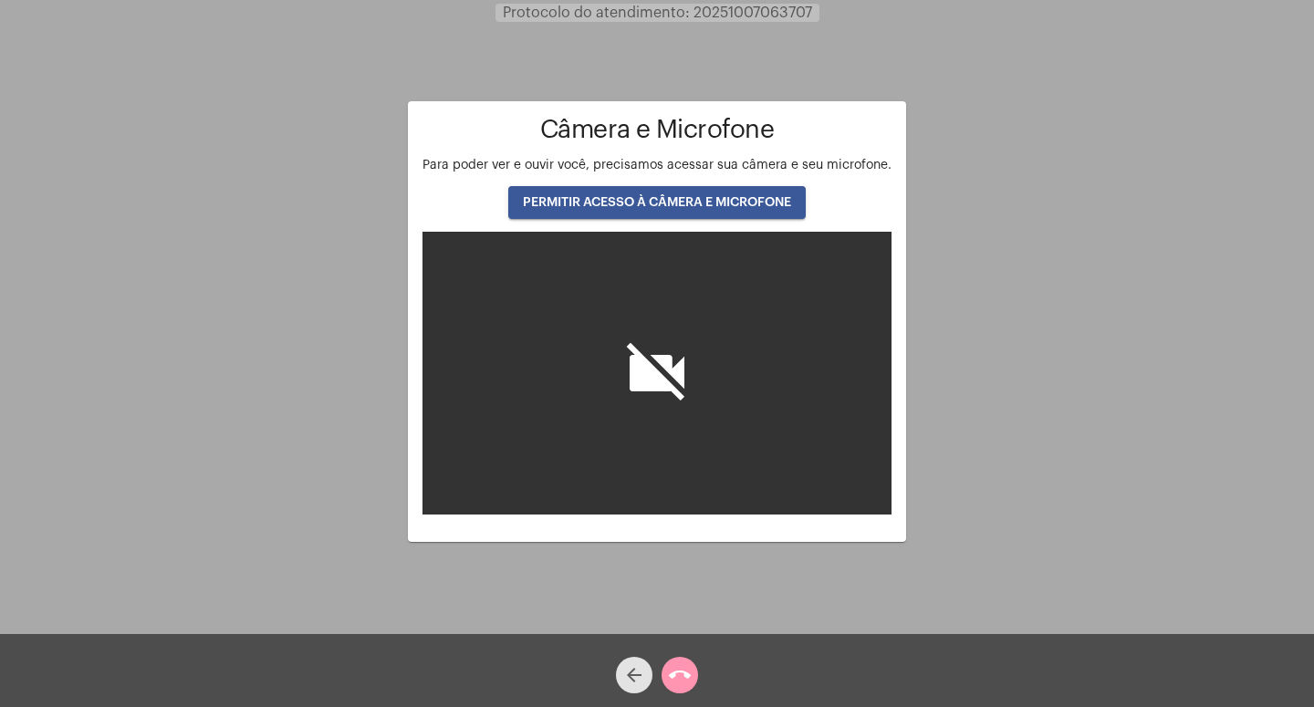
click at [628, 671] on mat-icon "arrow_back" at bounding box center [634, 675] width 22 height 22
click at [628, 670] on mat-icon "arrow_back" at bounding box center [634, 675] width 22 height 22
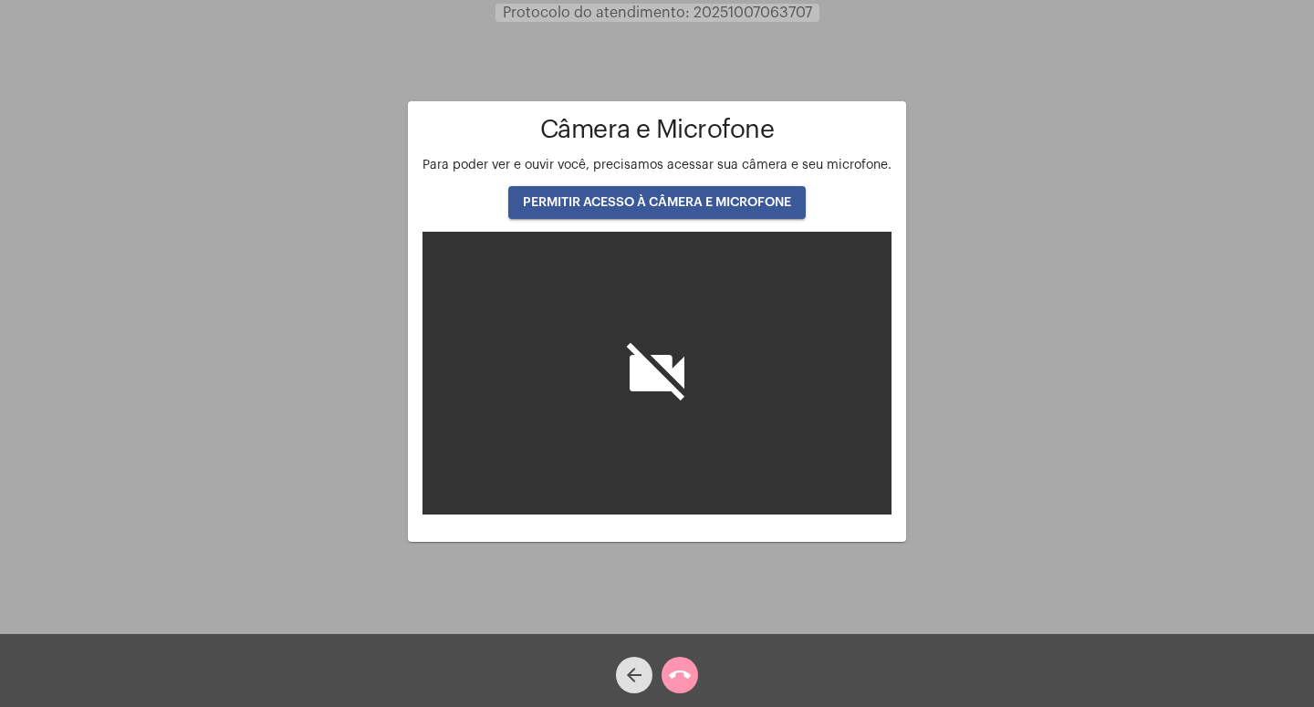
click at [682, 193] on button "PERMITIR ACESSO À CÂMERA E MICROFONE" at bounding box center [657, 202] width 298 height 33
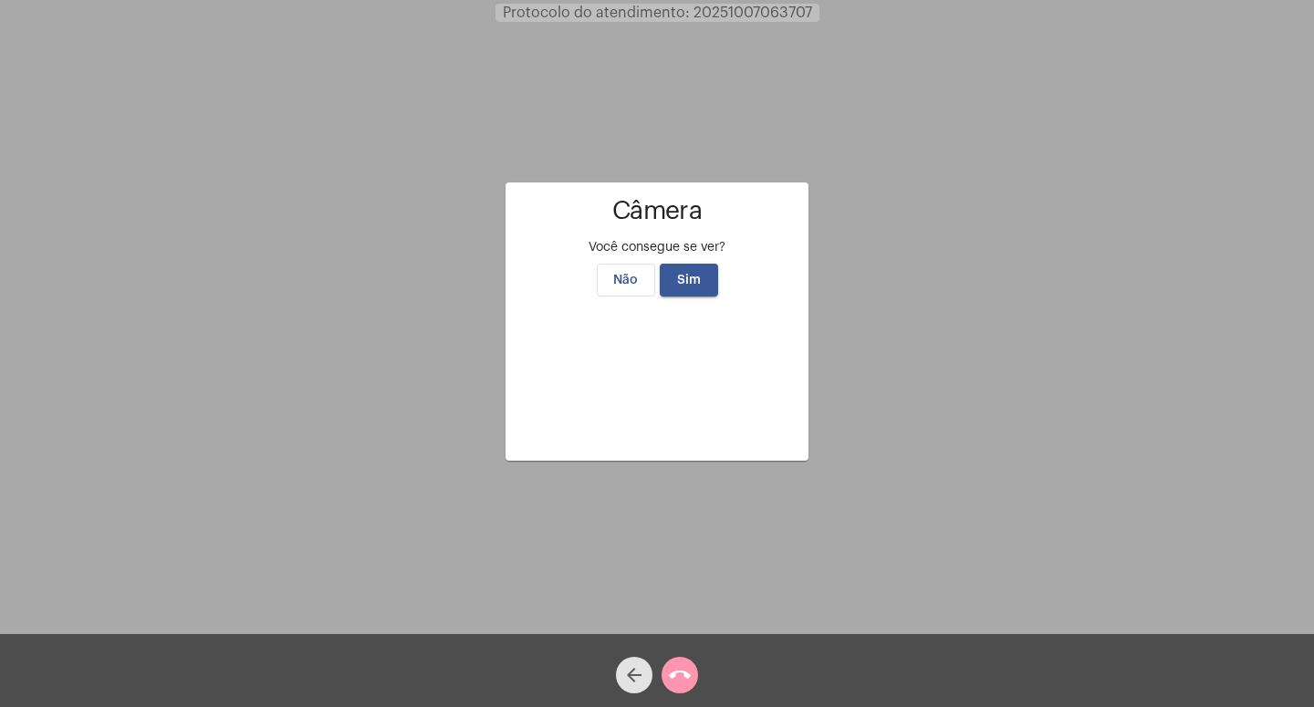
click at [635, 678] on mat-icon "arrow_back" at bounding box center [634, 675] width 22 height 22
drag, startPoint x: 635, startPoint y: 678, endPoint x: 644, endPoint y: 649, distance: 30.6
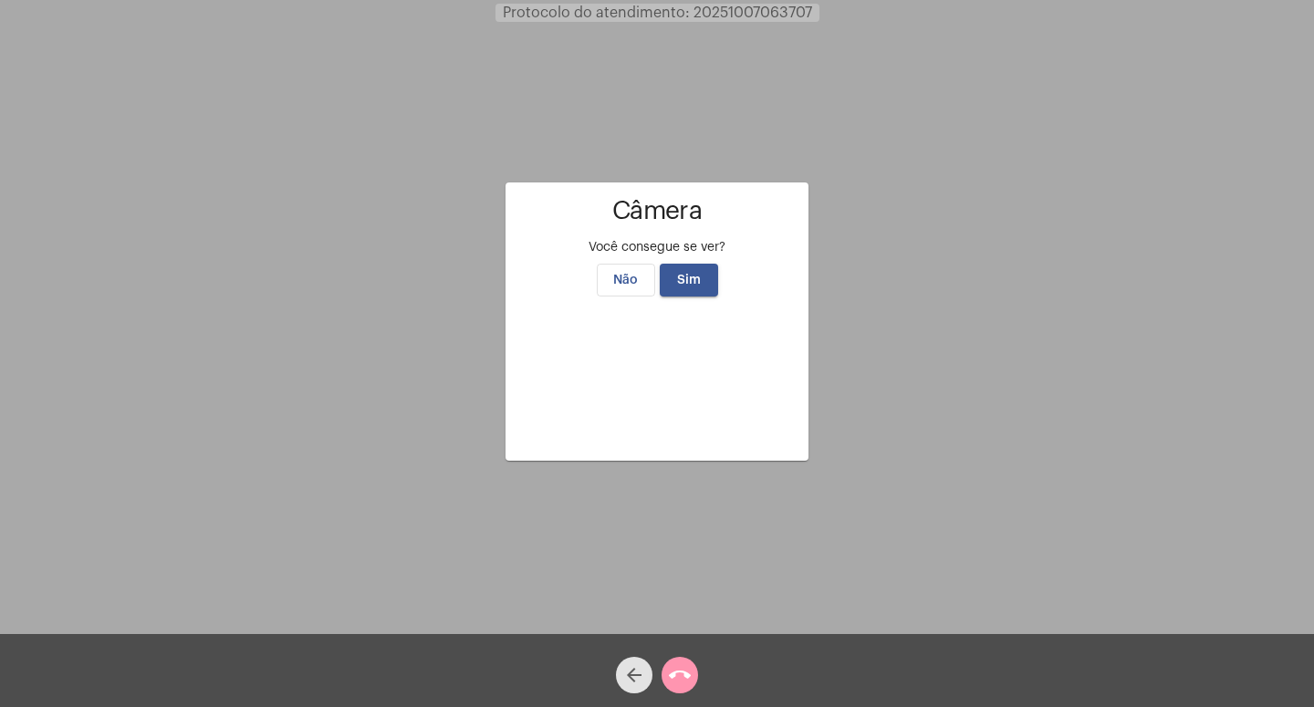
click at [644, 649] on div "arrow_back" at bounding box center [634, 671] width 46 height 46
click at [693, 274] on span "Sim" at bounding box center [689, 280] width 24 height 13
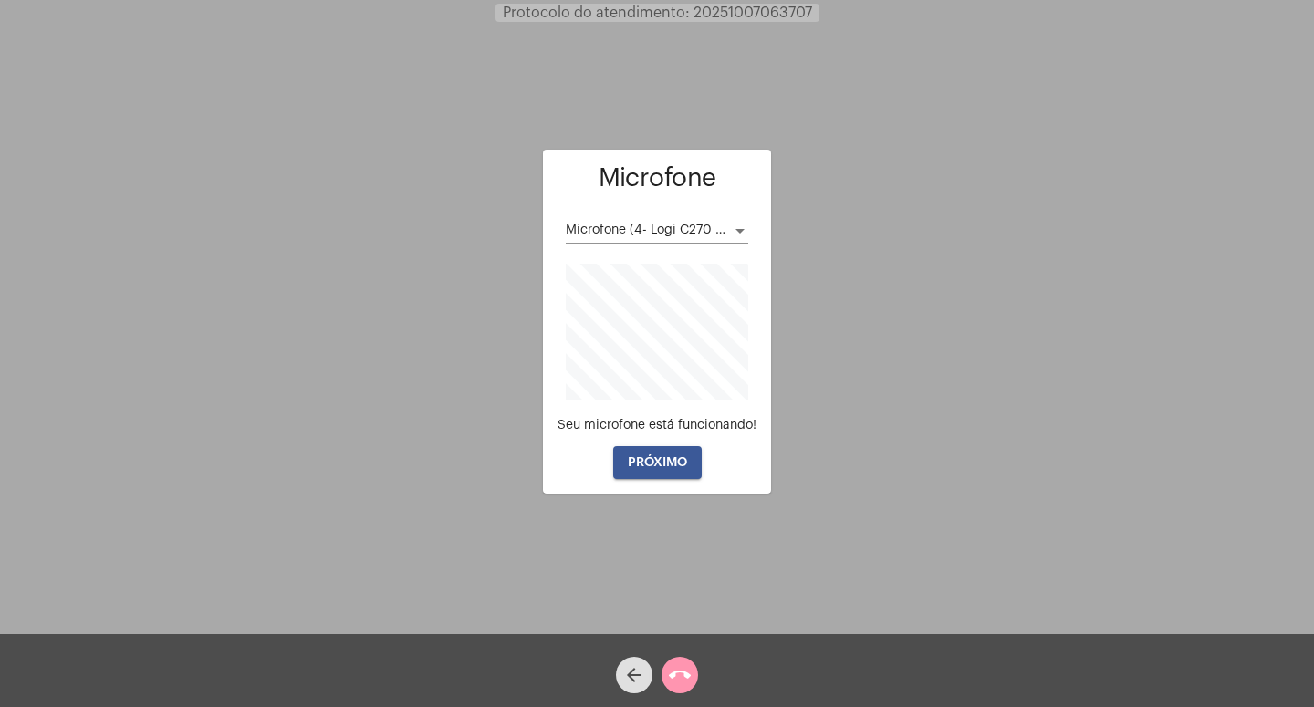
click at [644, 463] on span "PRÓXIMO" at bounding box center [657, 462] width 59 height 13
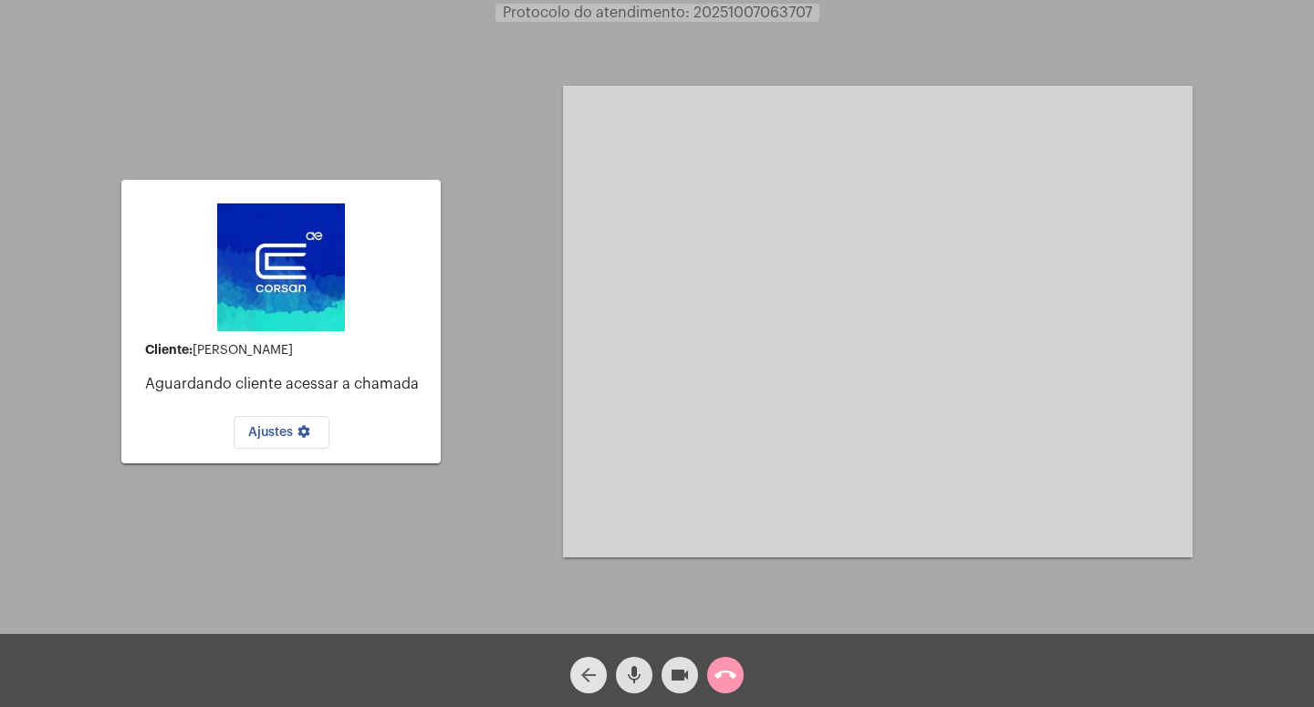
click at [590, 672] on mat-icon "arrow_back" at bounding box center [589, 675] width 22 height 22
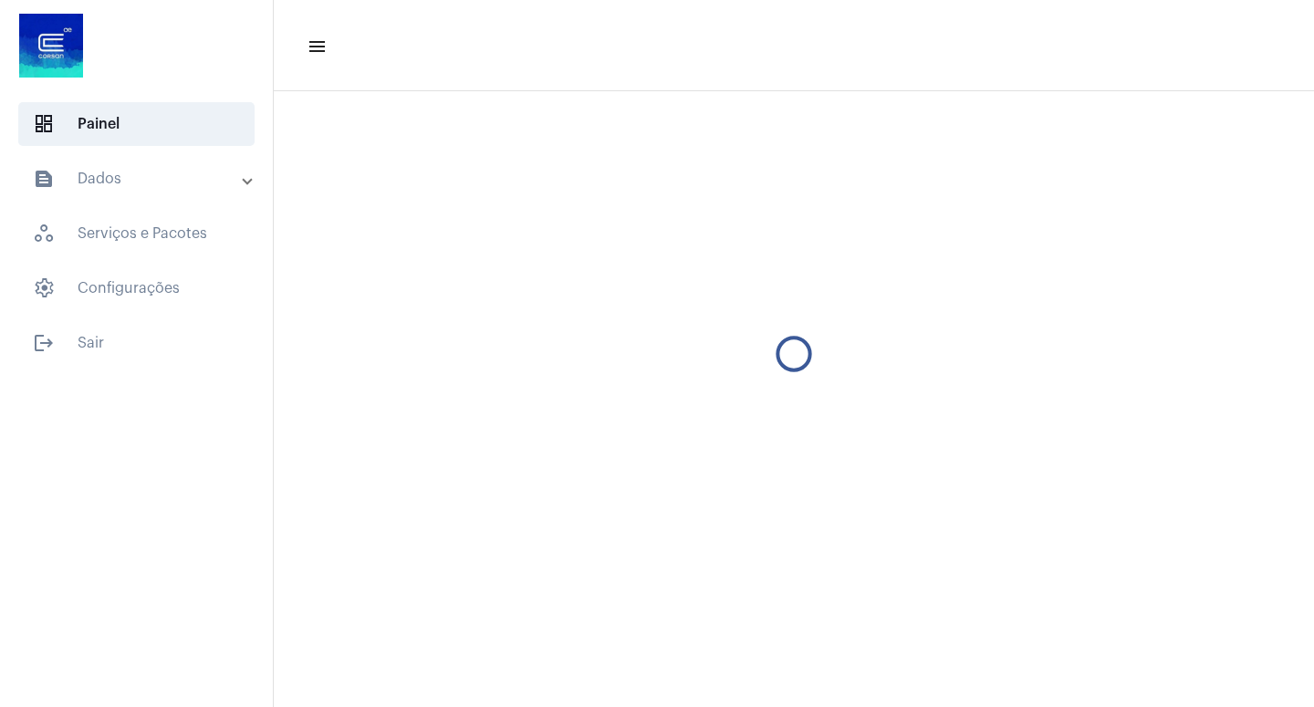
click at [588, 674] on mat-sidenav-content "menu" at bounding box center [794, 353] width 1040 height 707
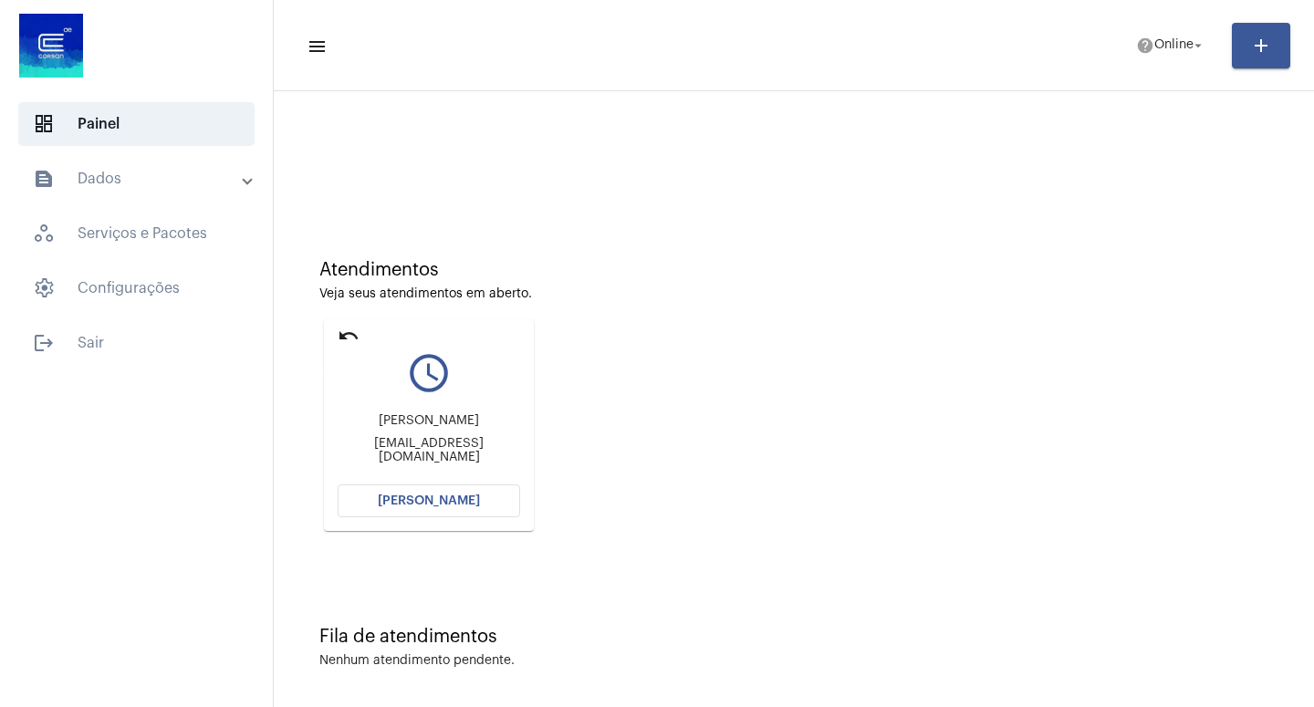
click at [344, 336] on mat-icon "undo" at bounding box center [349, 336] width 22 height 22
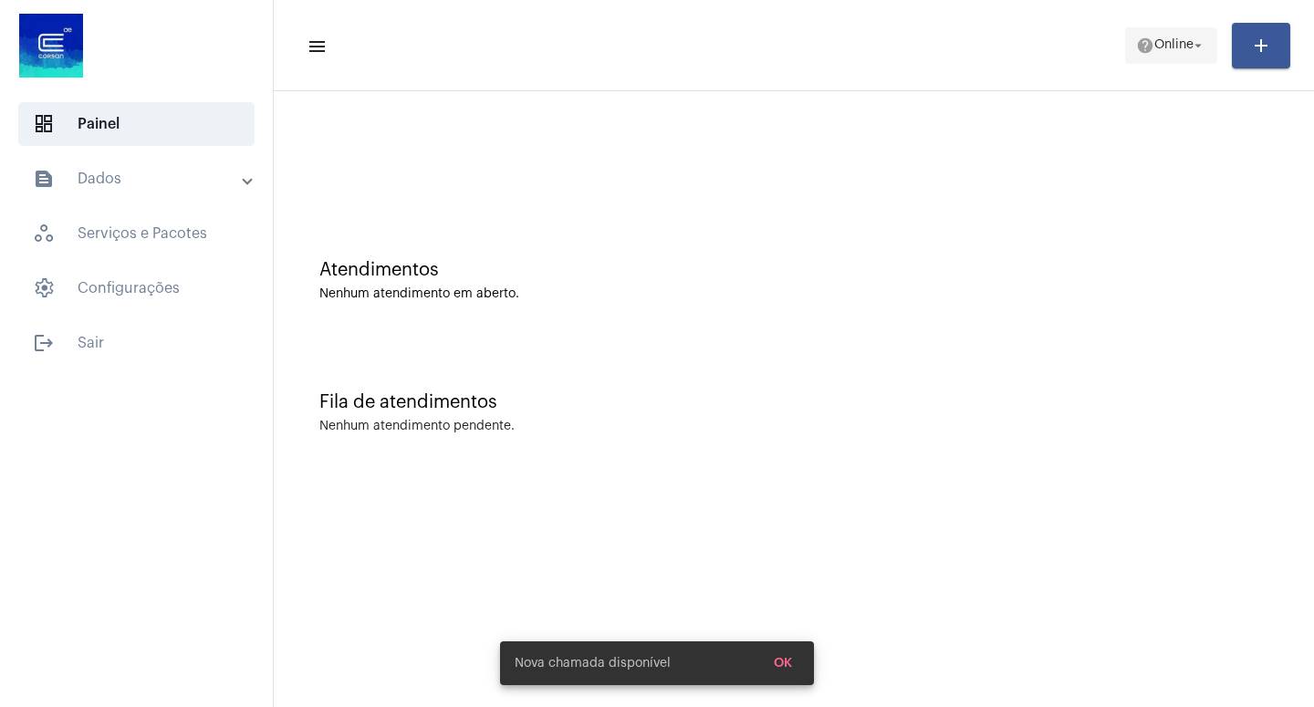
click at [1201, 44] on mat-icon "arrow_drop_down" at bounding box center [1198, 45] width 16 height 16
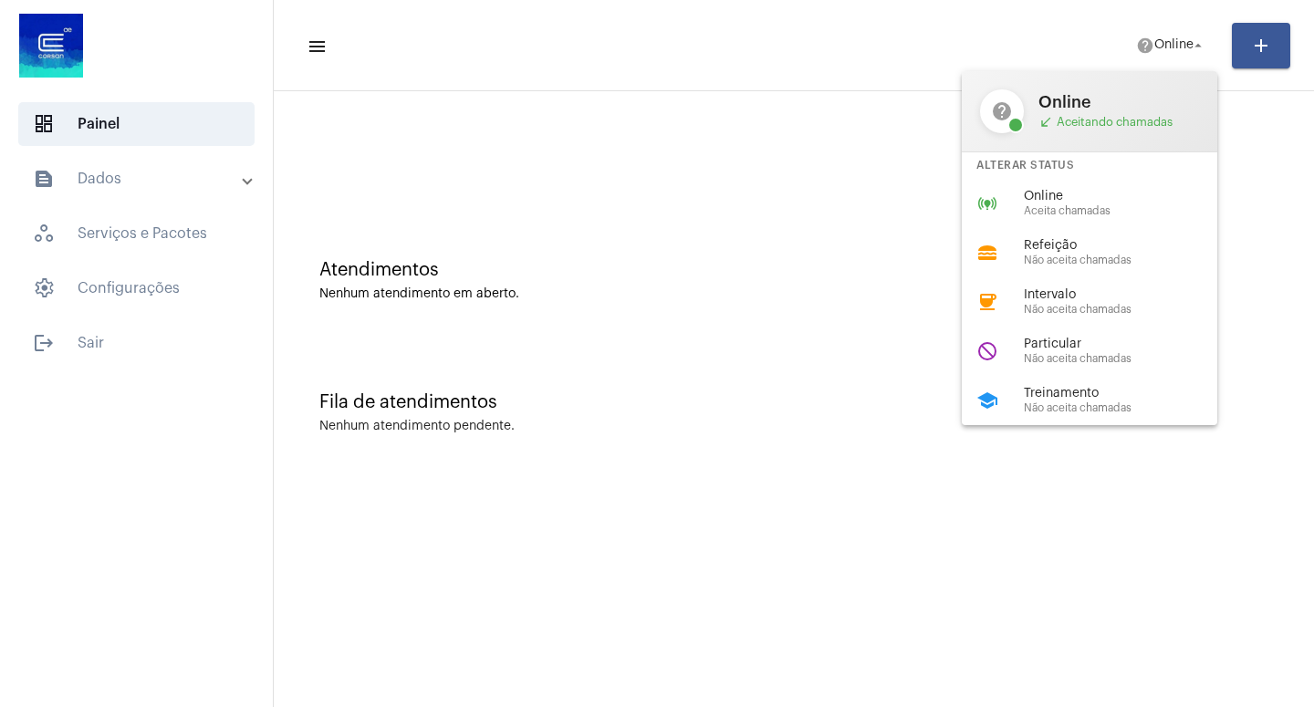
click at [92, 339] on div at bounding box center [657, 353] width 1314 height 707
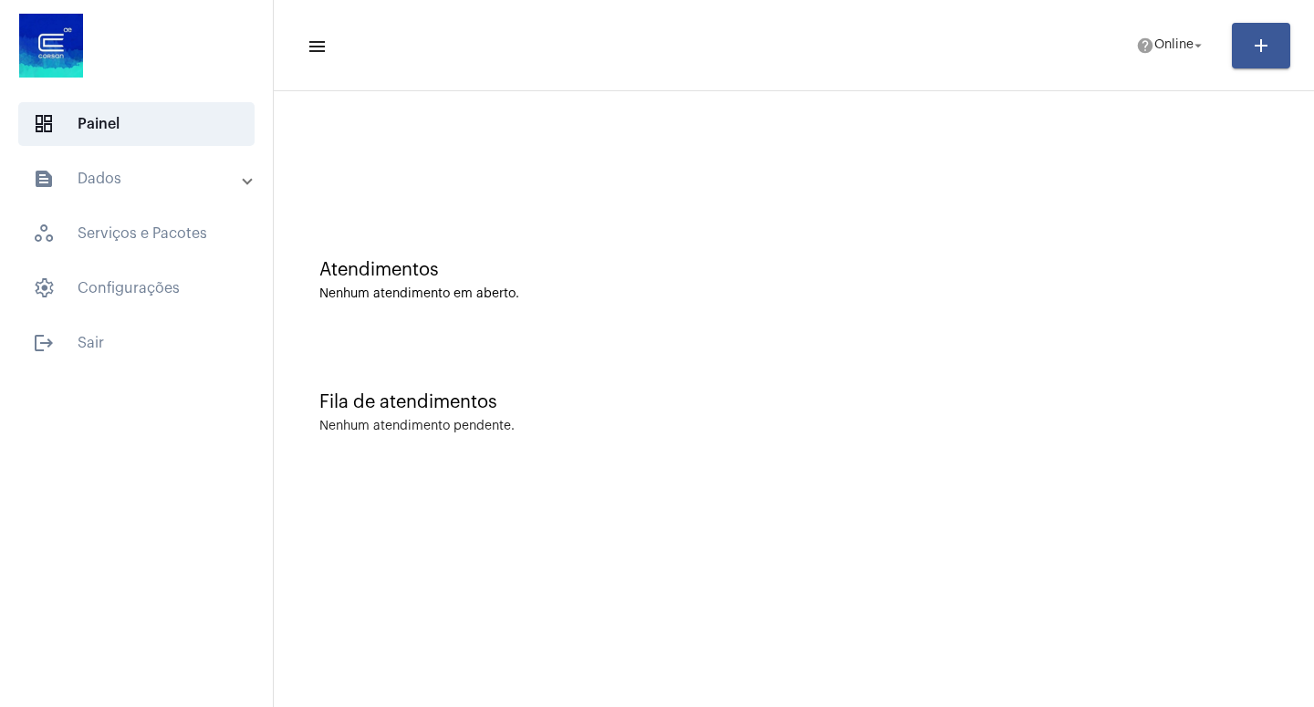
click at [92, 339] on span "logout Sair" at bounding box center [136, 343] width 236 height 44
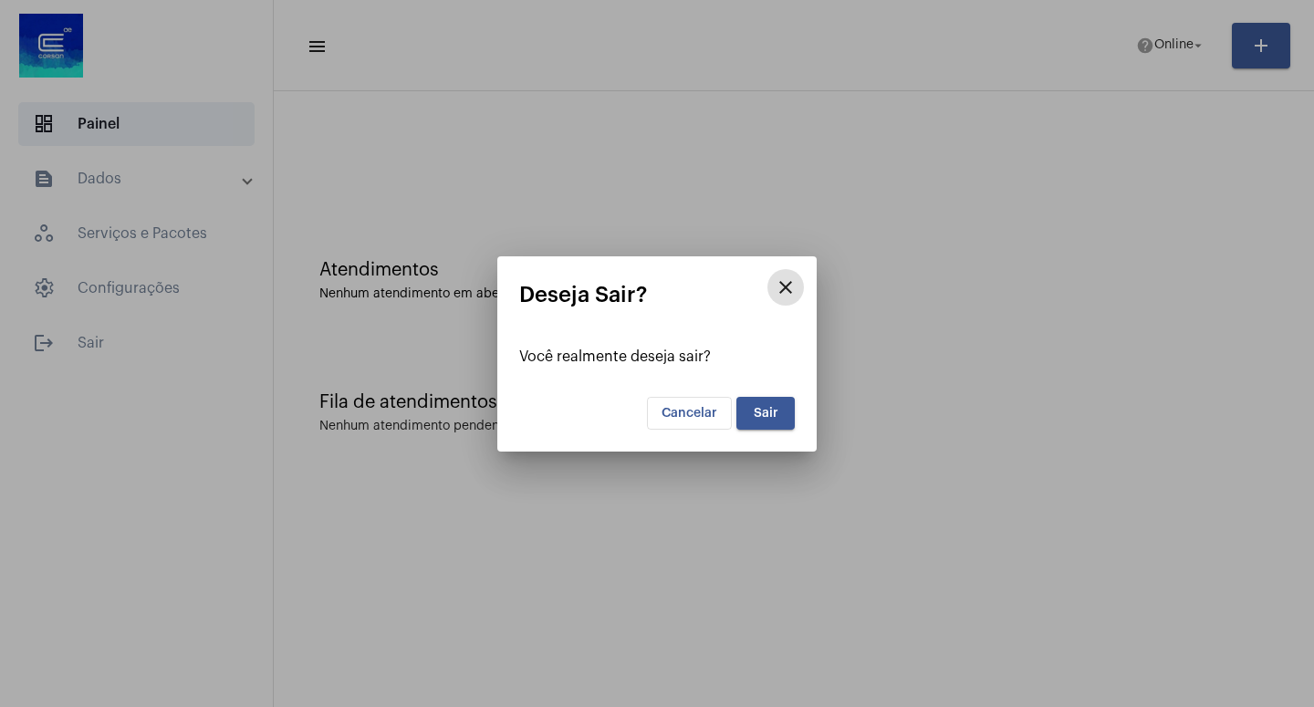
click at [783, 425] on button "Sair" at bounding box center [765, 413] width 58 height 33
